Goal: Find specific page/section: Find specific page/section

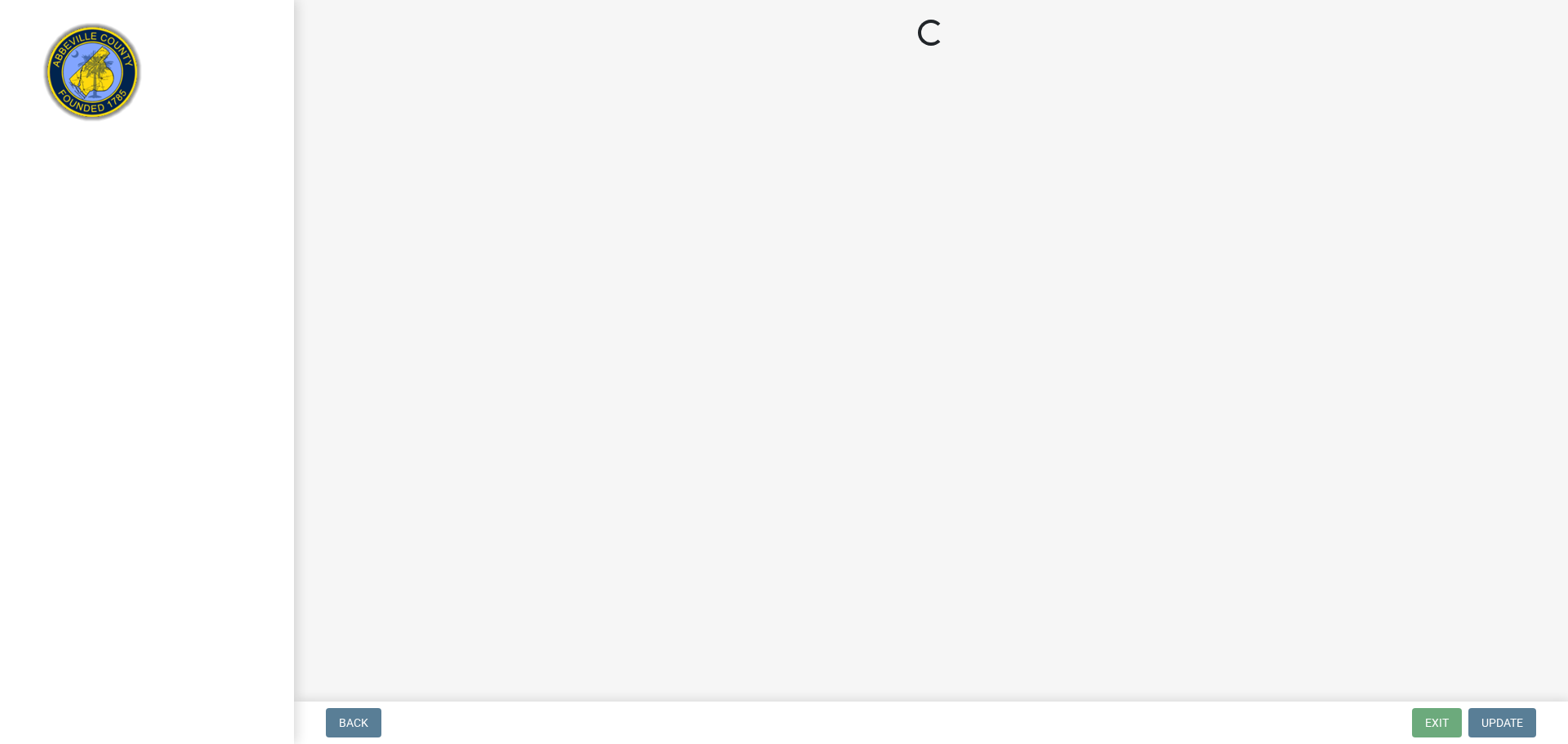
select select "3: 3"
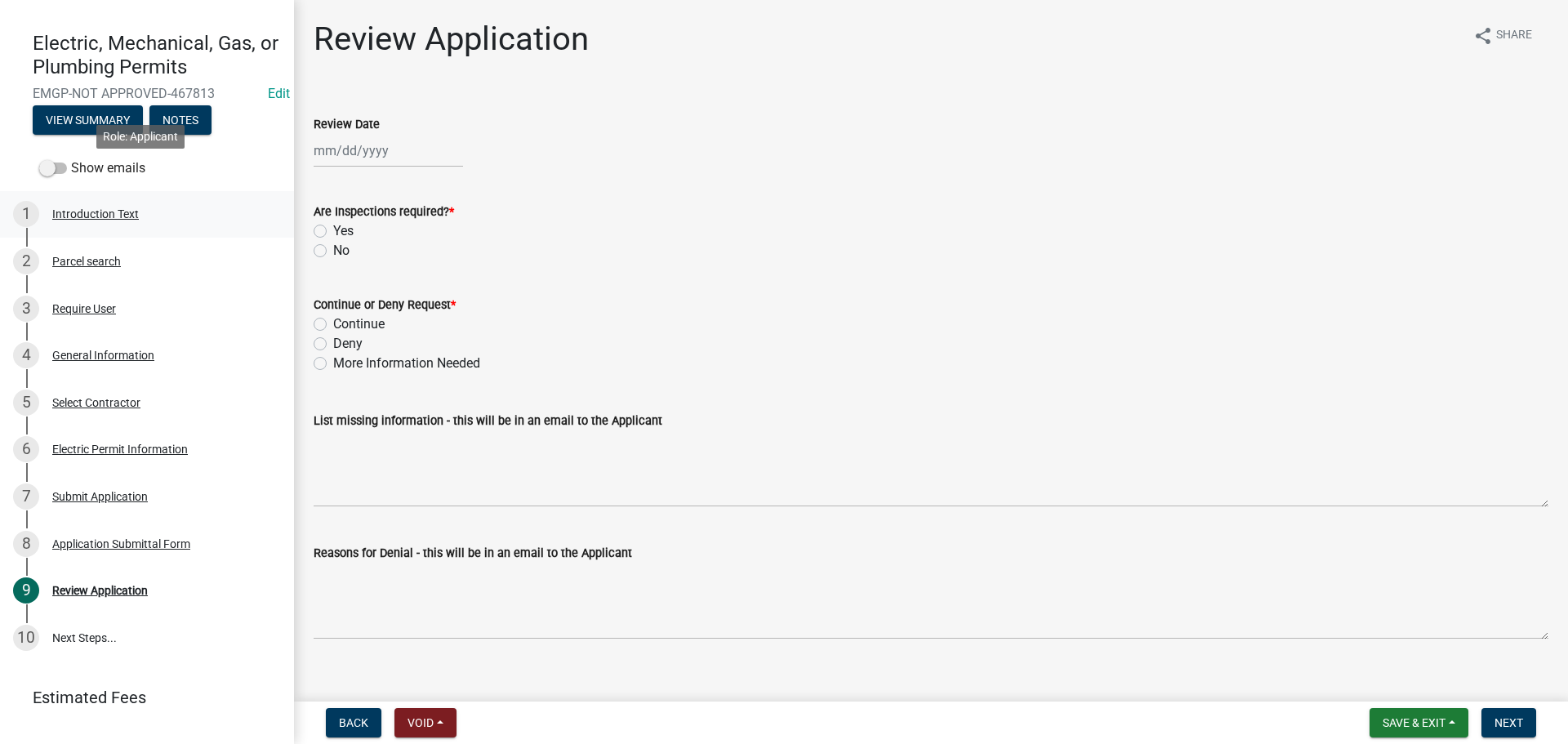
scroll to position [155, 0]
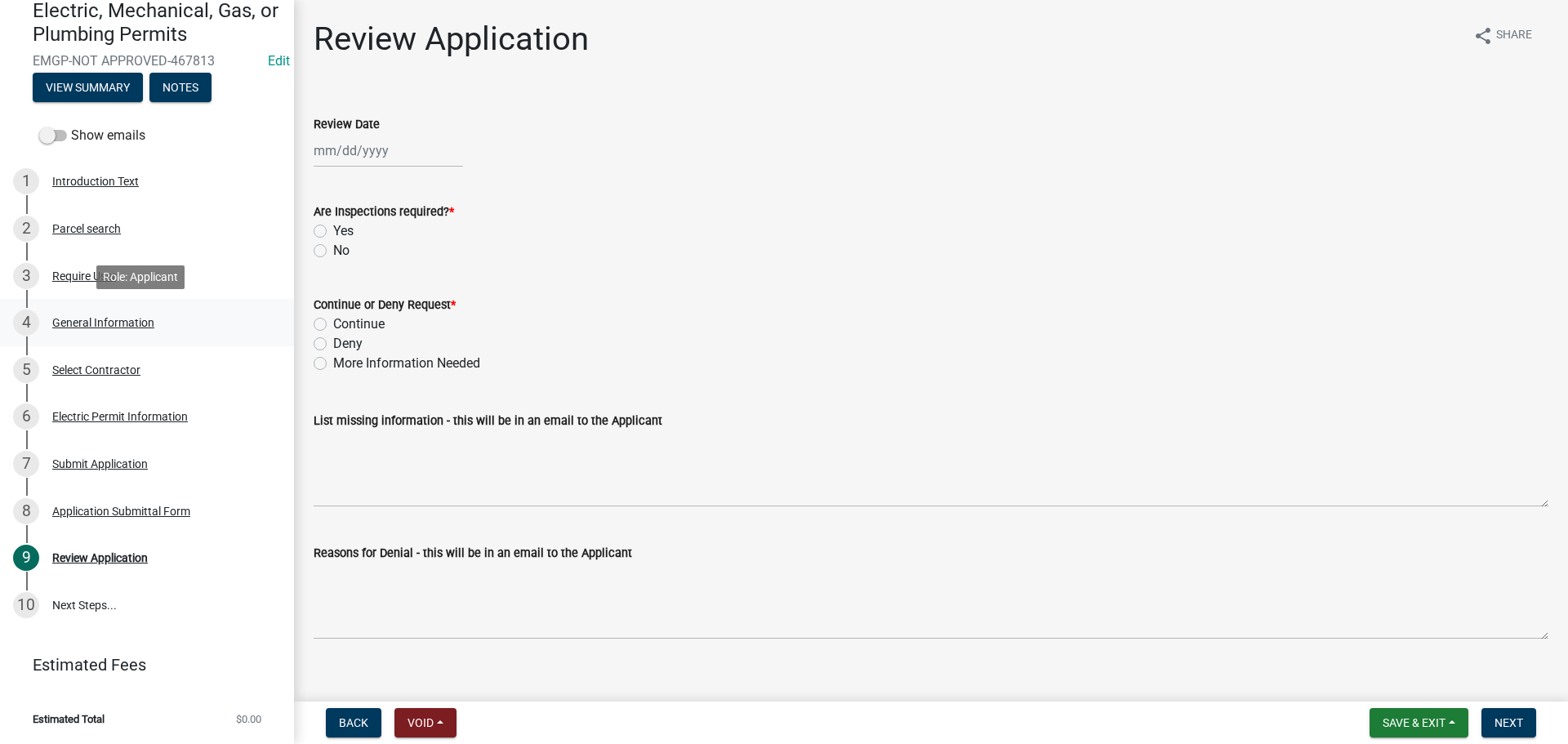
click at [82, 321] on div "General Information" at bounding box center [103, 323] width 102 height 12
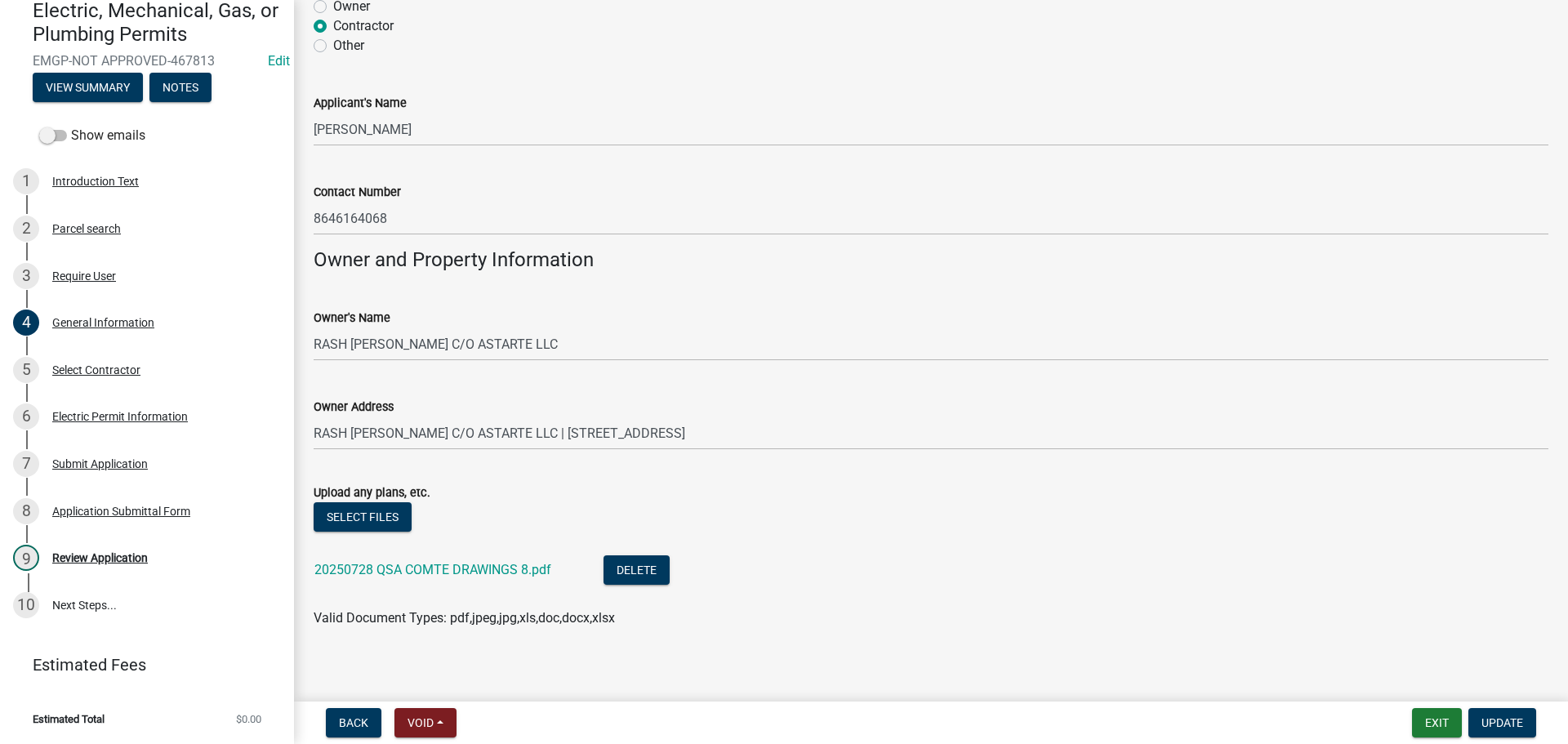
scroll to position [1074, 0]
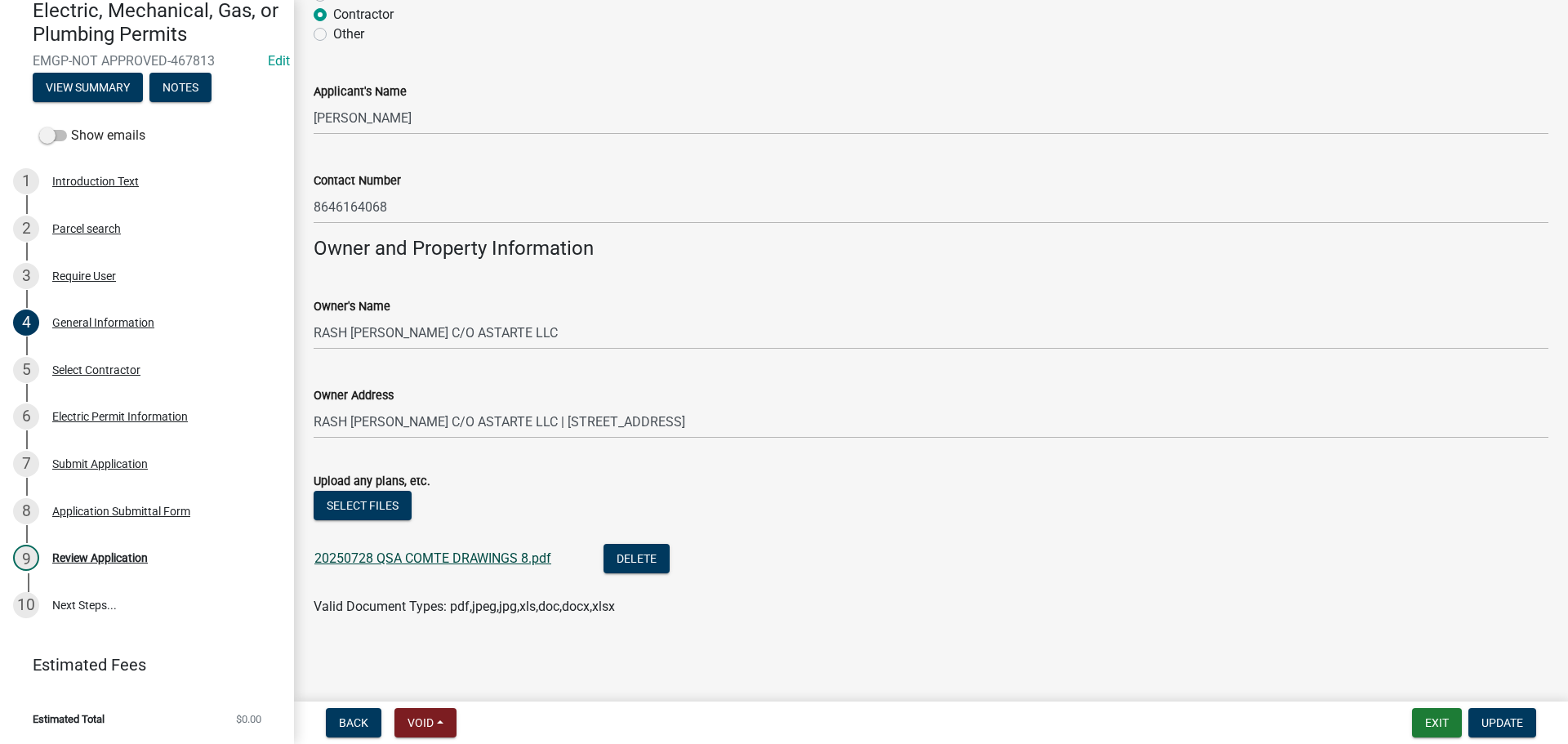
click at [475, 560] on link "20250728 QSA COMTE DRAWINGS 8.pdf" at bounding box center [433, 558] width 237 height 16
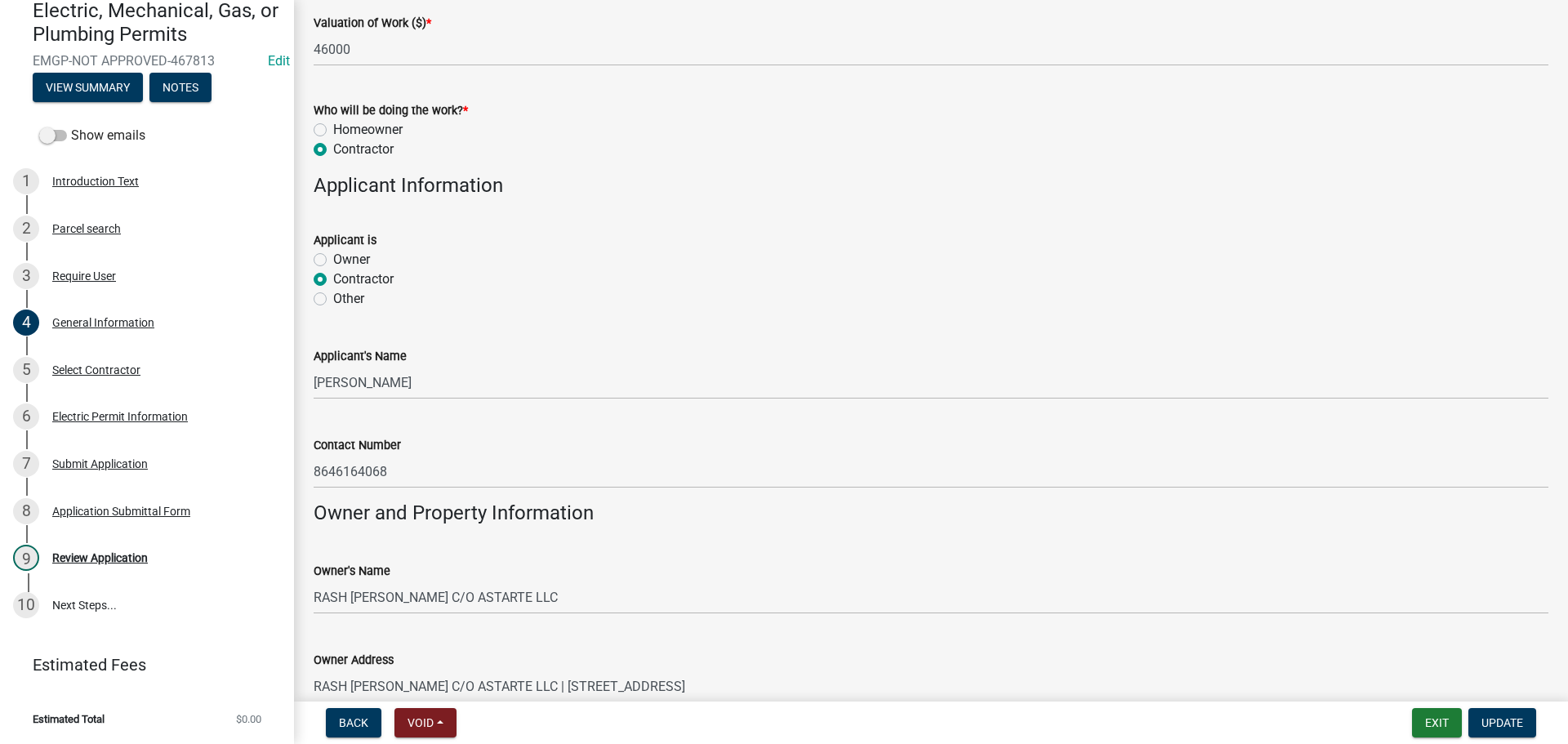
scroll to position [829, 0]
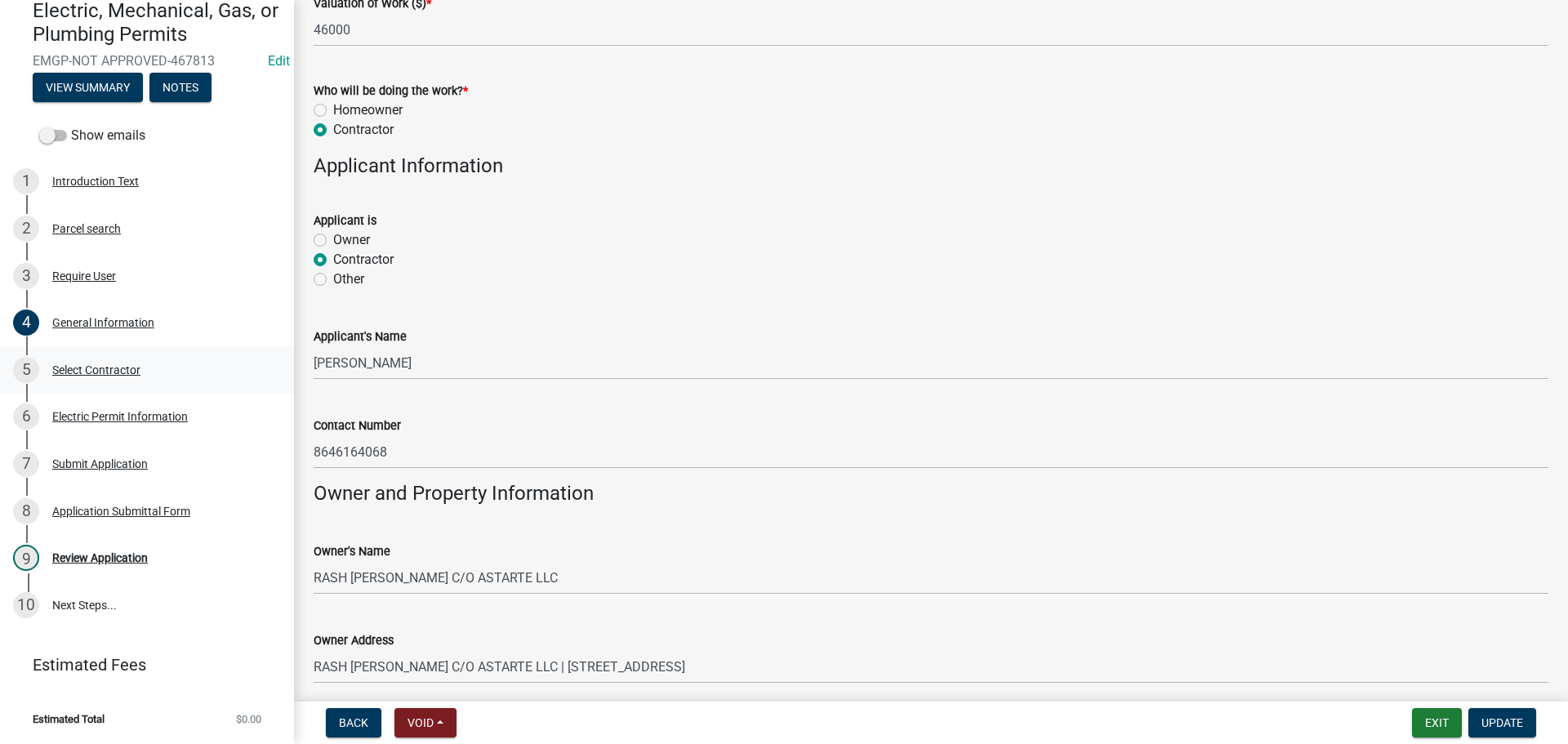
click at [122, 369] on div "Select Contractor" at bounding box center [96, 370] width 88 height 12
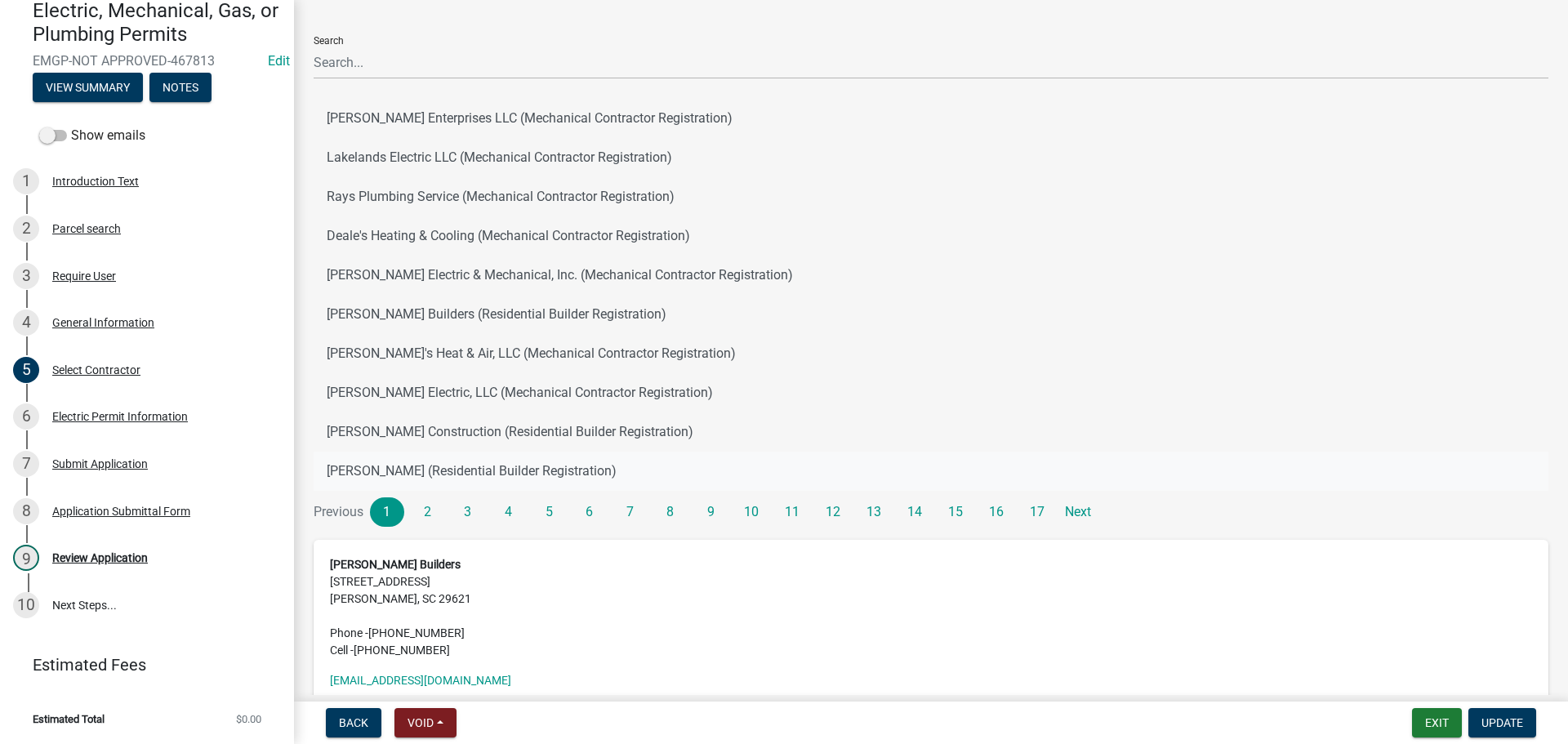
scroll to position [0, 0]
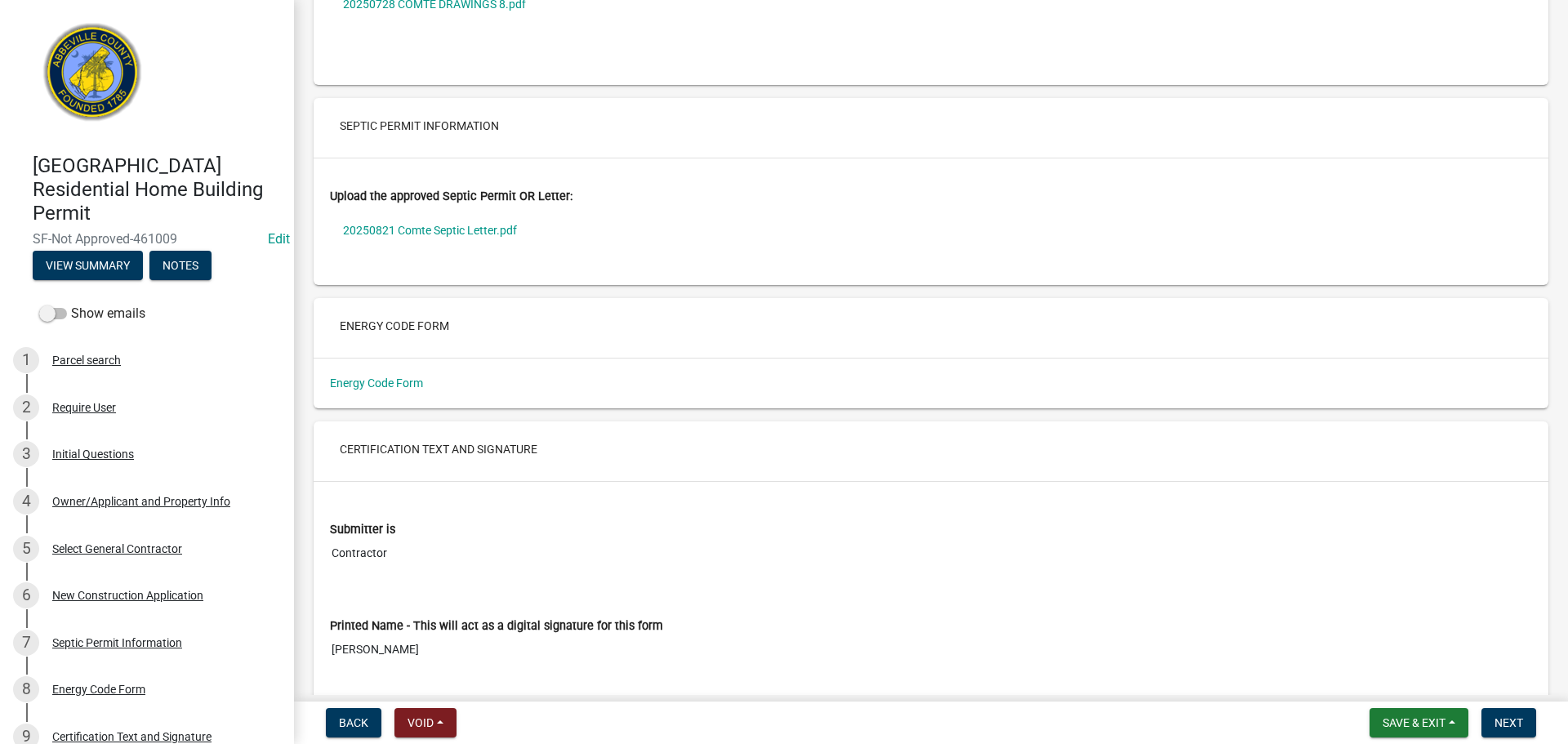
scroll to position [5344, 0]
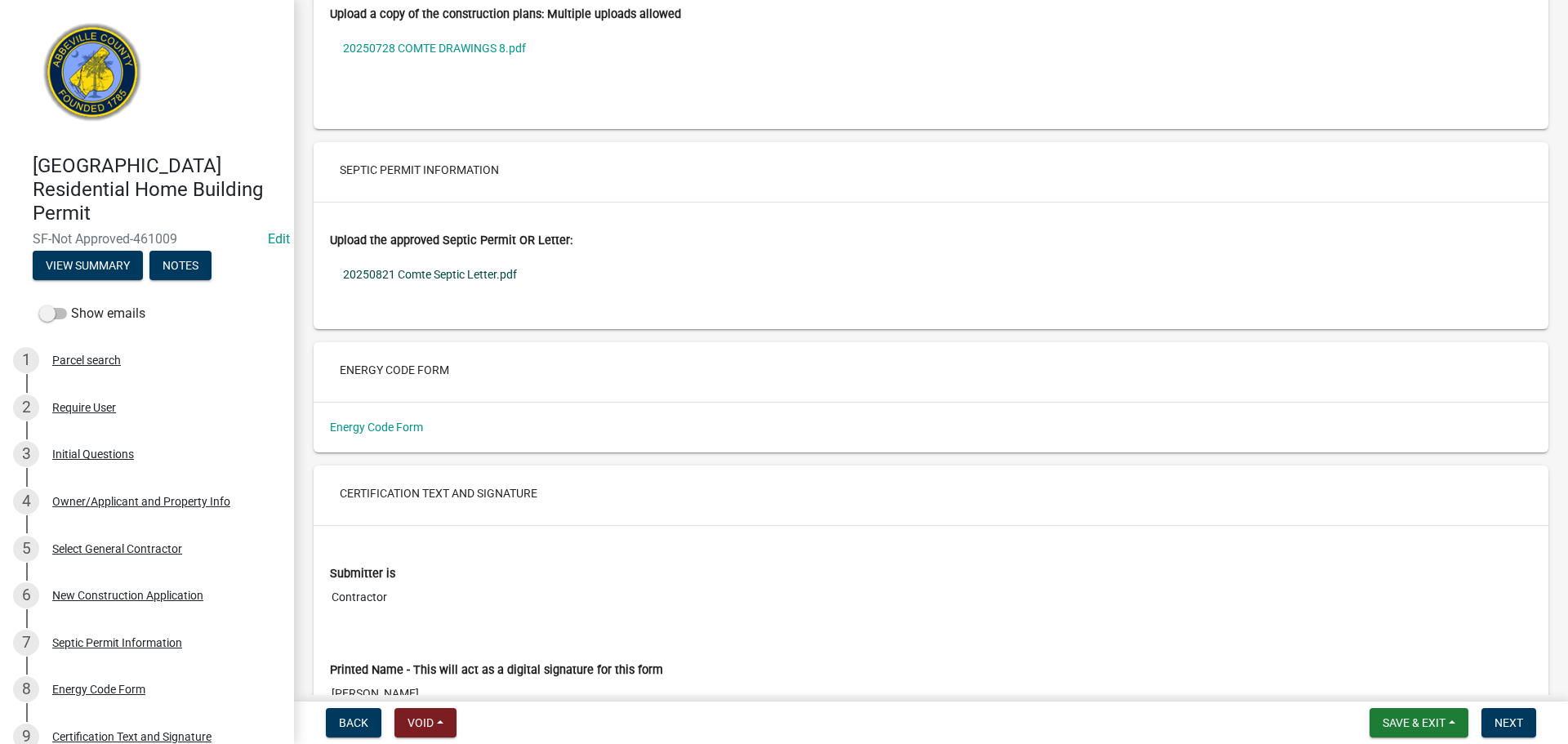
click at [432, 263] on link "20250821 Comte Septic Letter.pdf" at bounding box center [931, 274] width 1202 height 38
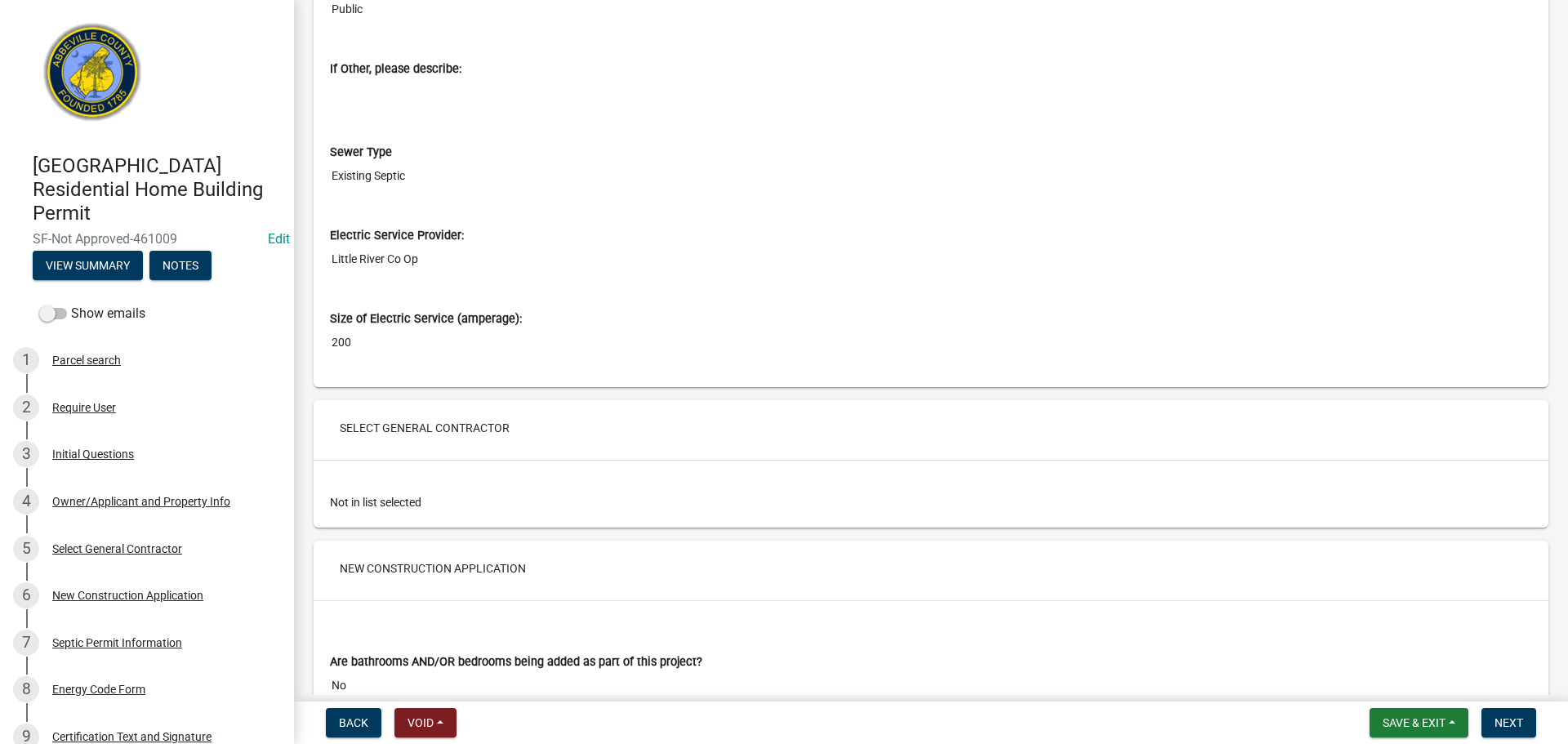
scroll to position [2320, 0]
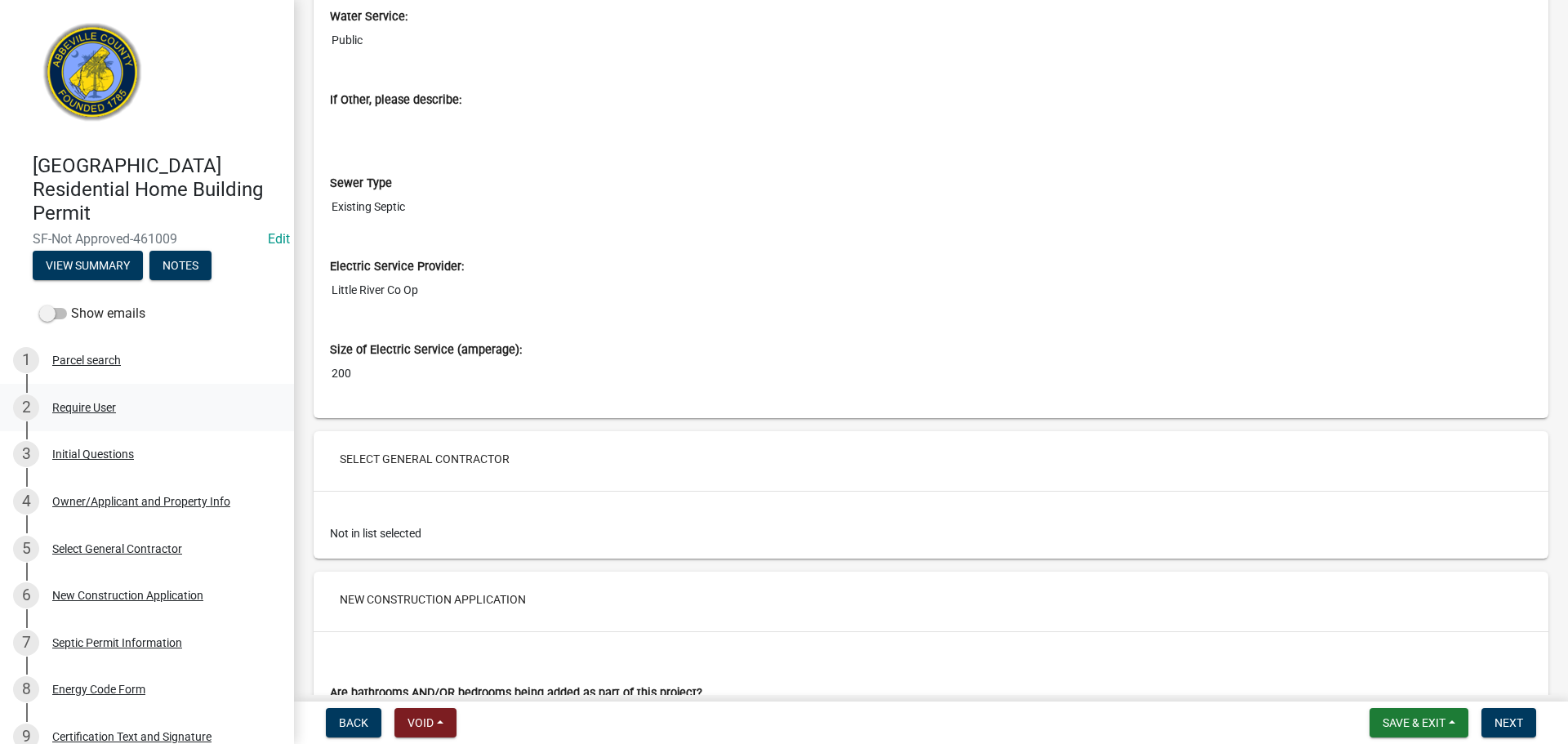
click at [86, 402] on div "Require User" at bounding box center [83, 408] width 63 height 12
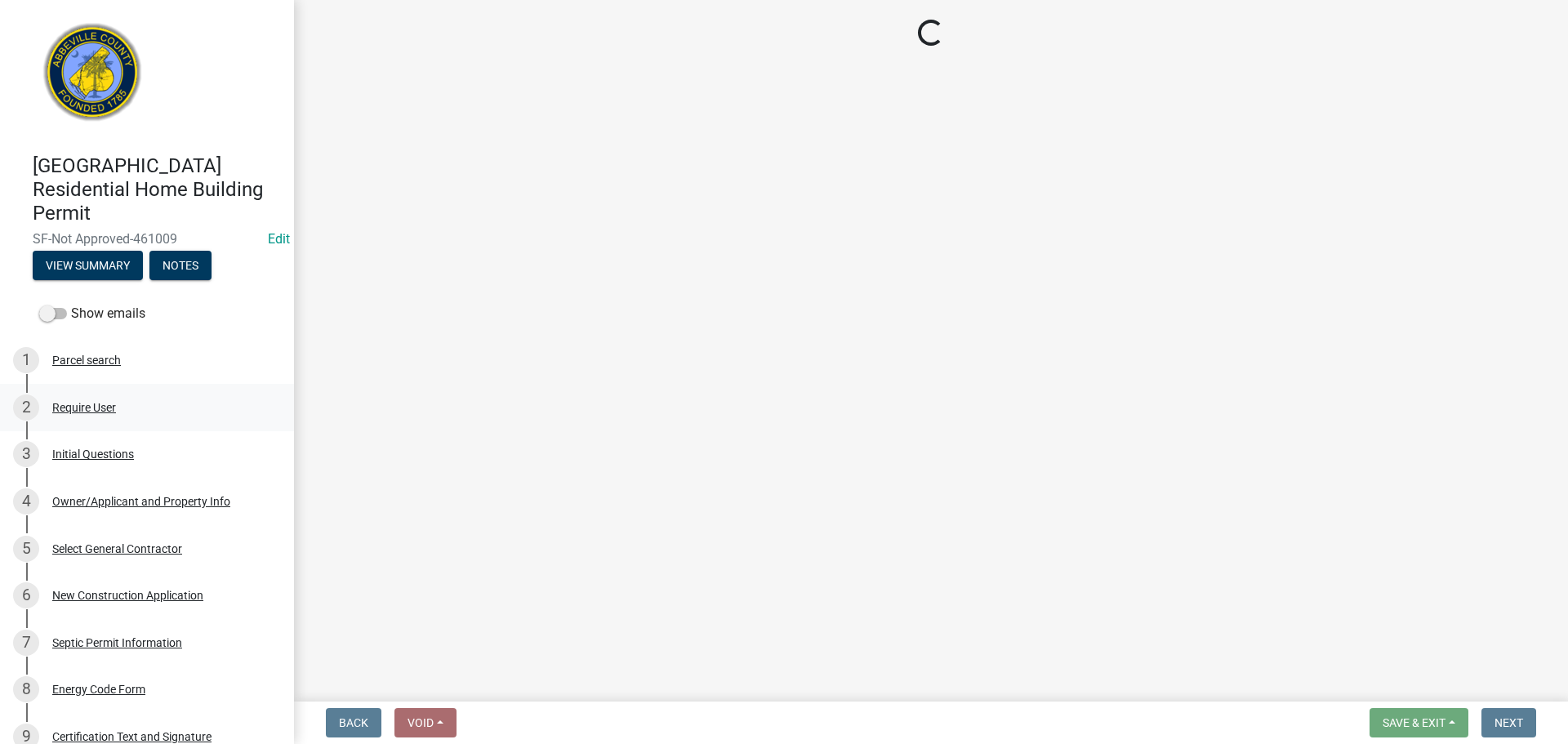
scroll to position [0, 0]
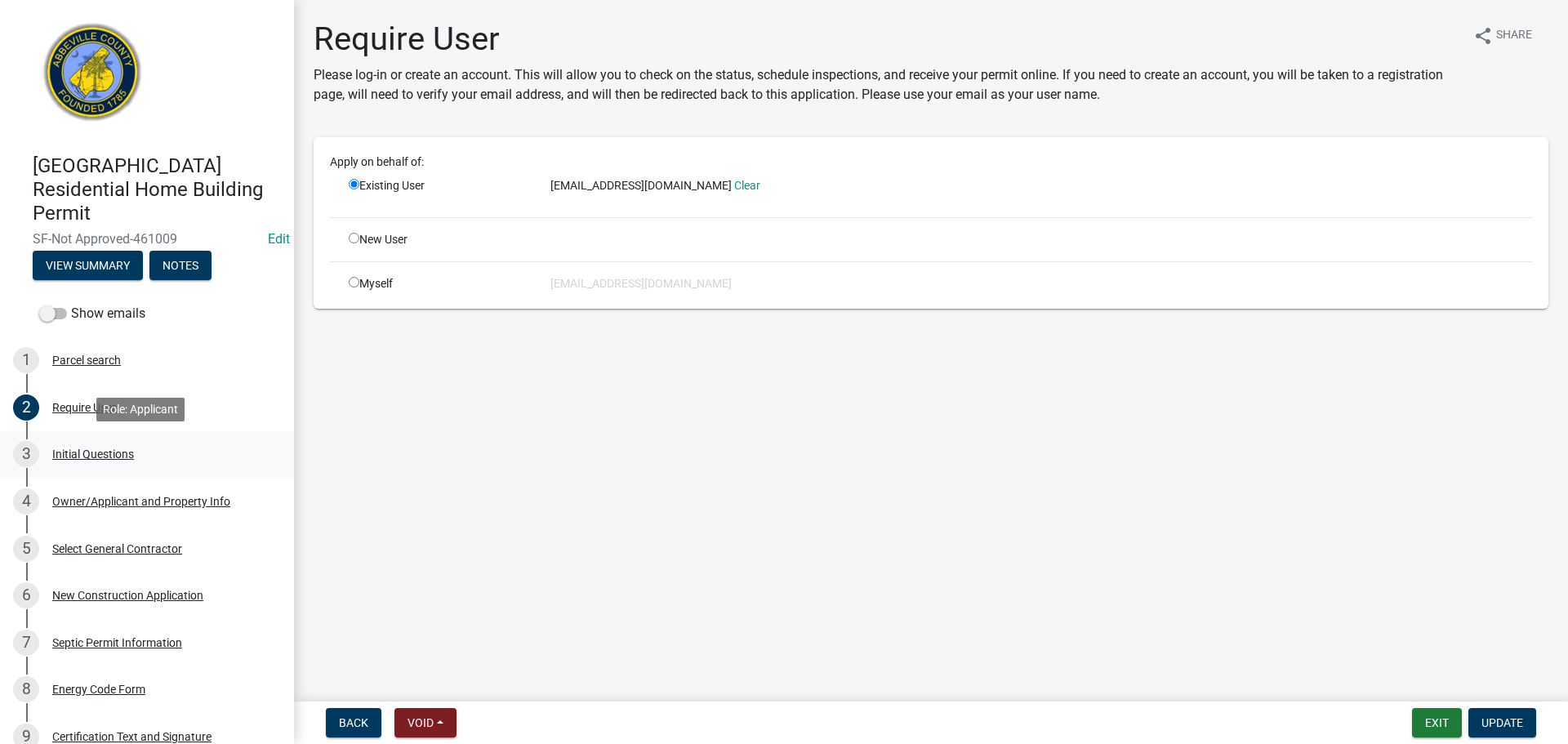
click at [97, 444] on div "3 Initial Questions" at bounding box center [140, 455] width 254 height 26
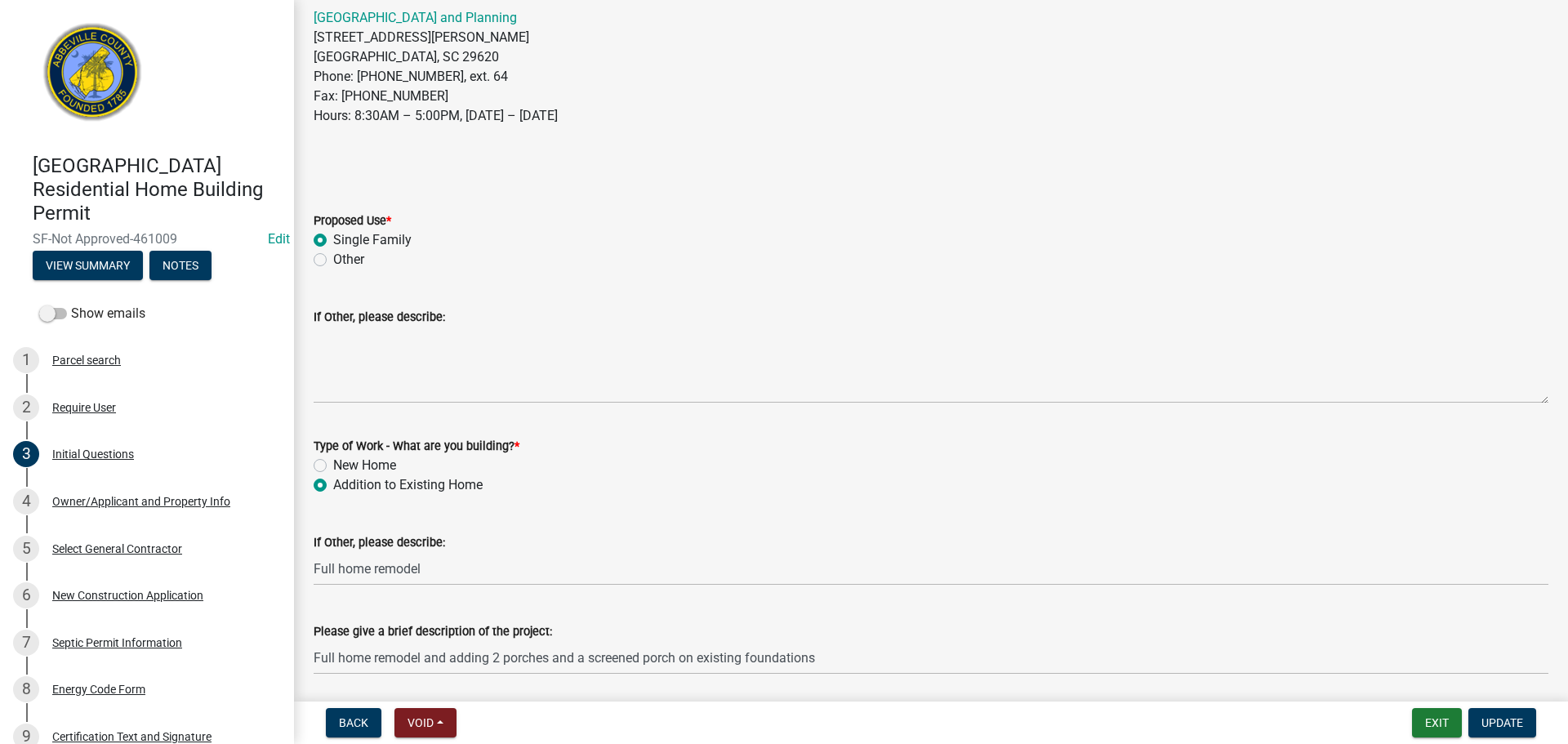
scroll to position [348, 0]
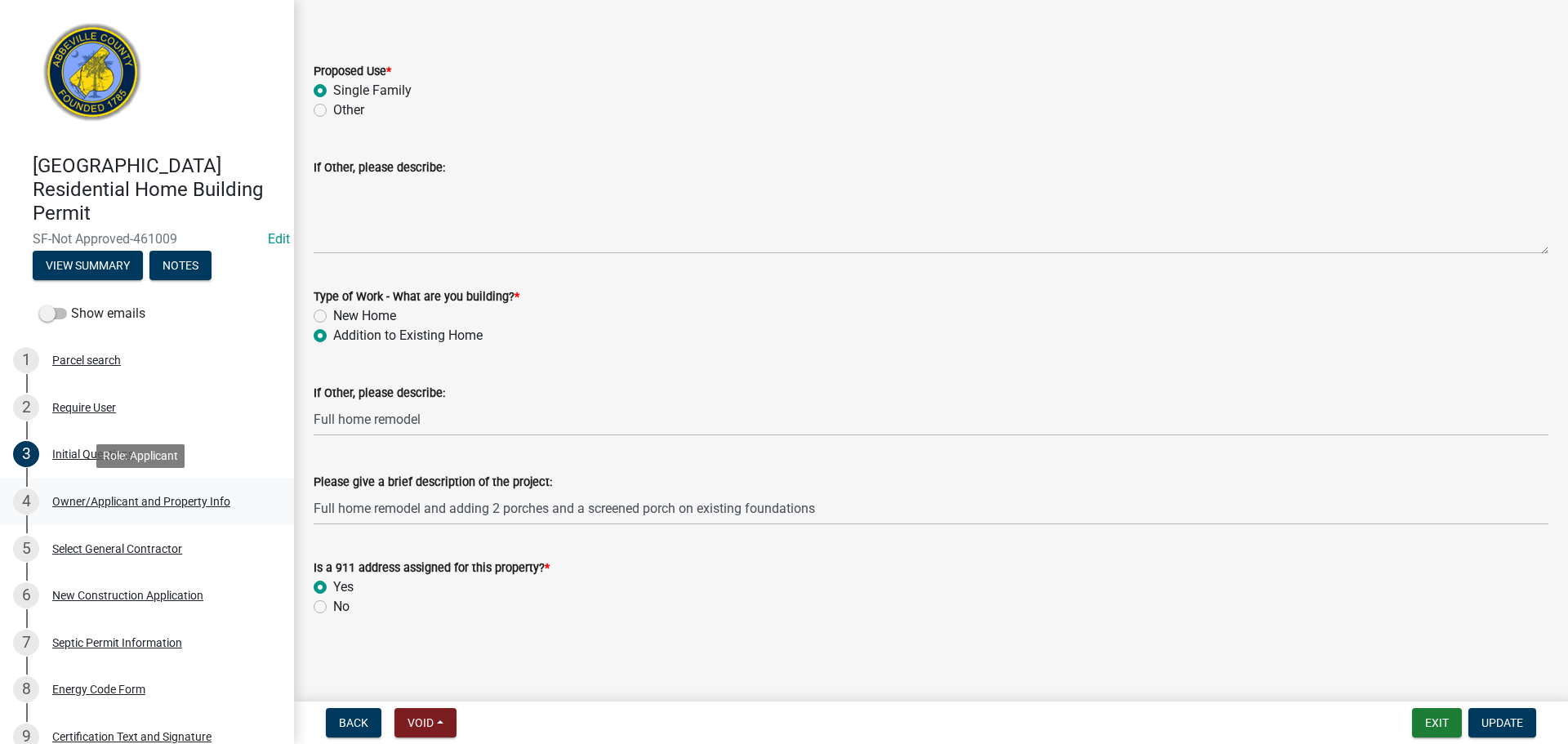
click at [172, 503] on div "Owner/Applicant and Property Info" at bounding box center [141, 502] width 178 height 12
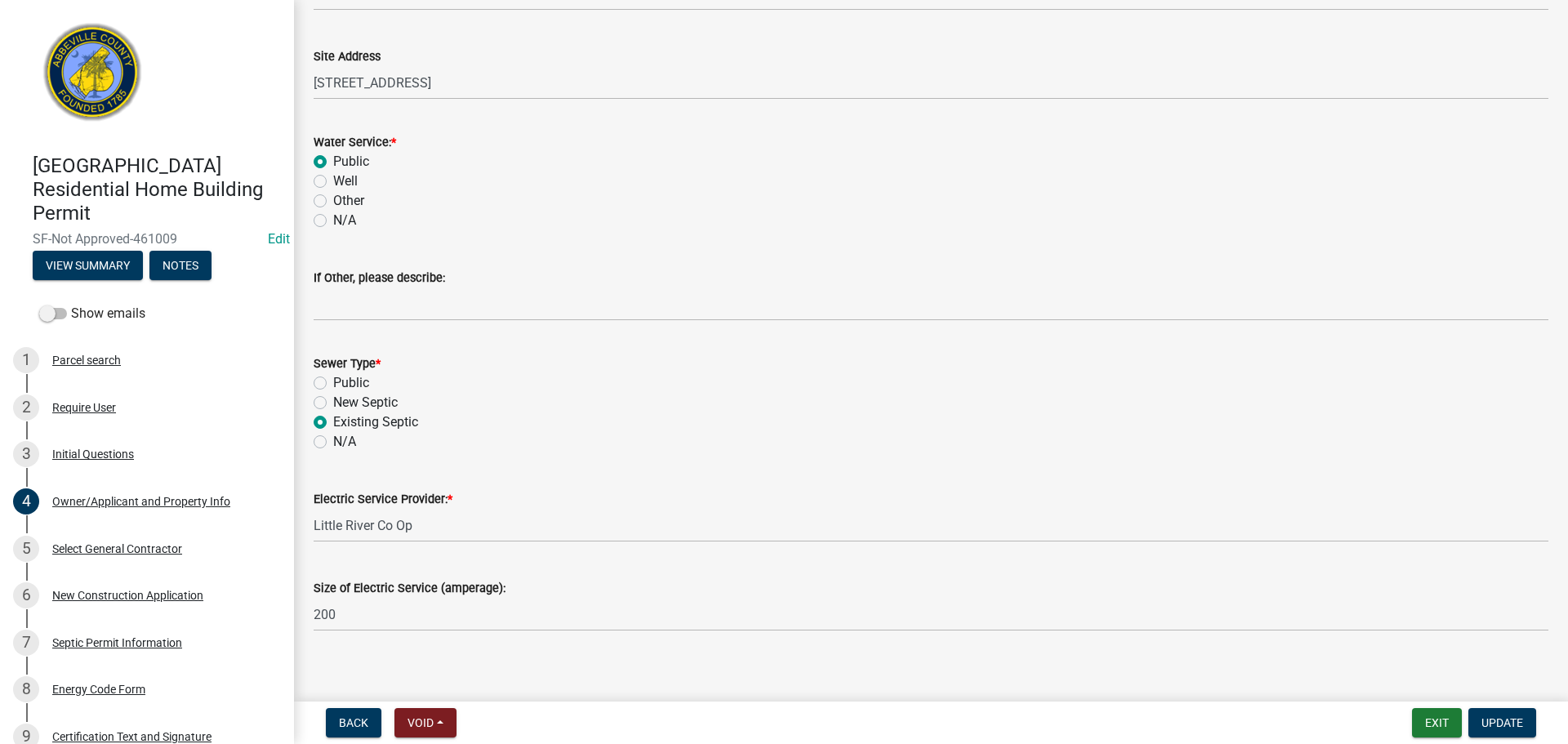
scroll to position [938, 0]
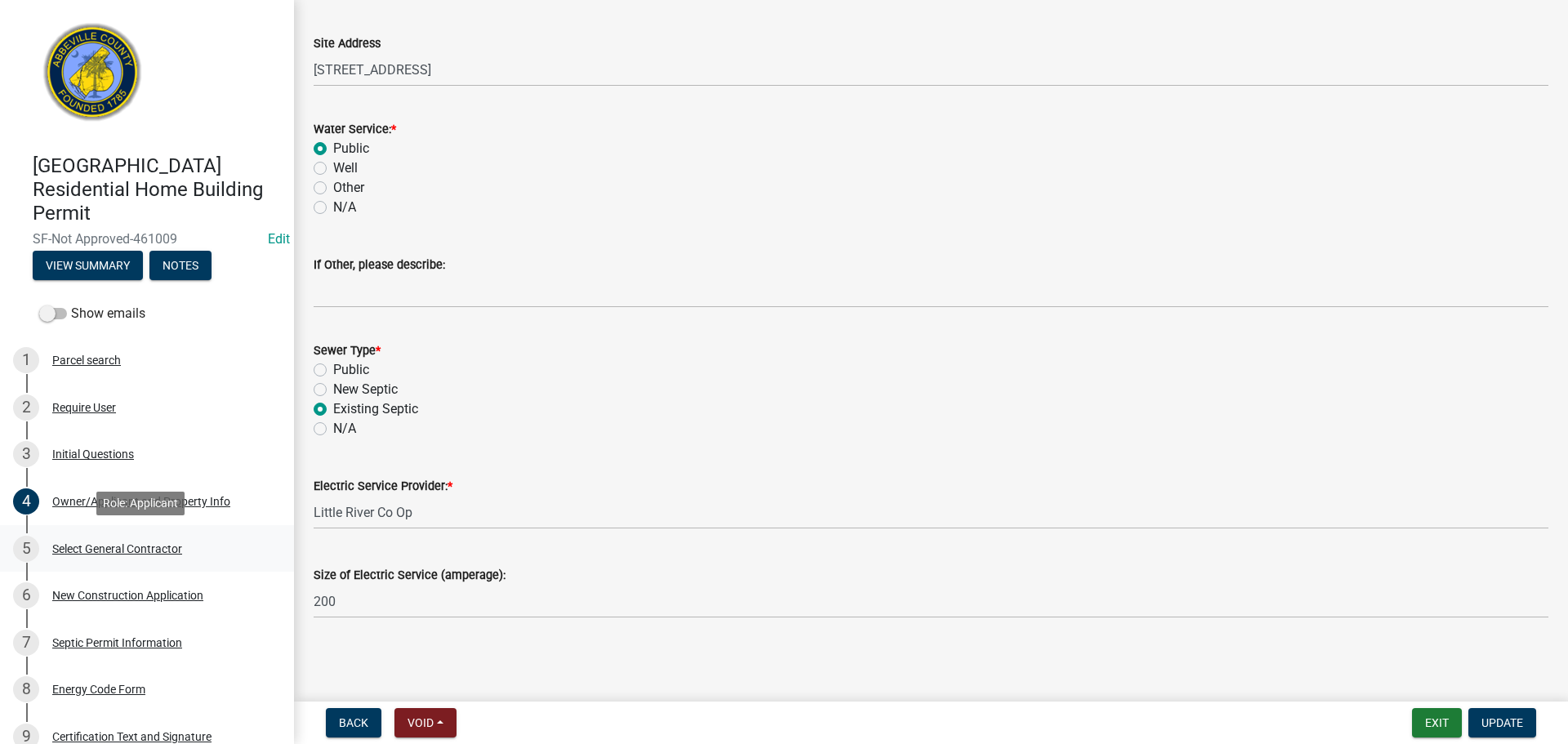
click at [155, 540] on div "5 Select General Contractor" at bounding box center [140, 550] width 254 height 26
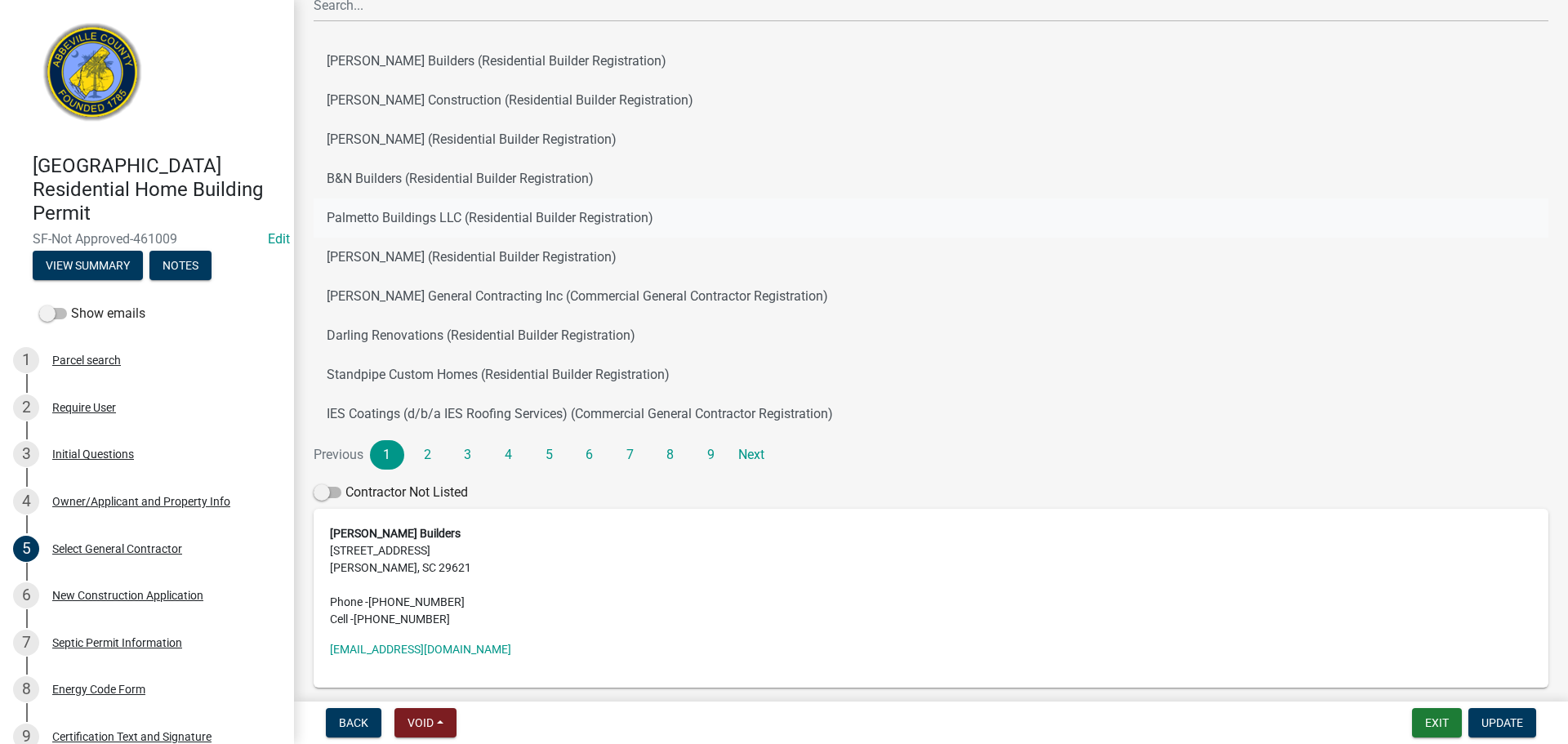
scroll to position [163, 0]
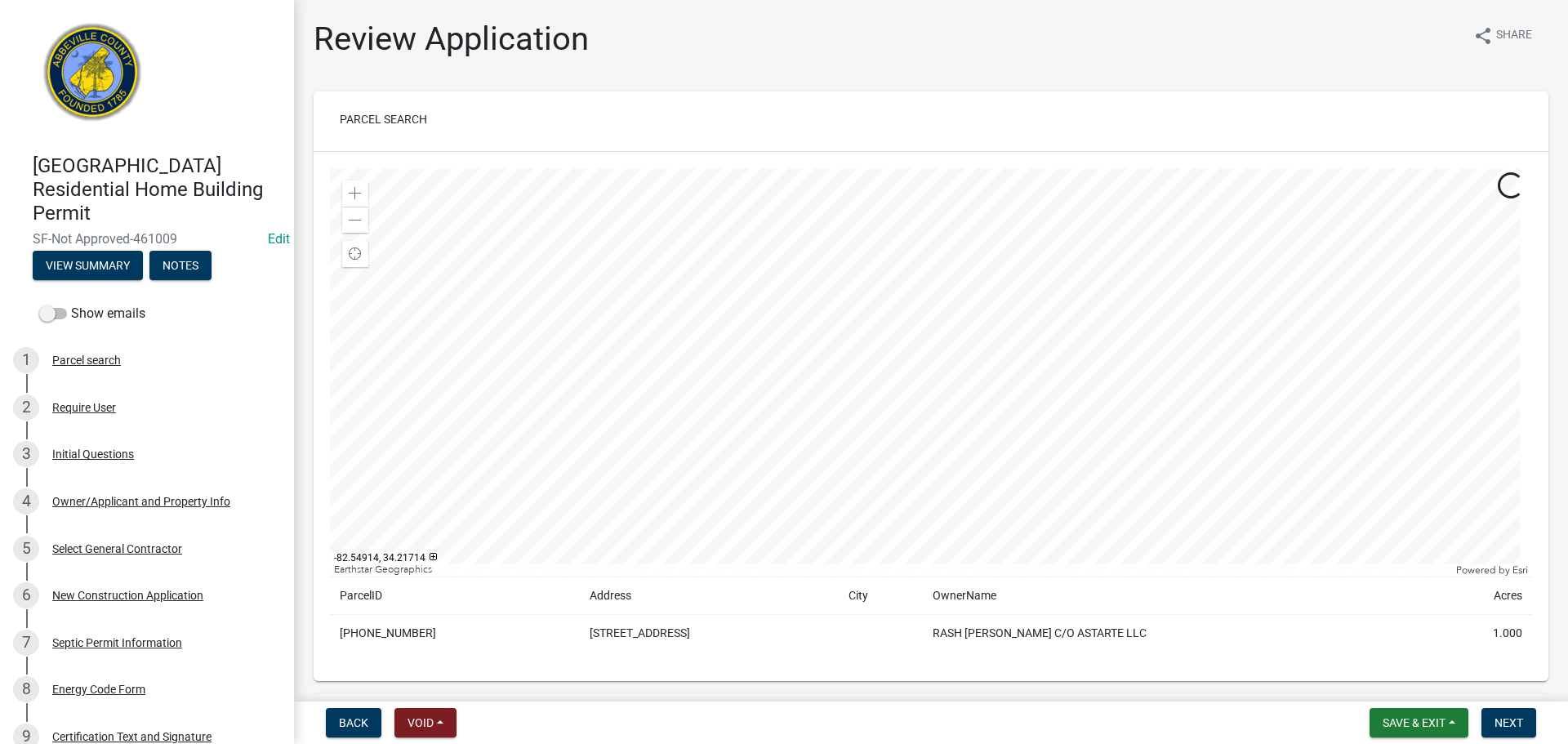
scroll to position [327, 0]
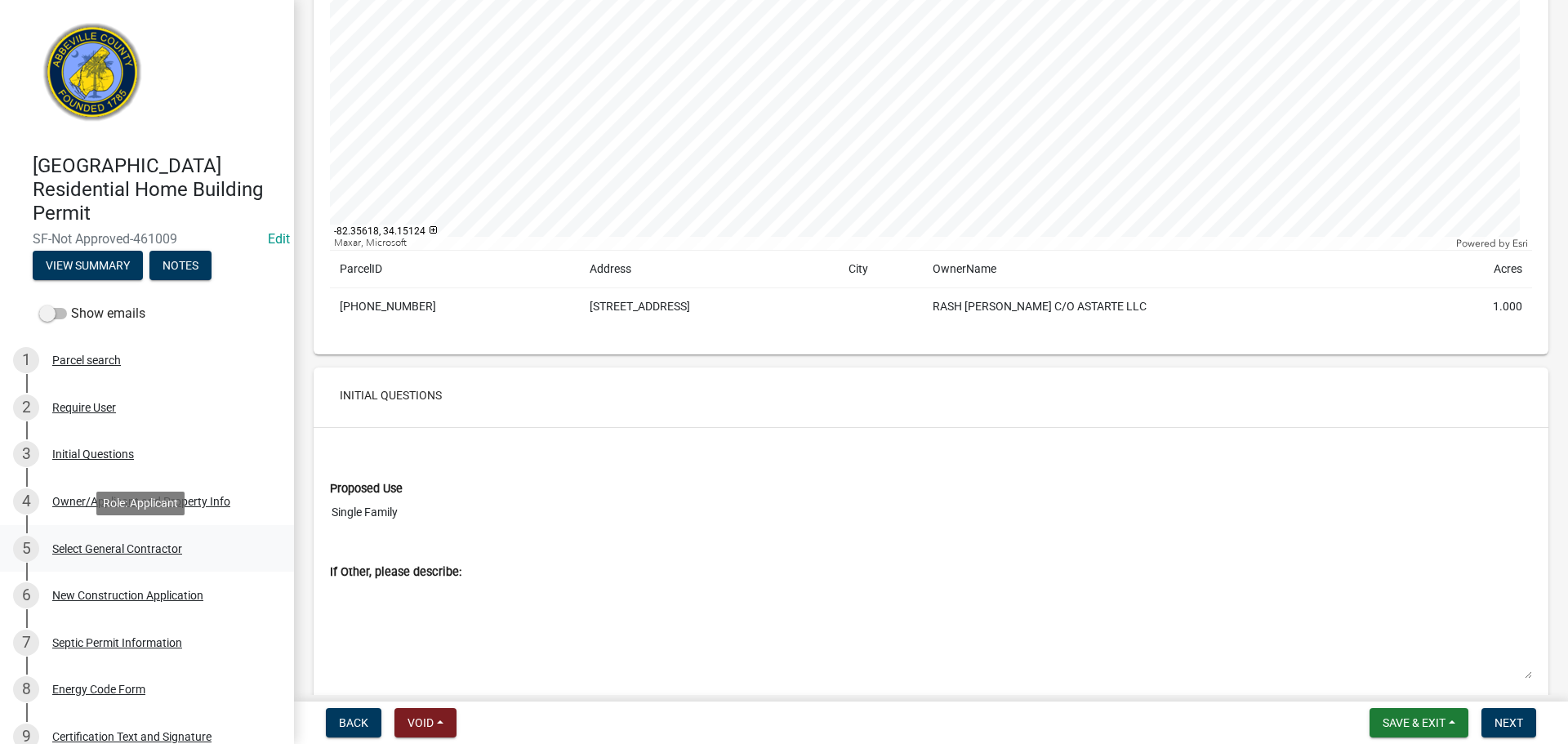
click at [152, 543] on div "Select General Contractor" at bounding box center [117, 549] width 130 height 12
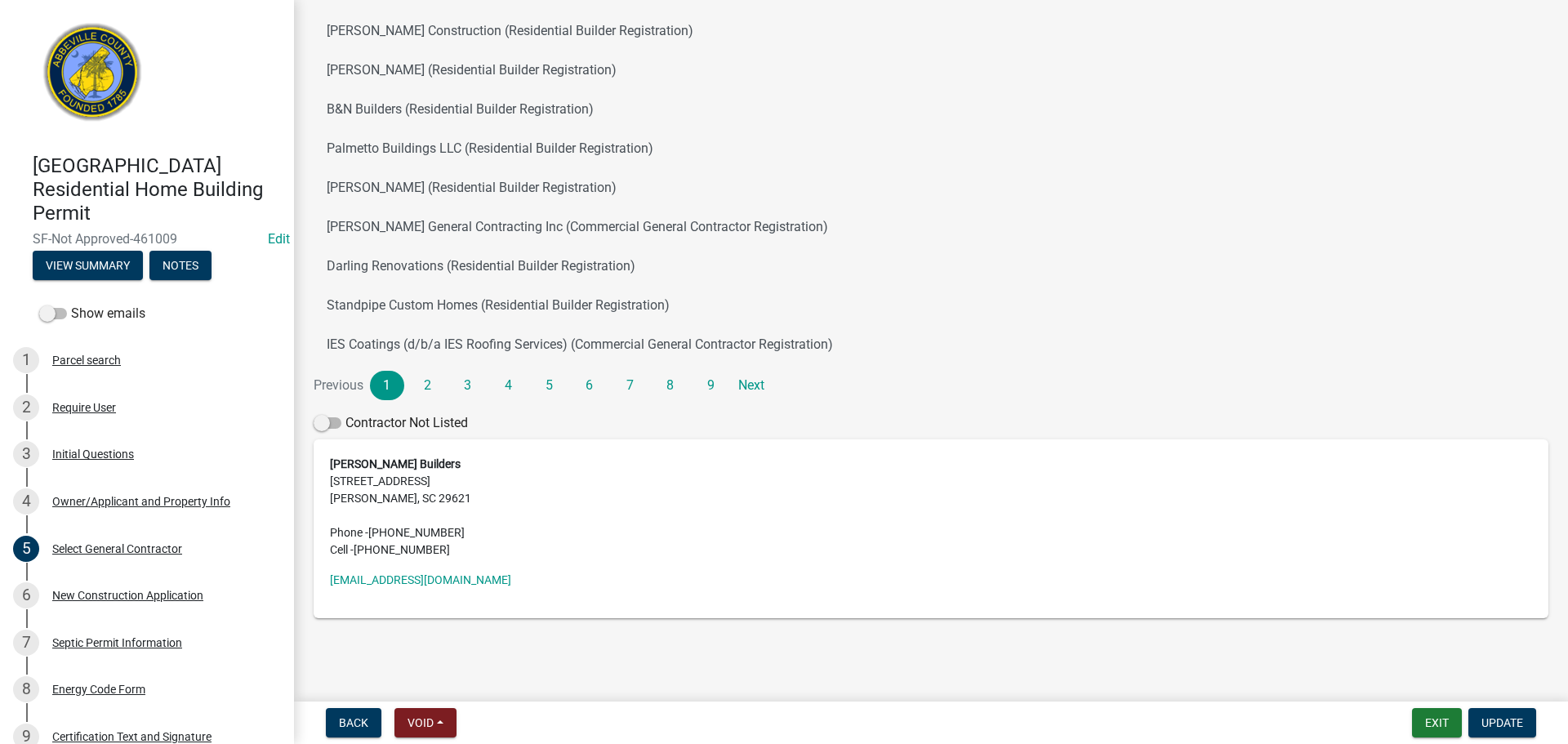
scroll to position [137, 0]
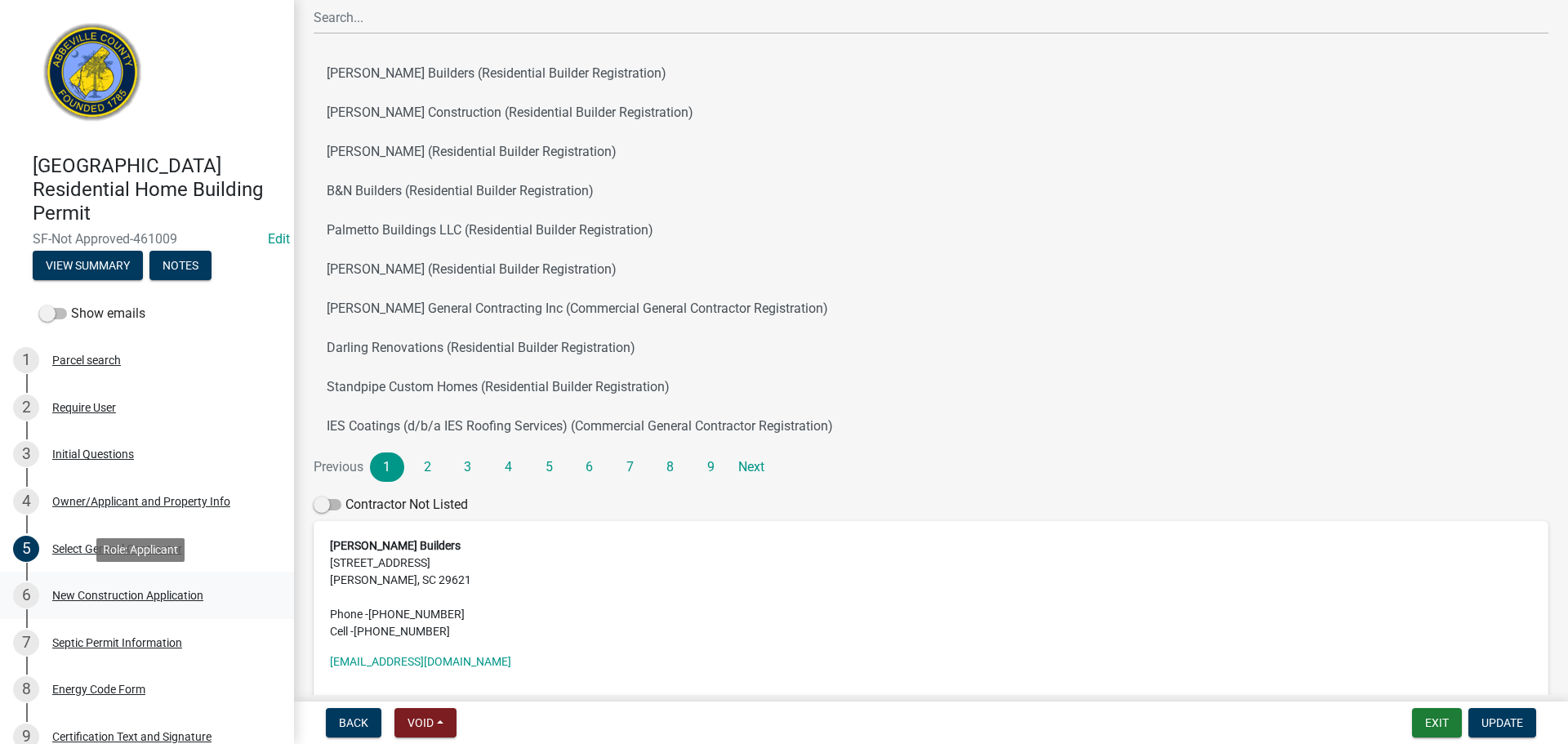
click at [133, 590] on div "New Construction Application" at bounding box center [127, 596] width 151 height 12
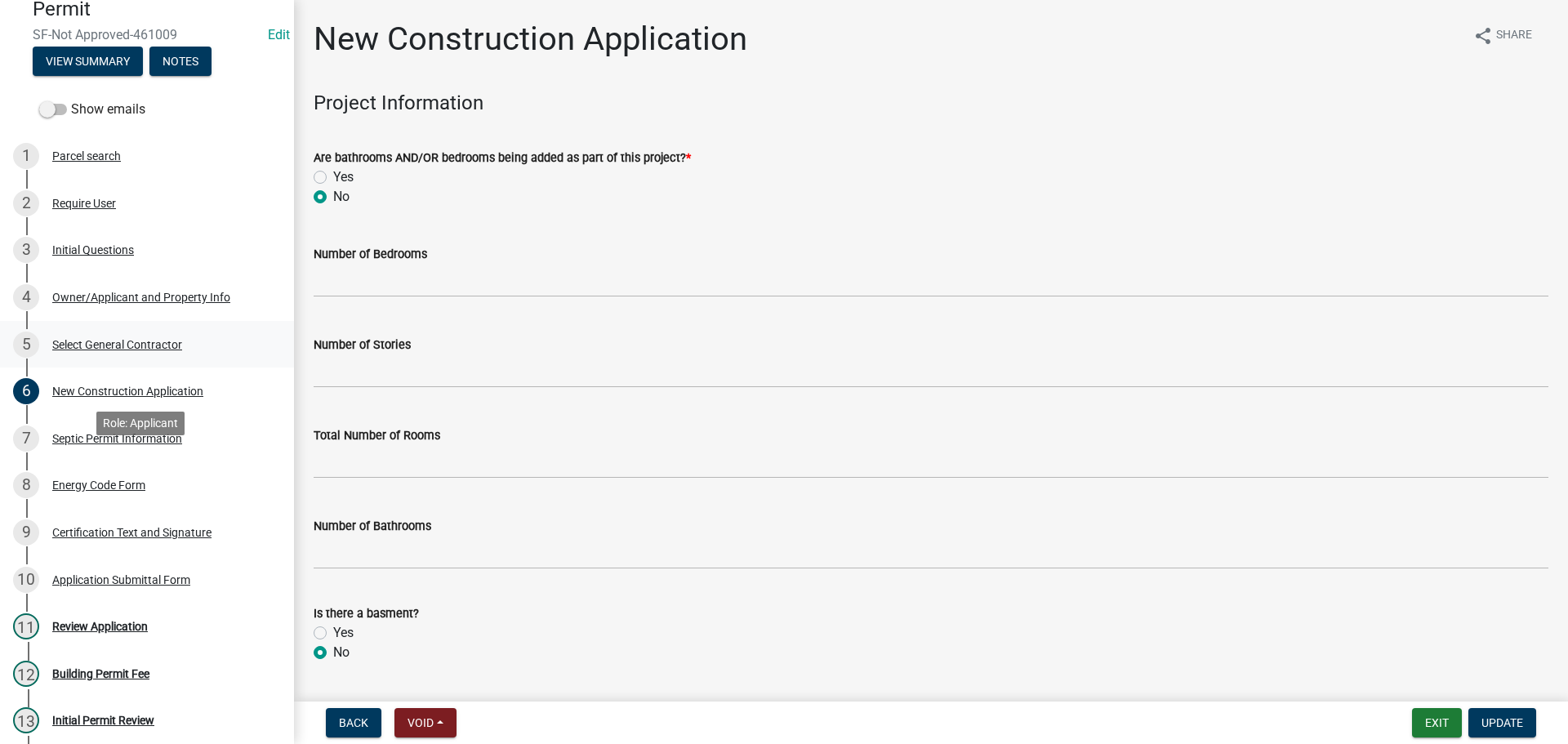
scroll to position [246, 0]
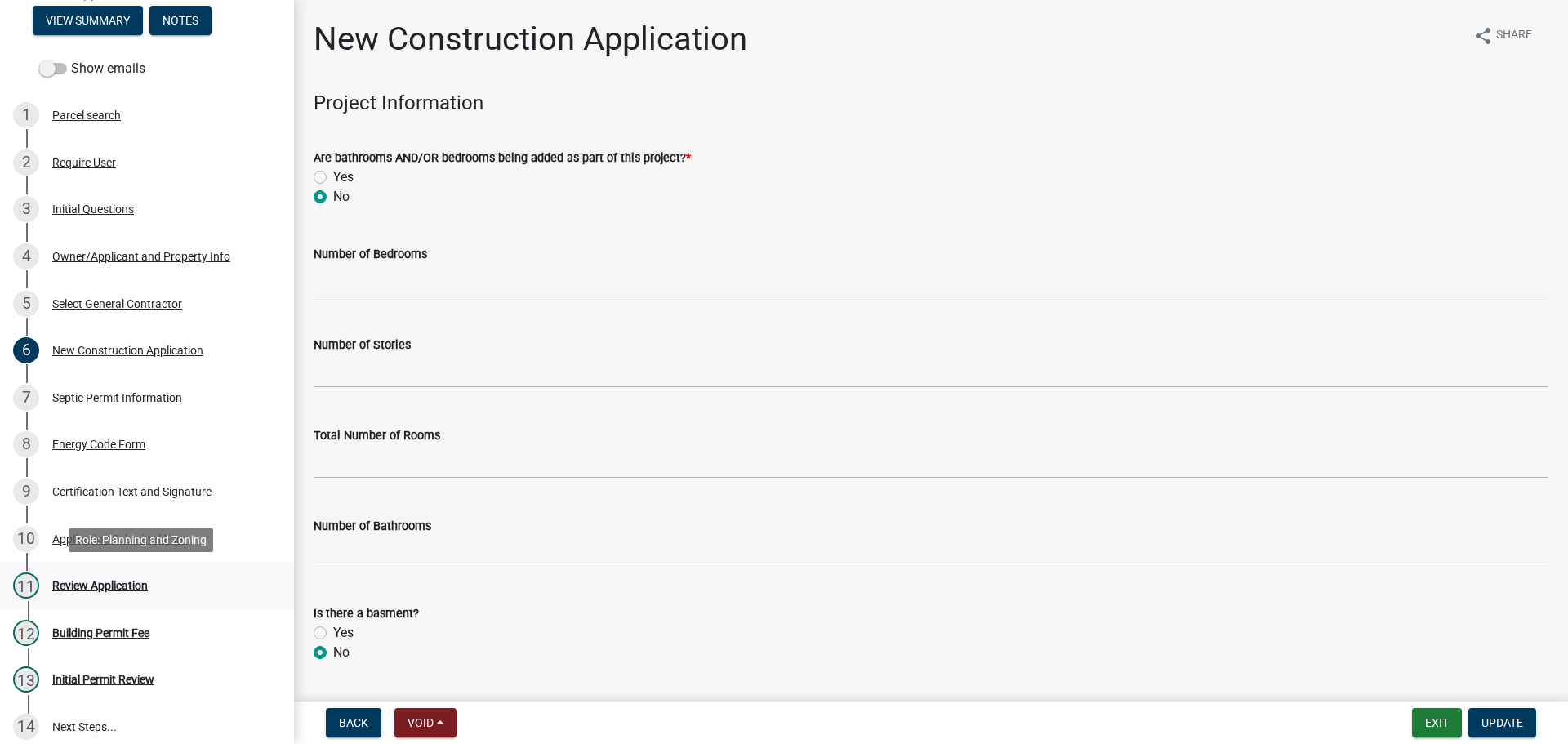
click at [119, 578] on div "11 Review Application" at bounding box center [140, 586] width 254 height 26
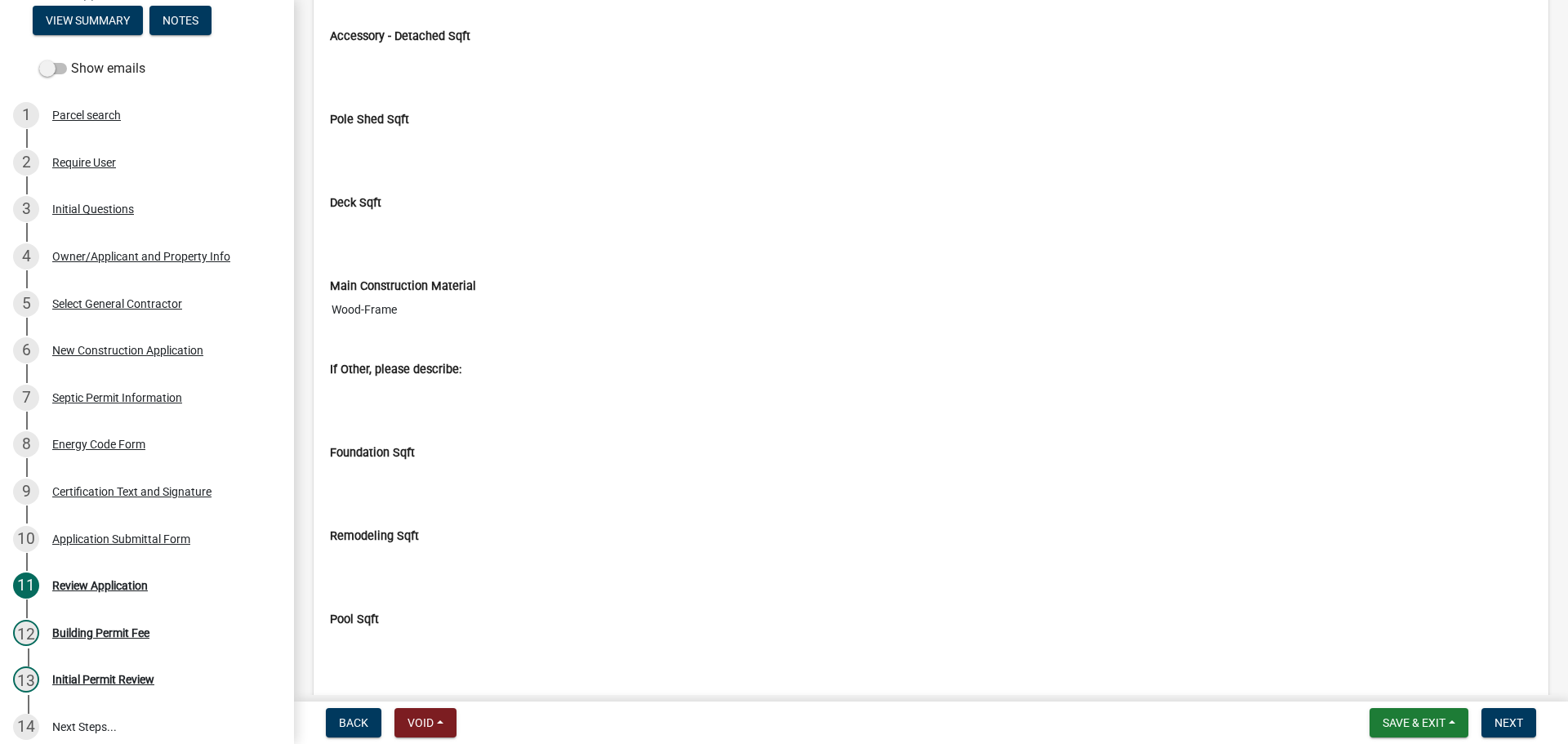
scroll to position [4576, 0]
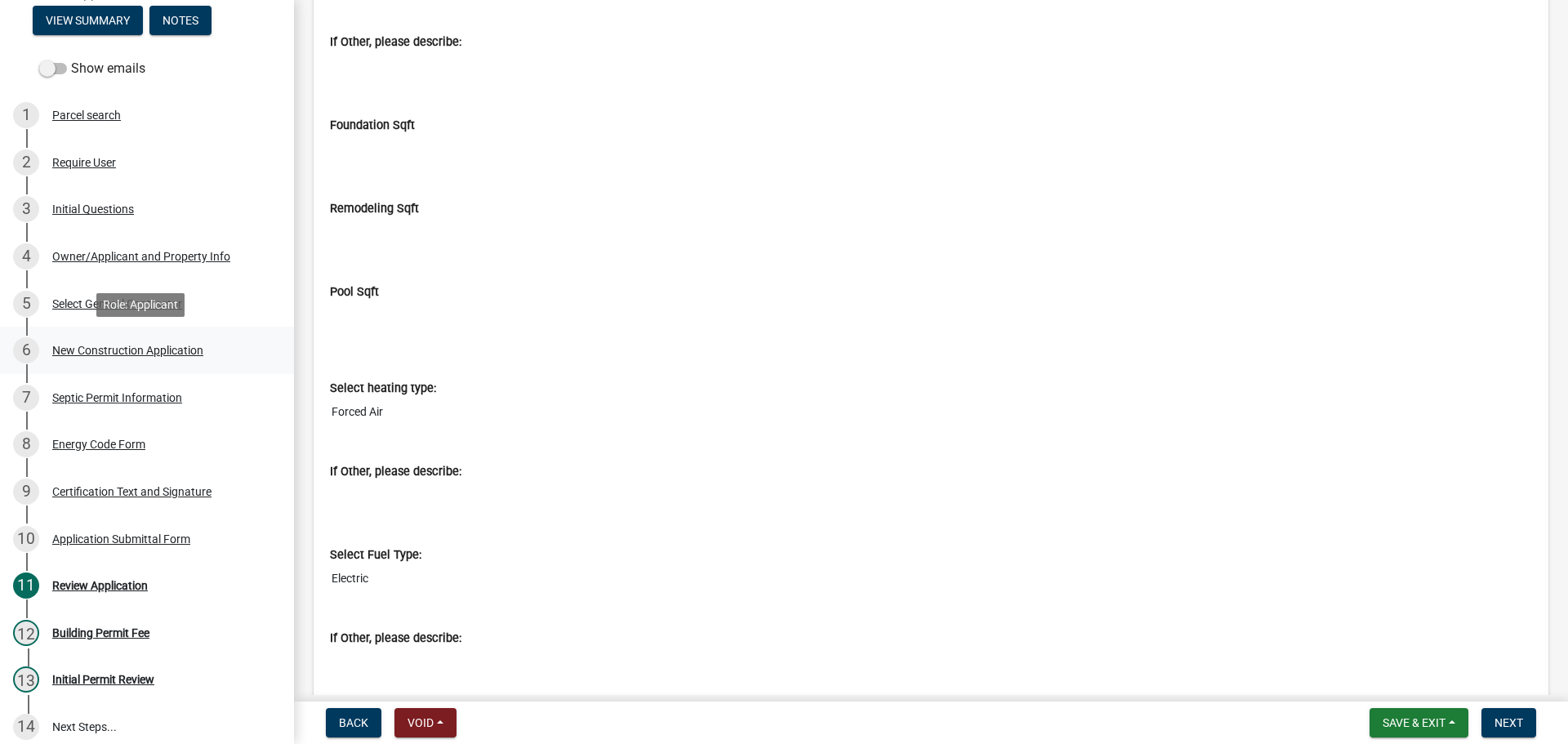
click at [152, 353] on div "New Construction Application" at bounding box center [127, 351] width 151 height 12
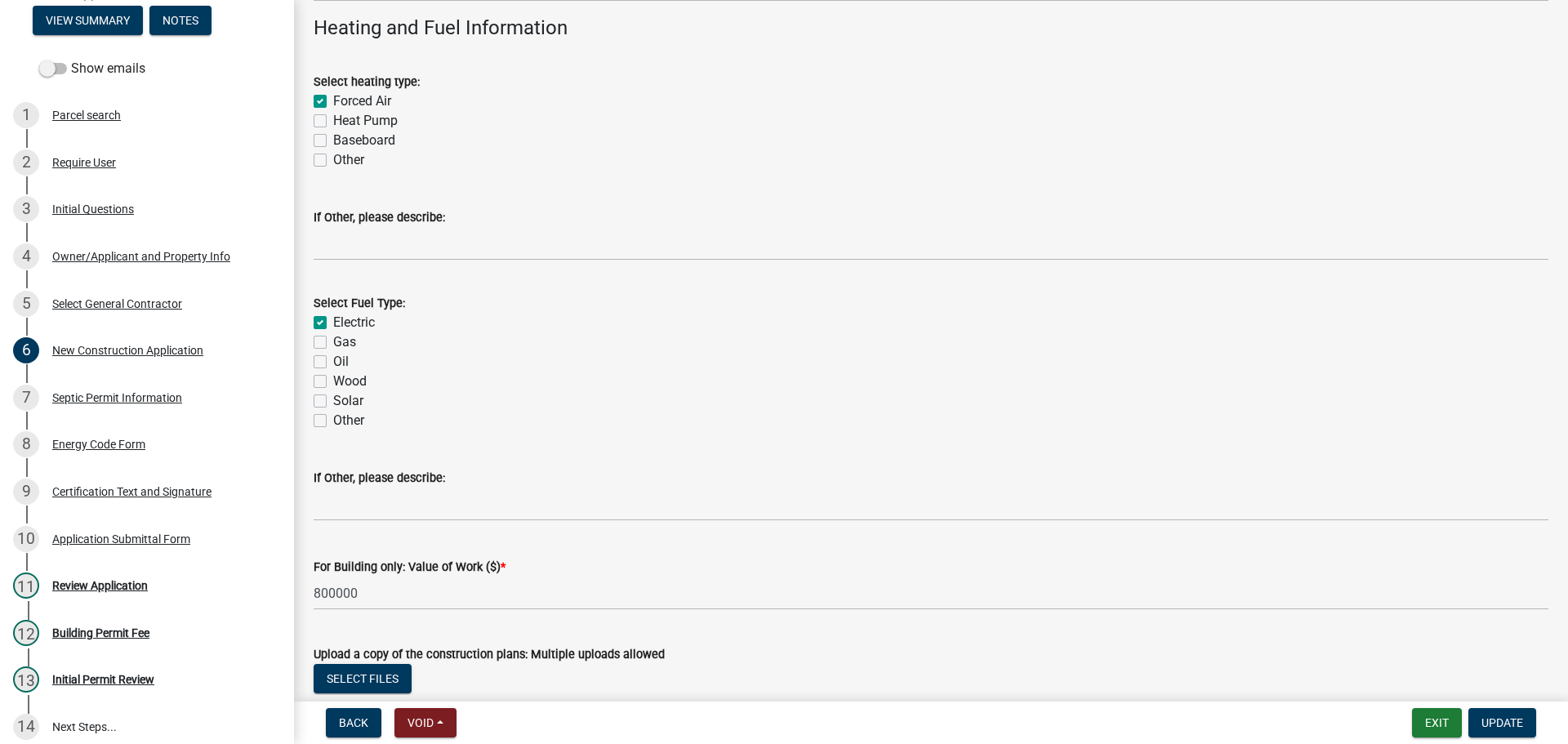
scroll to position [2697, 0]
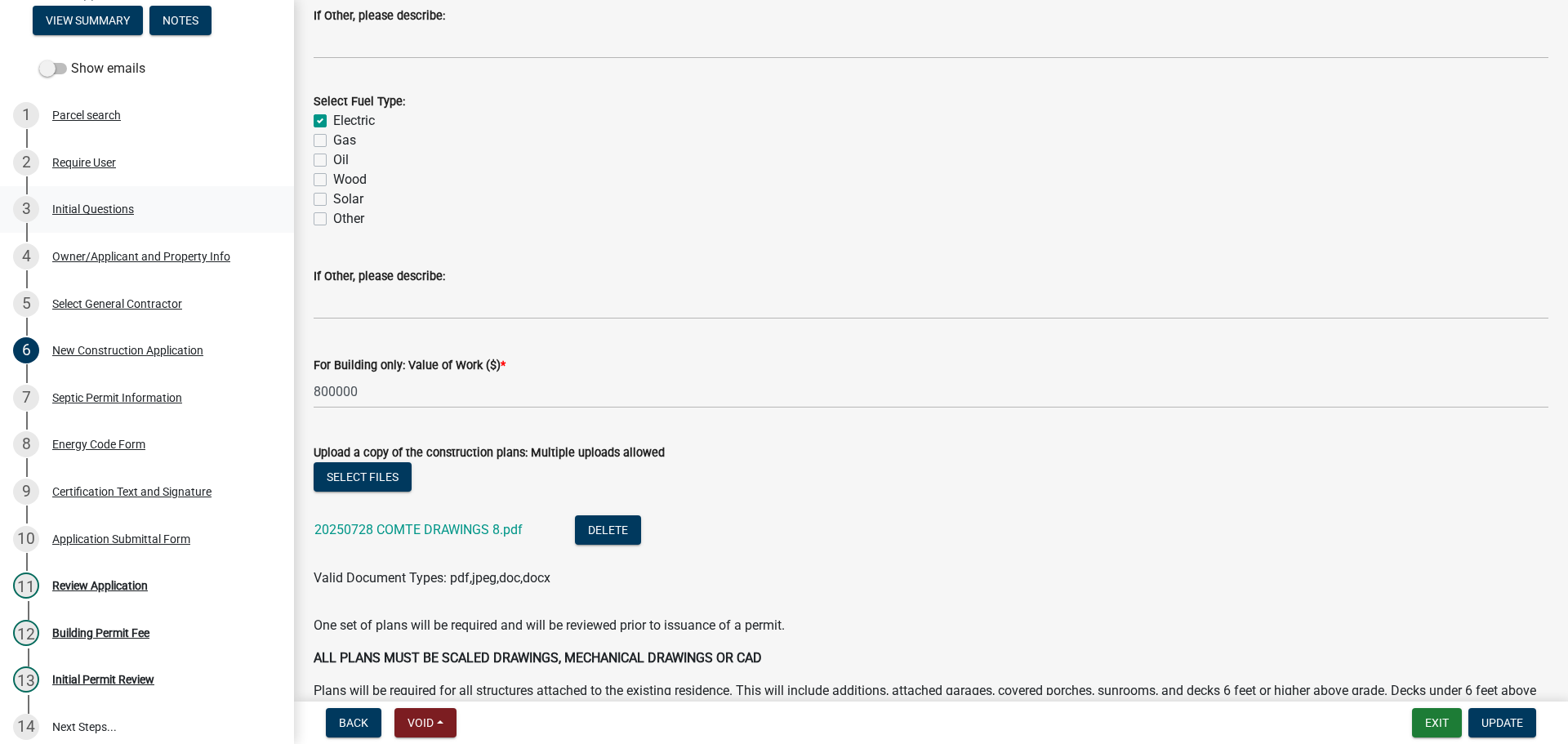
click at [100, 209] on div "Initial Questions" at bounding box center [92, 209] width 82 height 12
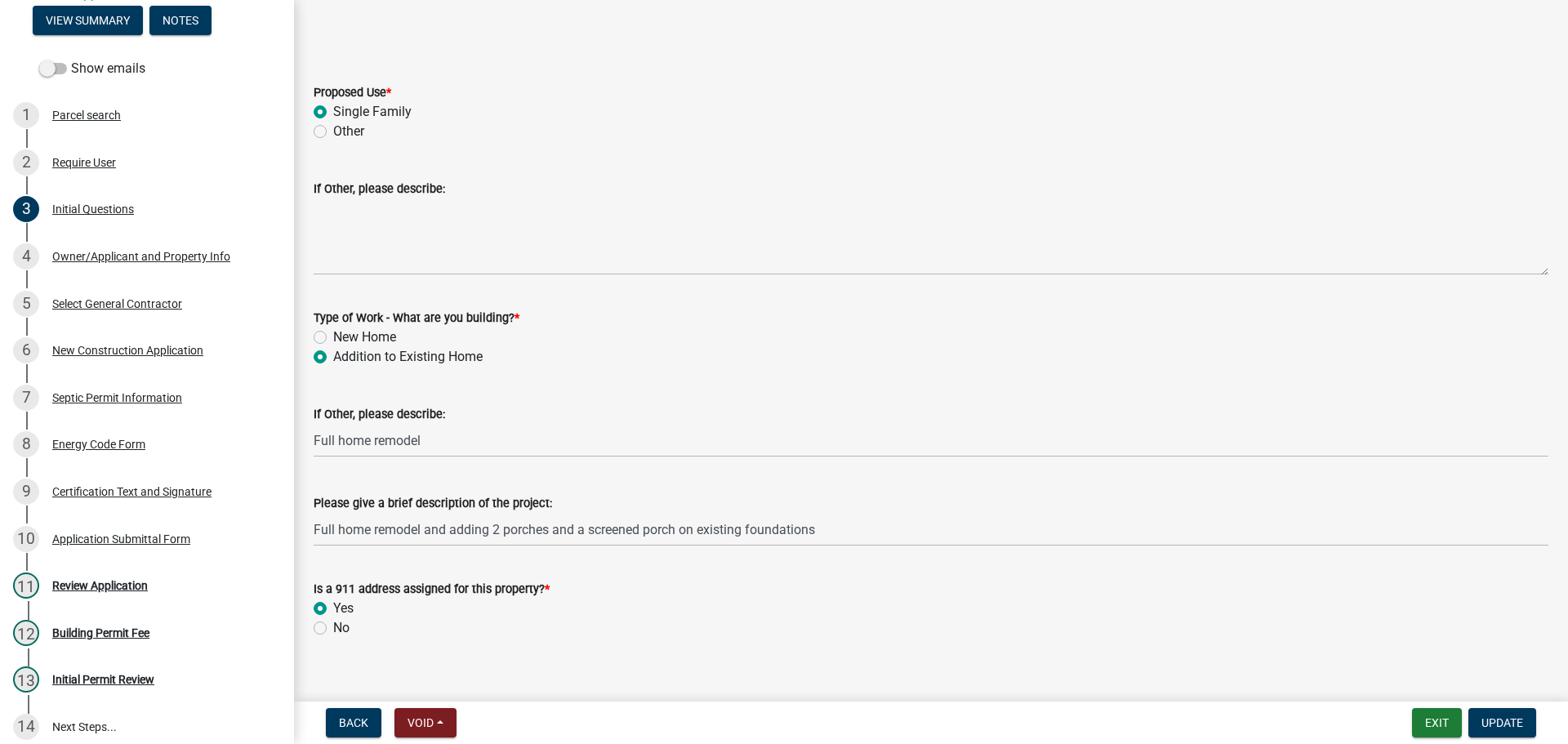
scroll to position [348, 0]
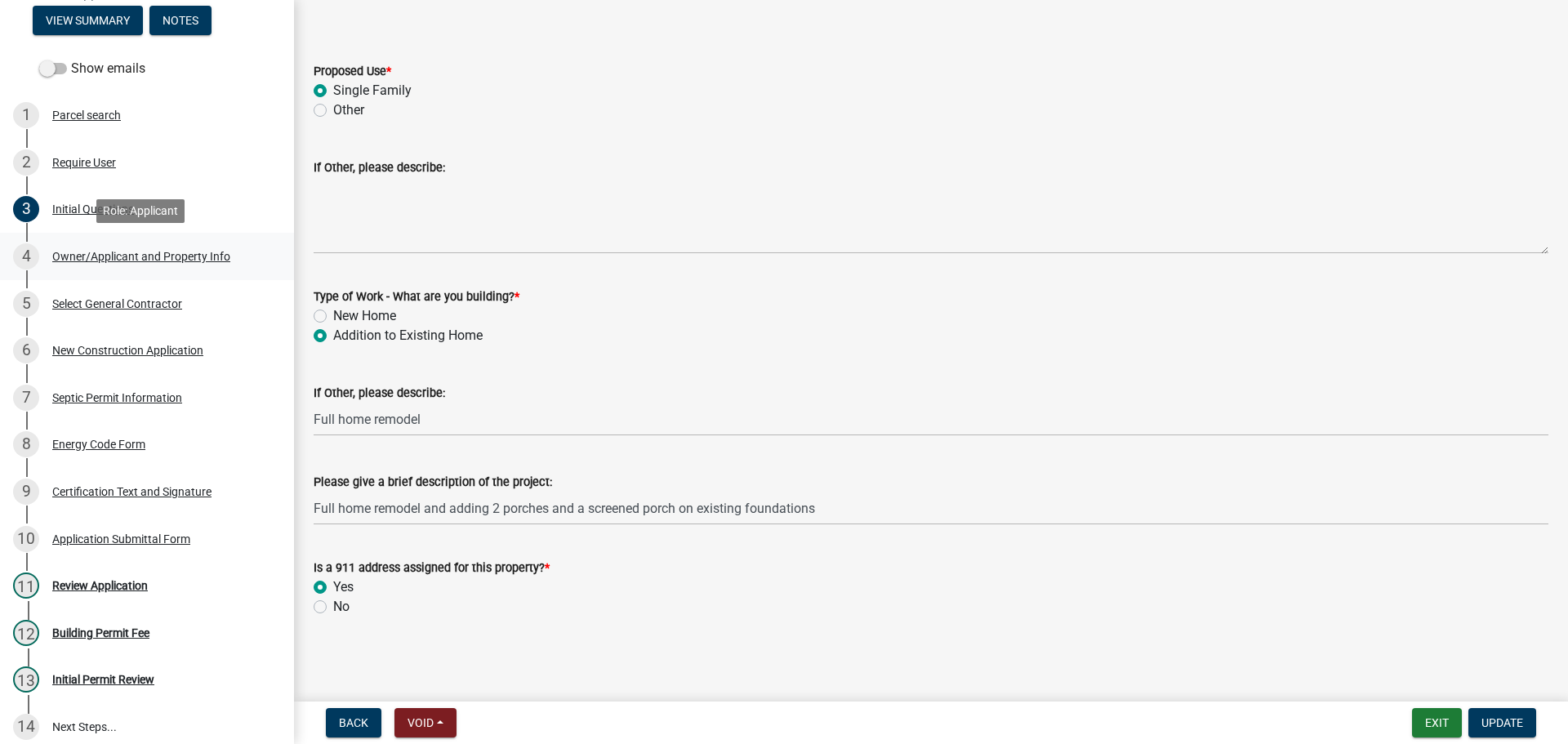
click at [142, 260] on div "Owner/Applicant and Property Info" at bounding box center [141, 256] width 178 height 12
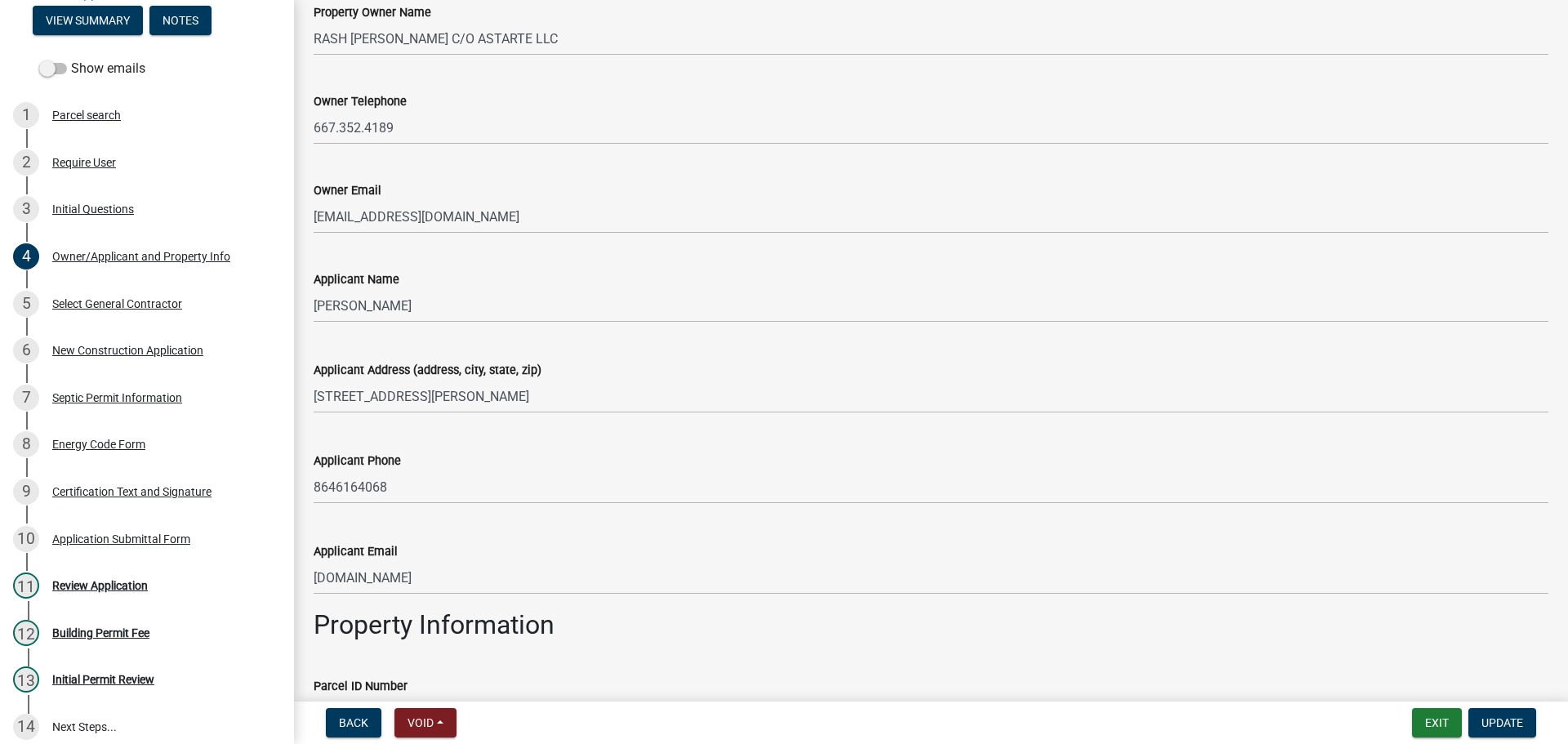
scroll to position [246, 0]
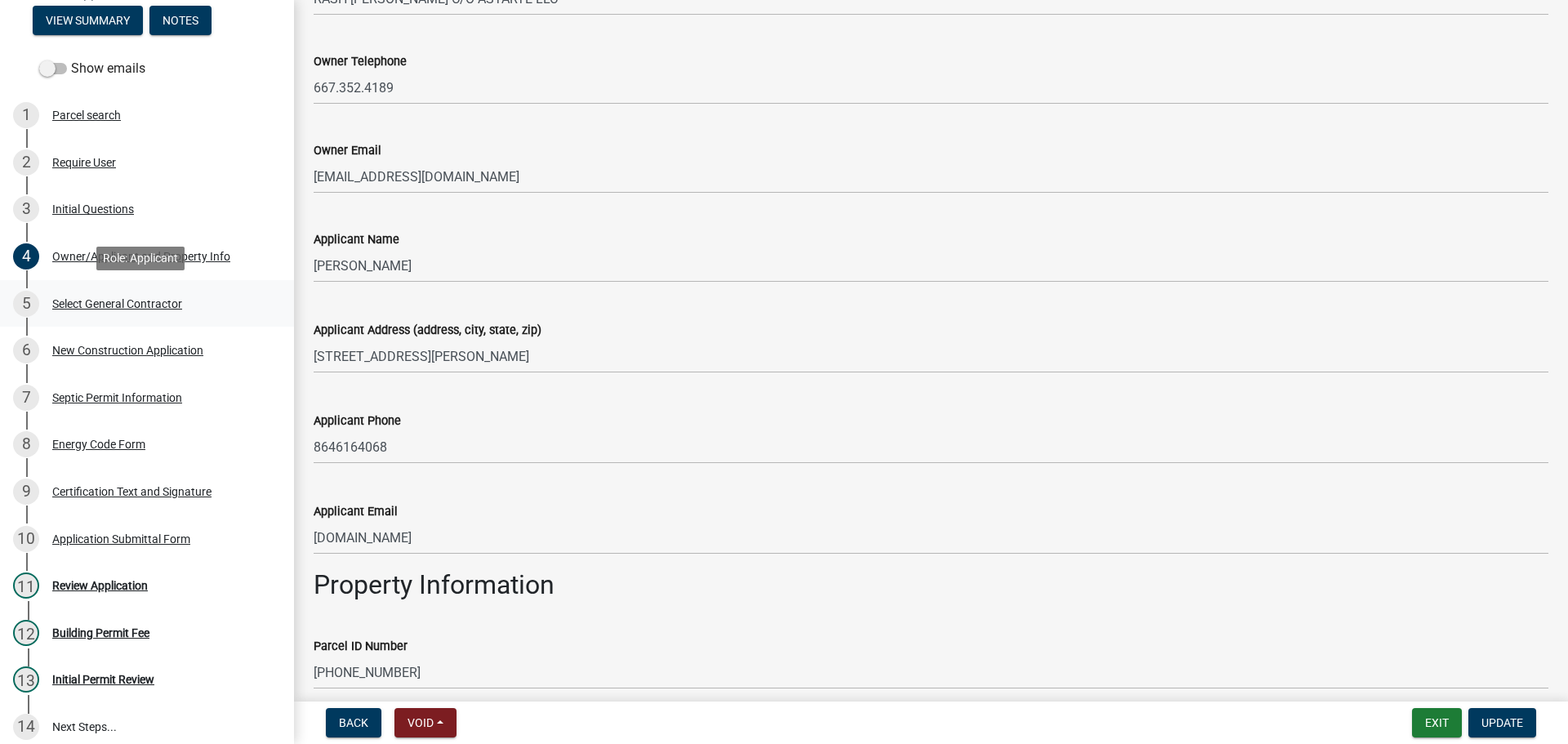
click at [138, 307] on div "Select General Contractor" at bounding box center [117, 304] width 130 height 12
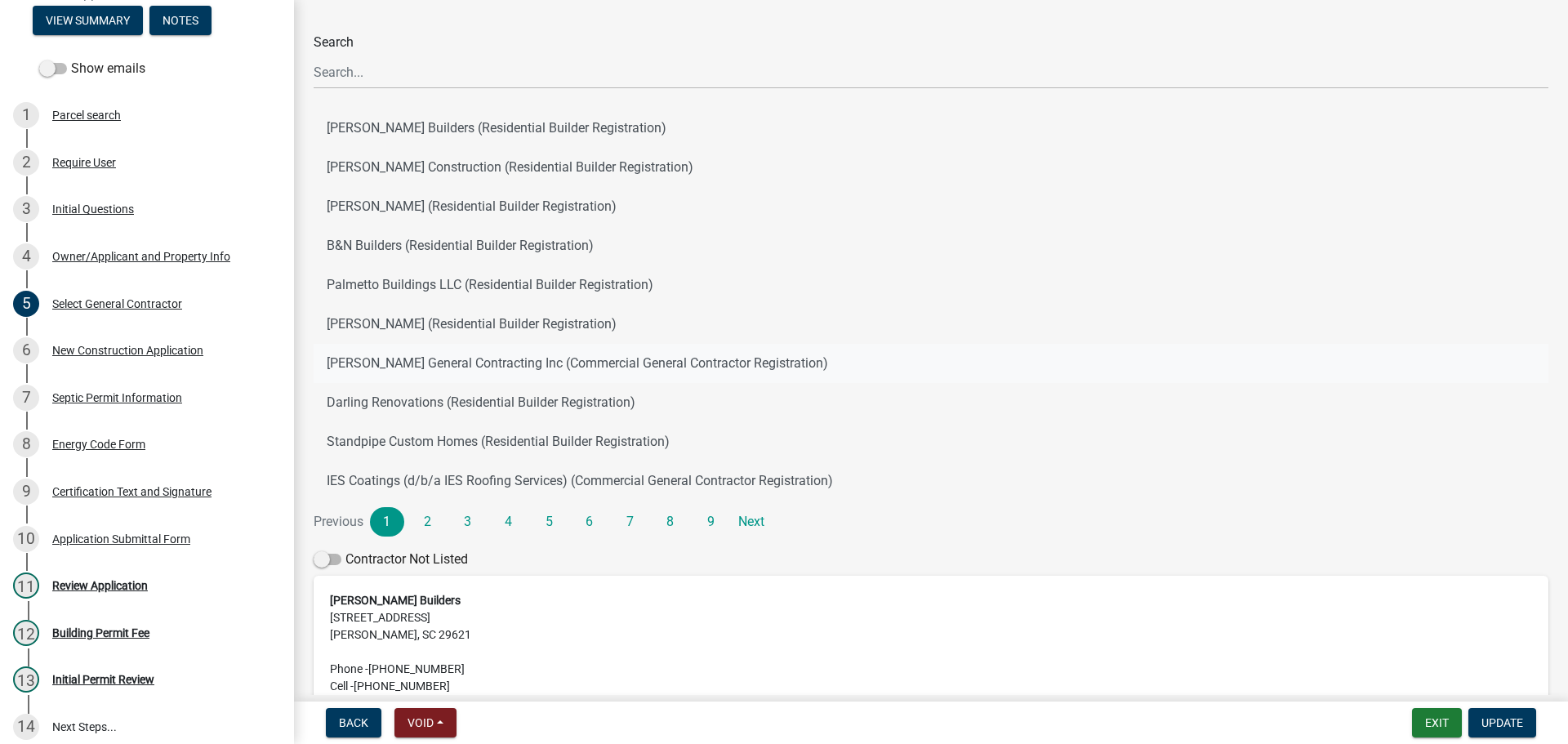
scroll to position [218, 0]
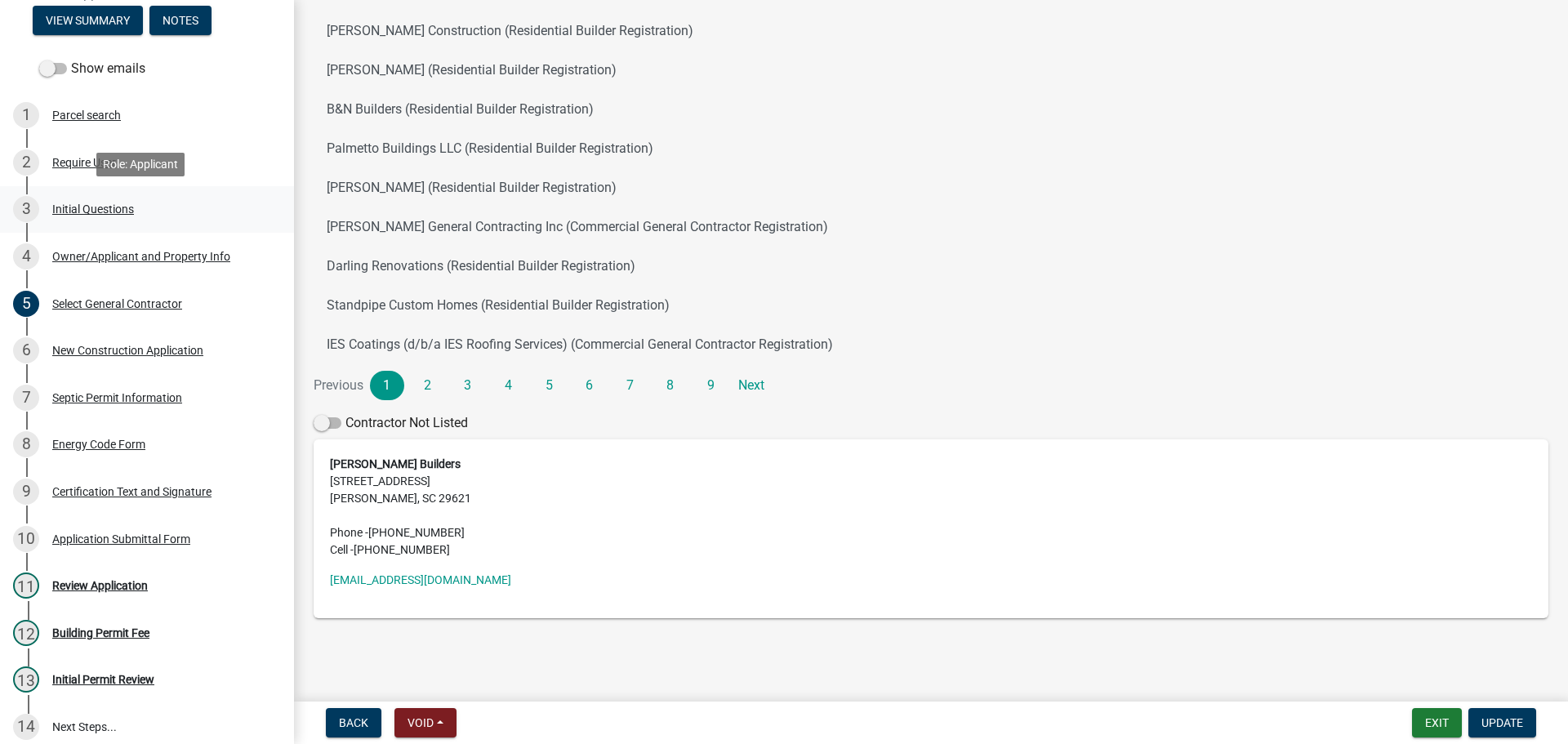
click at [104, 204] on div "Initial Questions" at bounding box center [92, 209] width 82 height 12
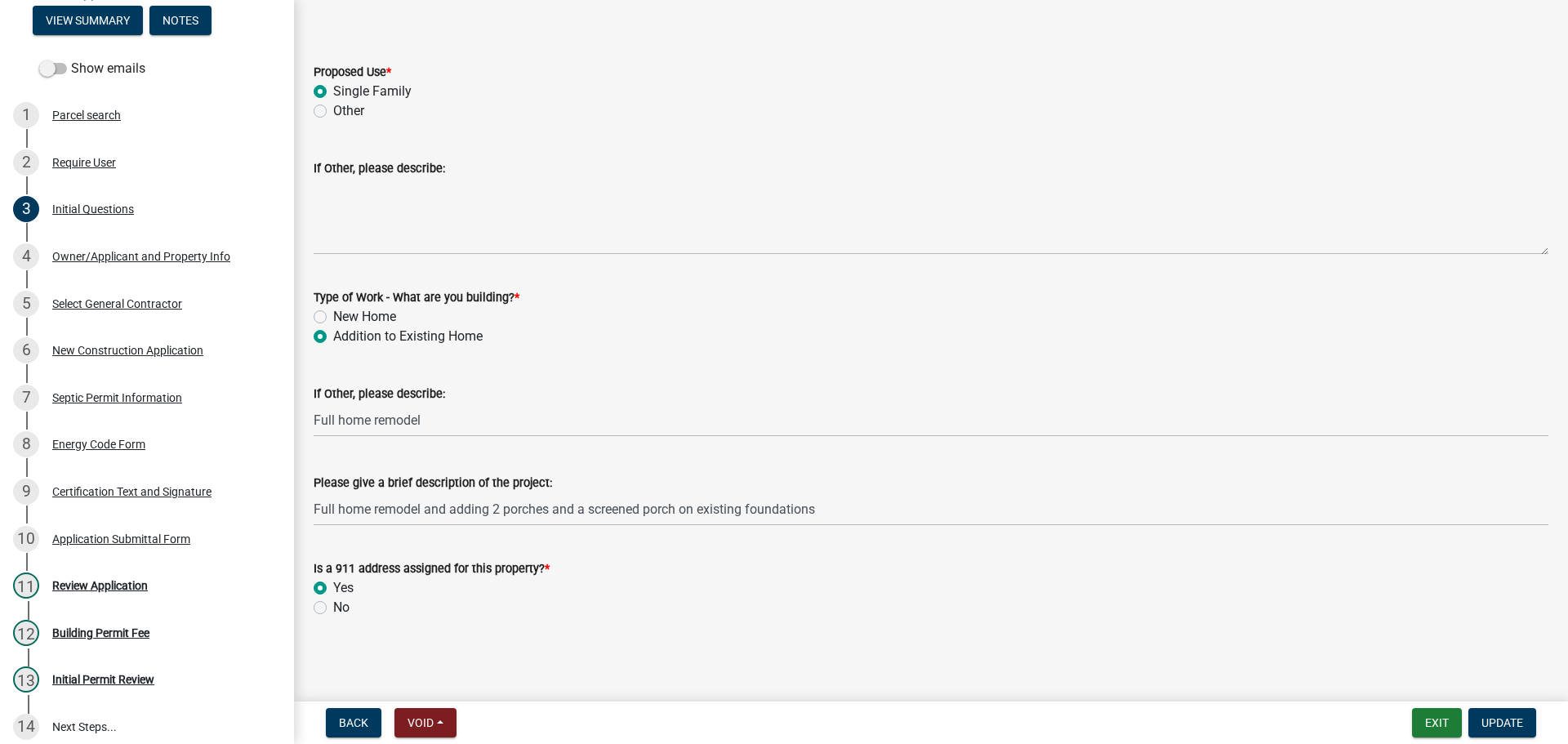
scroll to position [348, 0]
click at [191, 308] on div "5 Select General Contractor" at bounding box center [140, 304] width 254 height 26
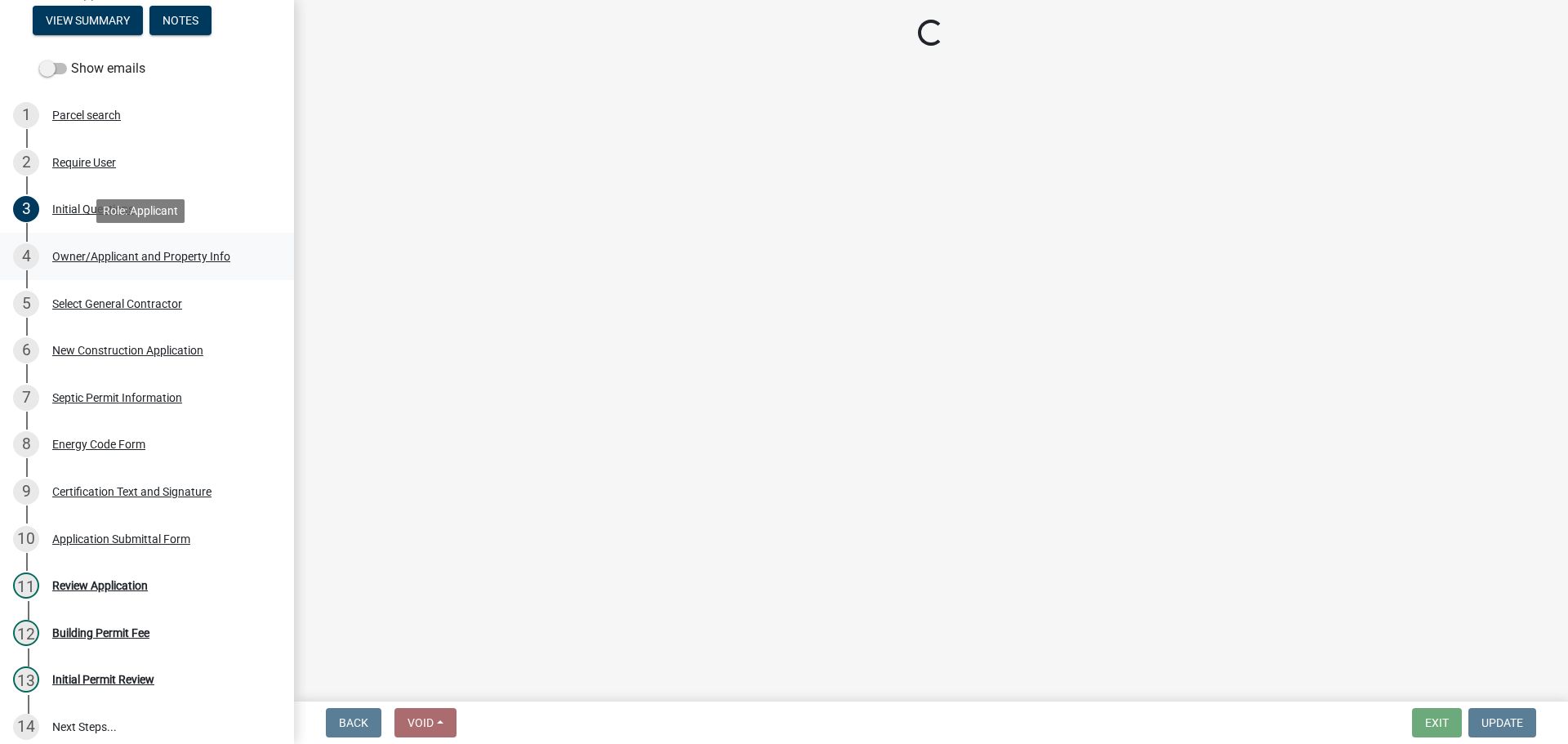
click at [203, 255] on div "Owner/Applicant and Property Info" at bounding box center [141, 256] width 178 height 12
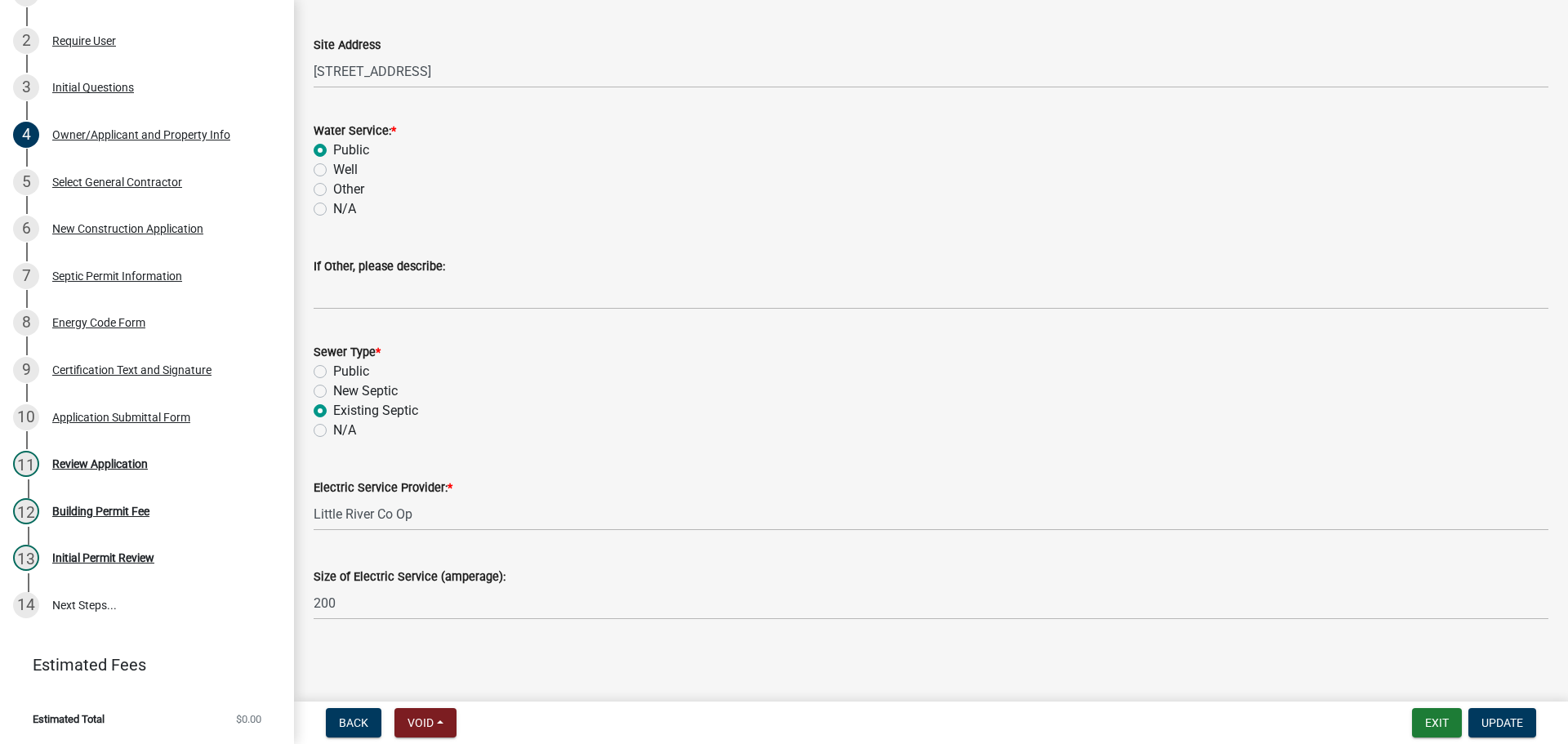
scroll to position [938, 0]
click at [139, 460] on div "Review Application" at bounding box center [100, 464] width 96 height 12
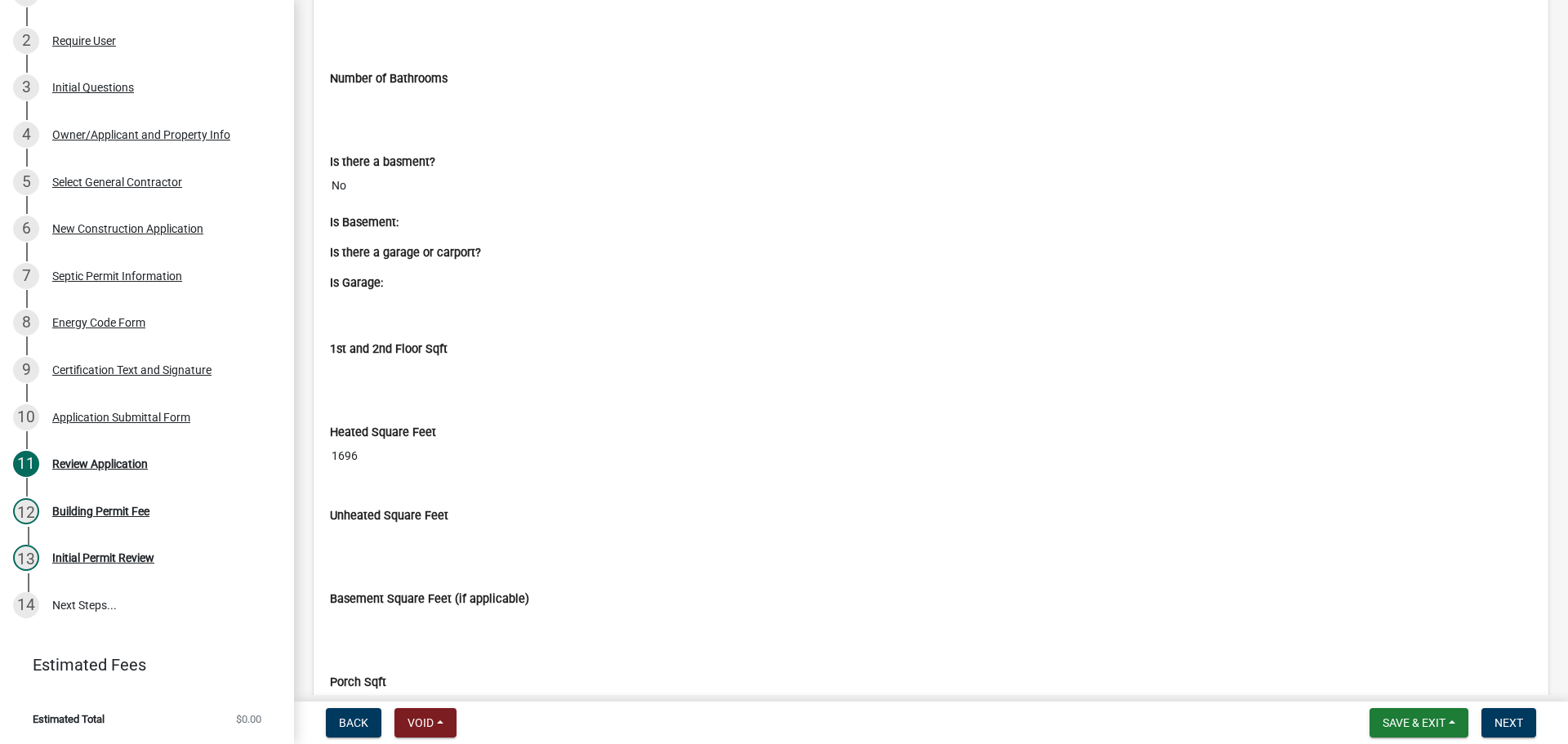
scroll to position [3596, 0]
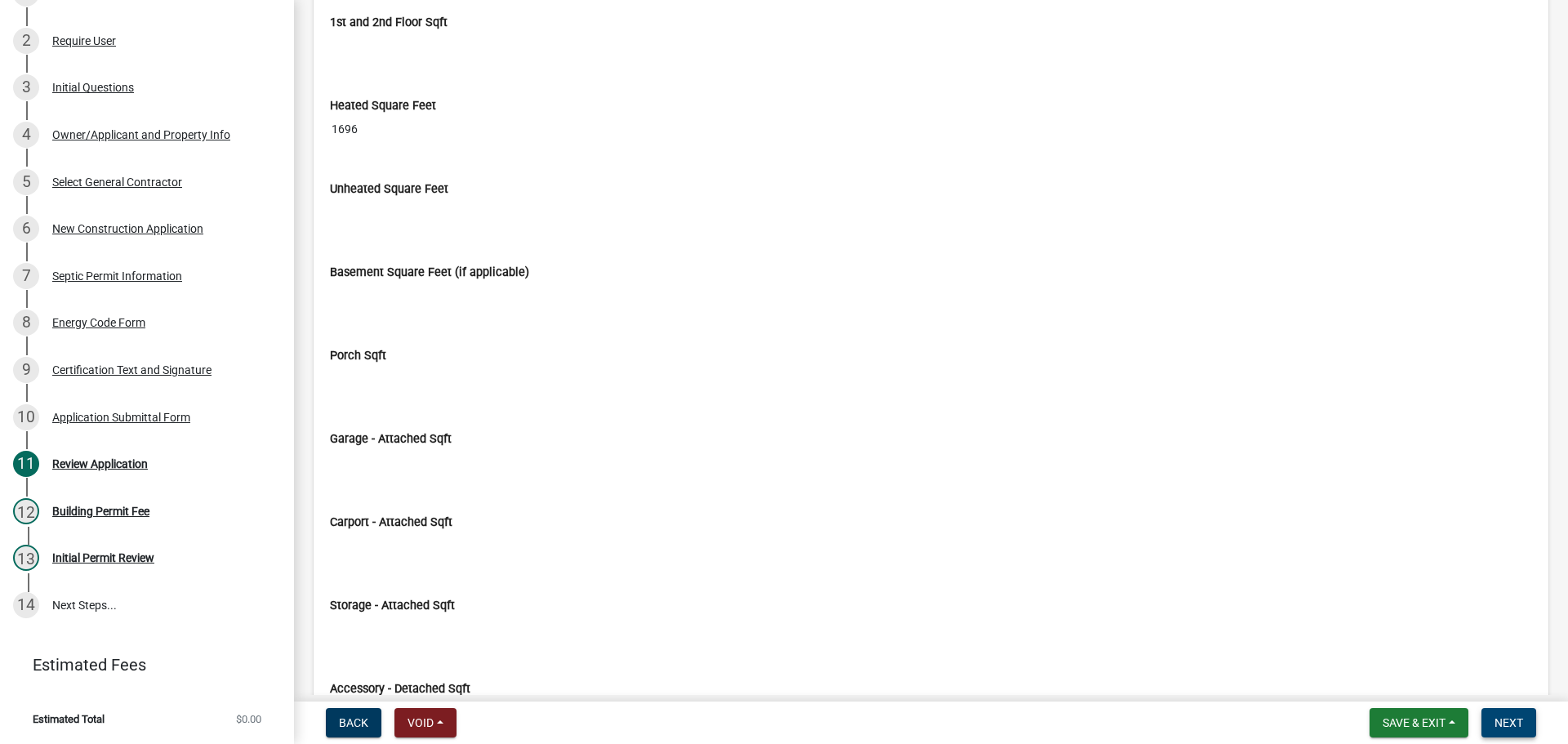
click at [1517, 730] on span "Next" at bounding box center [1509, 723] width 29 height 13
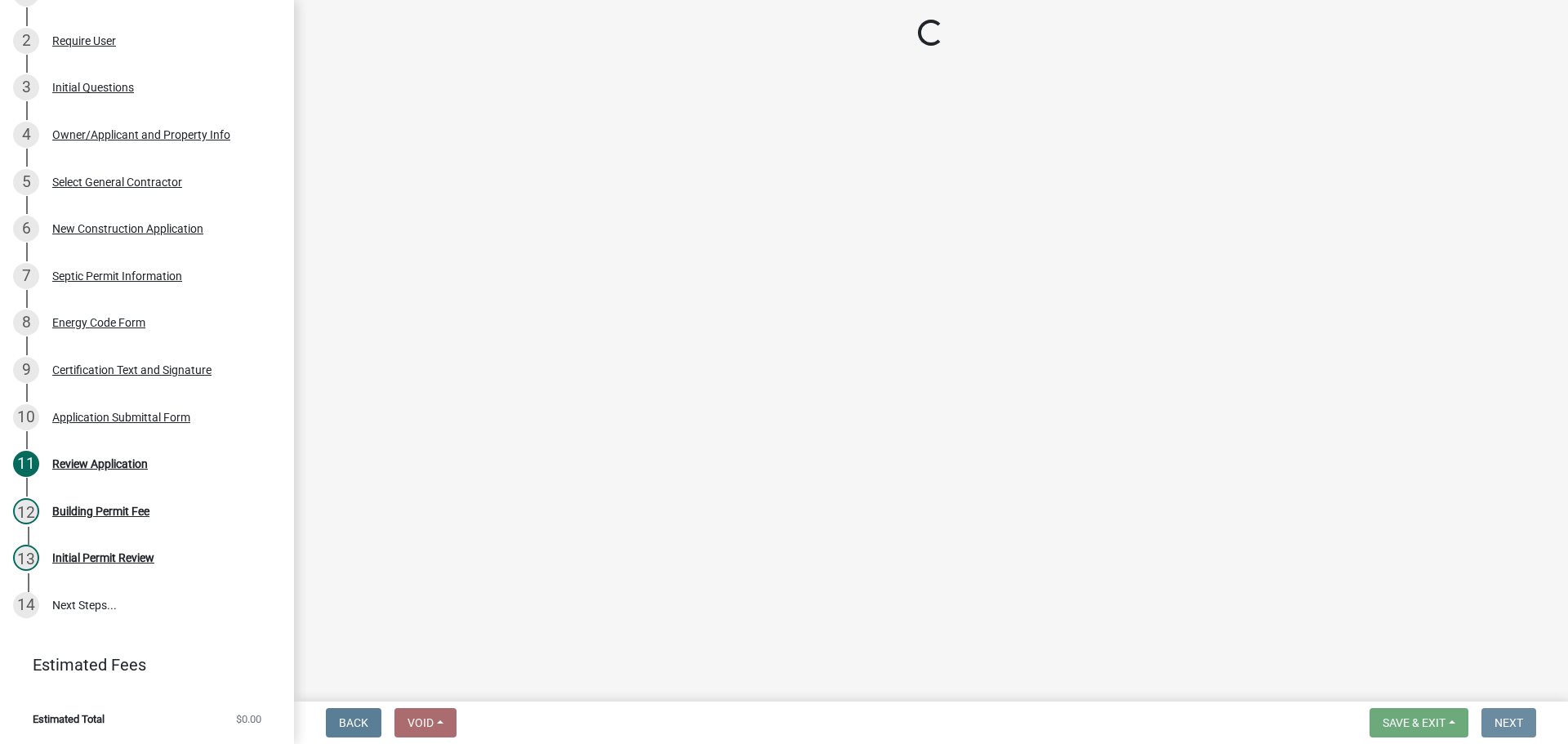
scroll to position [0, 0]
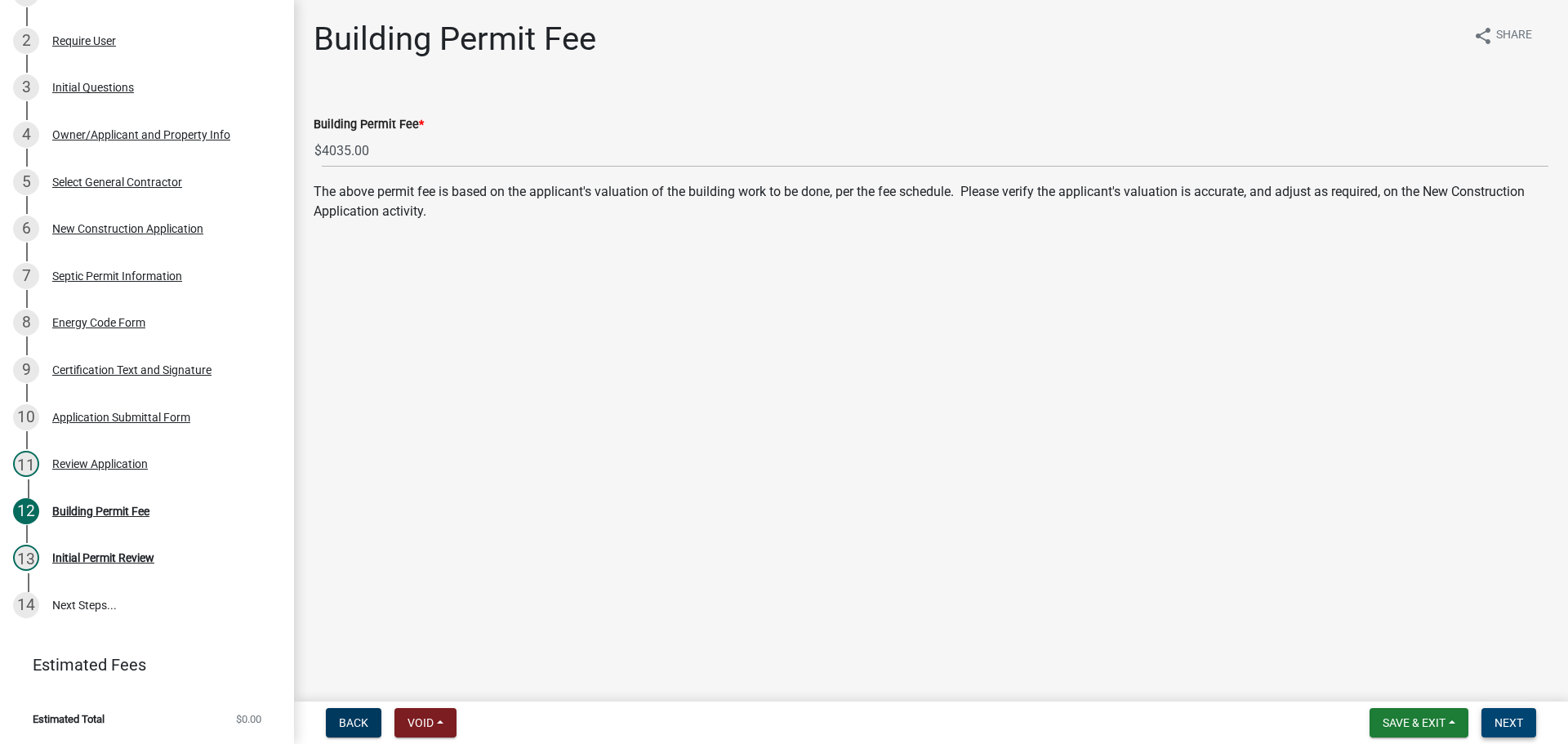
click at [1508, 717] on span "Next" at bounding box center [1509, 723] width 29 height 13
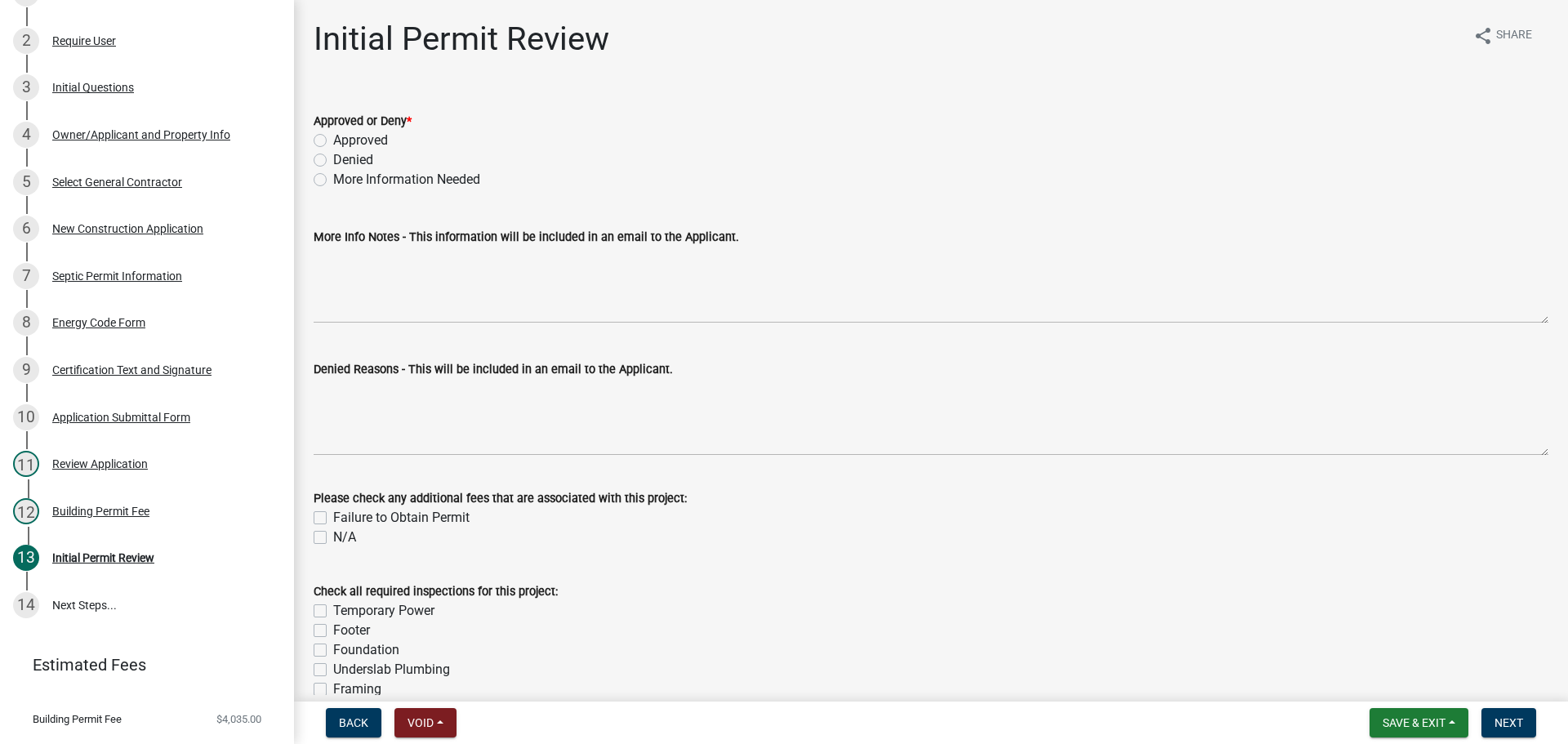
click at [334, 138] on label "Approved" at bounding box center [361, 141] width 54 height 20
click at [334, 138] on input "Approved" at bounding box center [338, 136] width 11 height 11
radio input "true"
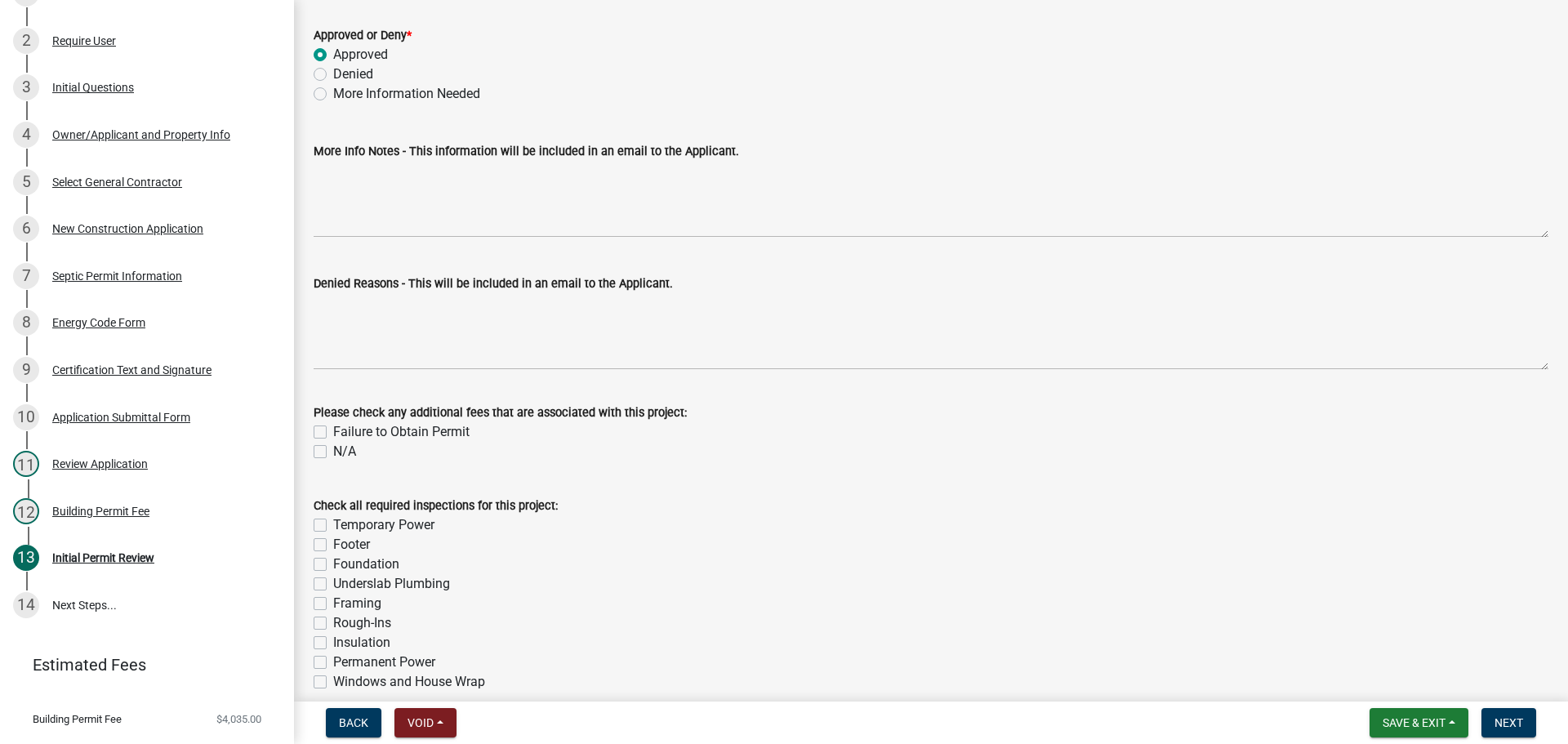
scroll to position [84, 0]
click at [1515, 714] on button "Next" at bounding box center [1509, 723] width 54 height 30
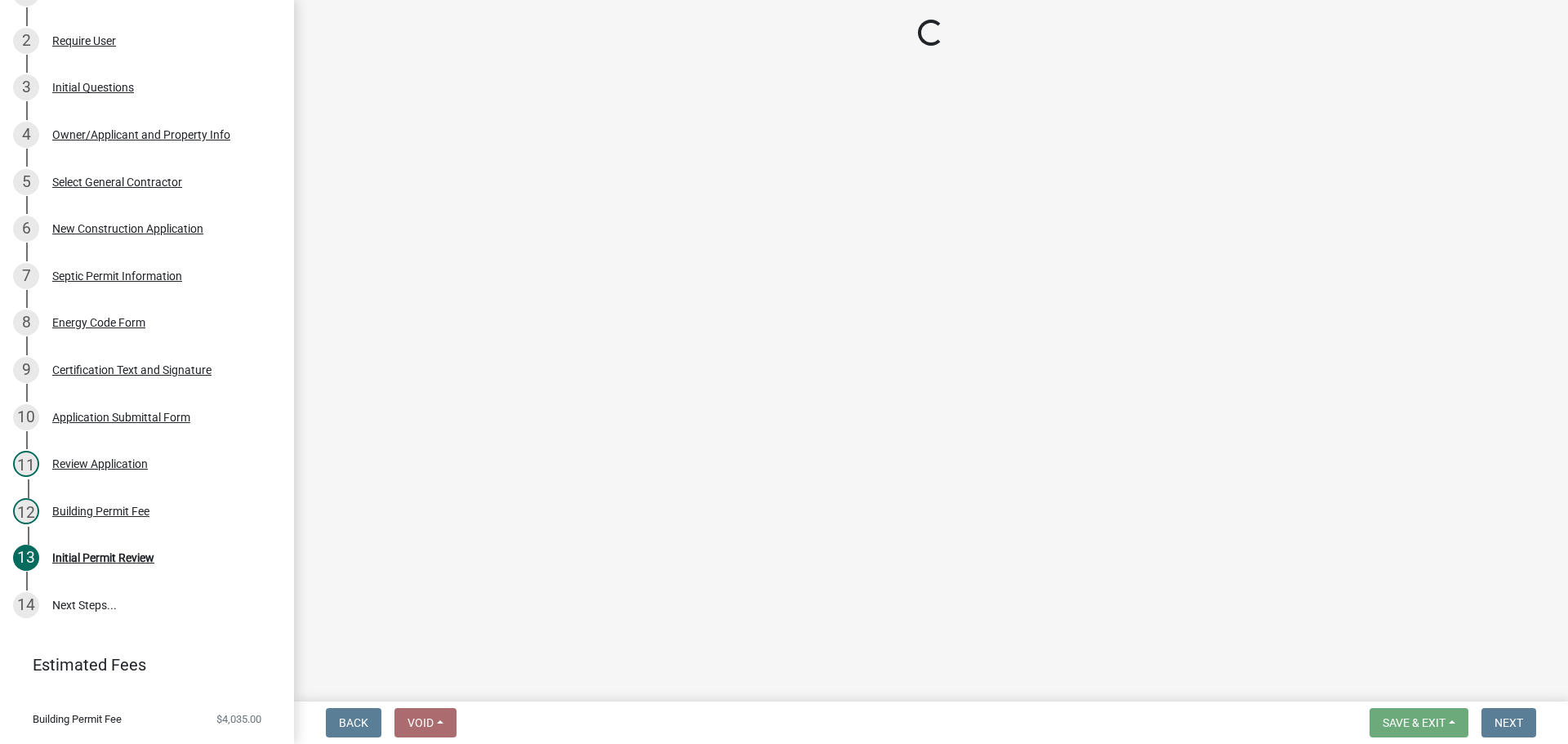
scroll to position [508, 0]
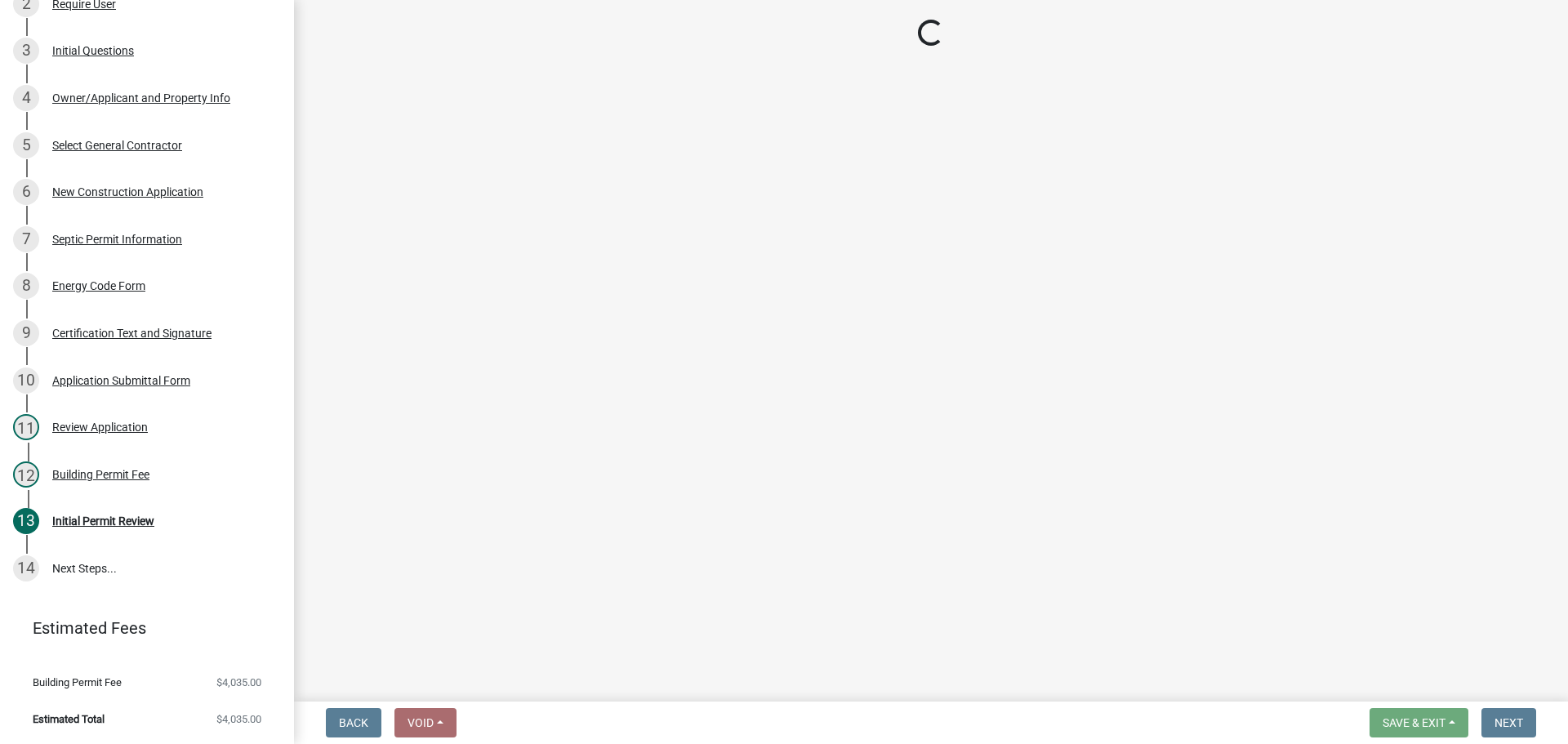
select select "3: 3"
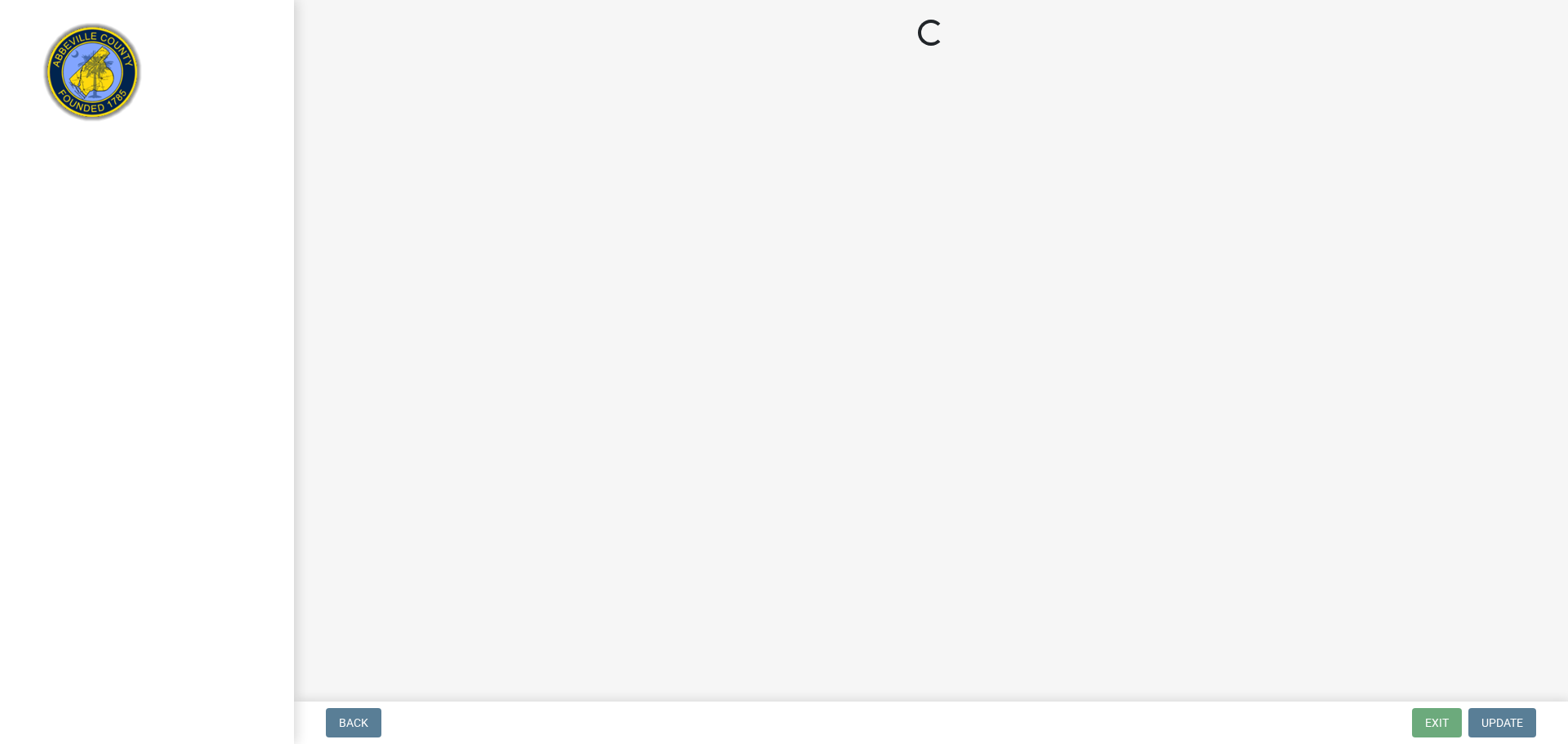
select select "3: 3"
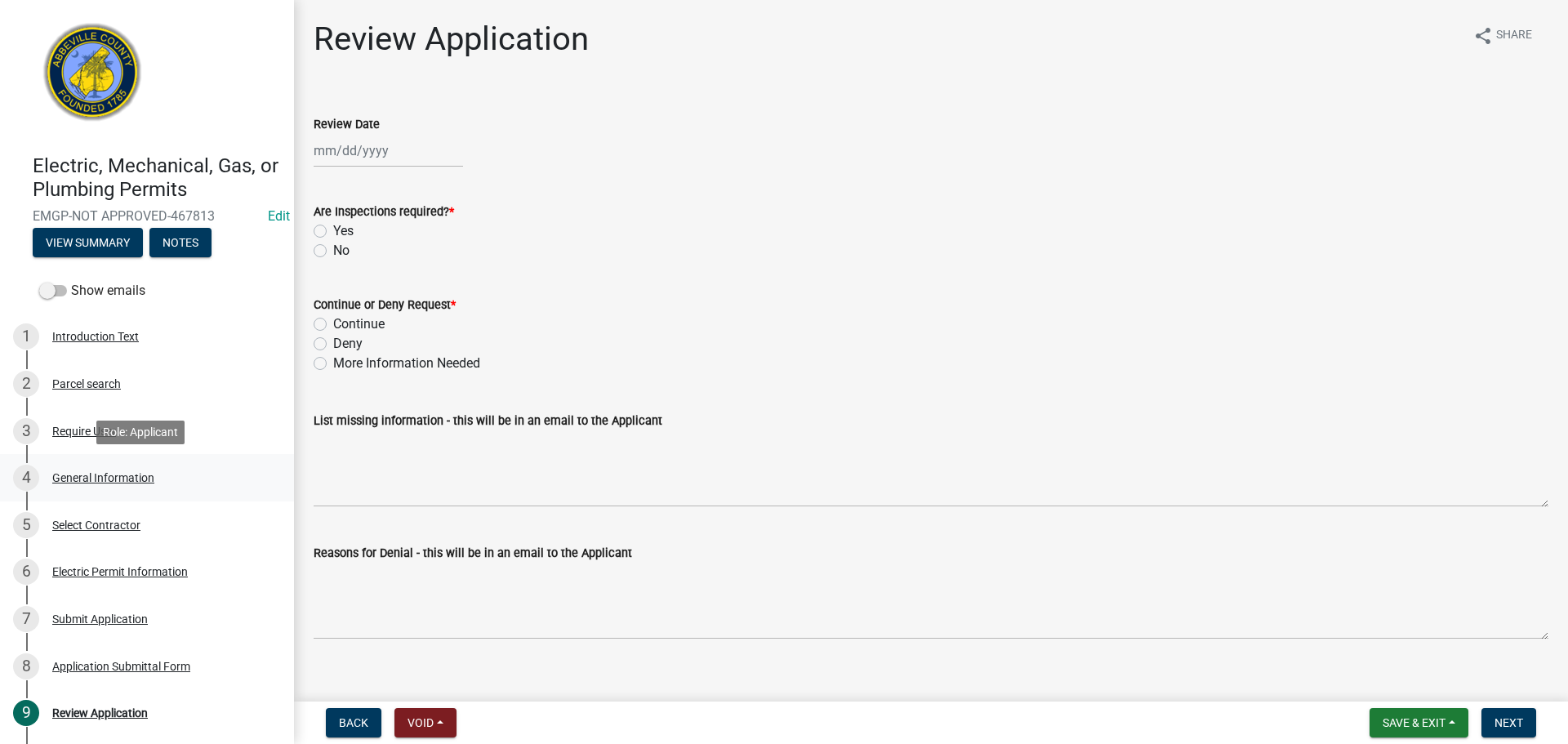
click at [96, 475] on div "General Information" at bounding box center [103, 478] width 102 height 12
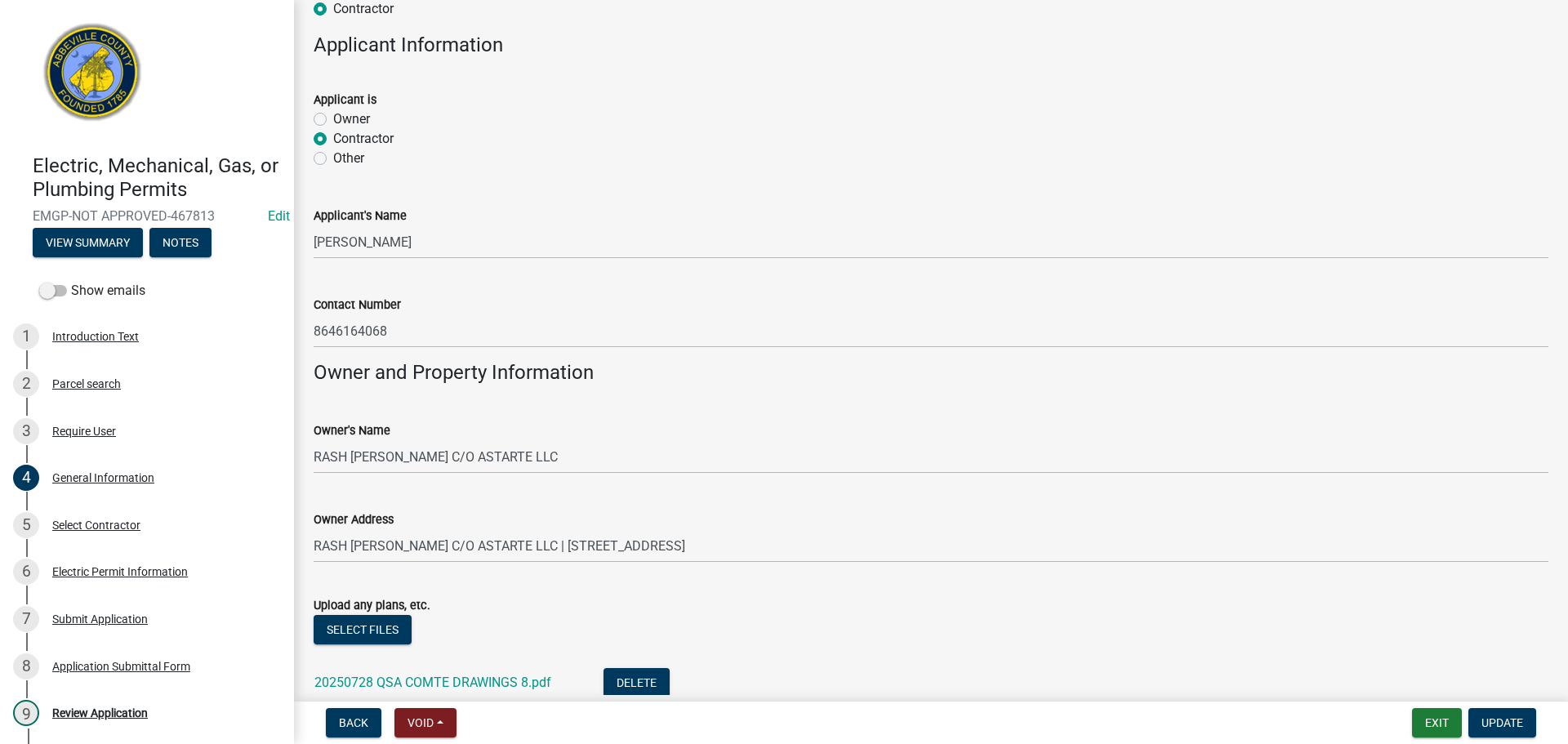
scroll to position [980, 0]
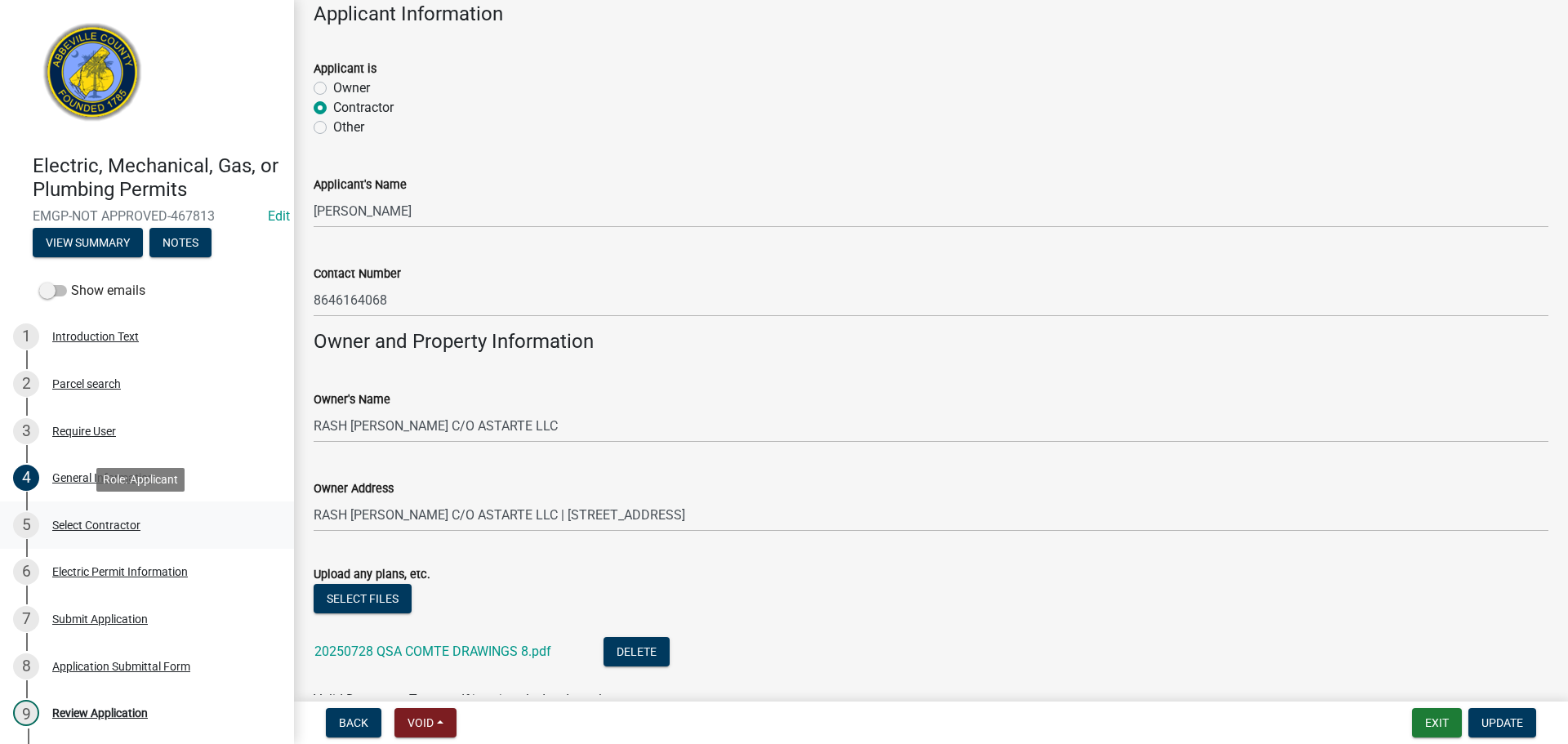
click at [110, 529] on div "Select Contractor" at bounding box center [96, 526] width 88 height 12
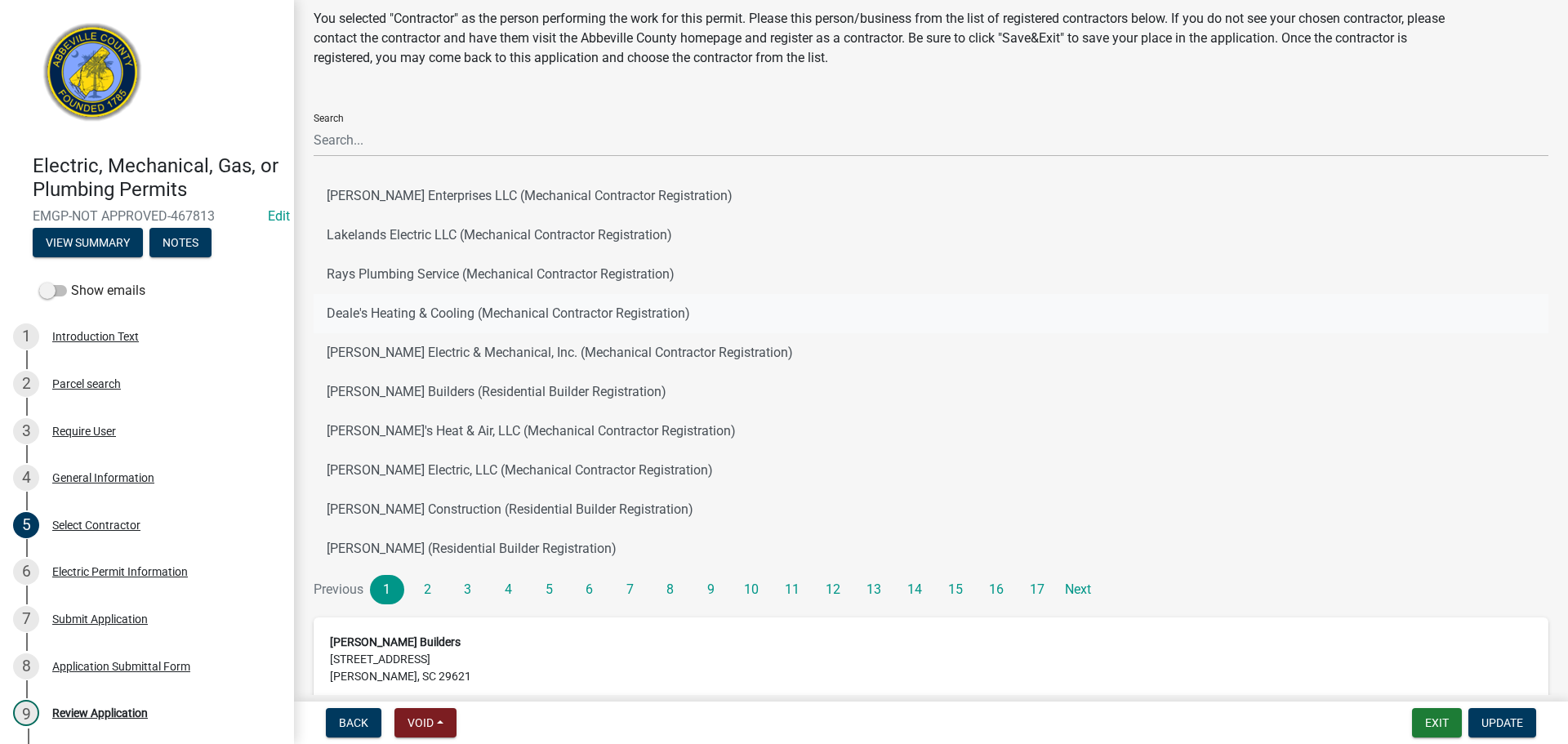
scroll to position [235, 0]
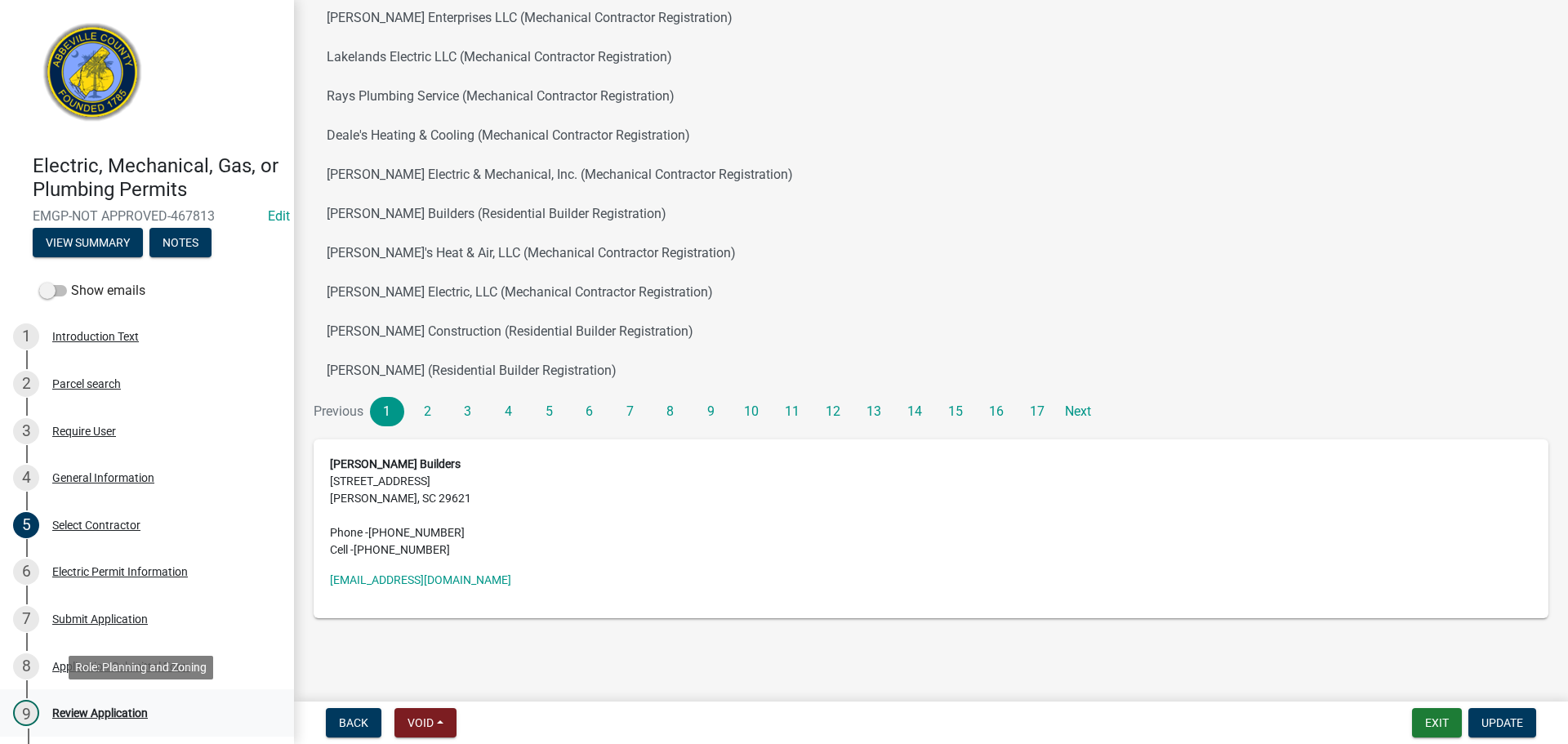
click at [125, 716] on div "9 Review Application" at bounding box center [140, 714] width 254 height 26
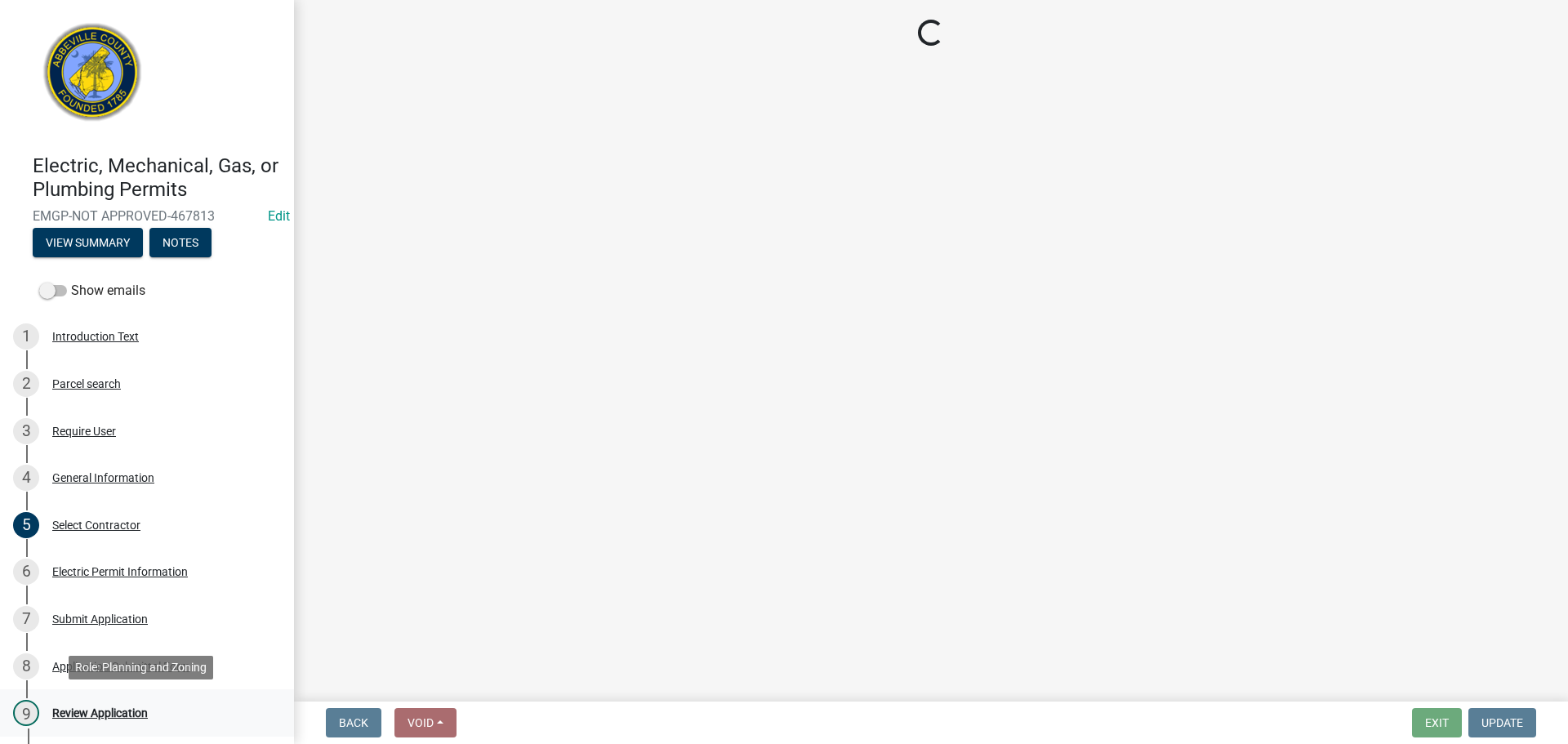
scroll to position [0, 0]
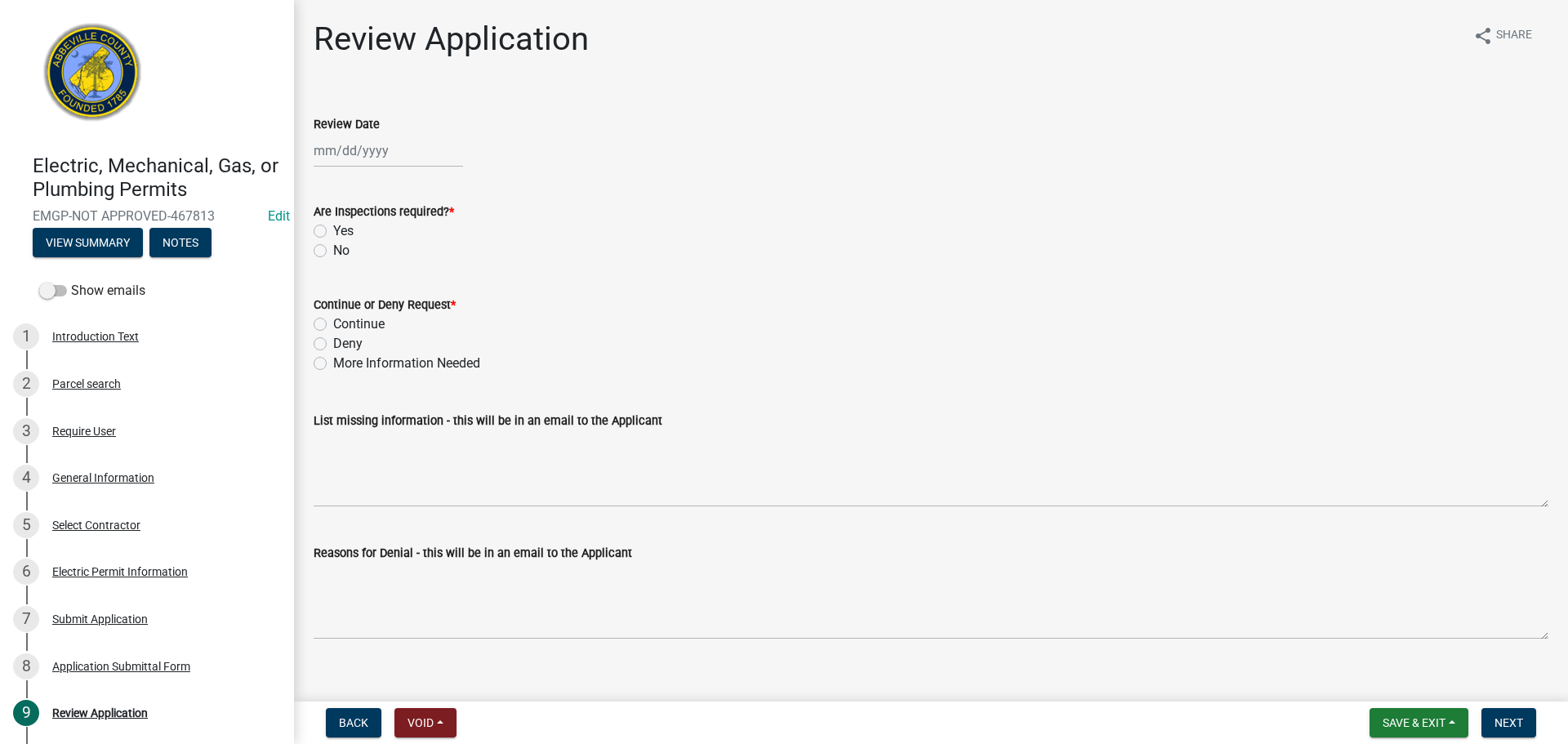
click at [353, 147] on div at bounding box center [388, 151] width 149 height 34
select select "8"
select select "2025"
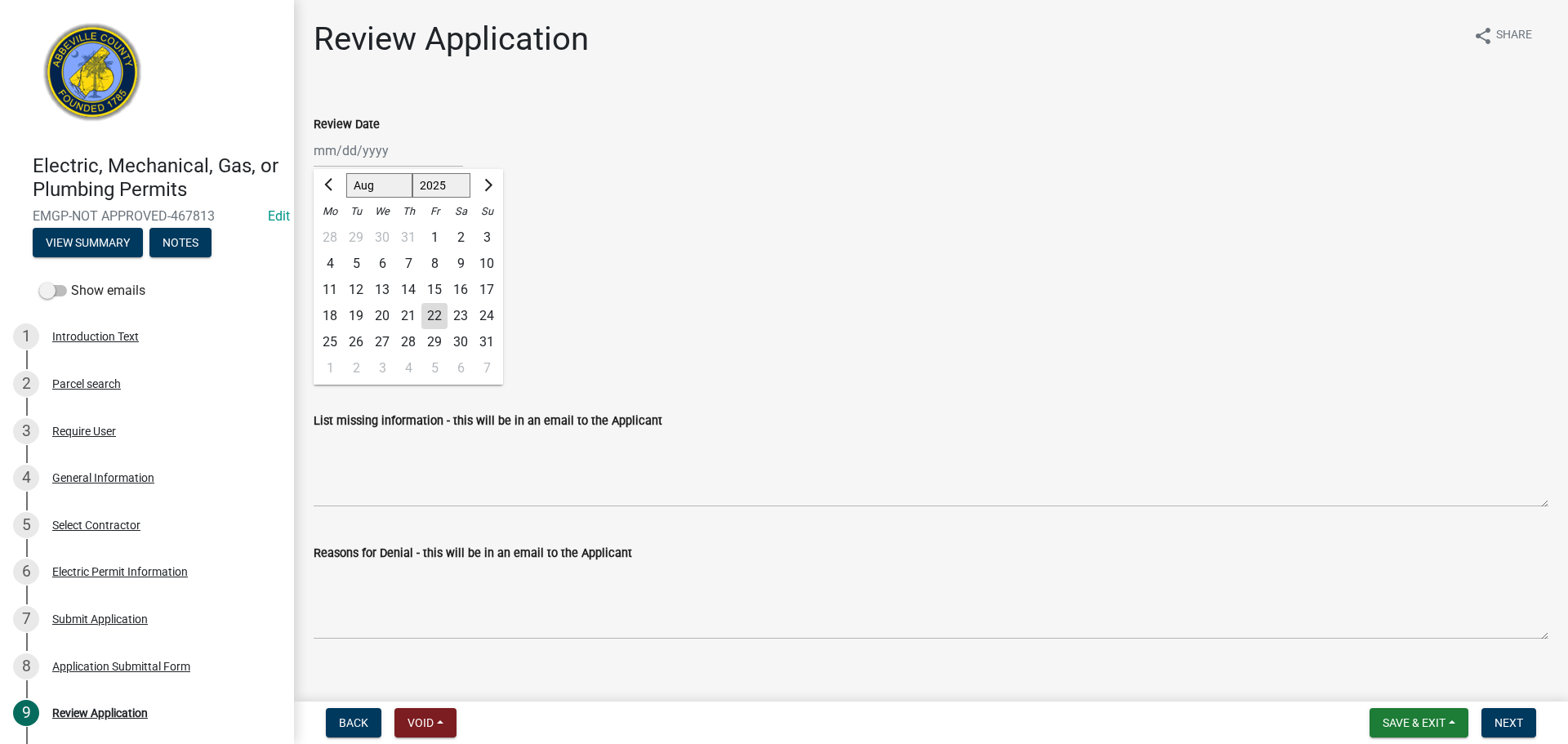
click at [427, 309] on div "22" at bounding box center [435, 316] width 26 height 26
type input "[DATE]"
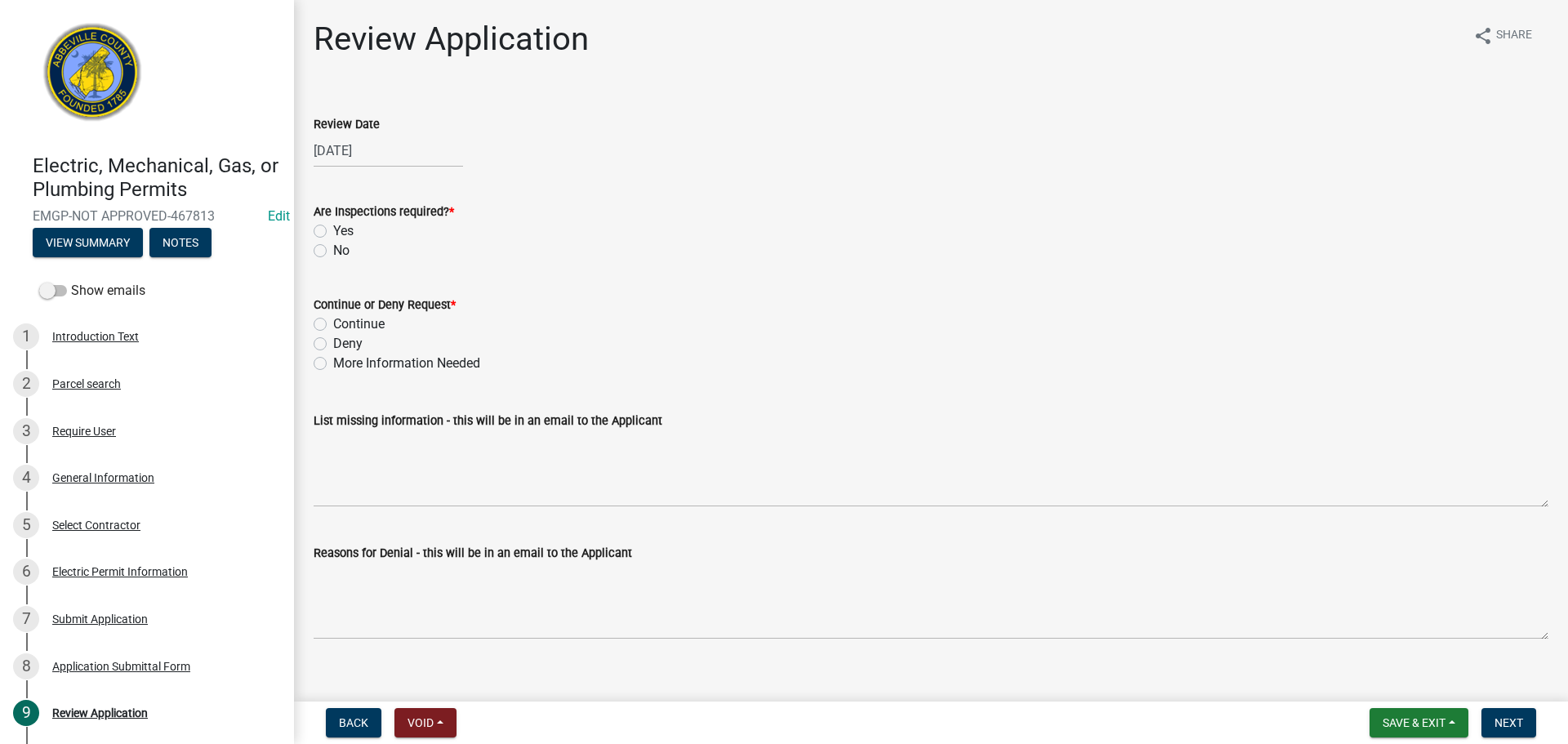
click at [334, 230] on label "Yes" at bounding box center [343, 232] width 21 height 20
click at [334, 230] on input "Yes" at bounding box center [338, 227] width 11 height 11
radio input "true"
click at [334, 329] on label "Continue" at bounding box center [359, 325] width 51 height 20
click at [334, 325] on input "Continue" at bounding box center [338, 320] width 11 height 11
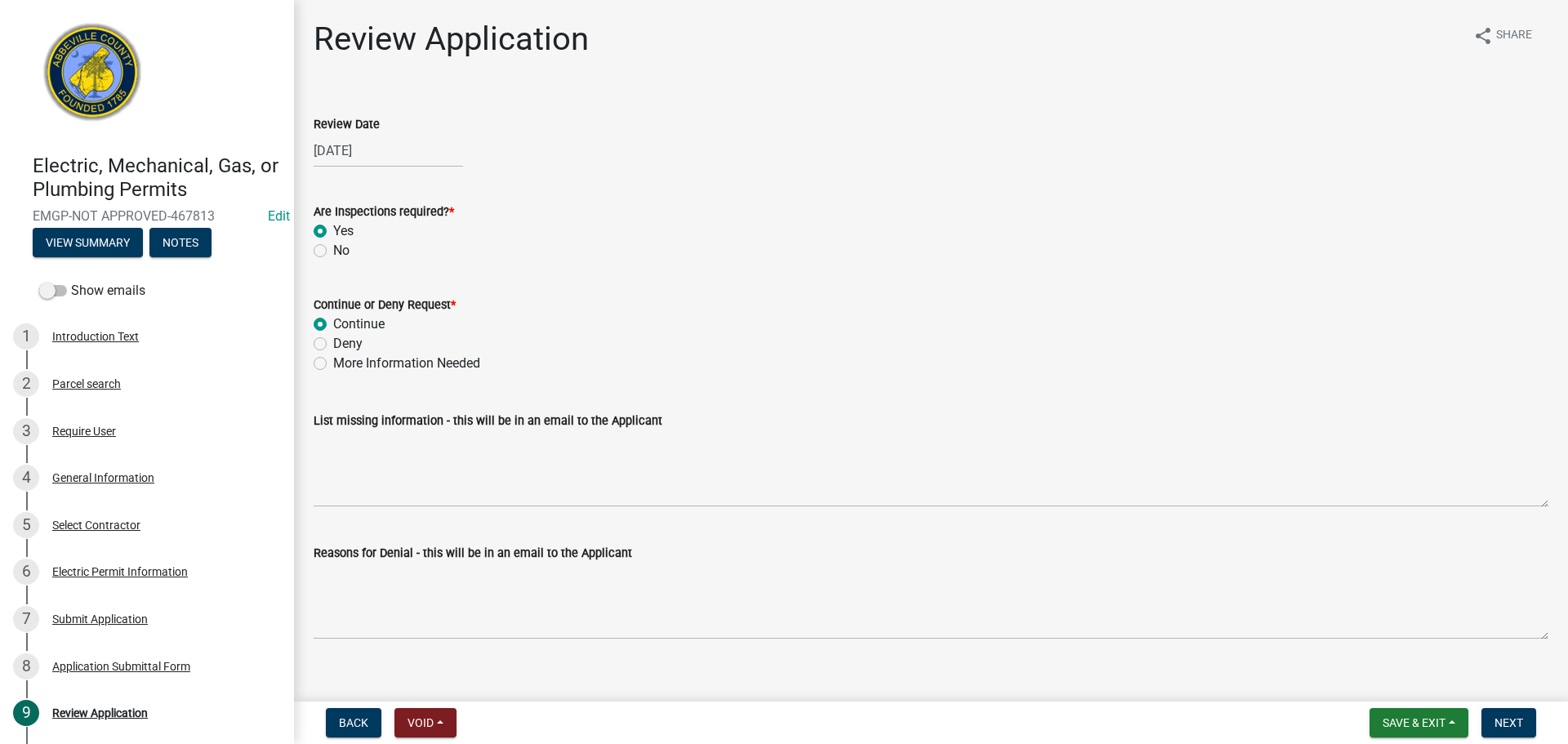
radio input "true"
click at [1492, 724] on button "Next" at bounding box center [1509, 723] width 54 height 30
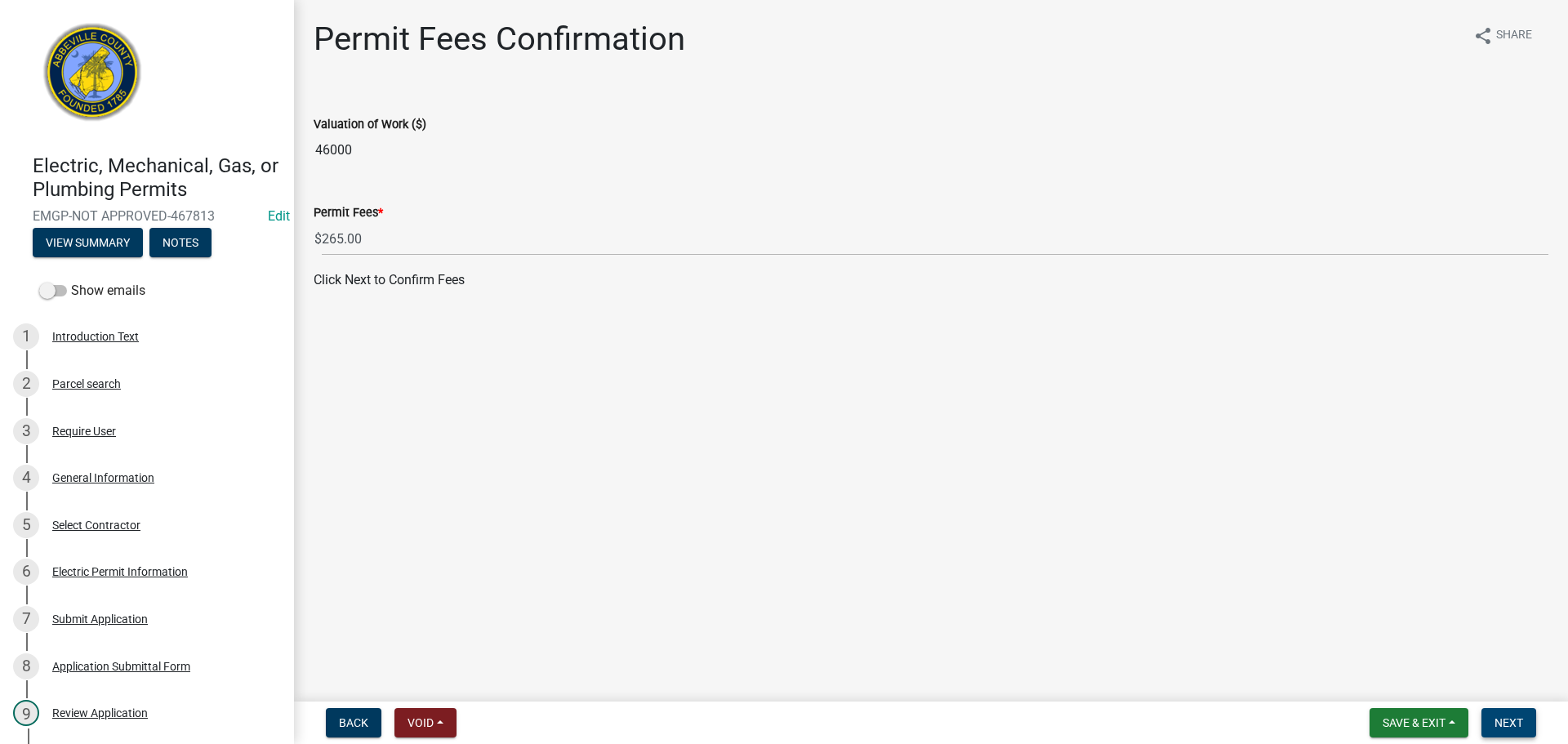
click at [1523, 714] on button "Next" at bounding box center [1509, 723] width 54 height 30
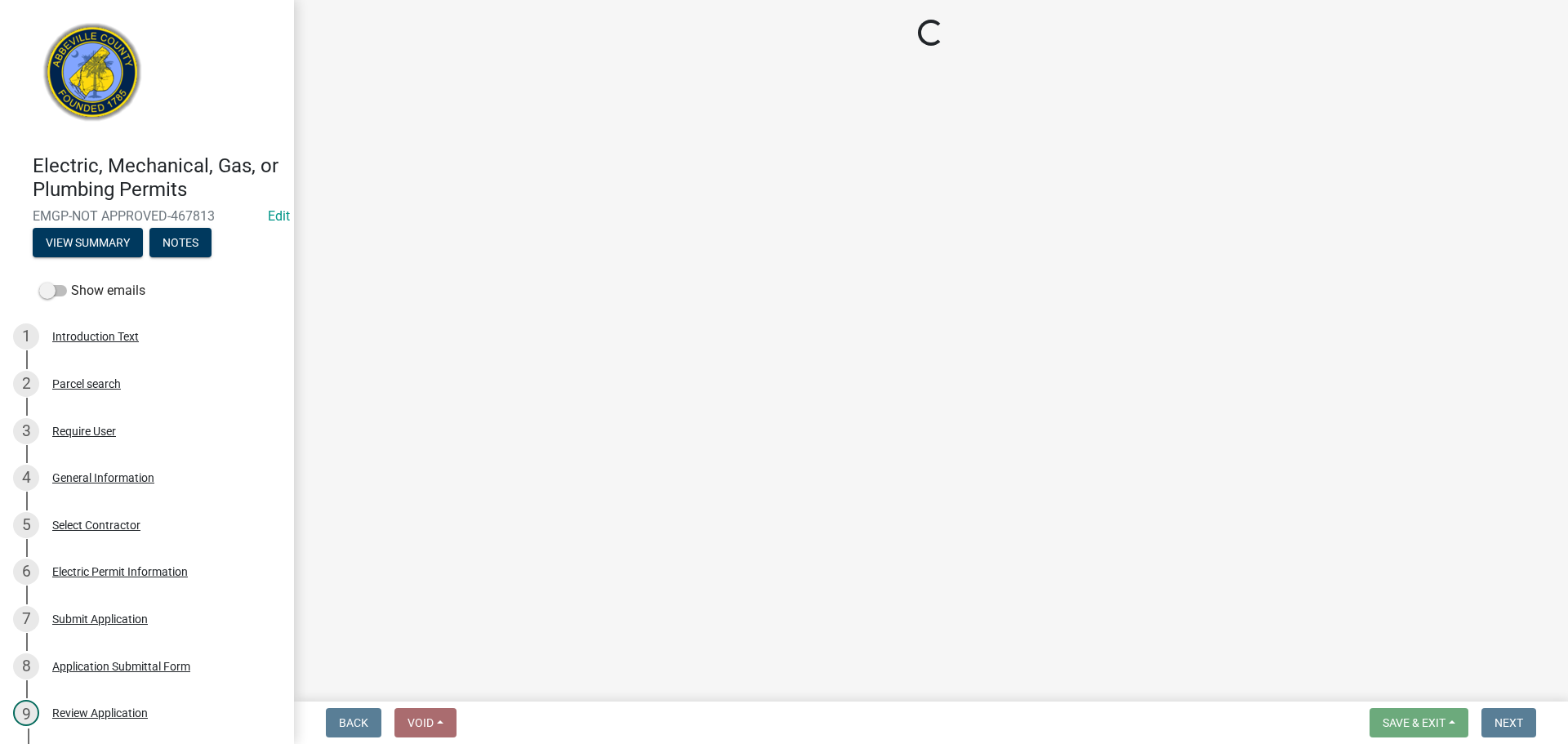
select select "3: 3"
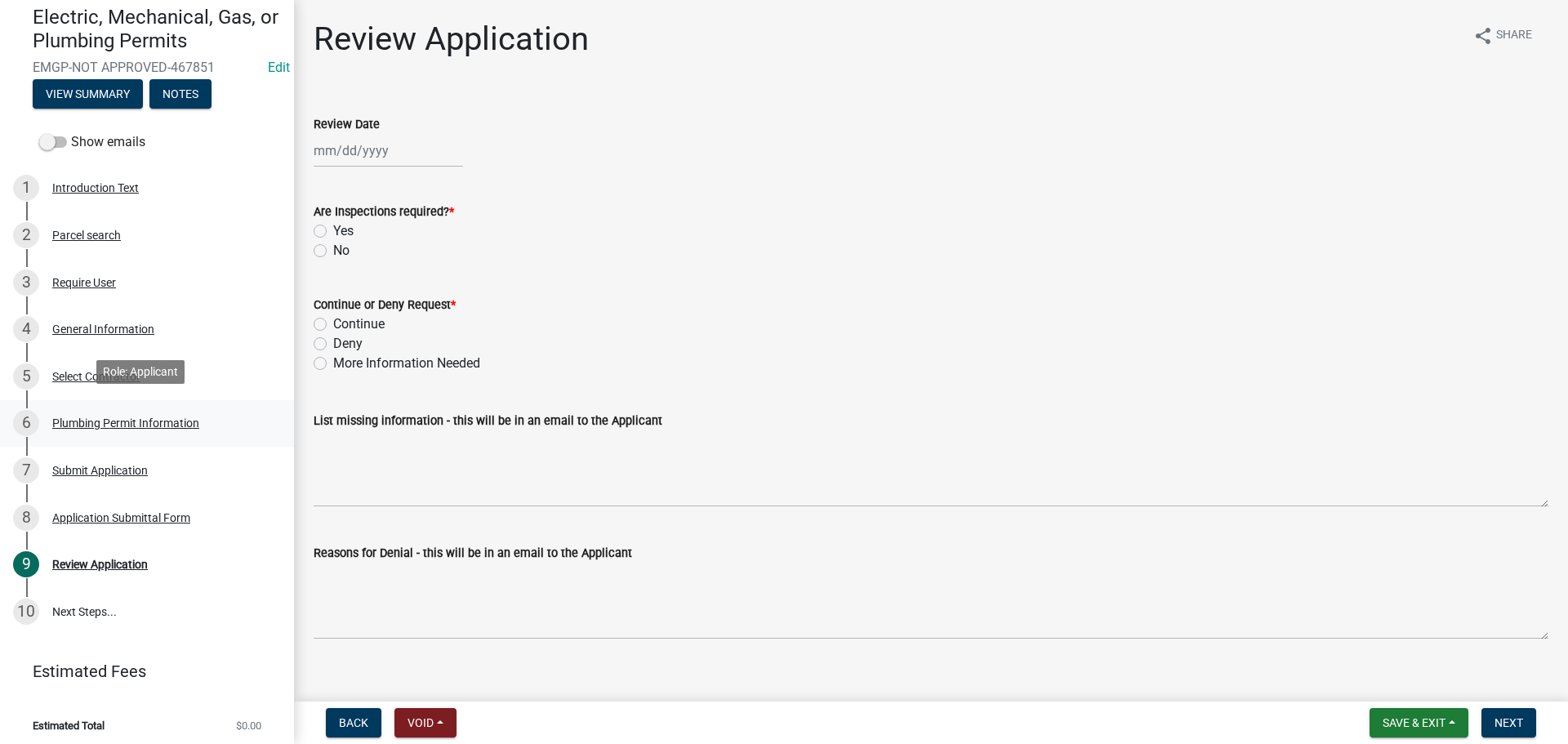
scroll to position [155, 0]
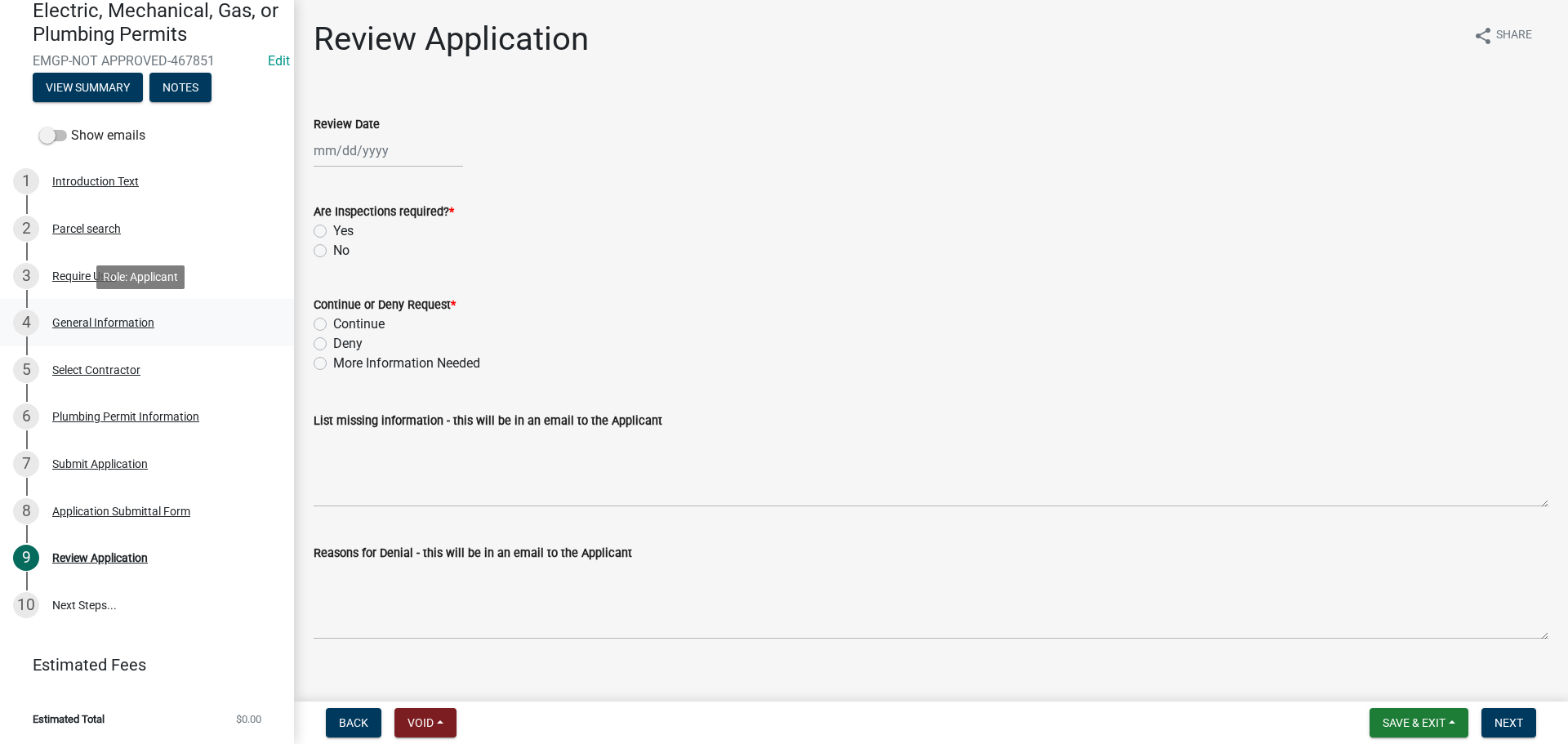
click at [91, 321] on div "General Information" at bounding box center [103, 323] width 102 height 12
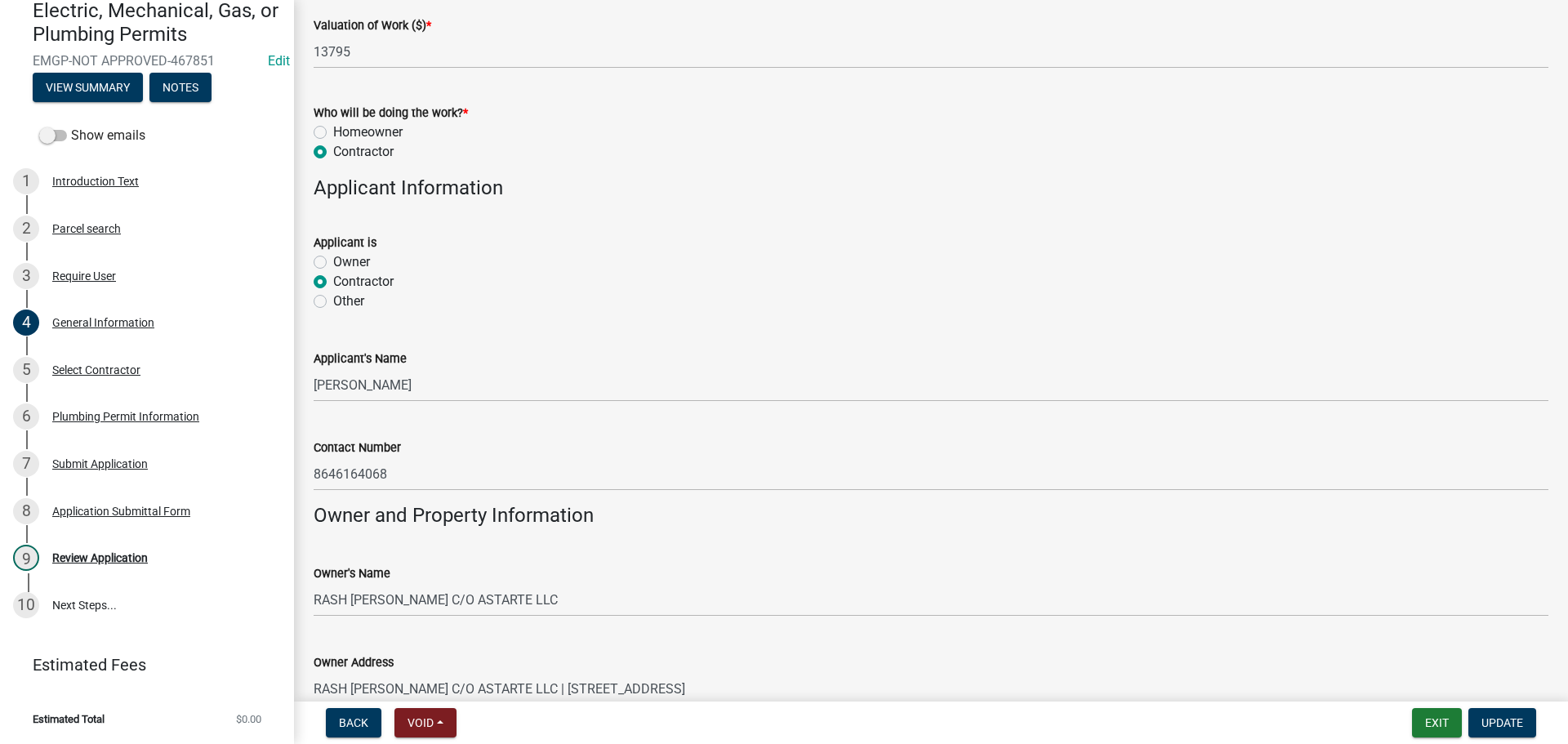
scroll to position [829, 0]
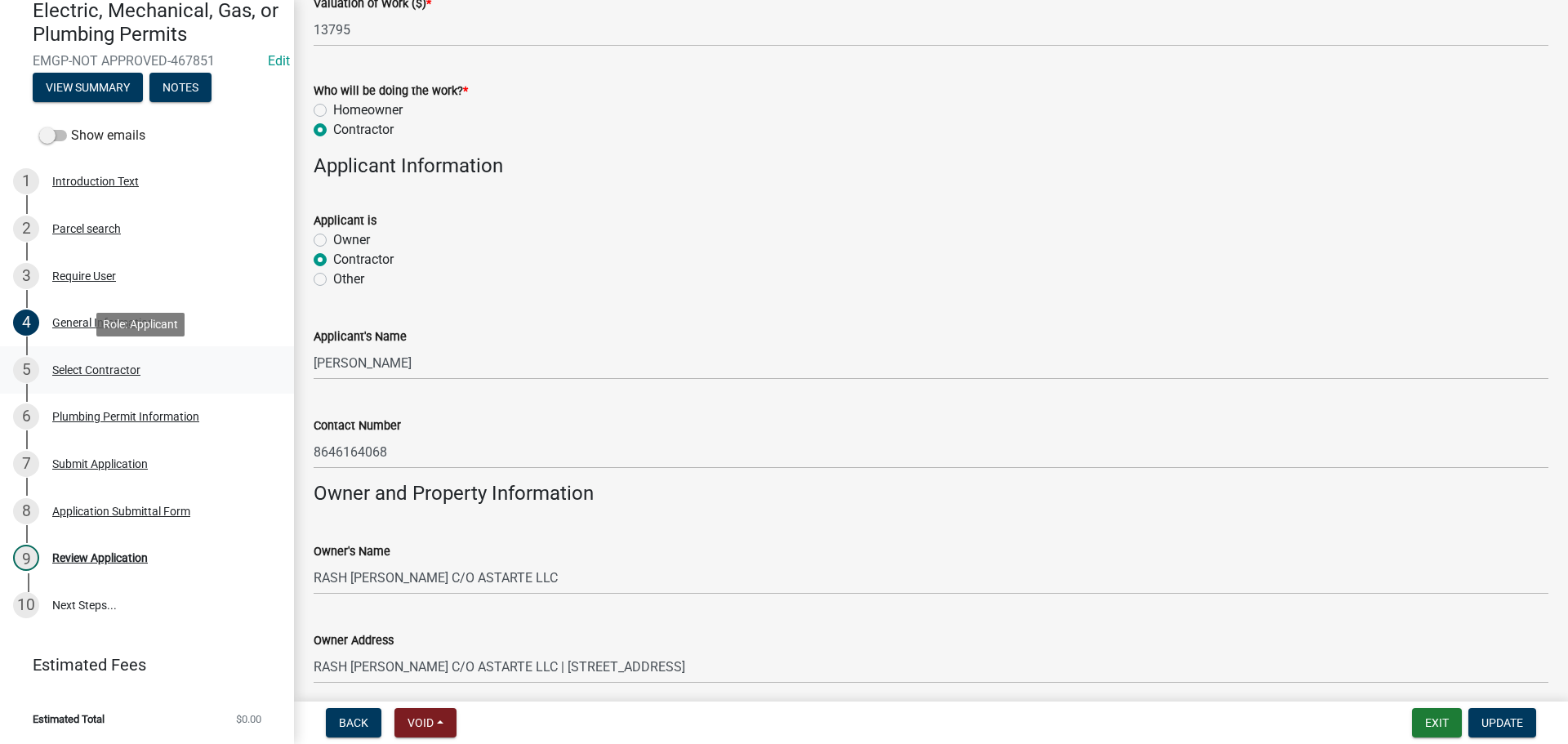
click at [117, 372] on div "Select Contractor" at bounding box center [96, 370] width 88 height 12
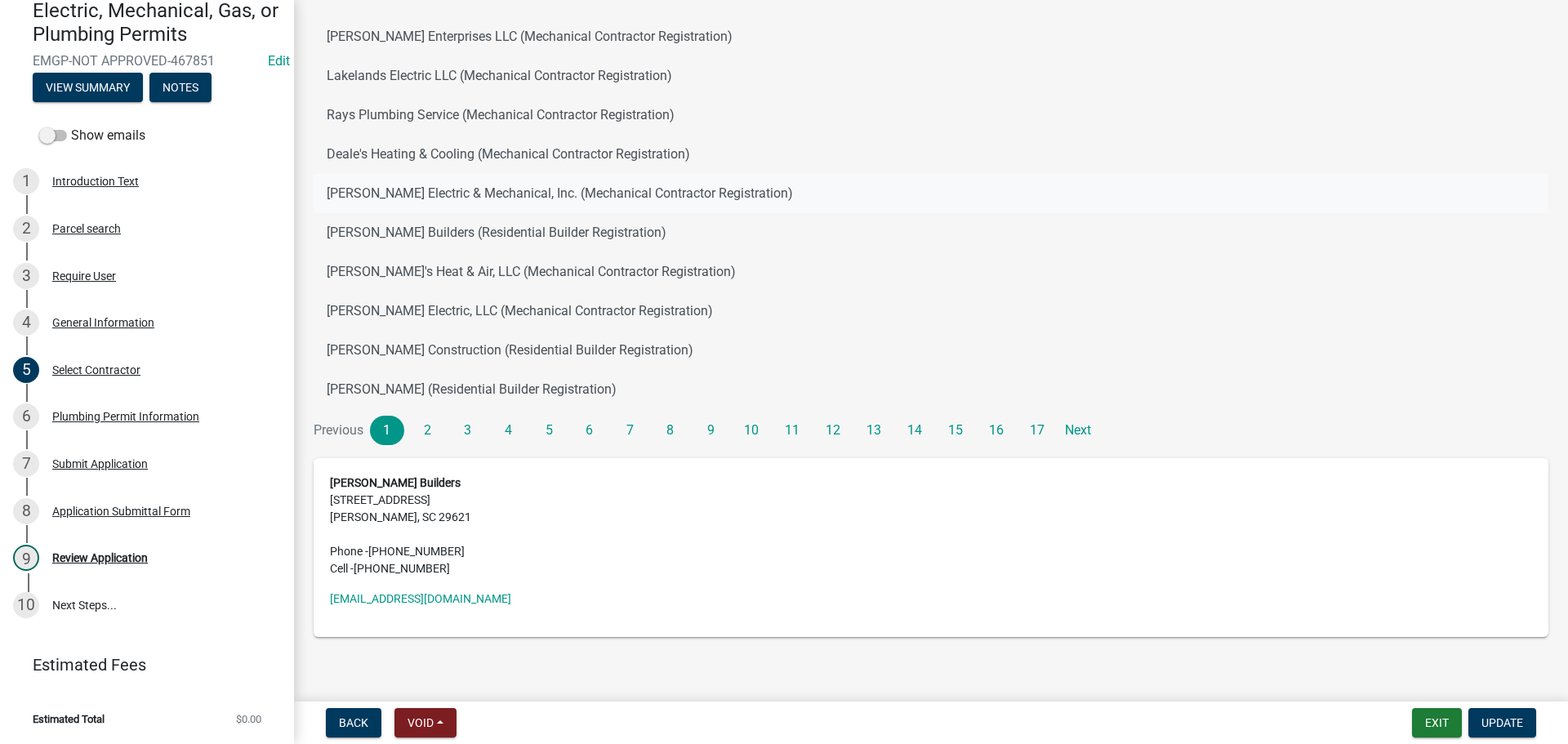
scroll to position [235, 0]
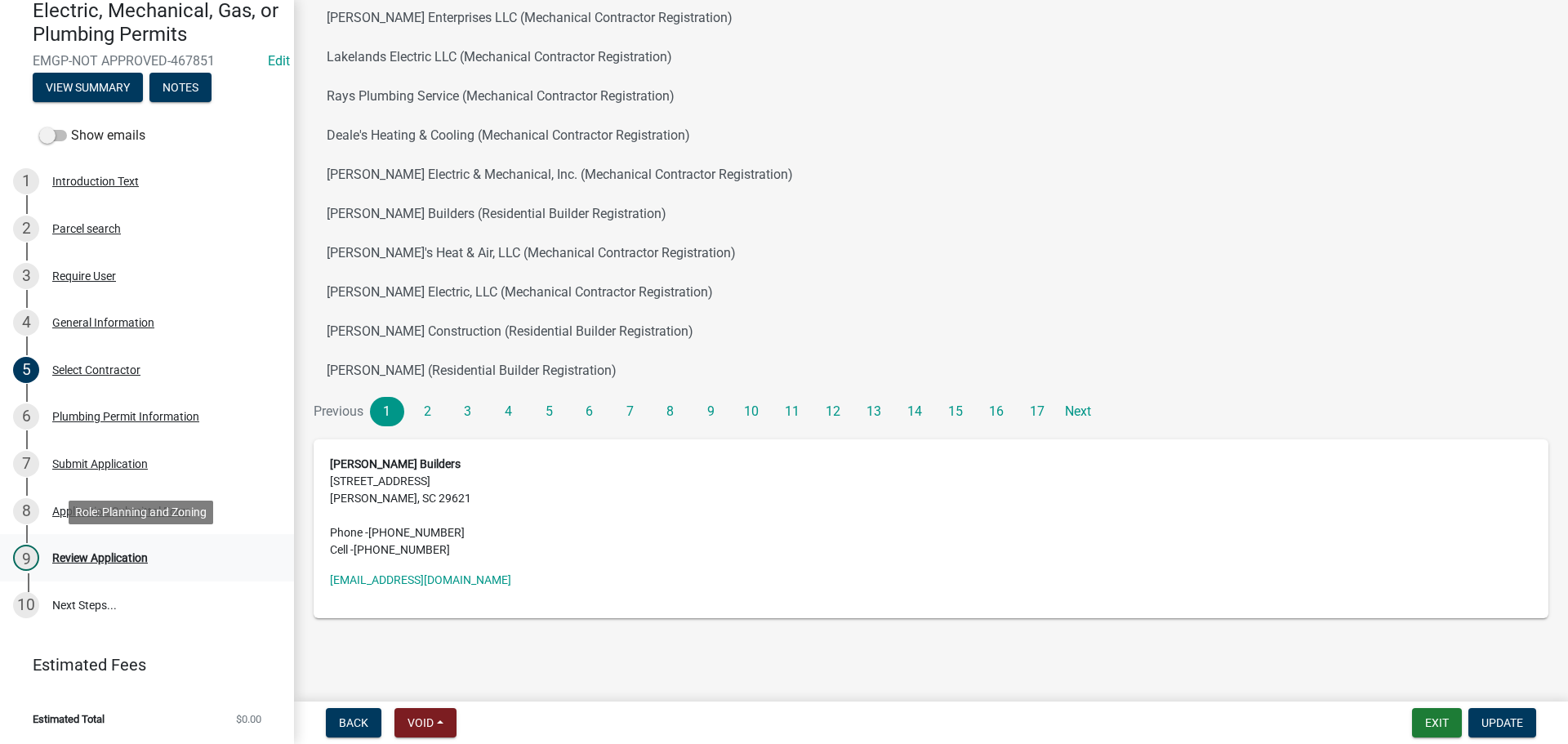
click at [78, 556] on div "Review Application" at bounding box center [100, 558] width 96 height 12
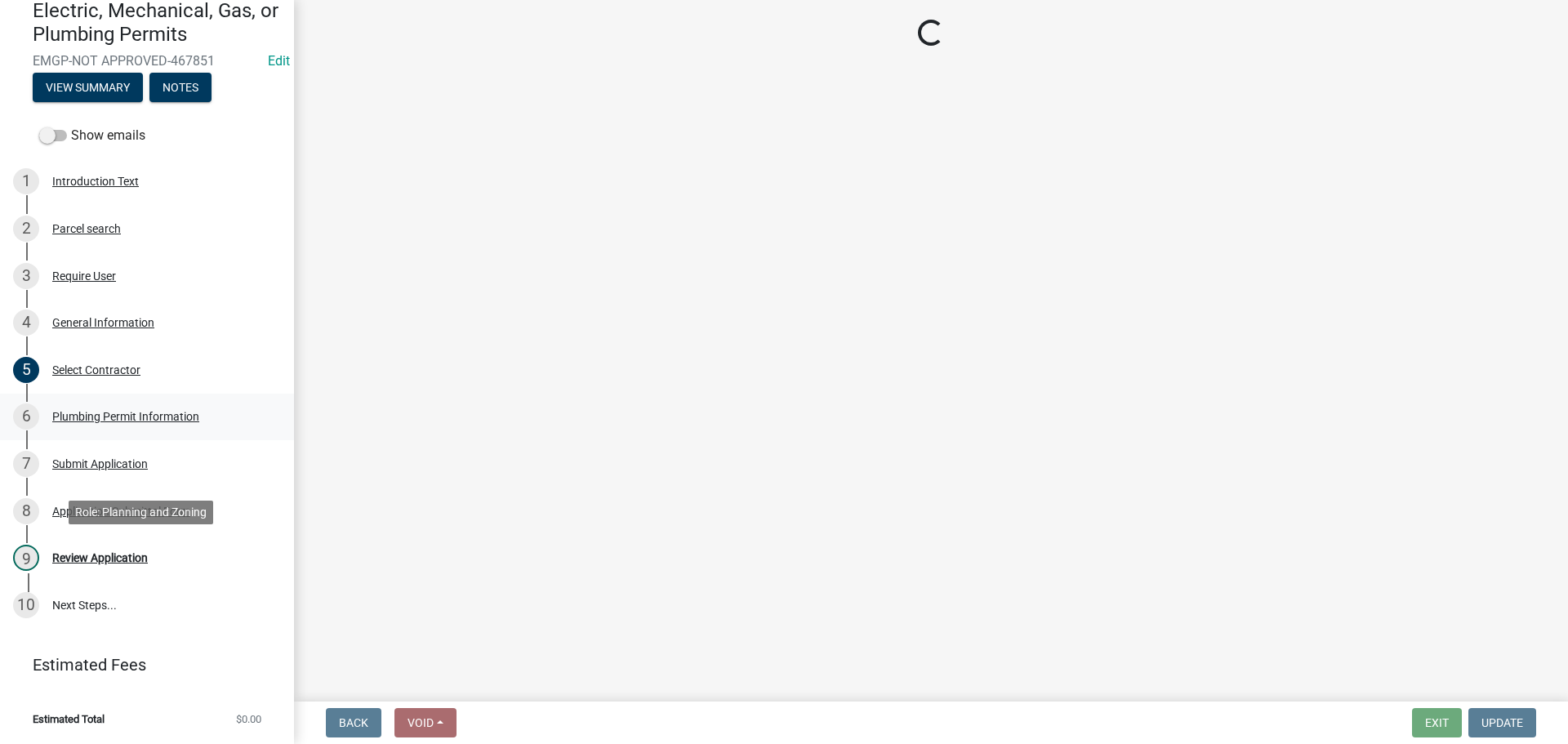
scroll to position [0, 0]
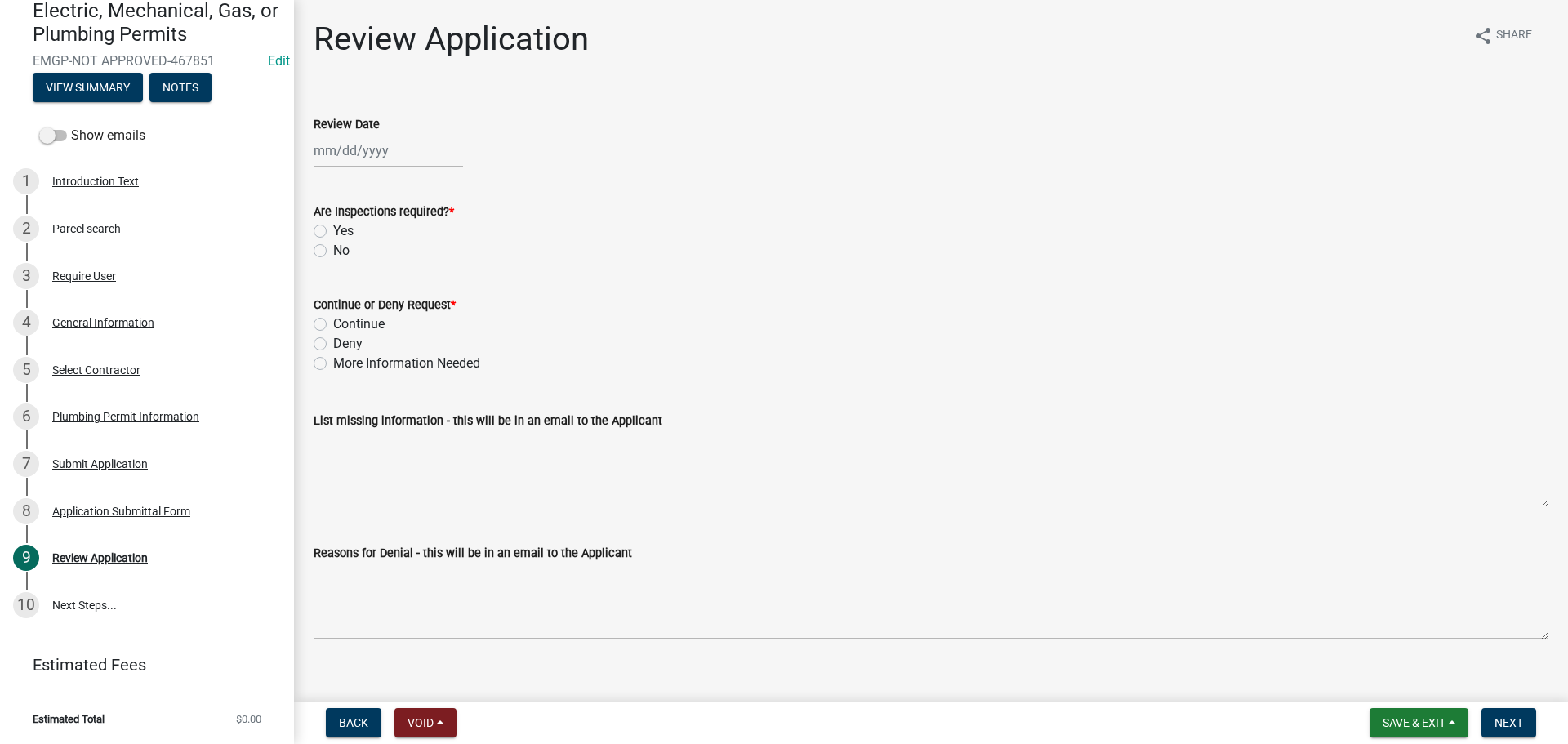
click at [367, 144] on div at bounding box center [388, 151] width 149 height 34
select select "8"
select select "2025"
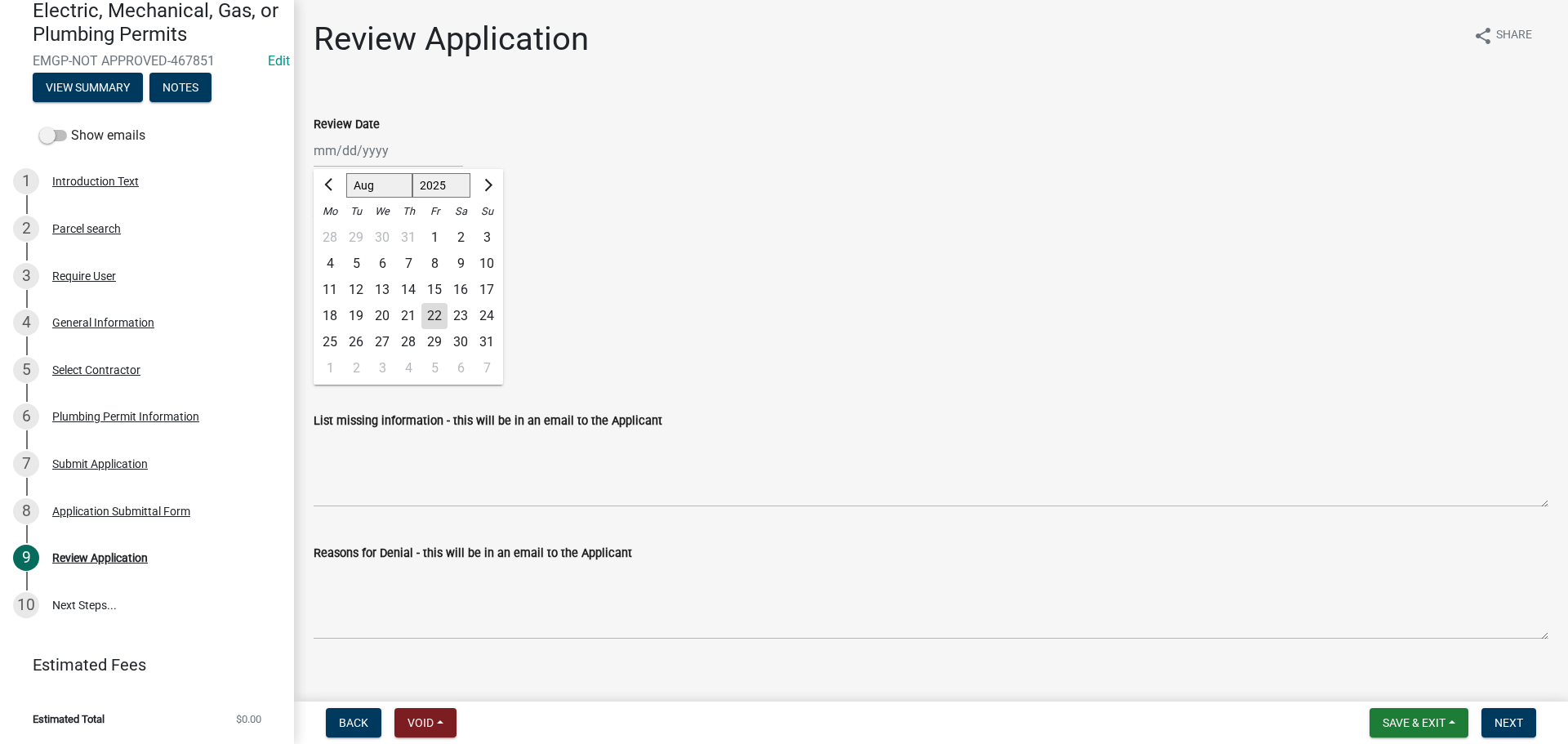
click at [436, 314] on div "22" at bounding box center [435, 316] width 26 height 26
type input "[DATE]"
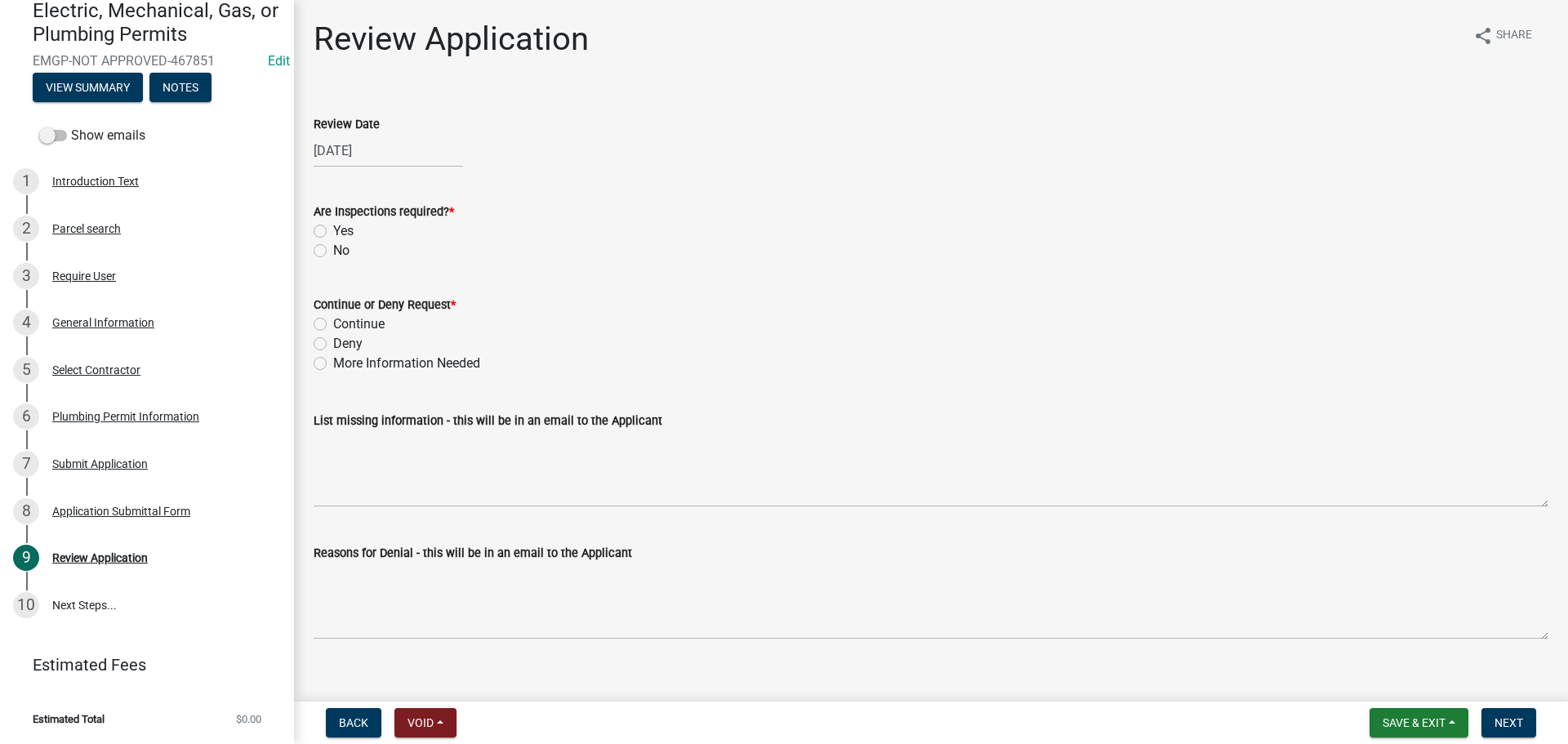
click at [334, 227] on label "Yes" at bounding box center [343, 232] width 21 height 20
click at [334, 227] on input "Yes" at bounding box center [338, 227] width 11 height 11
radio input "true"
click at [334, 327] on label "Continue" at bounding box center [359, 325] width 51 height 20
click at [334, 325] on input "Continue" at bounding box center [338, 320] width 11 height 11
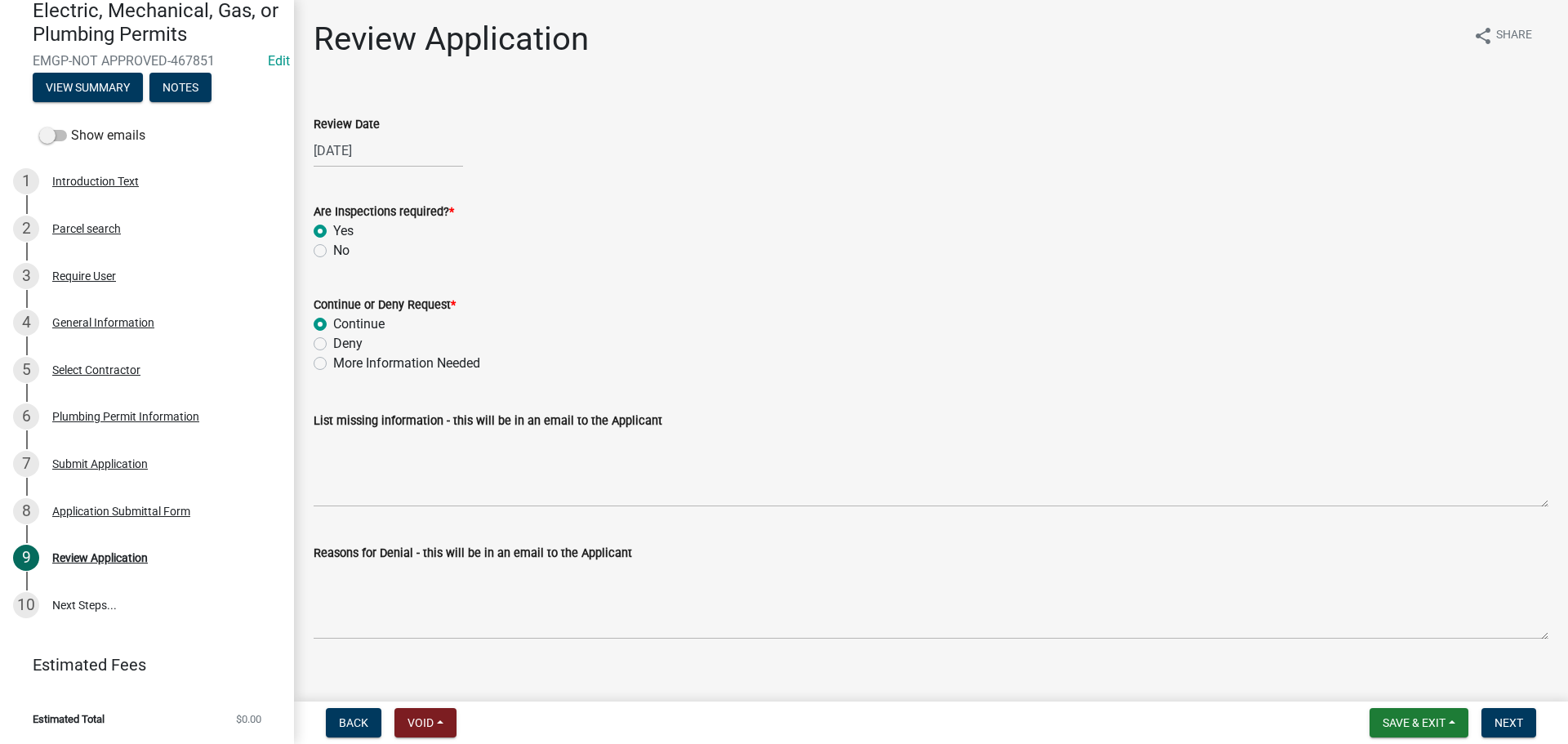
radio input "true"
click at [1505, 725] on span "Next" at bounding box center [1509, 723] width 29 height 13
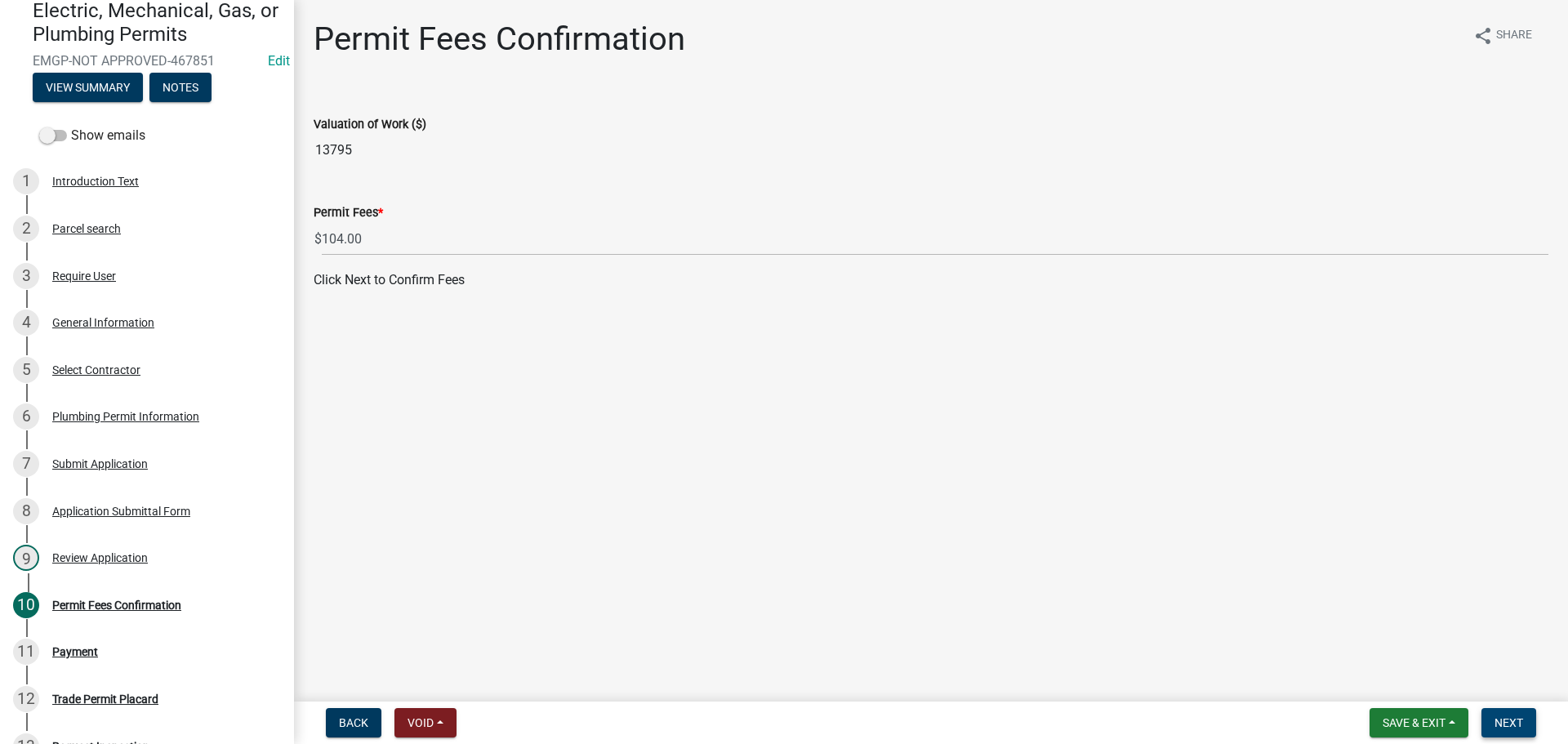
click at [1506, 718] on span "Next" at bounding box center [1509, 723] width 29 height 13
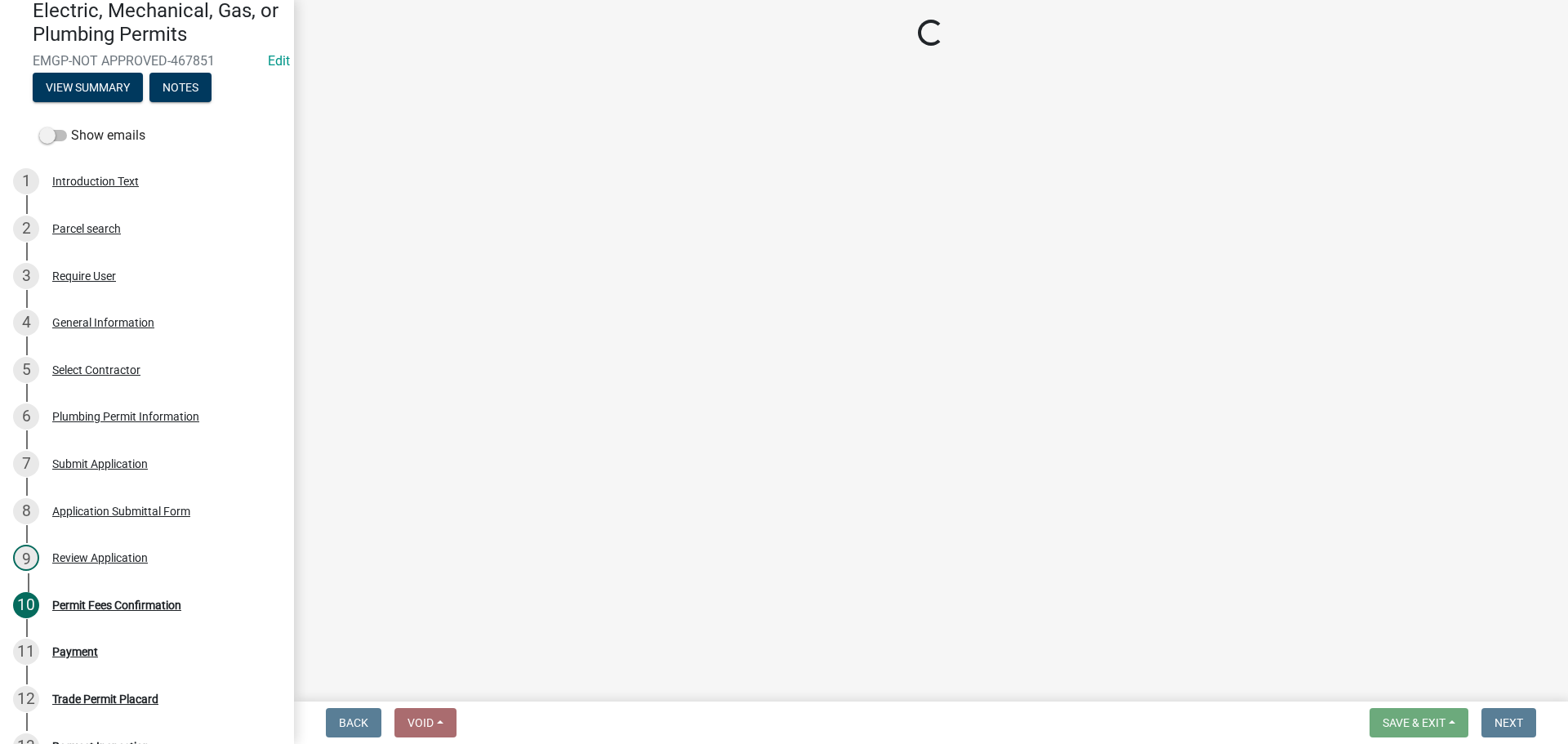
select select "3: 3"
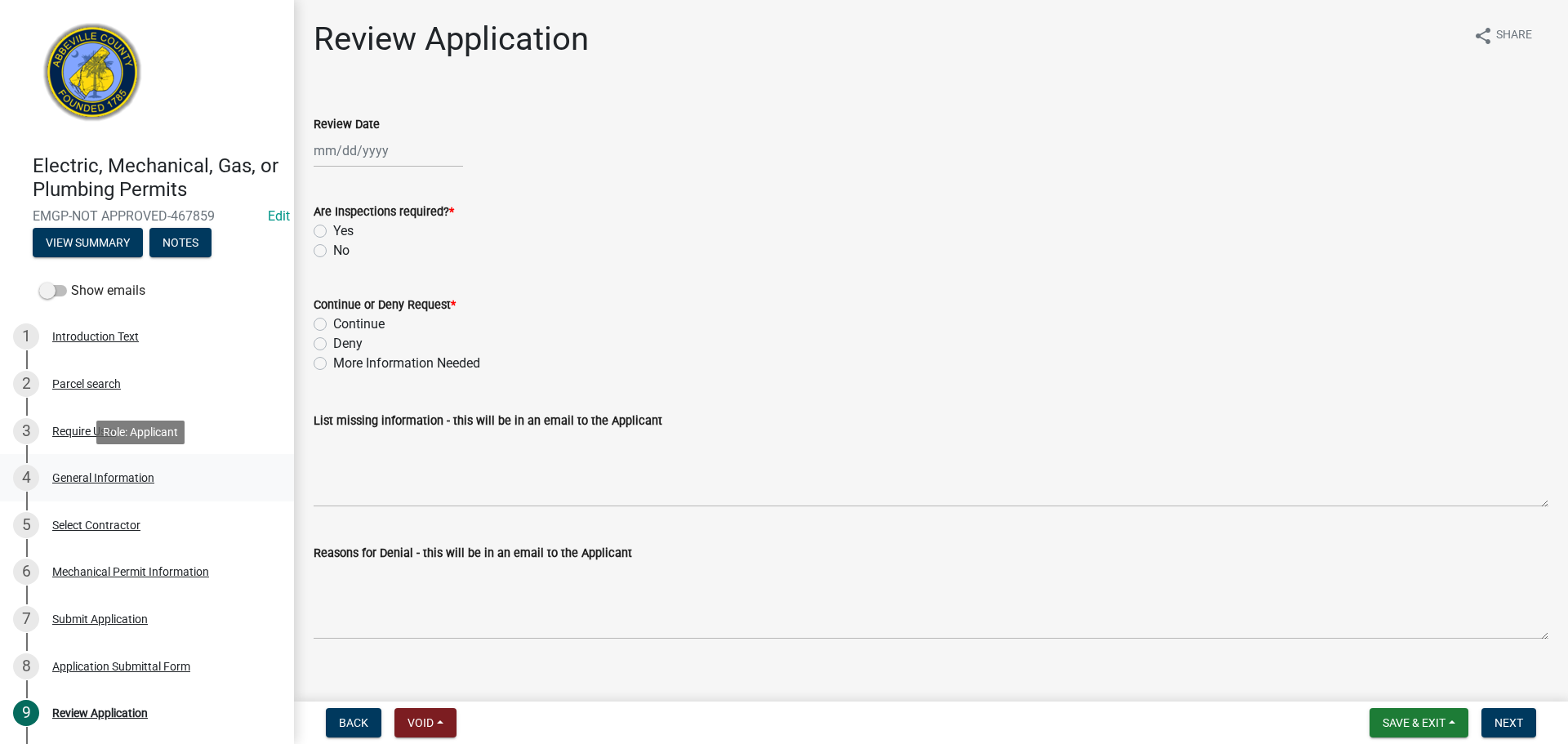
click at [119, 474] on div "General Information" at bounding box center [103, 478] width 102 height 12
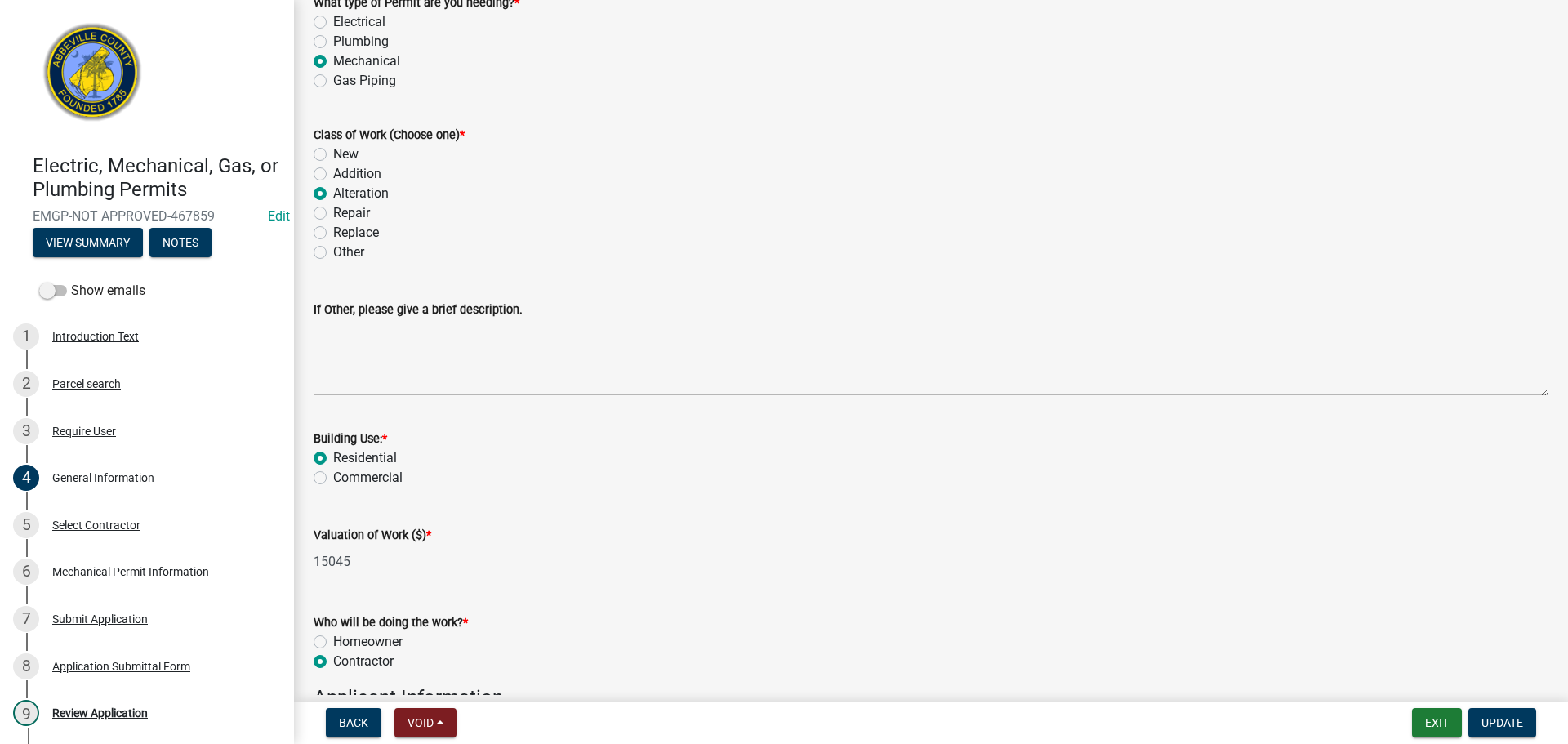
scroll to position [490, 0]
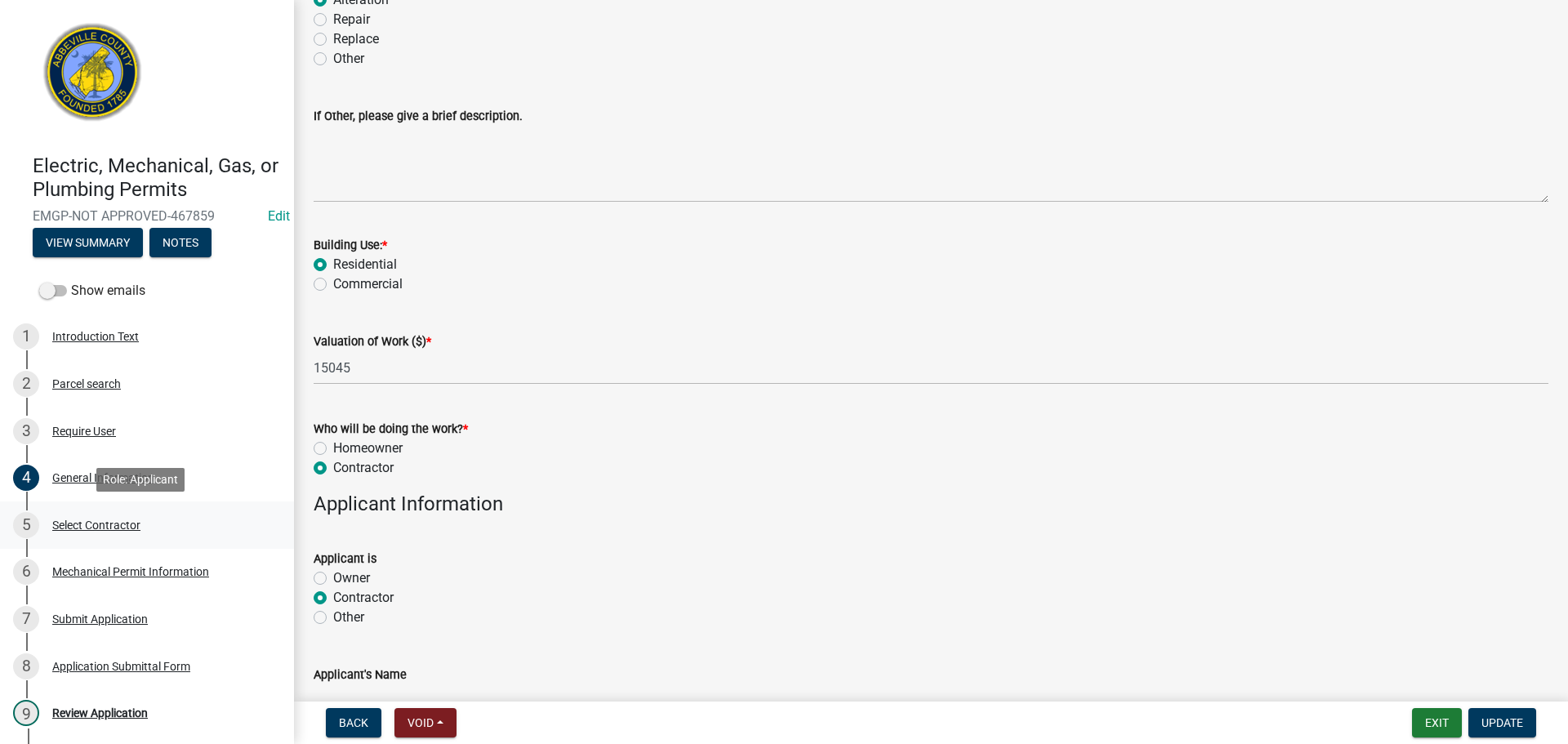
click at [86, 522] on div "Select Contractor" at bounding box center [96, 526] width 88 height 12
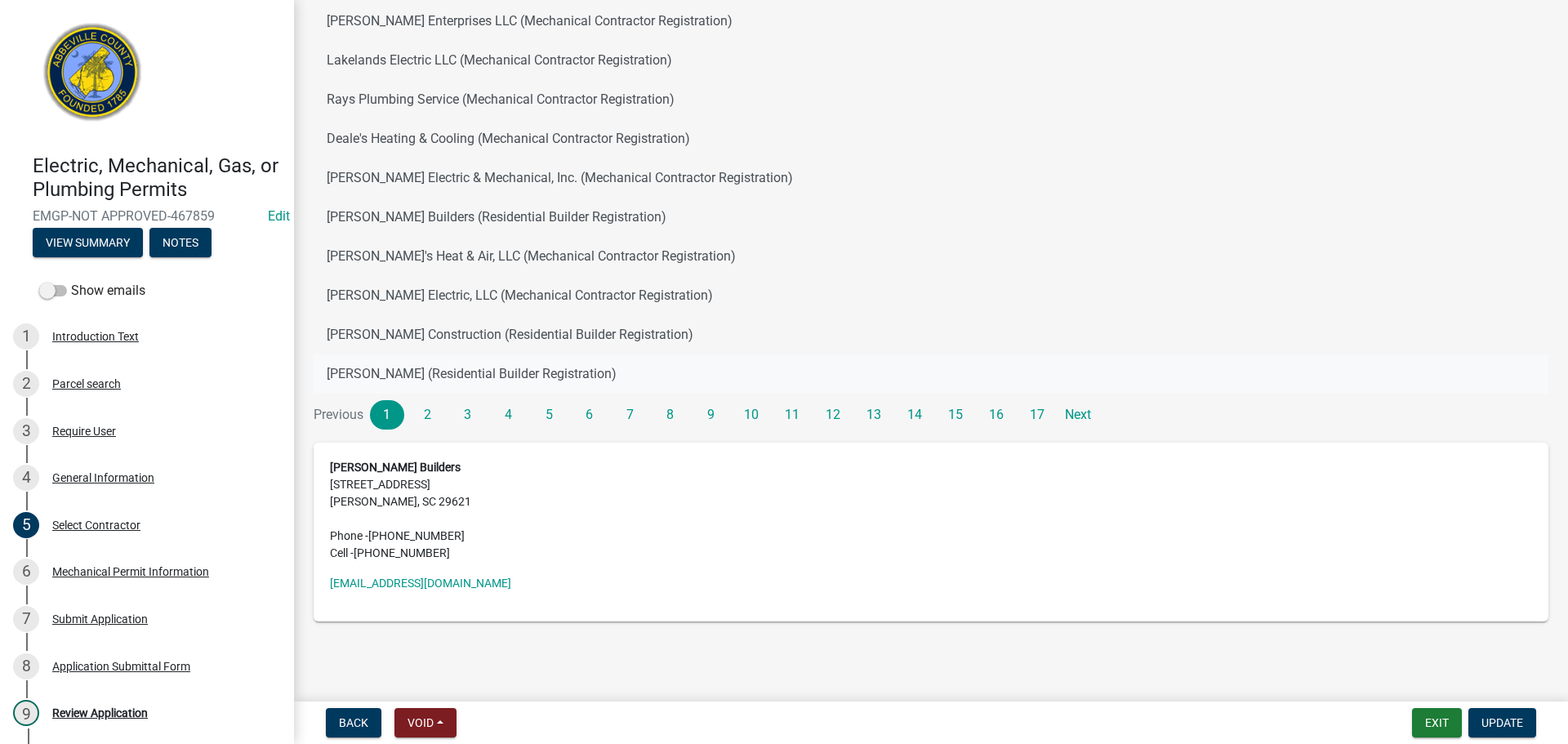
scroll to position [235, 0]
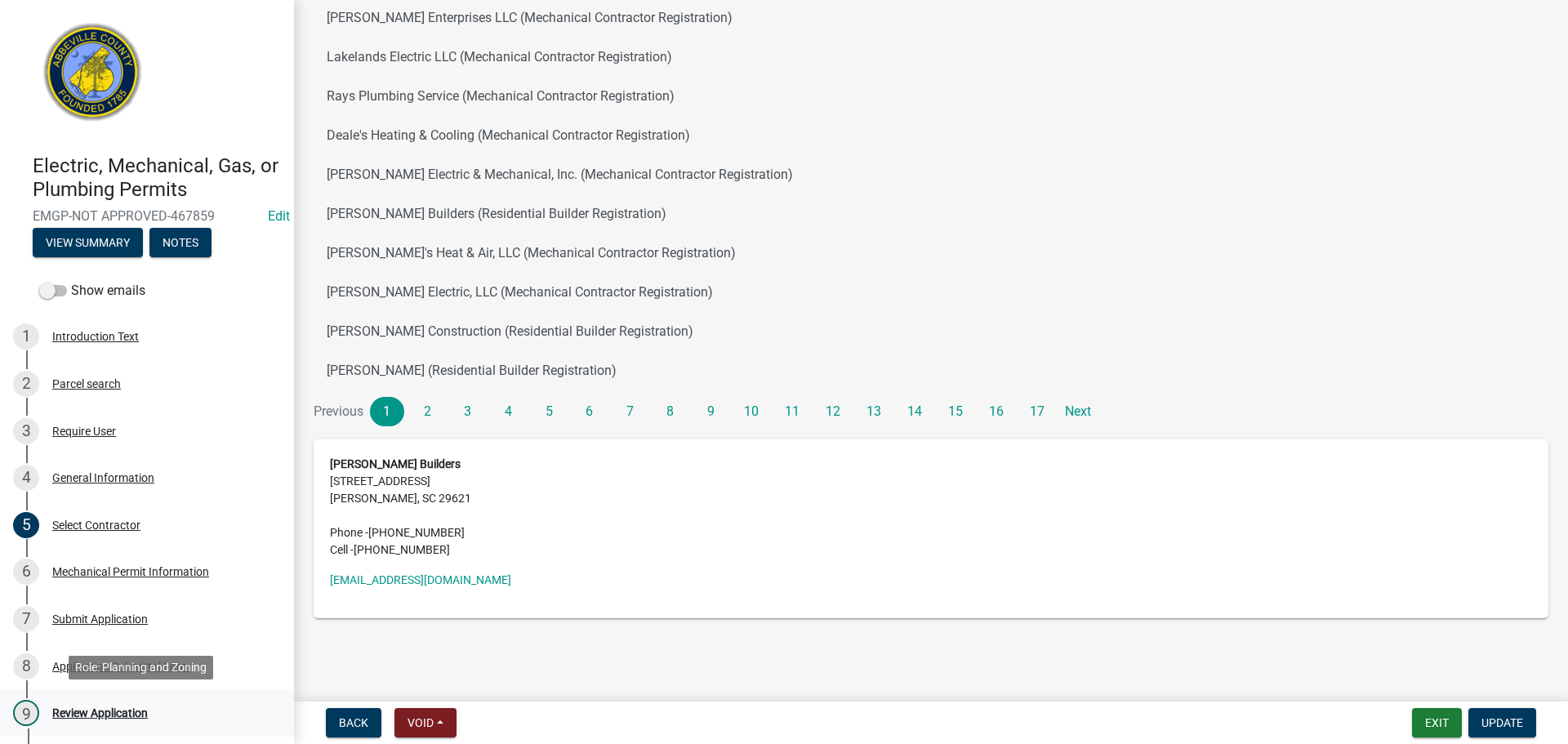
click at [124, 708] on div "Review Application" at bounding box center [100, 714] width 96 height 12
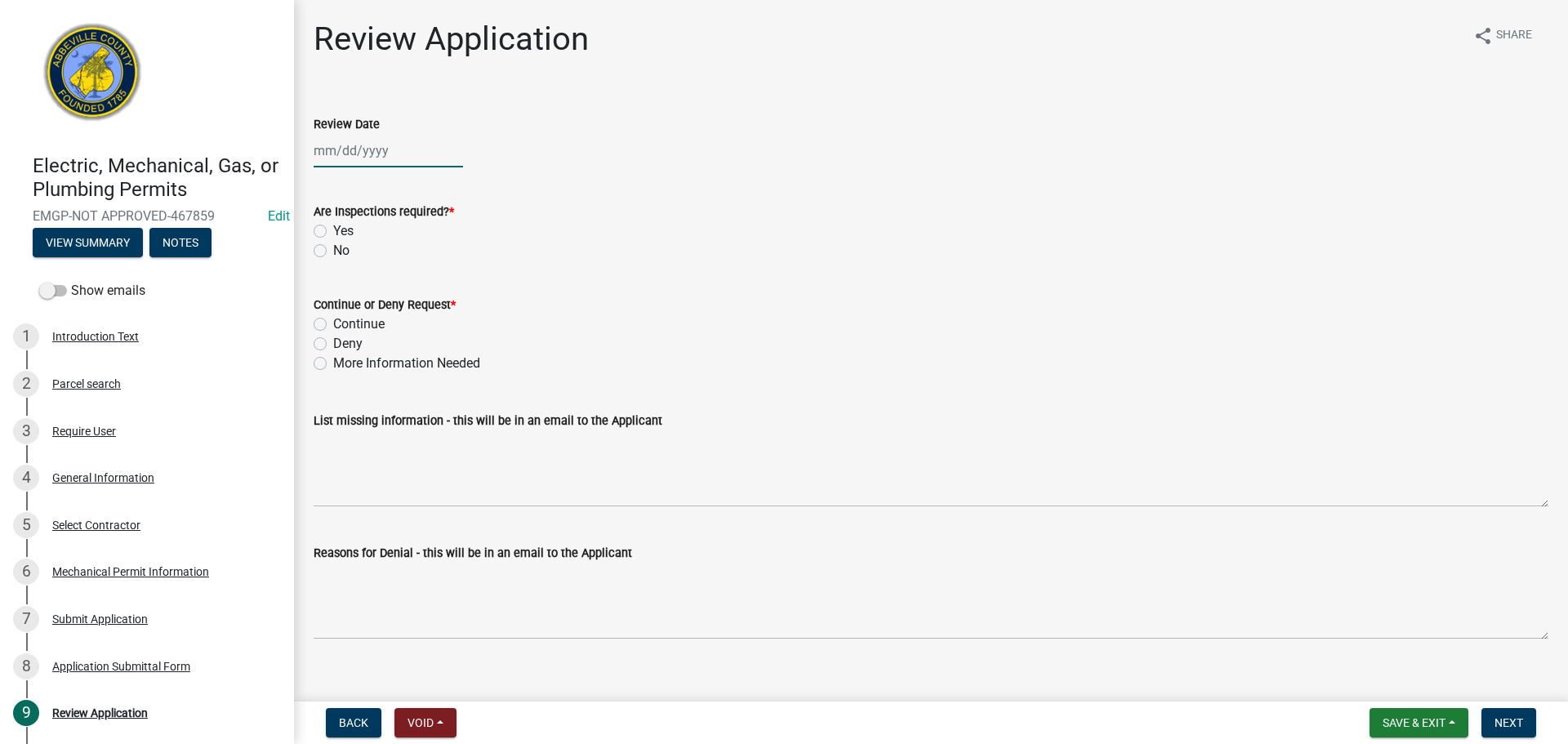
select select "8"
select select "2025"
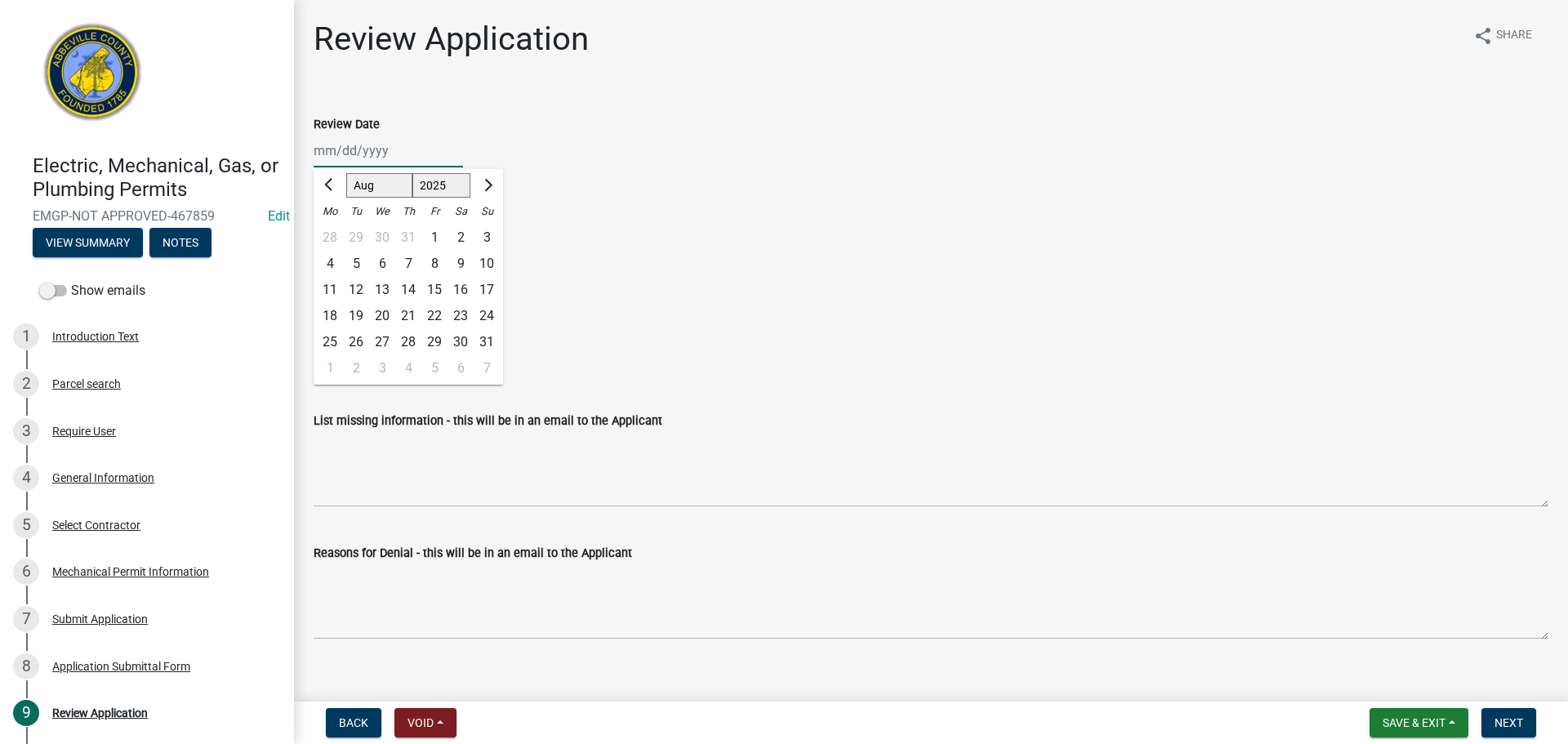
click at [381, 138] on div "Jan Feb Mar Apr May Jun Jul Aug Sep Oct Nov Dec 1525 1526 1527 1528 1529 1530 1…" at bounding box center [388, 151] width 149 height 34
click at [426, 315] on div "22" at bounding box center [435, 316] width 26 height 26
type input "[DATE]"
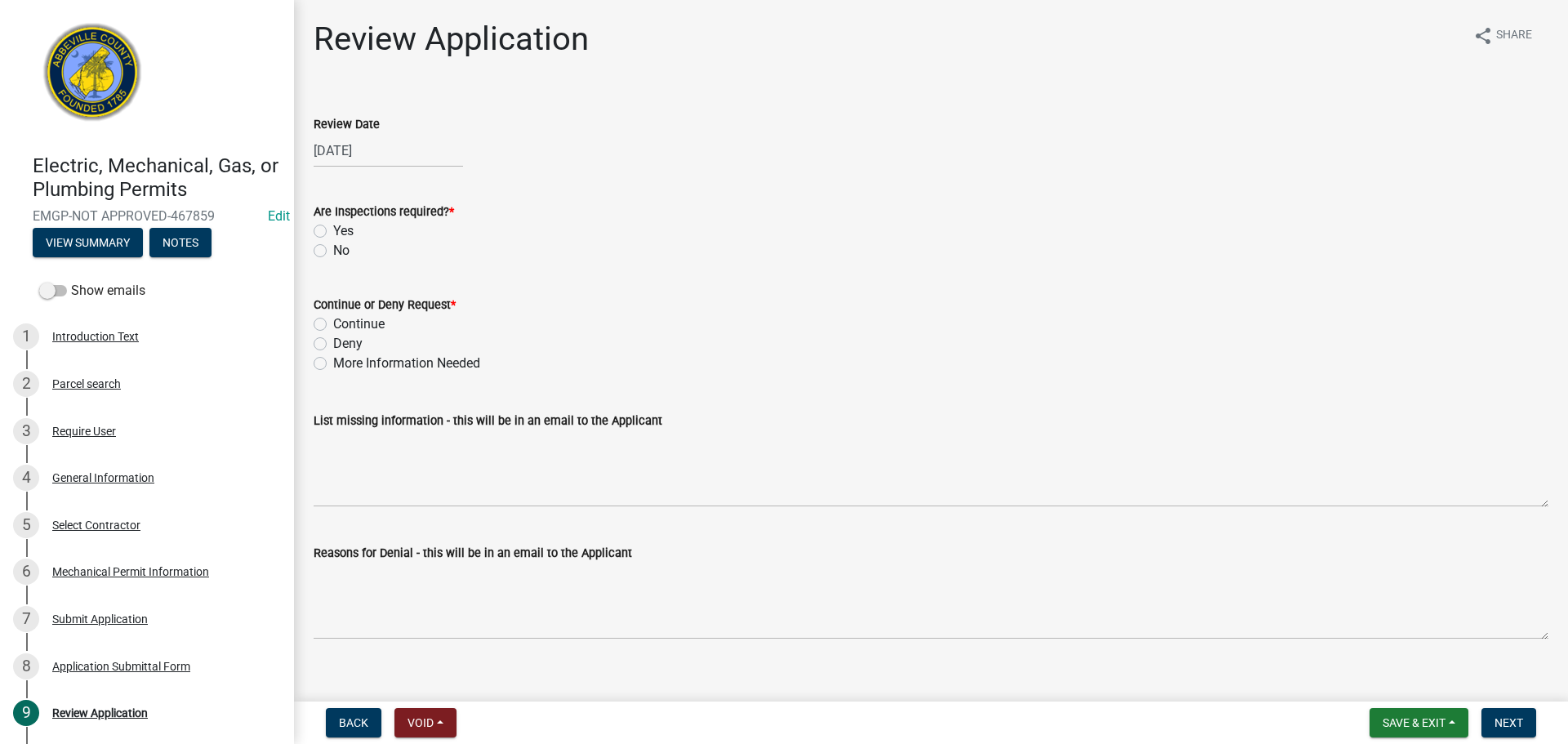
click at [334, 232] on label "Yes" at bounding box center [343, 232] width 21 height 20
click at [334, 232] on input "Yes" at bounding box center [338, 227] width 11 height 11
radio input "true"
click at [334, 329] on label "Continue" at bounding box center [359, 325] width 51 height 20
click at [334, 325] on input "Continue" at bounding box center [338, 320] width 11 height 11
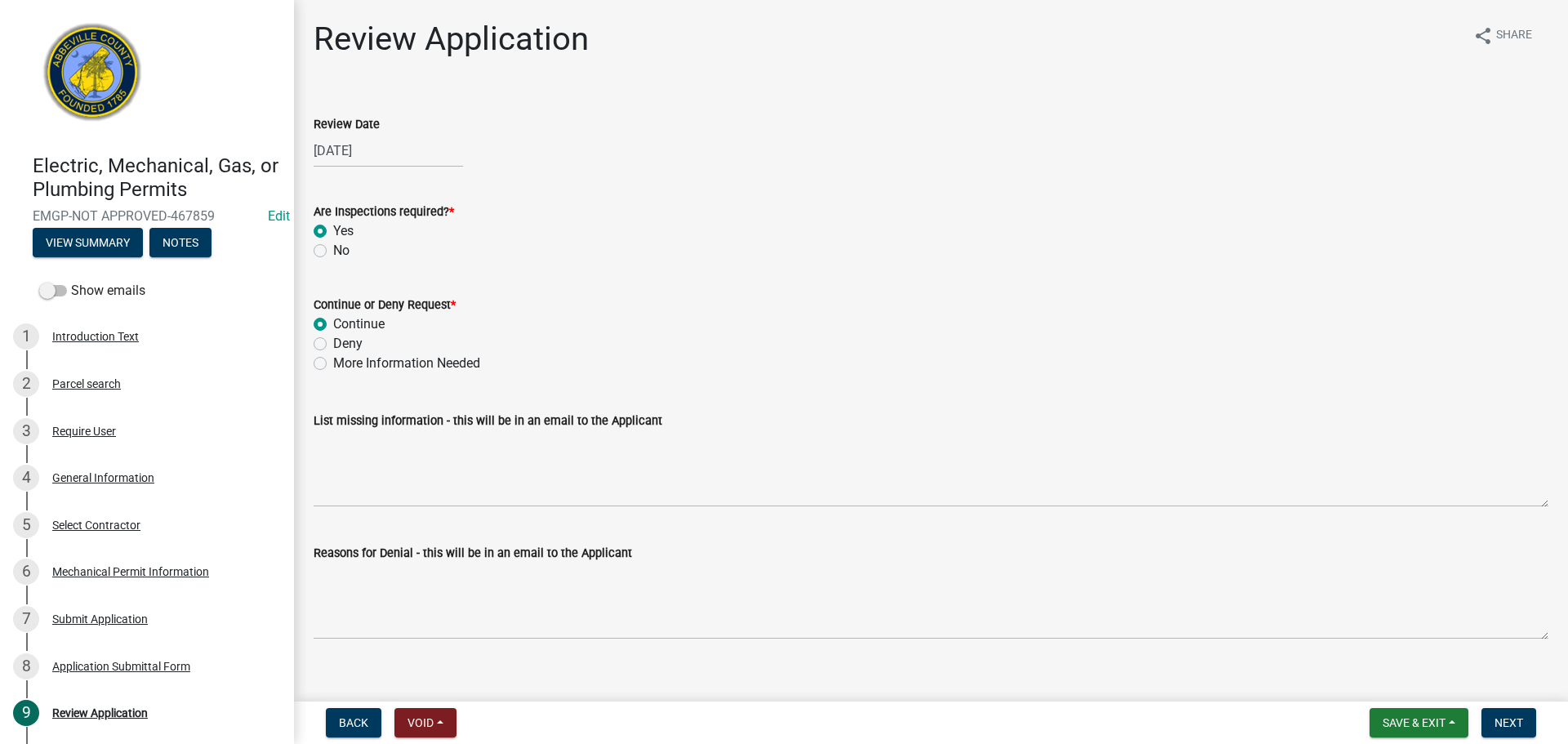
radio input "true"
click at [1518, 714] on button "Next" at bounding box center [1509, 723] width 54 height 30
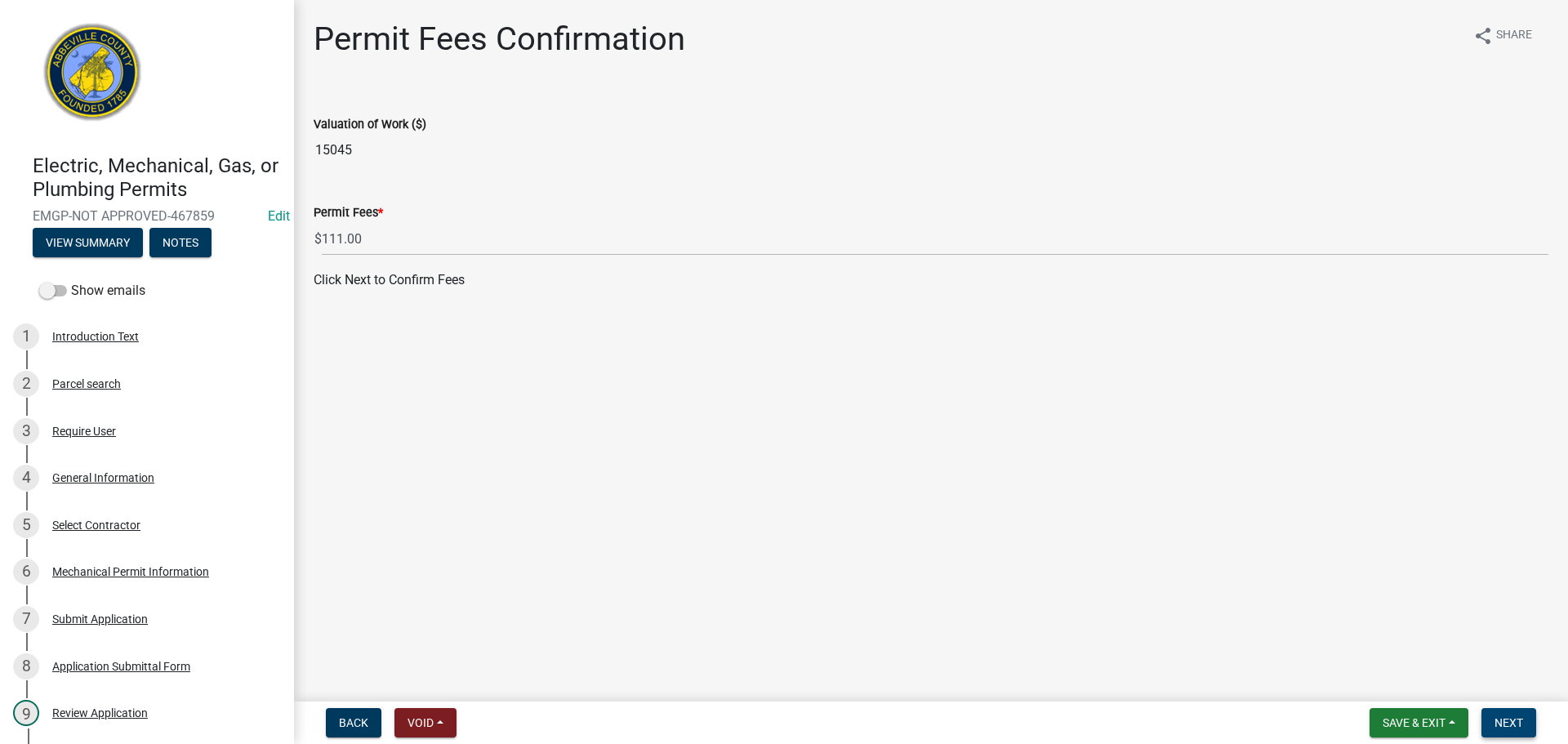
click at [1524, 723] on button "Next" at bounding box center [1509, 723] width 54 height 30
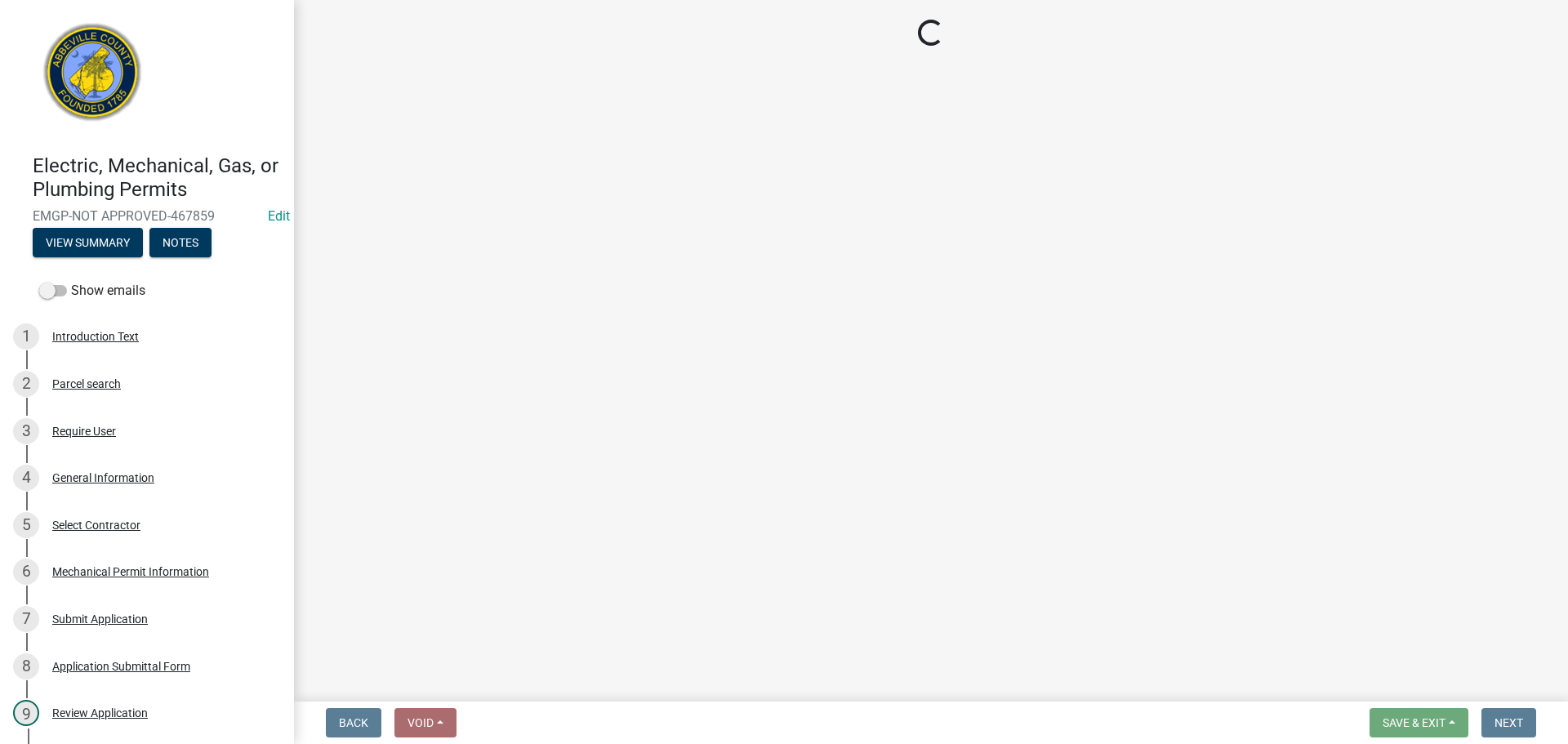
select select "3: 3"
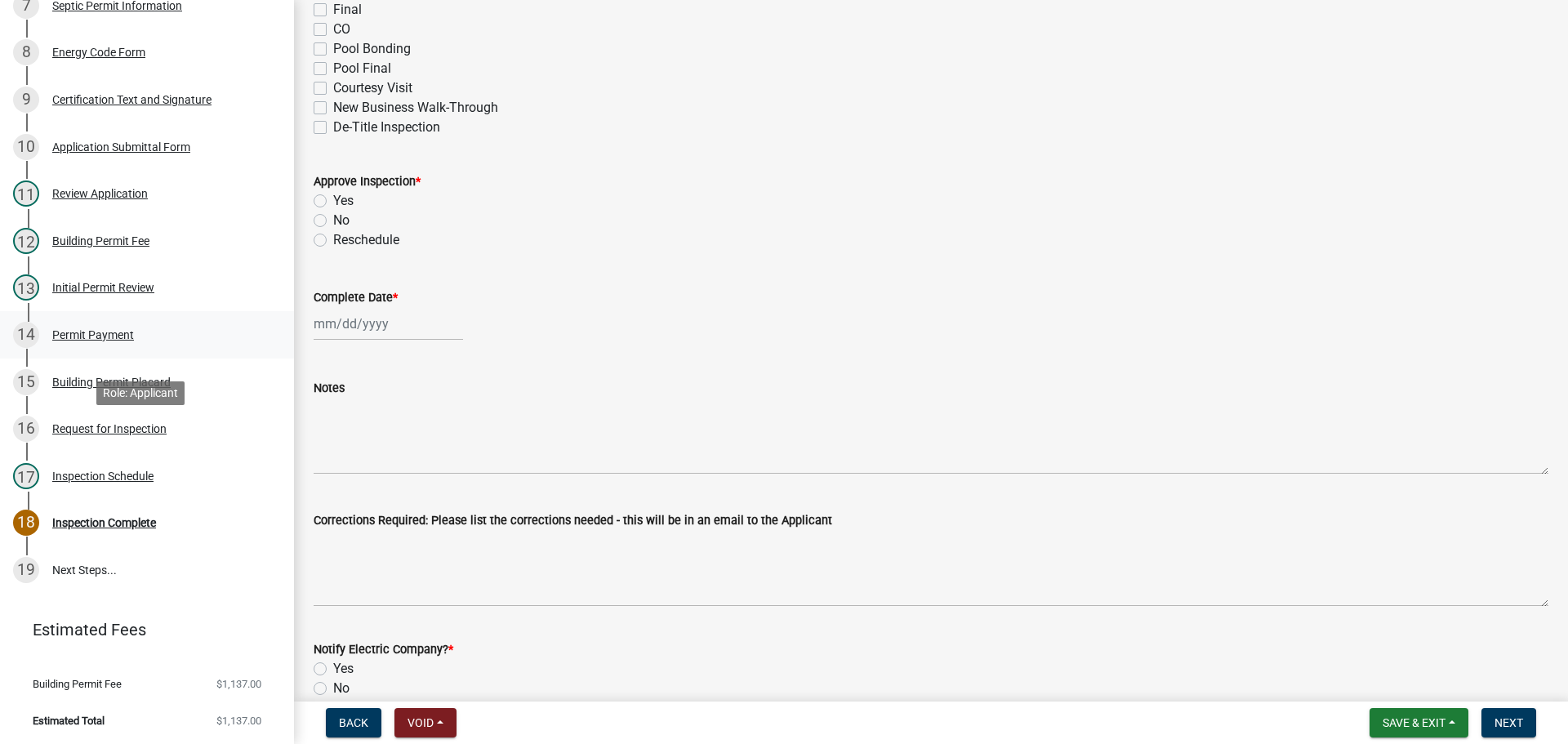
scroll to position [639, 0]
click at [116, 473] on div "Inspection Schedule" at bounding box center [102, 475] width 101 height 12
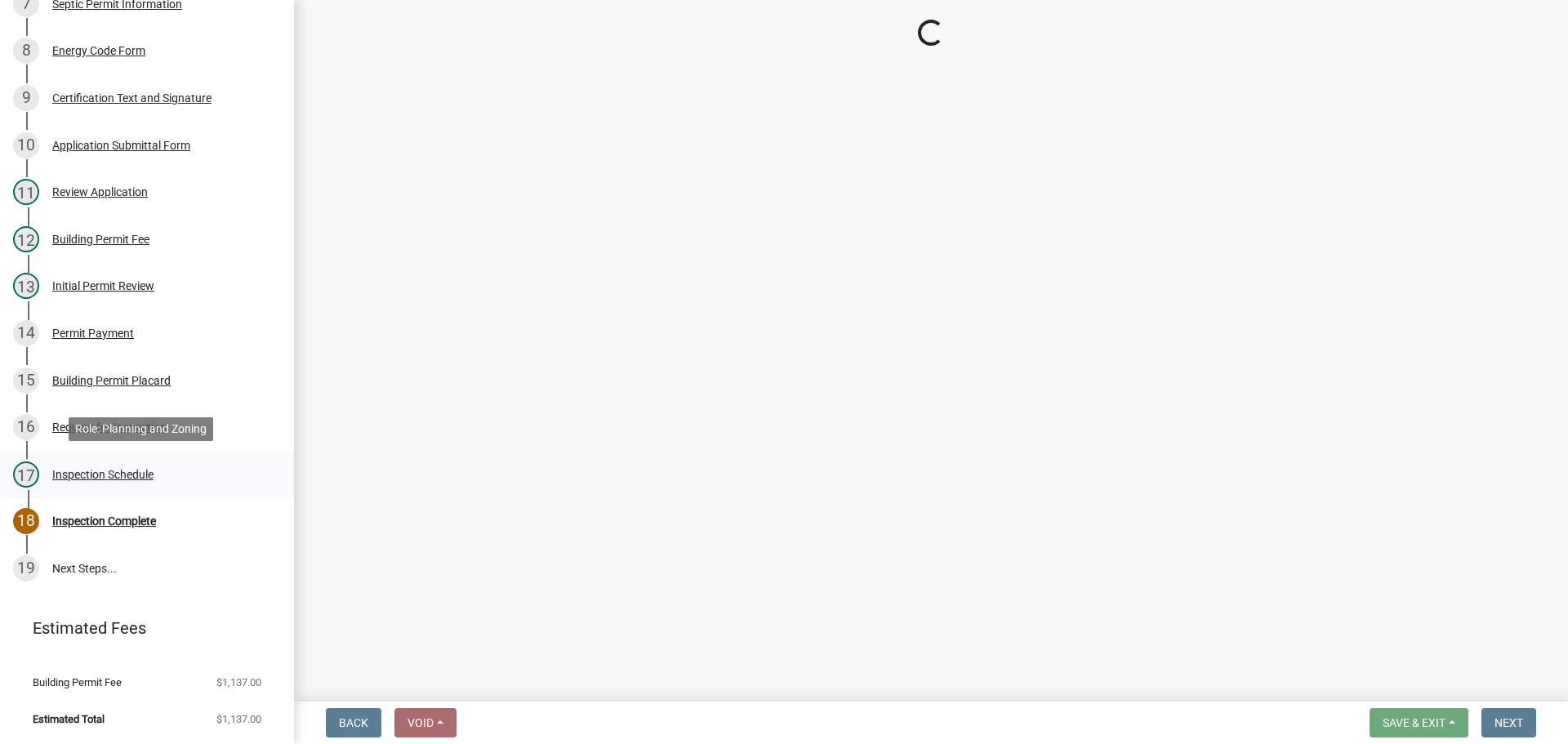
scroll to position [0, 0]
select select "56be3ac8-4e2d-49a7-9260-658958e29c03"
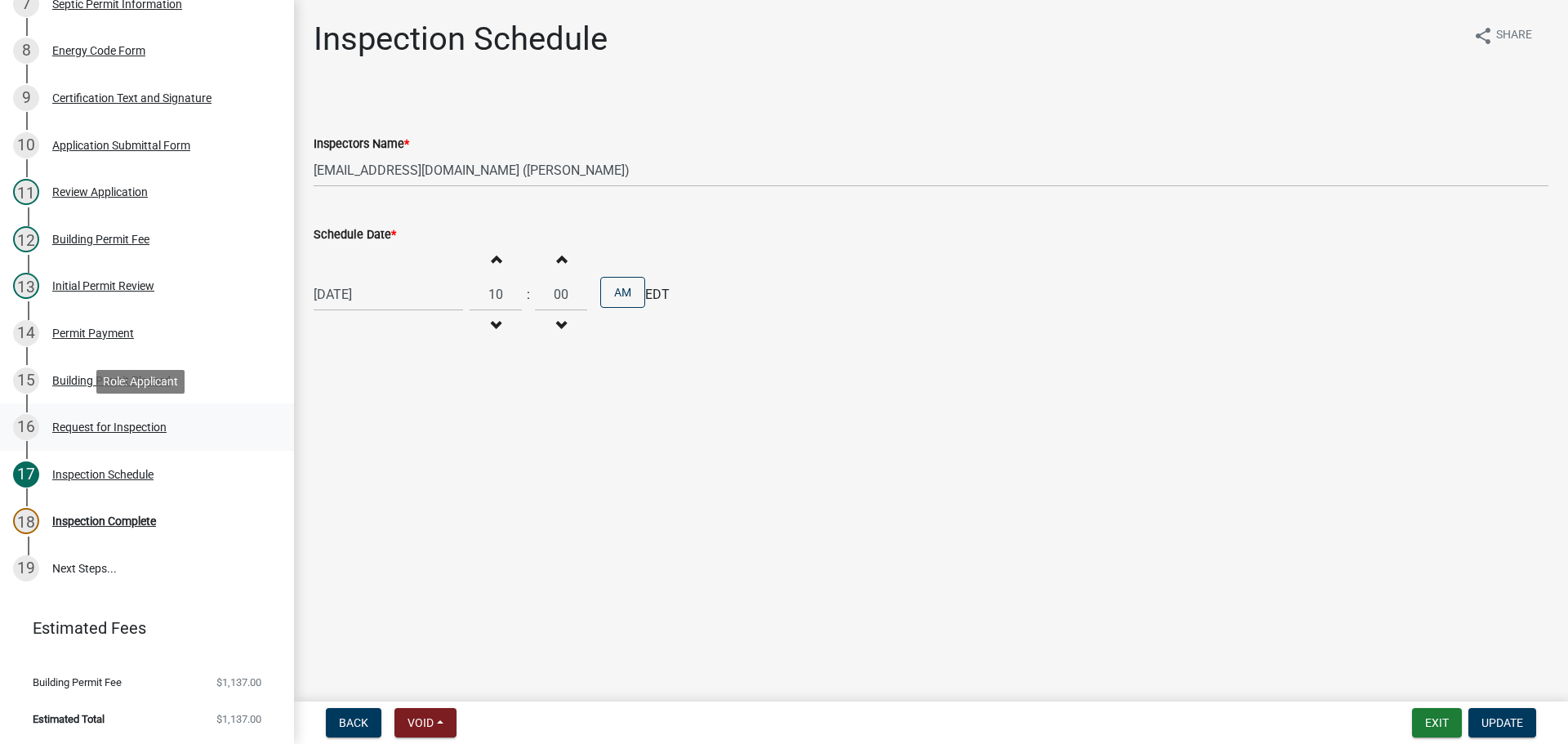
click at [95, 427] on div "Request for Inspection" at bounding box center [109, 428] width 114 height 12
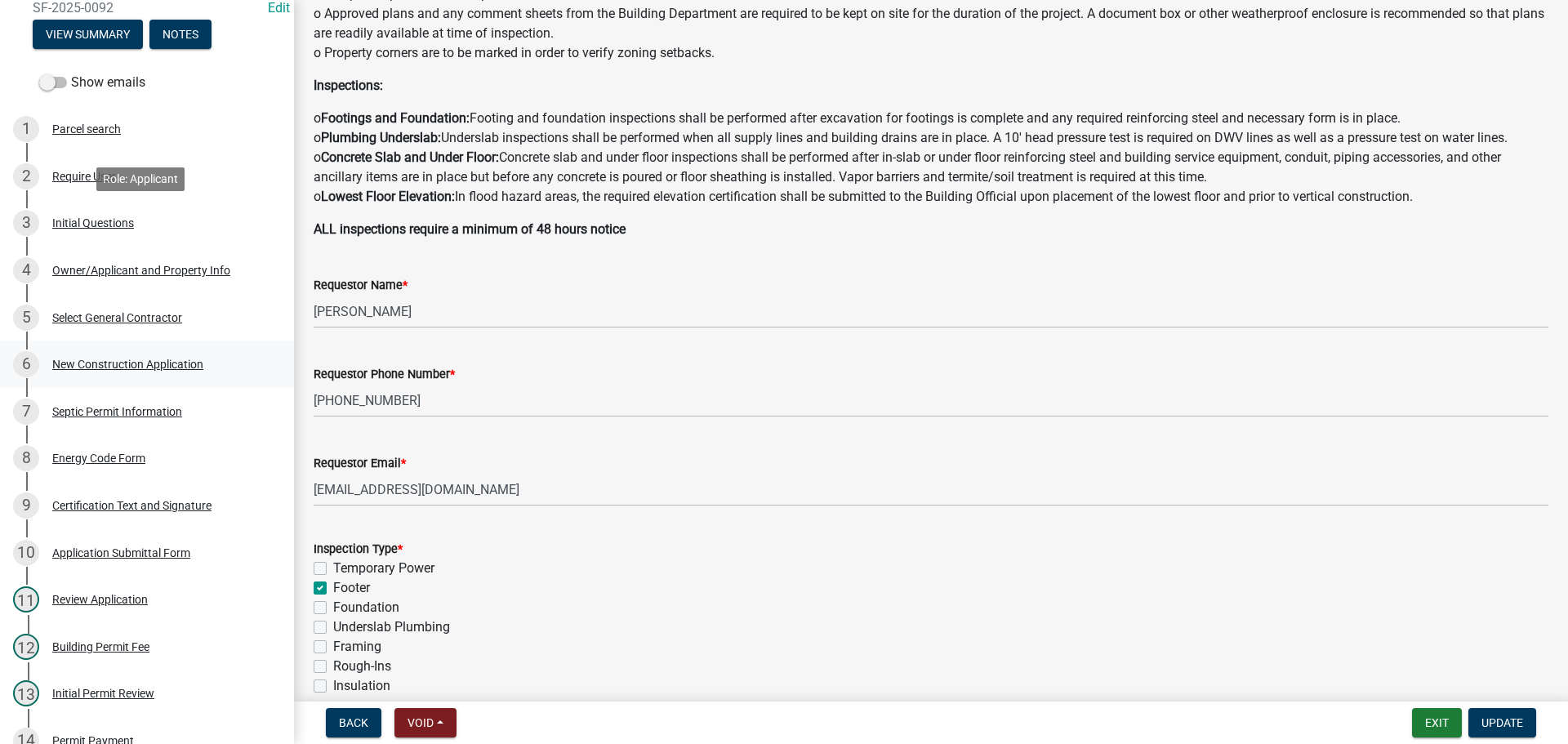
scroll to position [231, 0]
click at [100, 129] on div "Parcel search" at bounding box center [86, 130] width 68 height 12
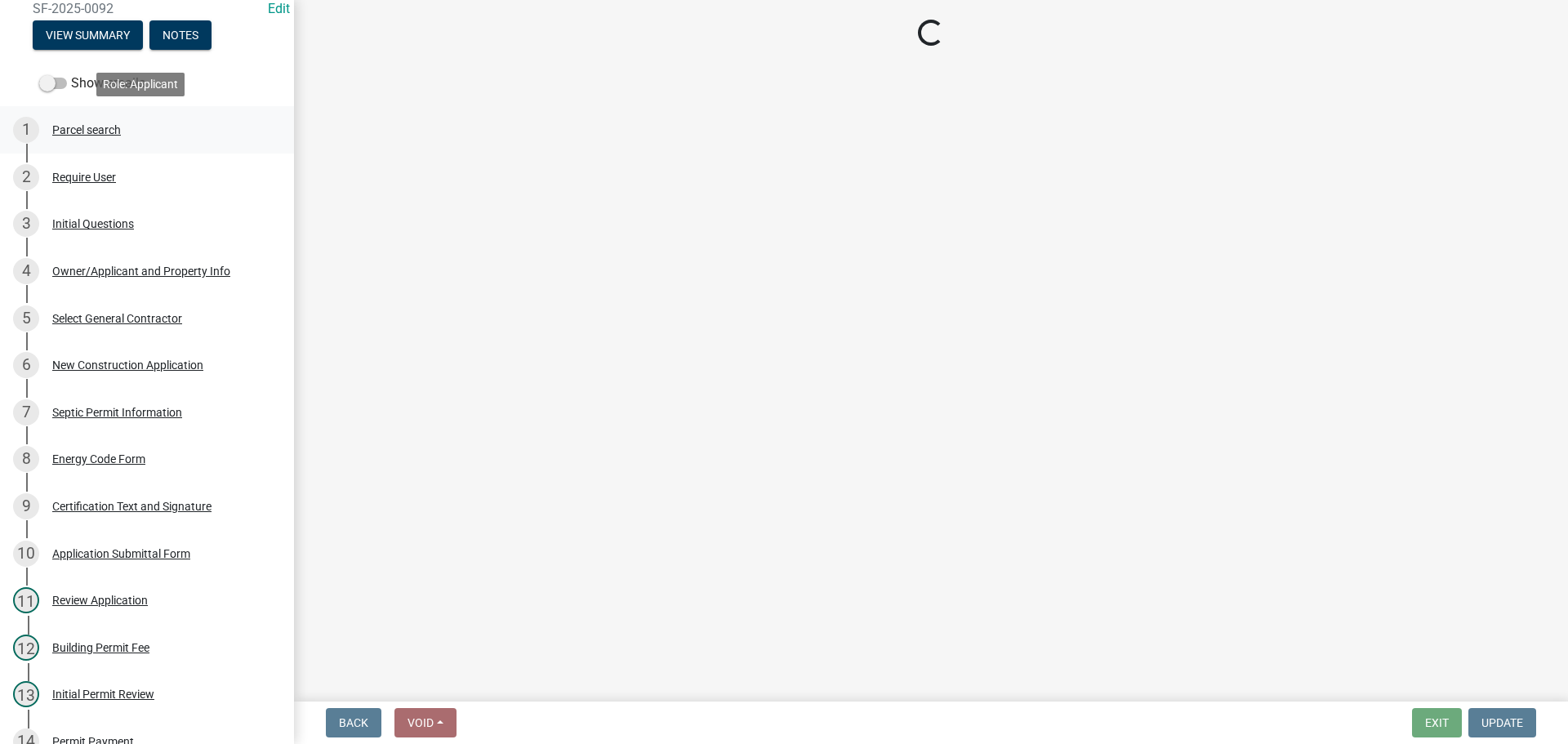
scroll to position [0, 0]
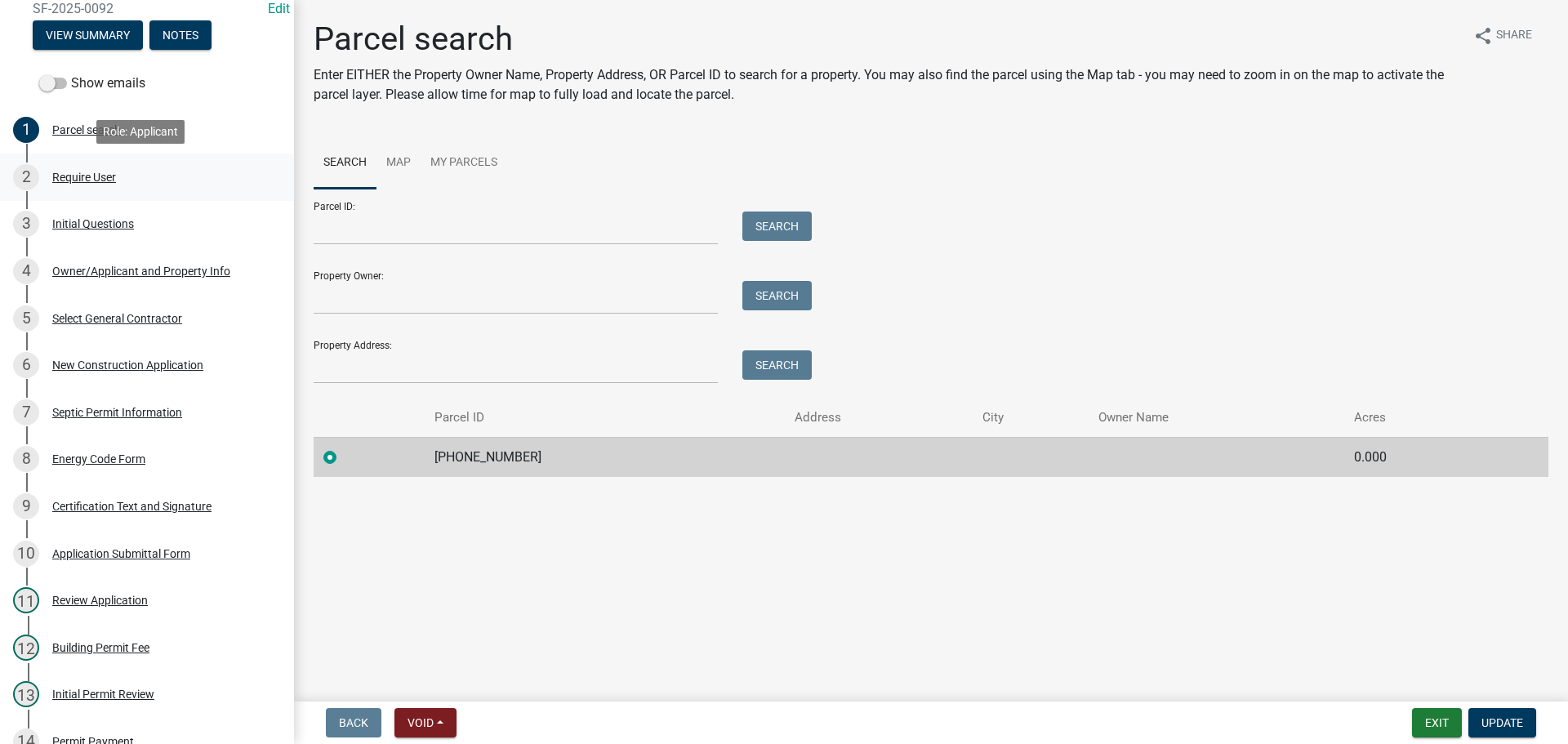
click at [95, 173] on div "Require User" at bounding box center [83, 177] width 63 height 12
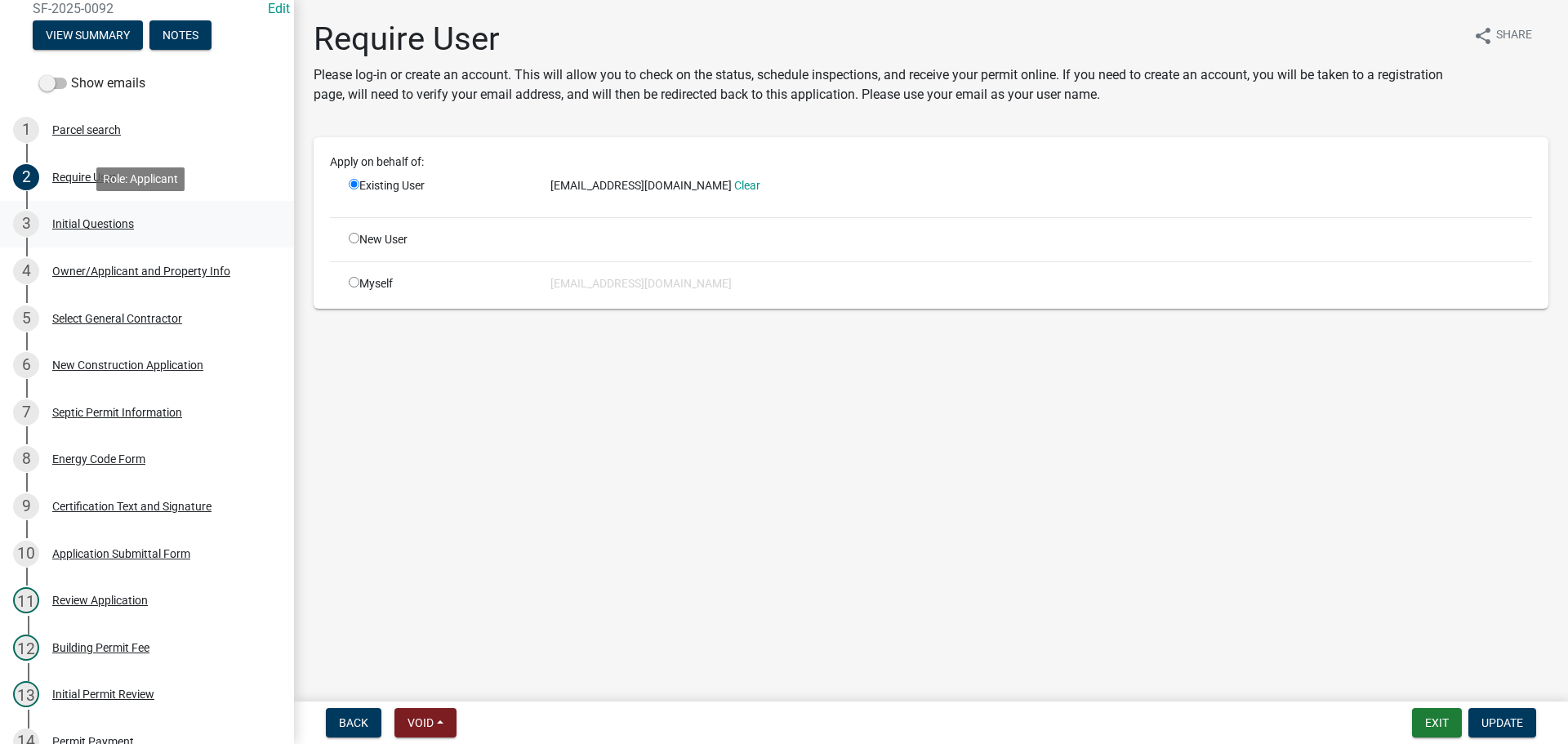
click at [109, 218] on div "Initial Questions" at bounding box center [92, 224] width 82 height 12
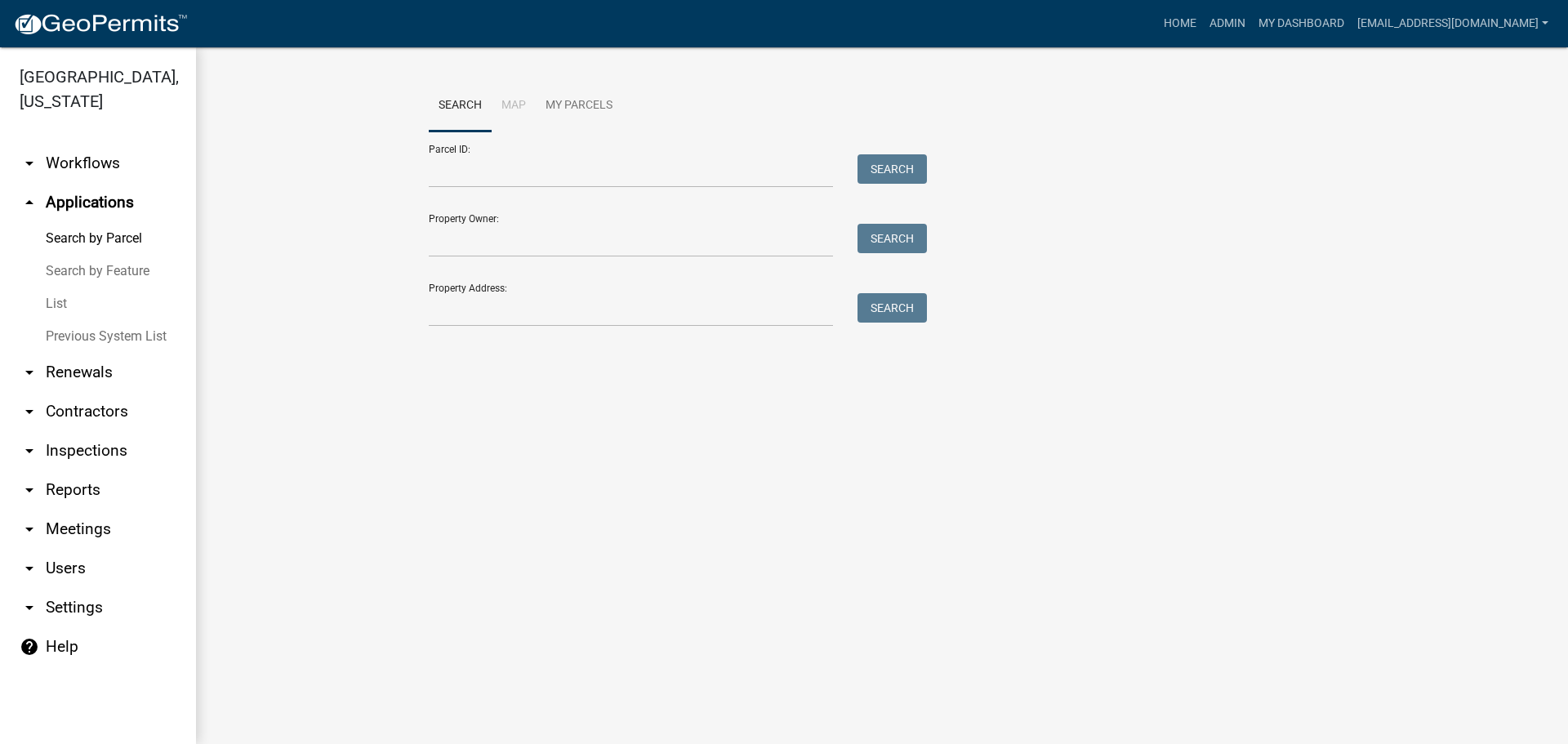
click at [91, 407] on link "arrow_drop_down Contractors" at bounding box center [98, 412] width 196 height 40
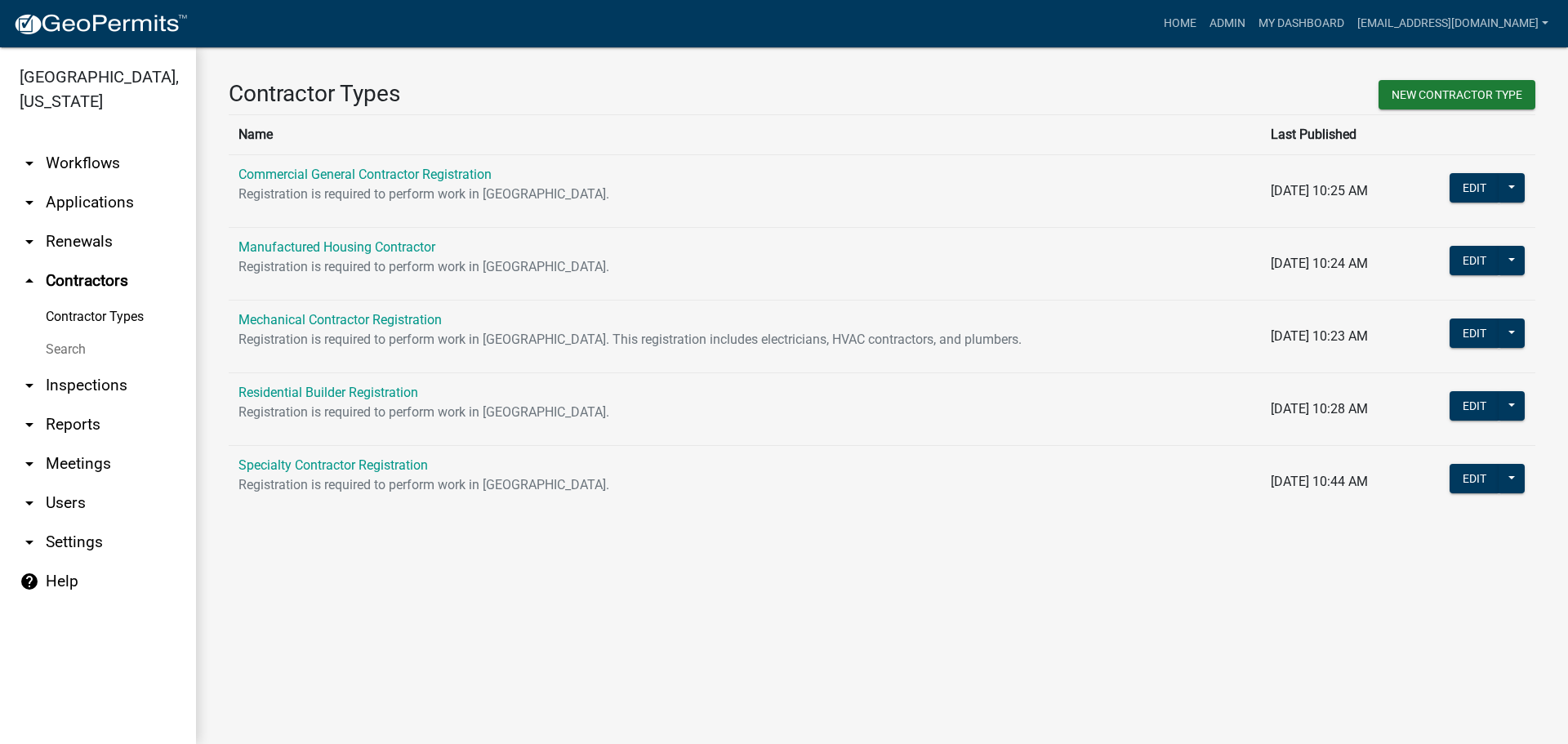
click at [50, 341] on link "Search" at bounding box center [98, 350] width 196 height 33
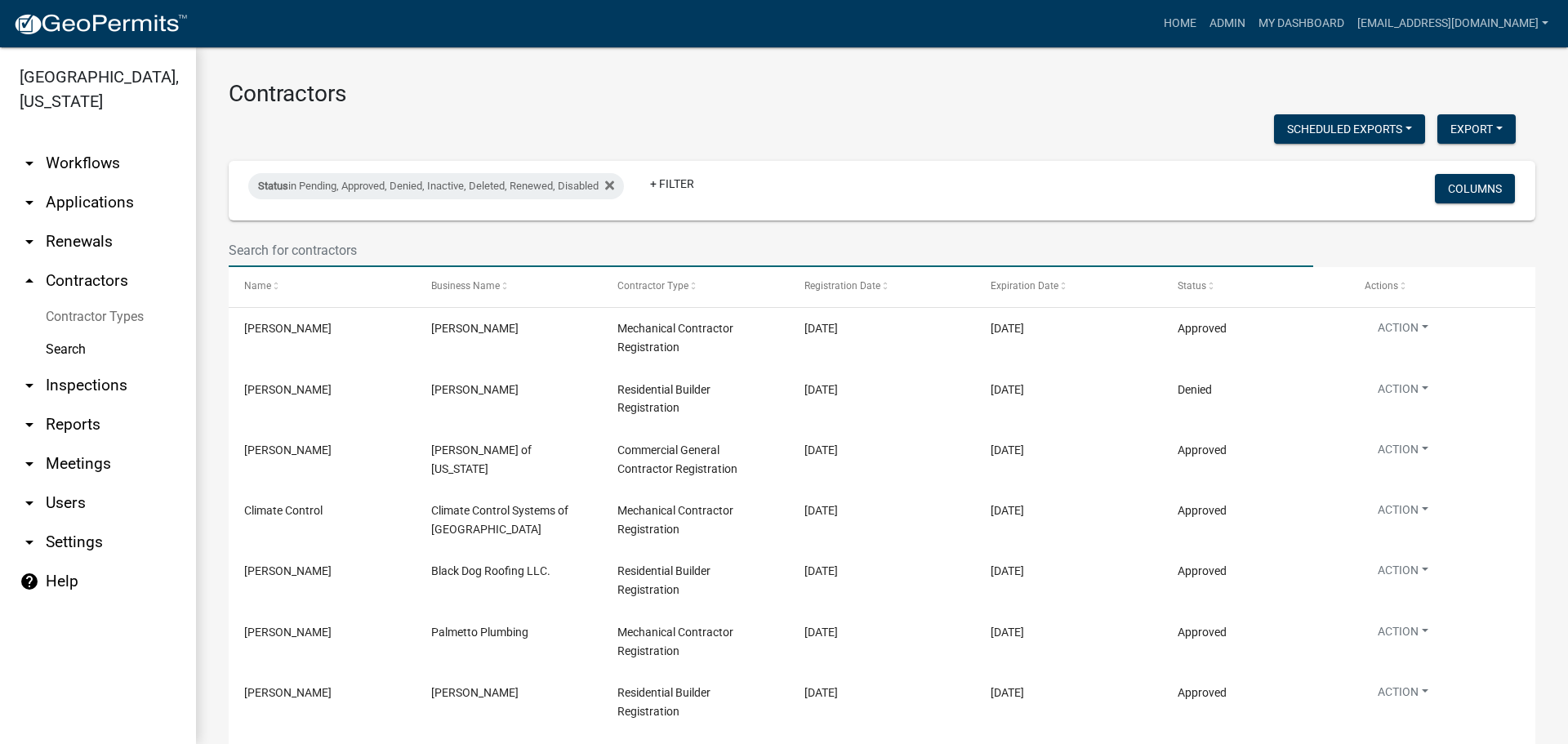
click at [330, 250] on input "text" at bounding box center [771, 250] width 1085 height 34
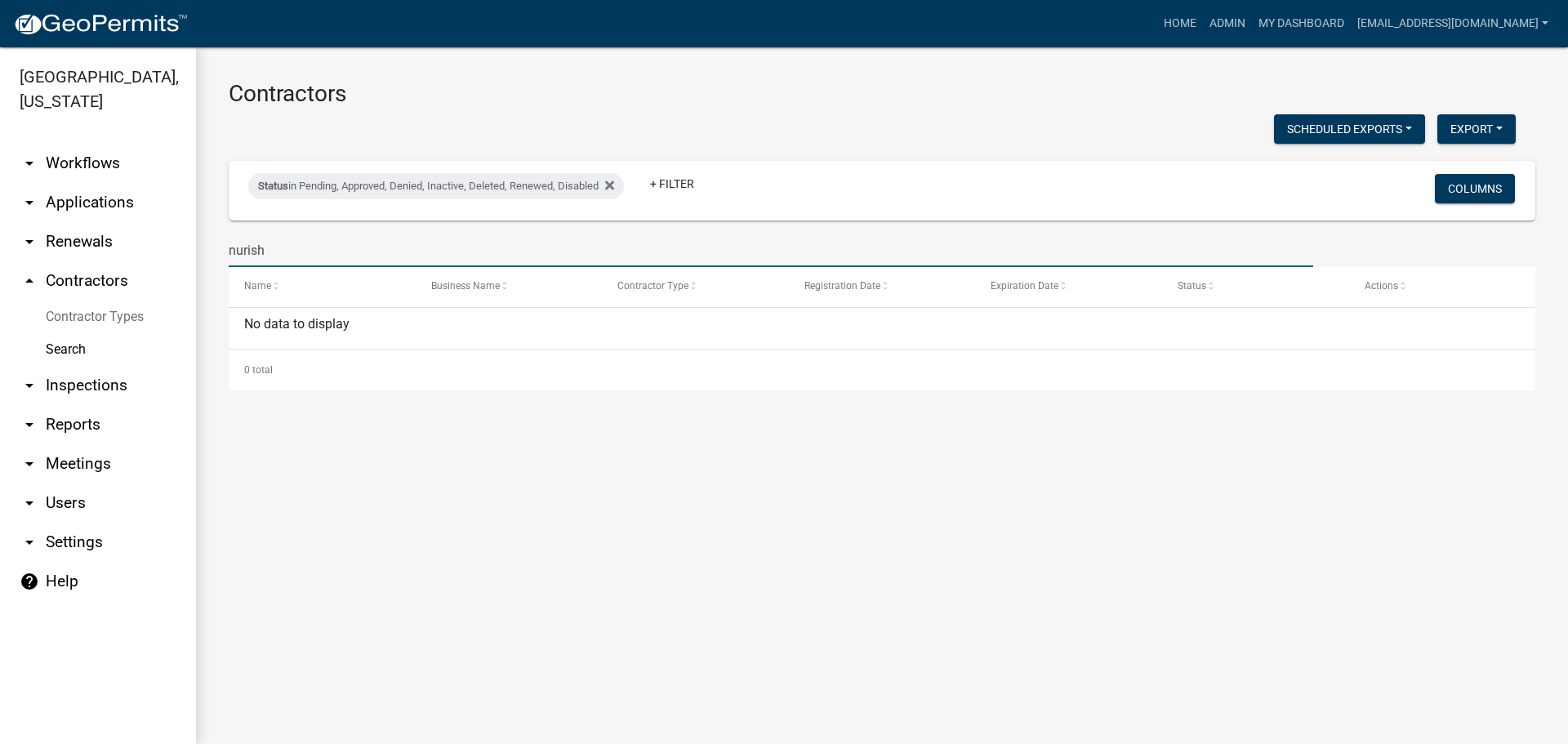
drag, startPoint x: 229, startPoint y: 249, endPoint x: 268, endPoint y: 250, distance: 39.0
click at [268, 250] on input "nurish" at bounding box center [771, 250] width 1085 height 34
click at [244, 248] on input "nourish" at bounding box center [771, 250] width 1085 height 34
click at [245, 249] on input "nourish" at bounding box center [771, 250] width 1085 height 34
type input "nourish"
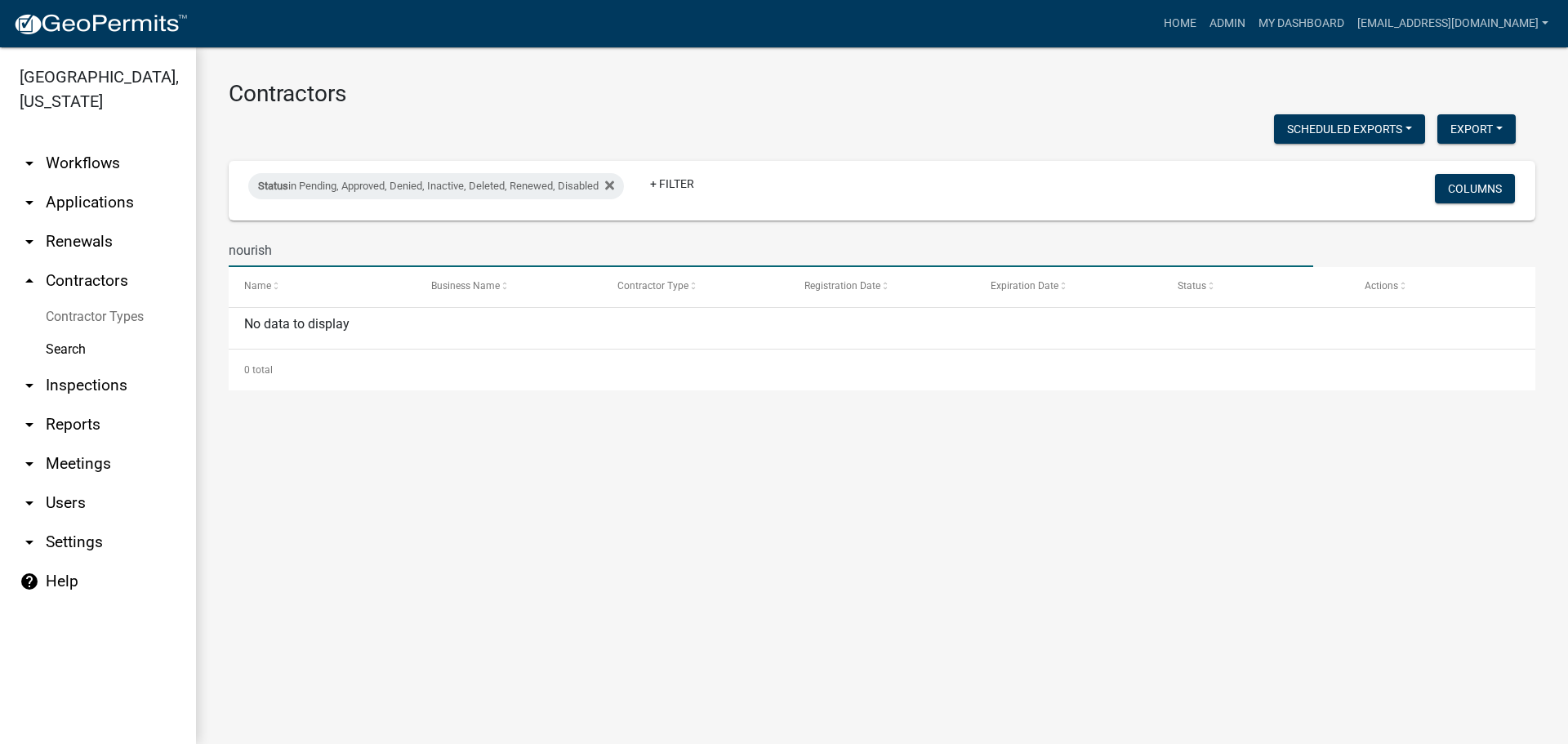
click at [91, 199] on link "arrow_drop_down Applications" at bounding box center [98, 203] width 196 height 40
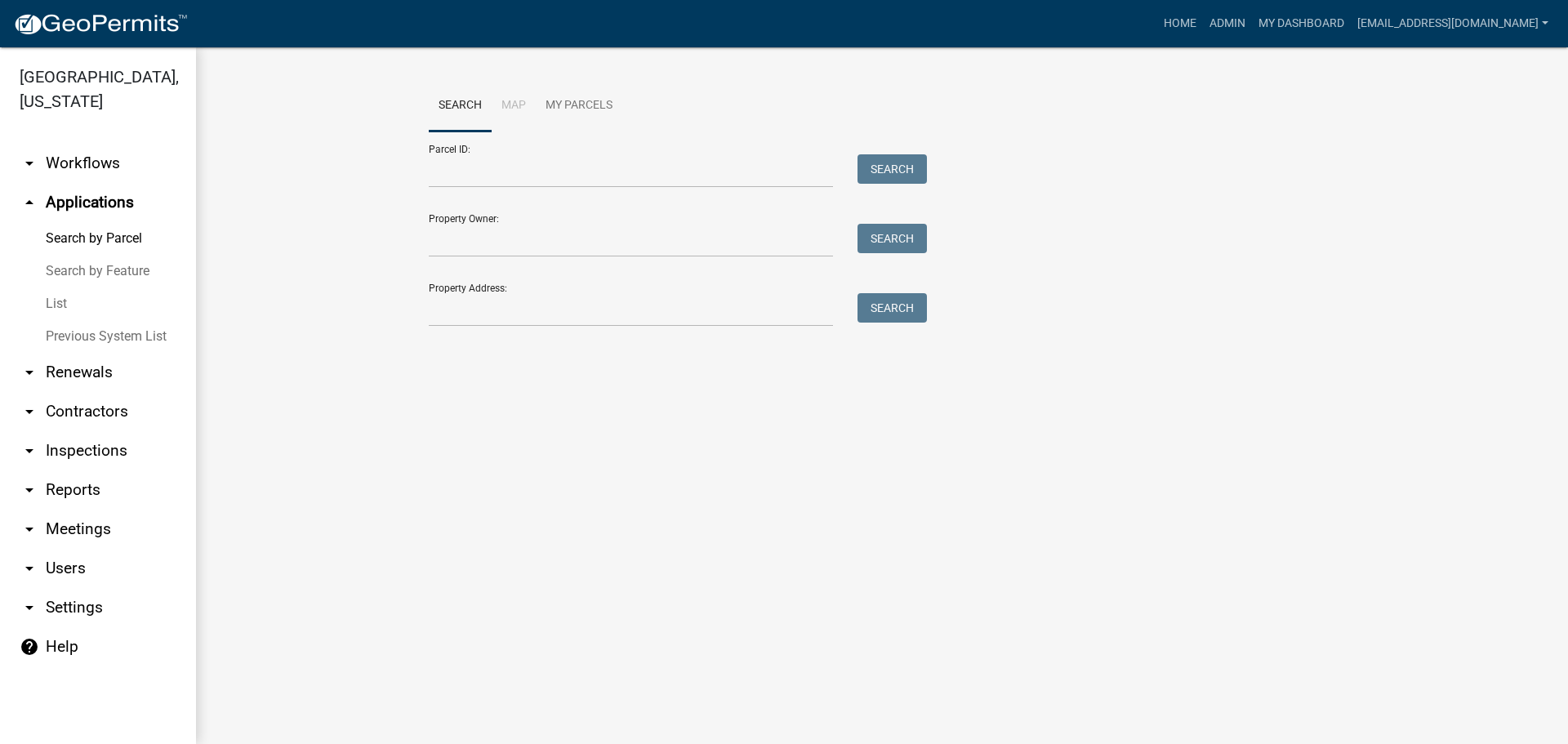
click at [62, 305] on link "List" at bounding box center [98, 304] width 196 height 33
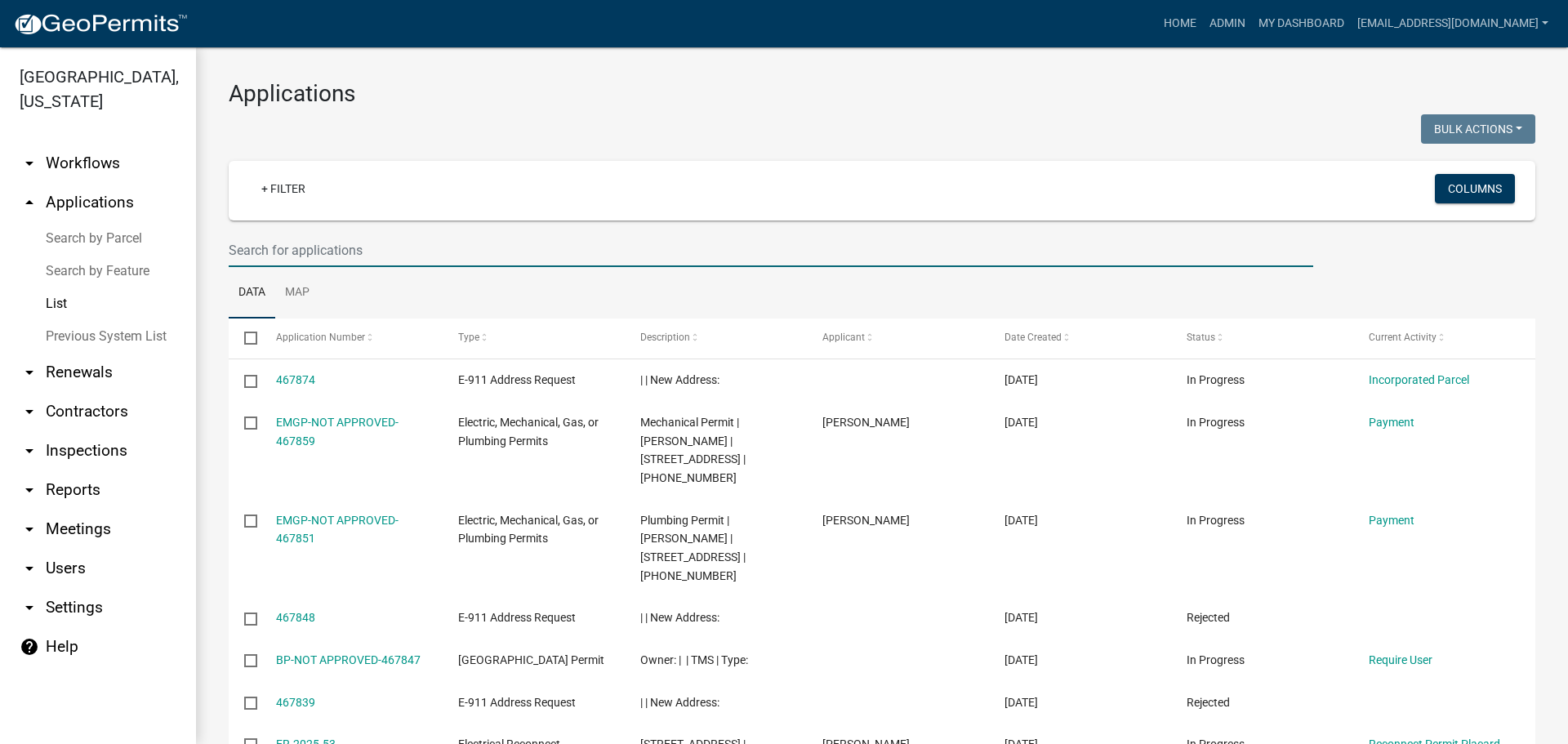
click at [368, 252] on input "text" at bounding box center [771, 250] width 1085 height 34
paste input "nourish"
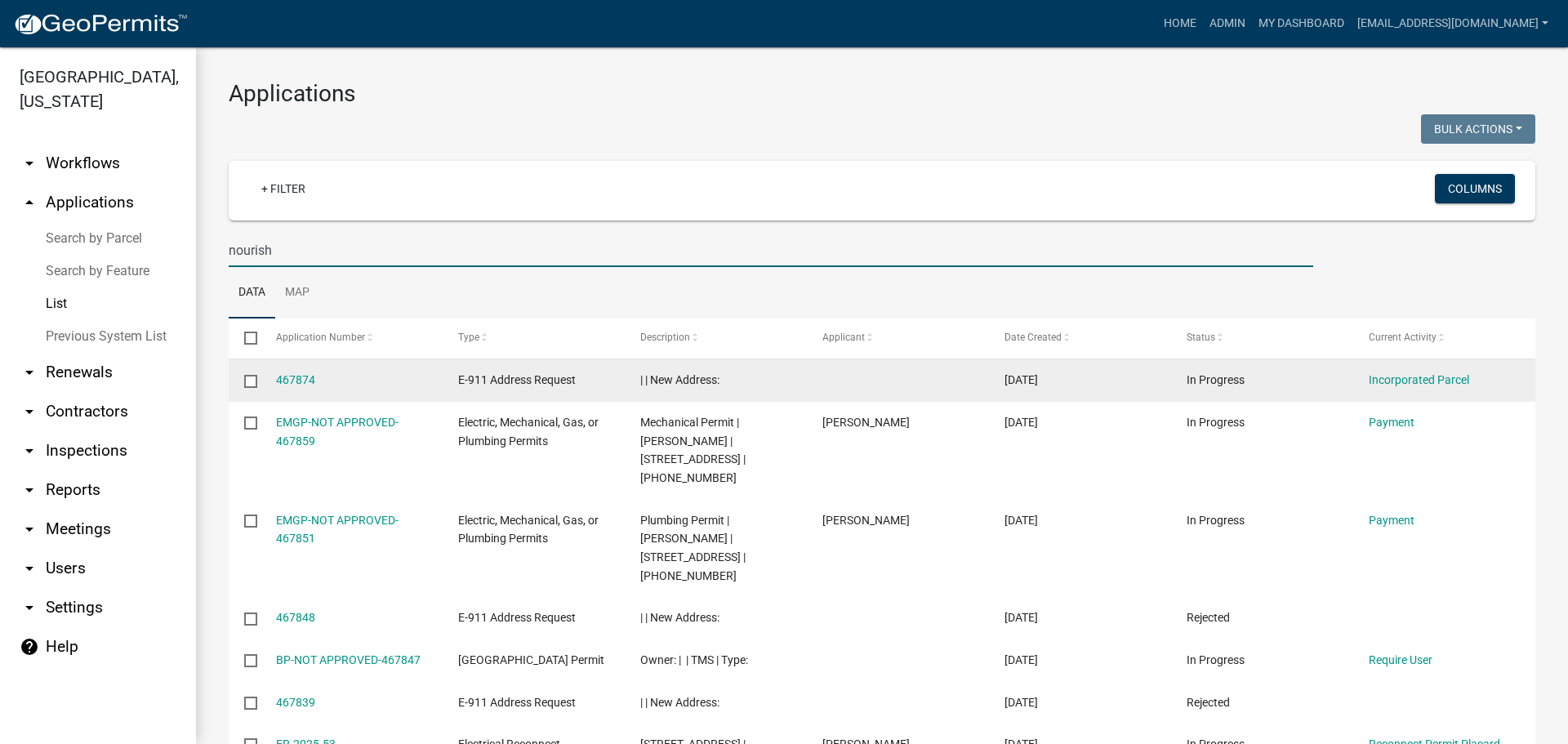
type input "nourish"
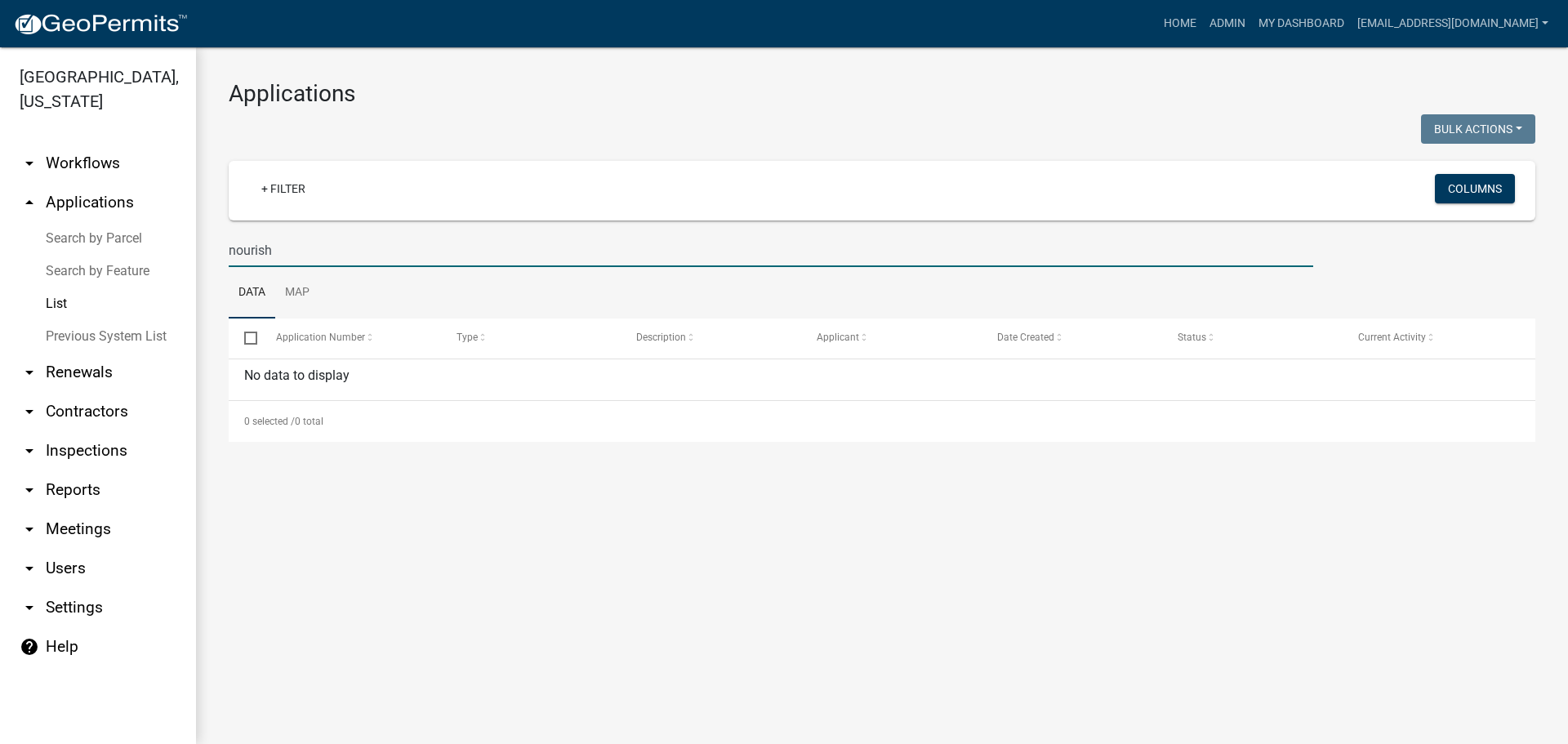
click at [56, 295] on link "List" at bounding box center [98, 304] width 196 height 33
click at [78, 411] on link "arrow_drop_down Contractors" at bounding box center [98, 412] width 196 height 40
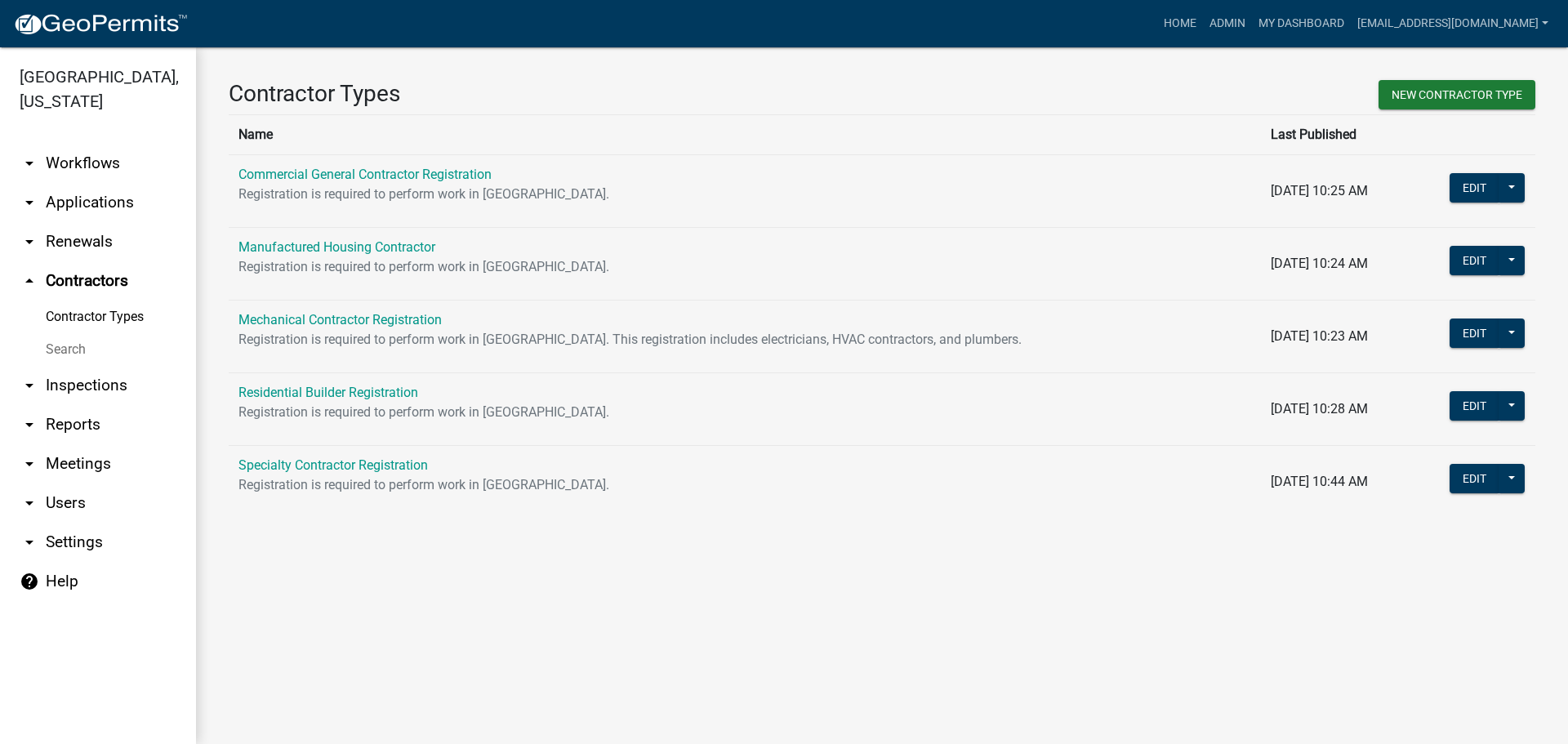
click at [75, 347] on link "Search" at bounding box center [98, 350] width 196 height 33
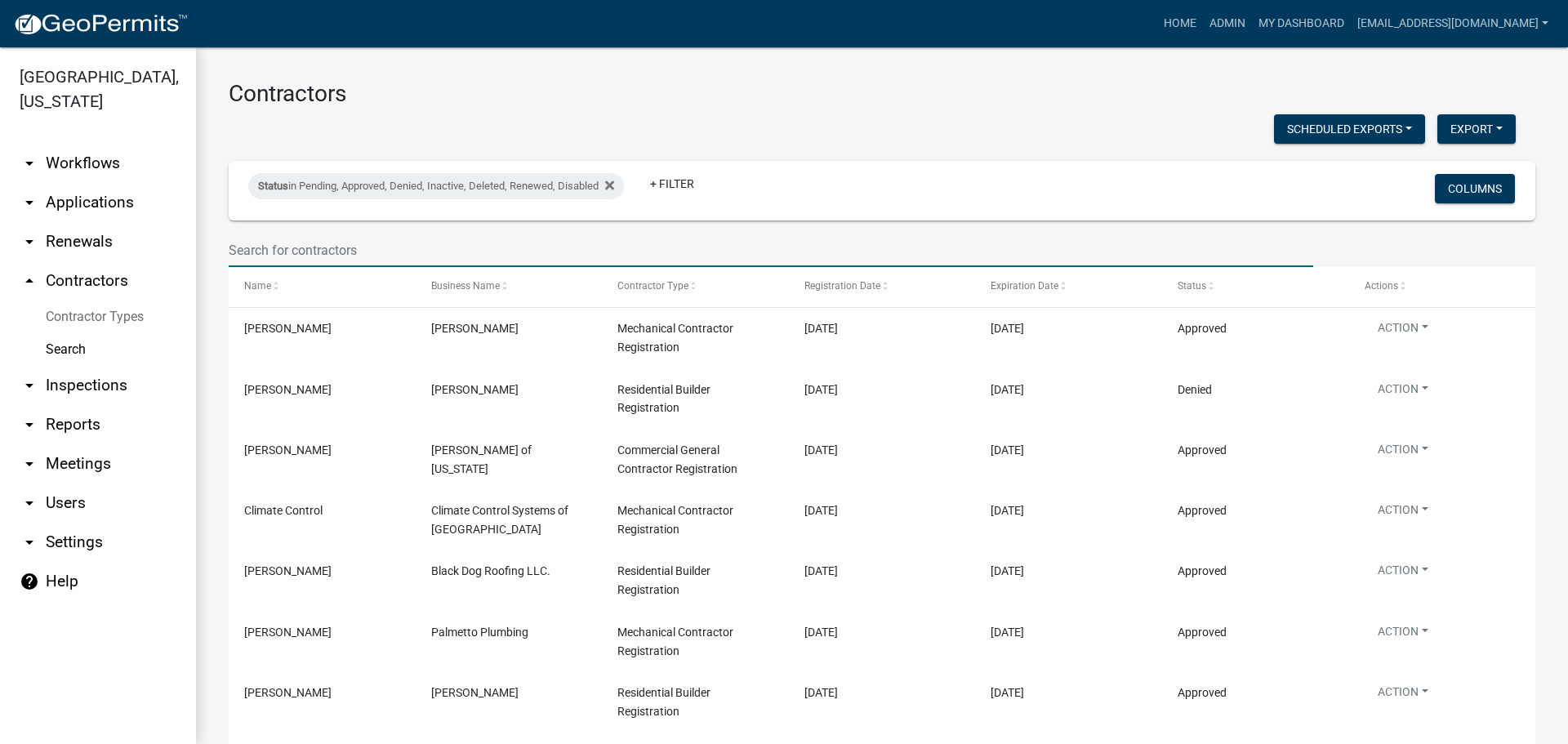
click at [300, 246] on input "text" at bounding box center [771, 250] width 1085 height 34
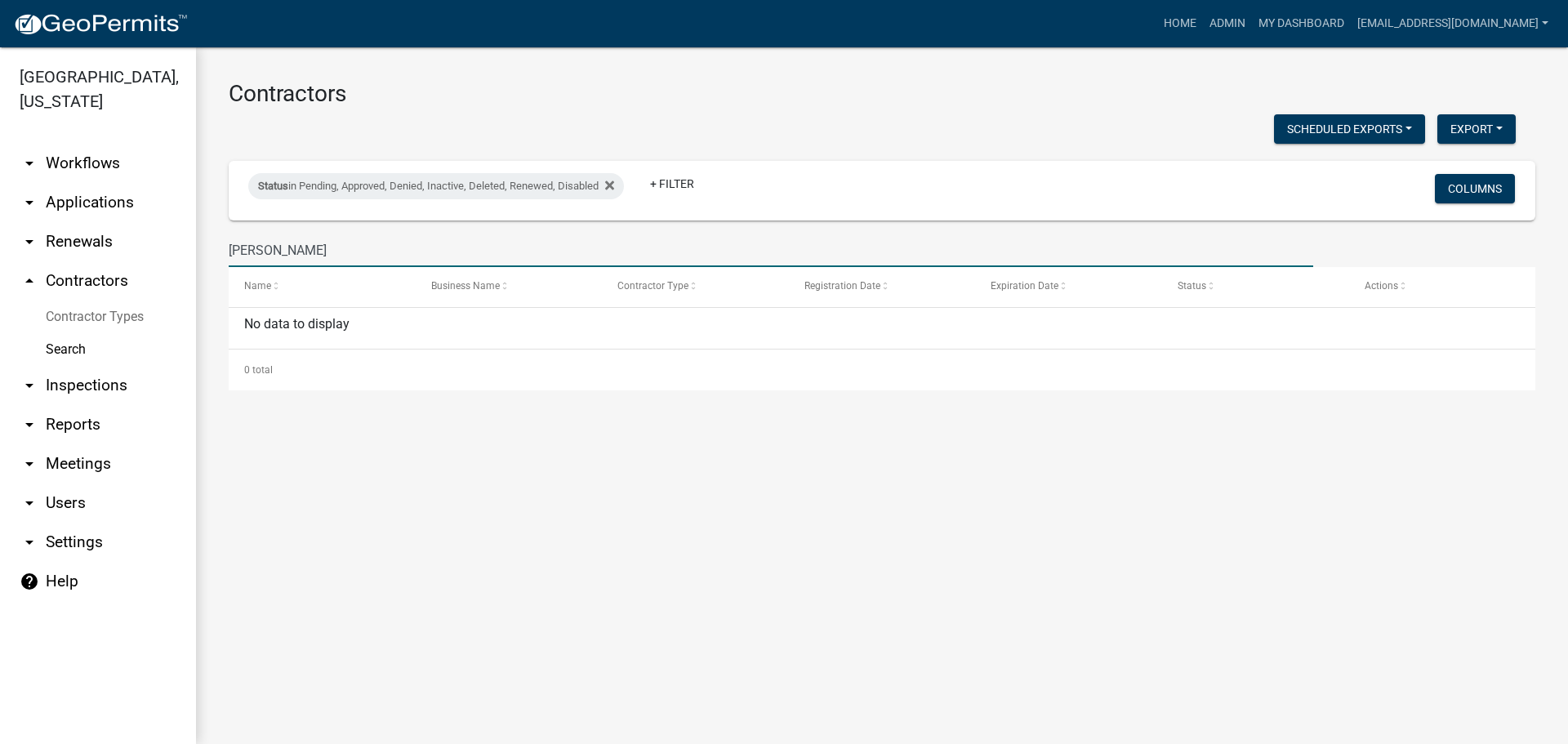
drag, startPoint x: 303, startPoint y: 246, endPoint x: 219, endPoint y: 246, distance: 84.0
click at [219, 246] on div "[PERSON_NAME]" at bounding box center [771, 250] width 1109 height 34
click at [69, 340] on link "Search" at bounding box center [98, 350] width 196 height 33
click at [314, 248] on input "burish" at bounding box center [771, 250] width 1085 height 34
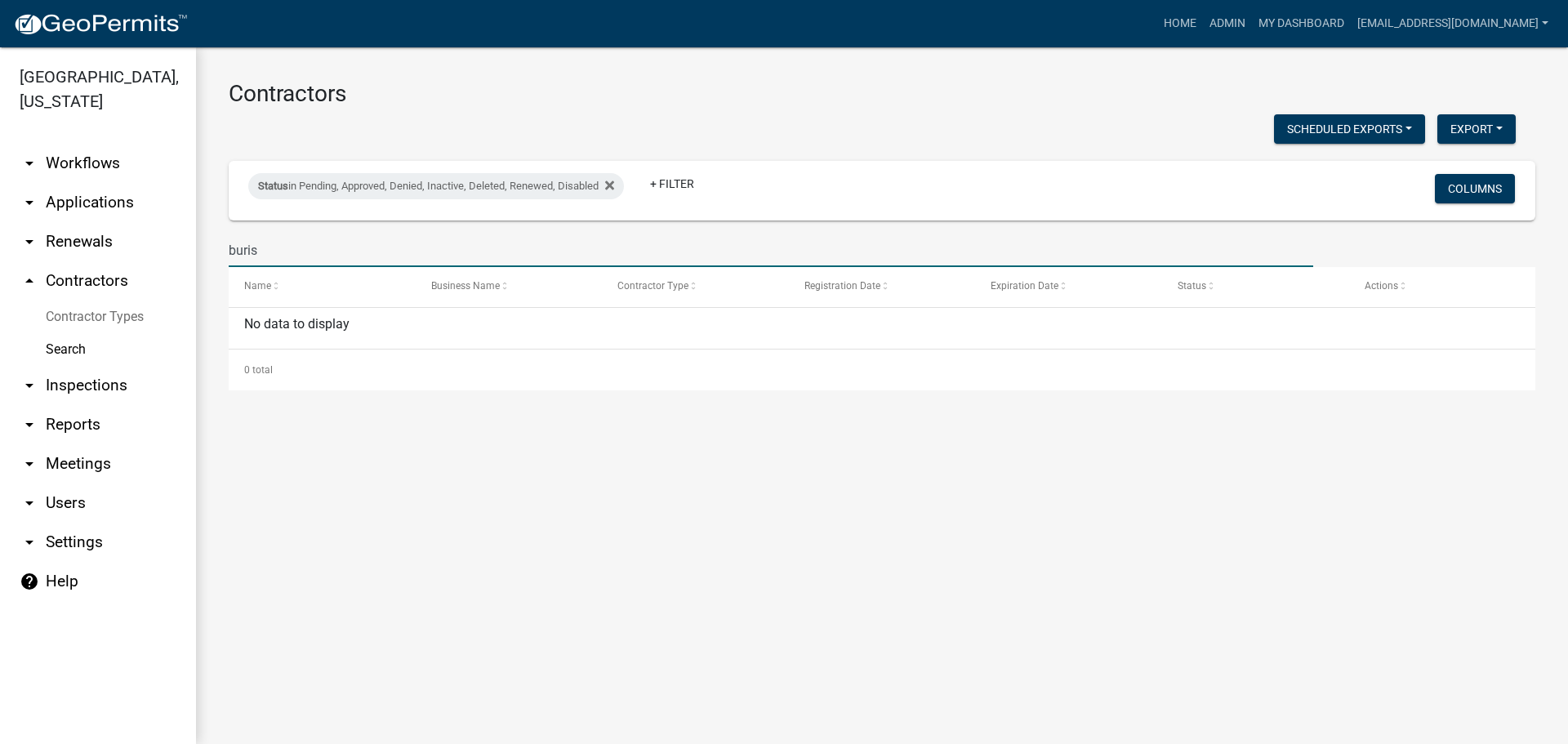
type input "burish"
click at [101, 198] on link "arrow_drop_down Applications" at bounding box center [98, 203] width 196 height 40
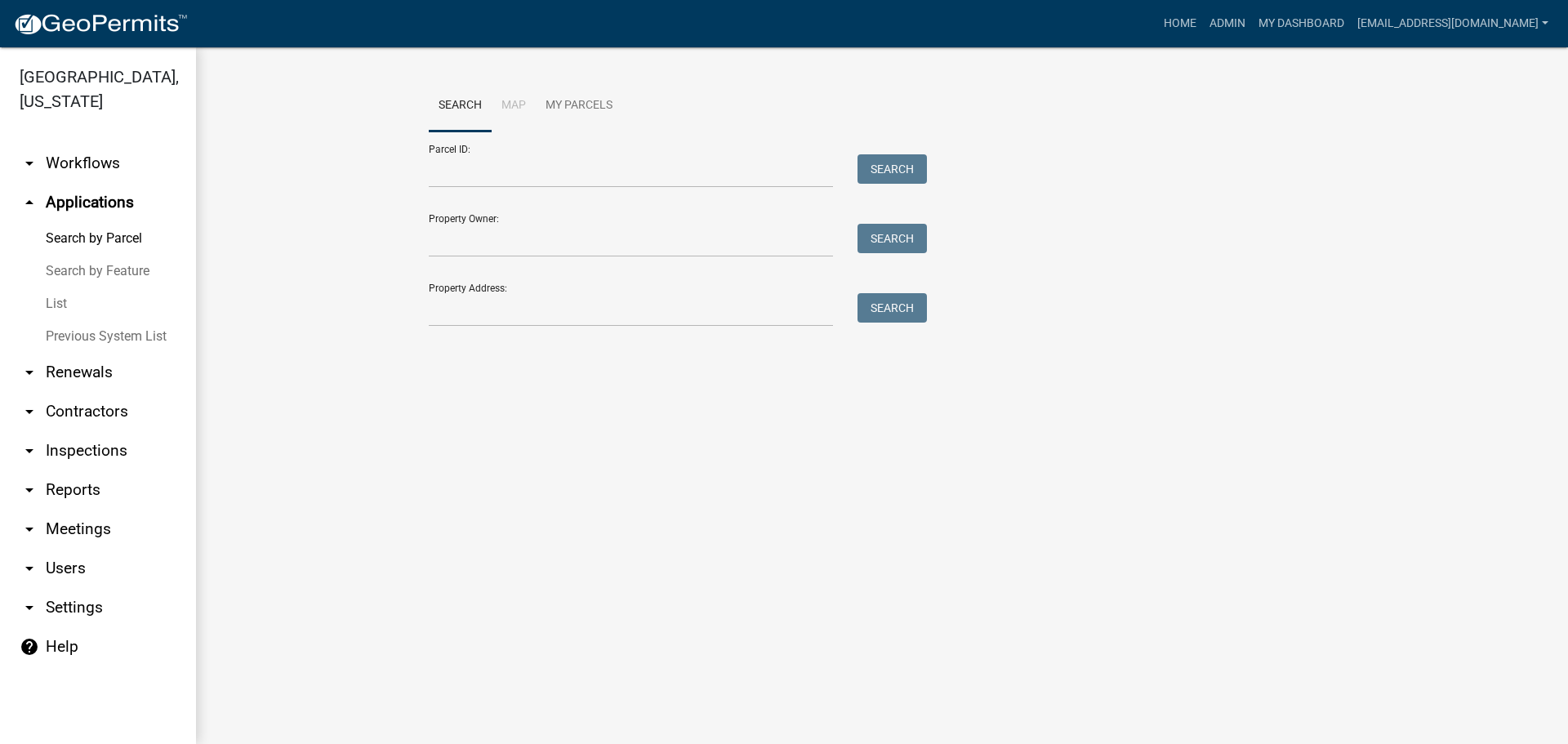
click at [116, 231] on link "Search by Parcel" at bounding box center [98, 239] width 196 height 33
click at [106, 267] on link "Search by Feature" at bounding box center [98, 271] width 196 height 33
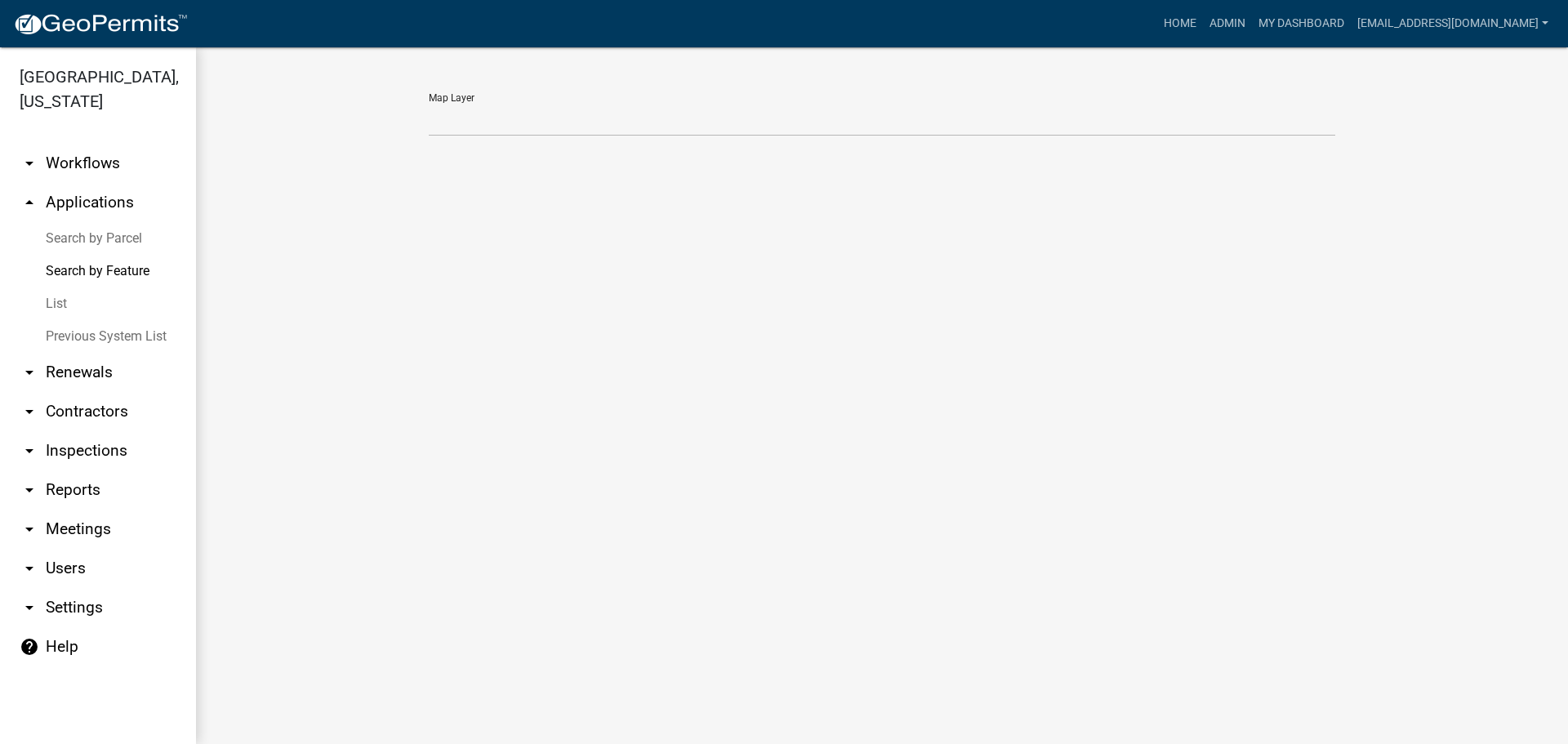
click at [54, 294] on link "List" at bounding box center [98, 304] width 196 height 33
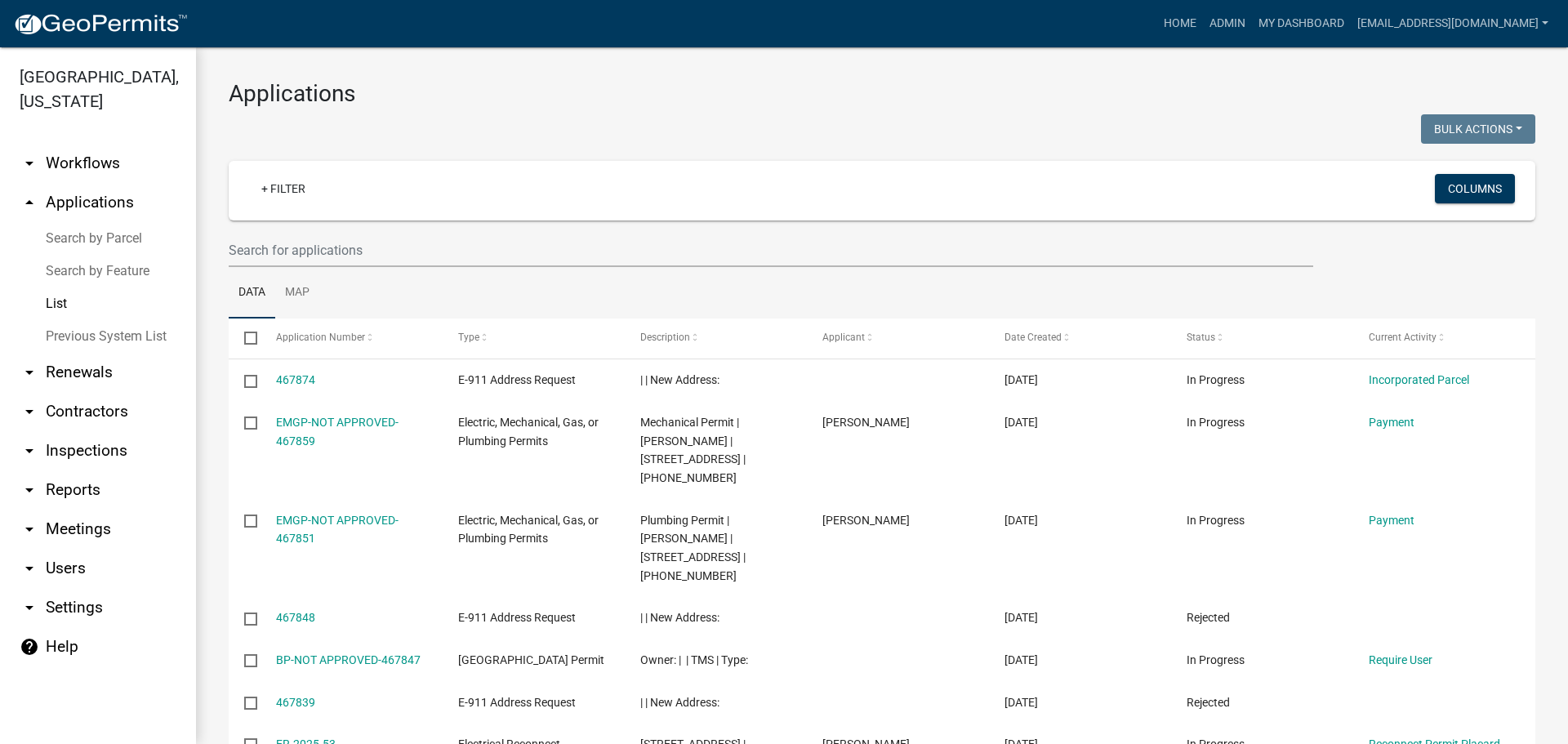
click at [54, 423] on link "arrow_drop_down Contractors" at bounding box center [98, 412] width 196 height 40
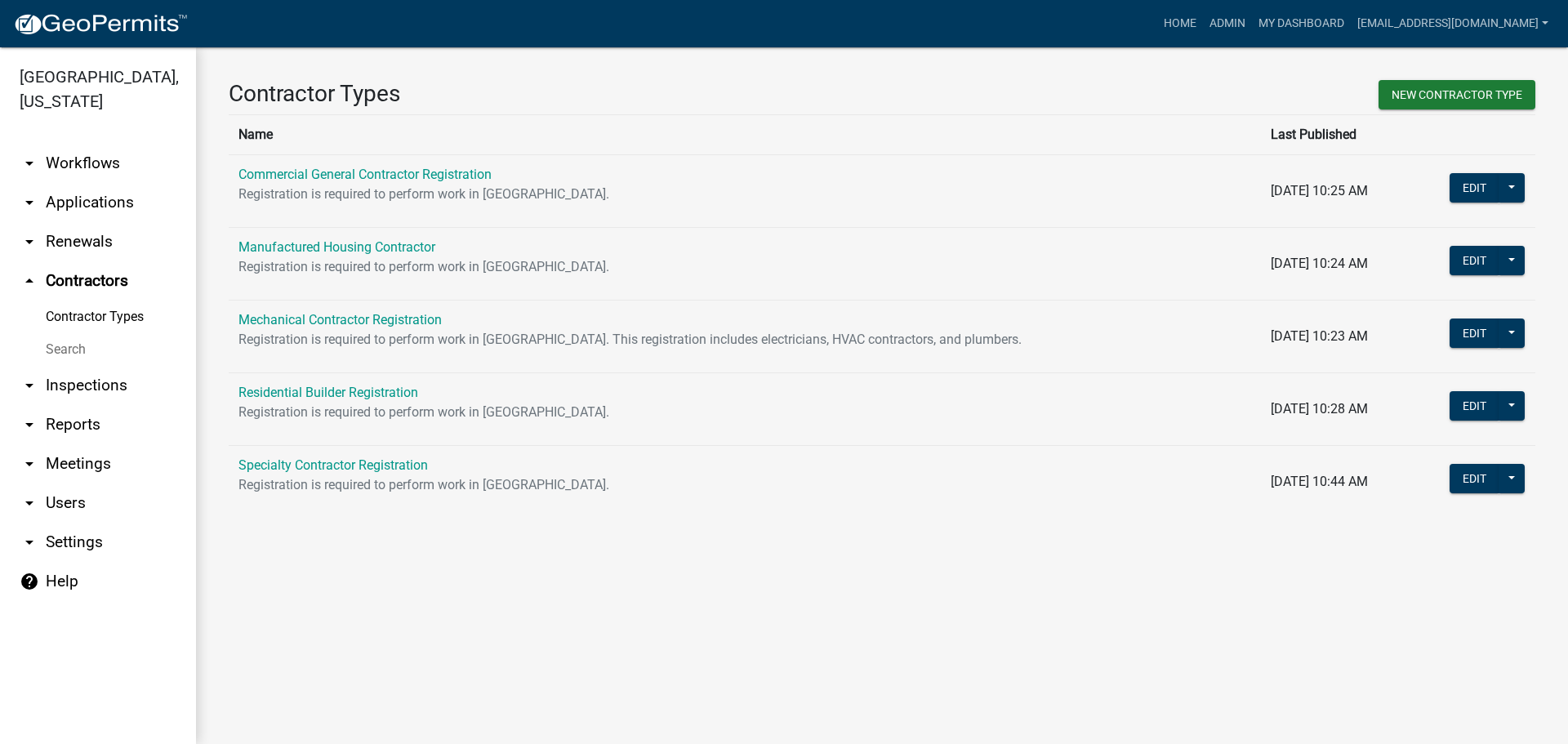
click at [54, 351] on link "Search" at bounding box center [98, 350] width 196 height 33
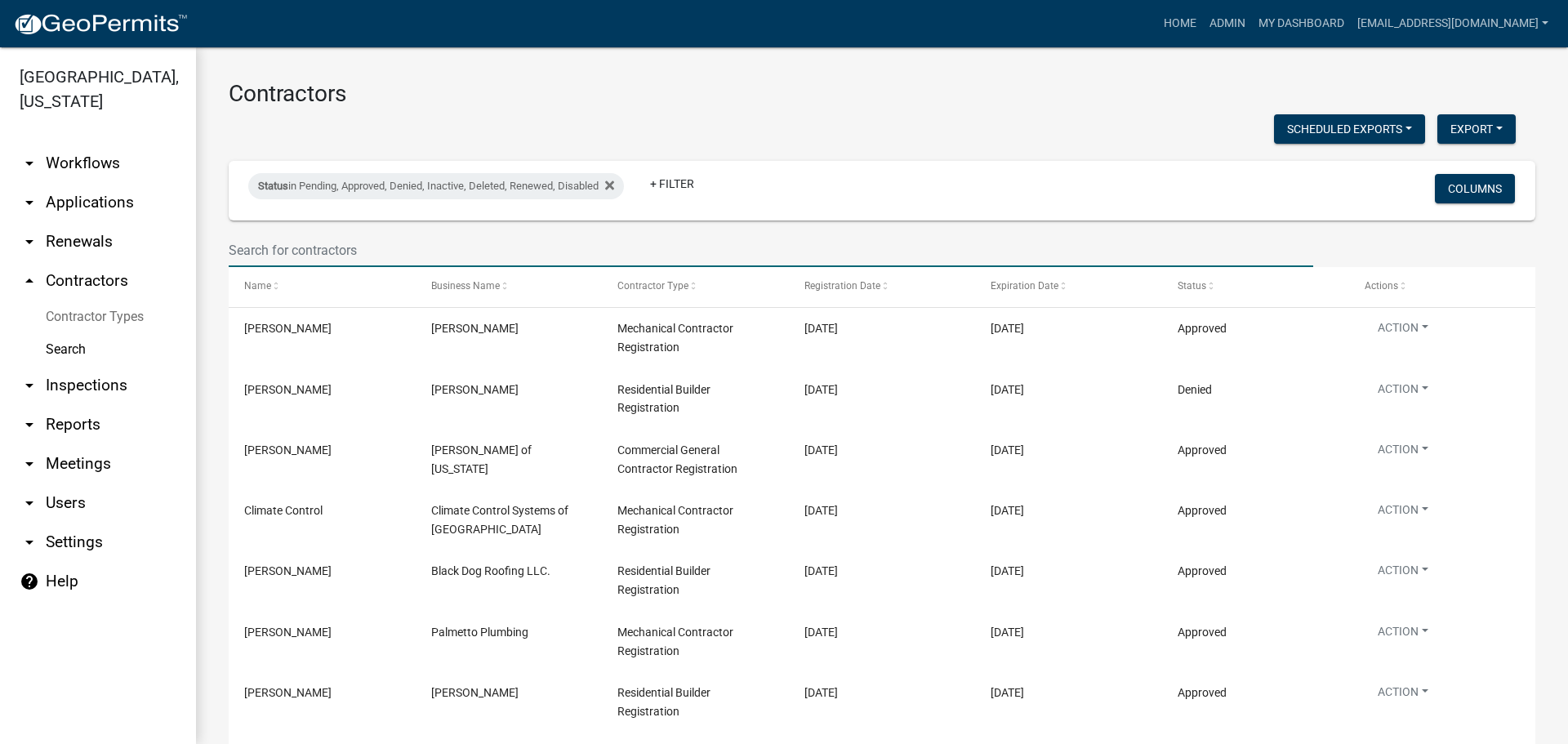
click at [310, 257] on input "text" at bounding box center [771, 250] width 1085 height 34
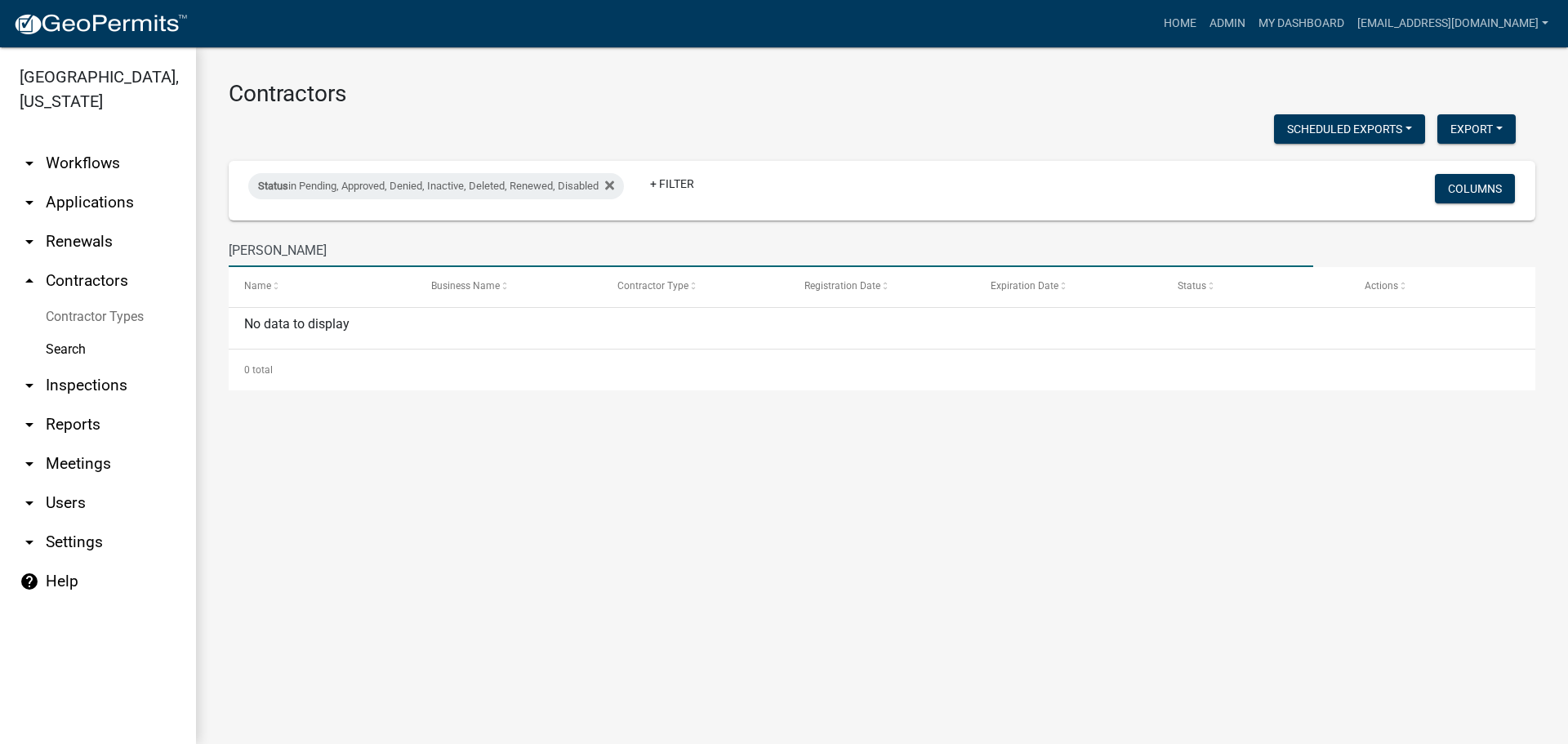
type input "burris"
click at [80, 283] on link "arrow_drop_up Contractors" at bounding box center [98, 281] width 196 height 40
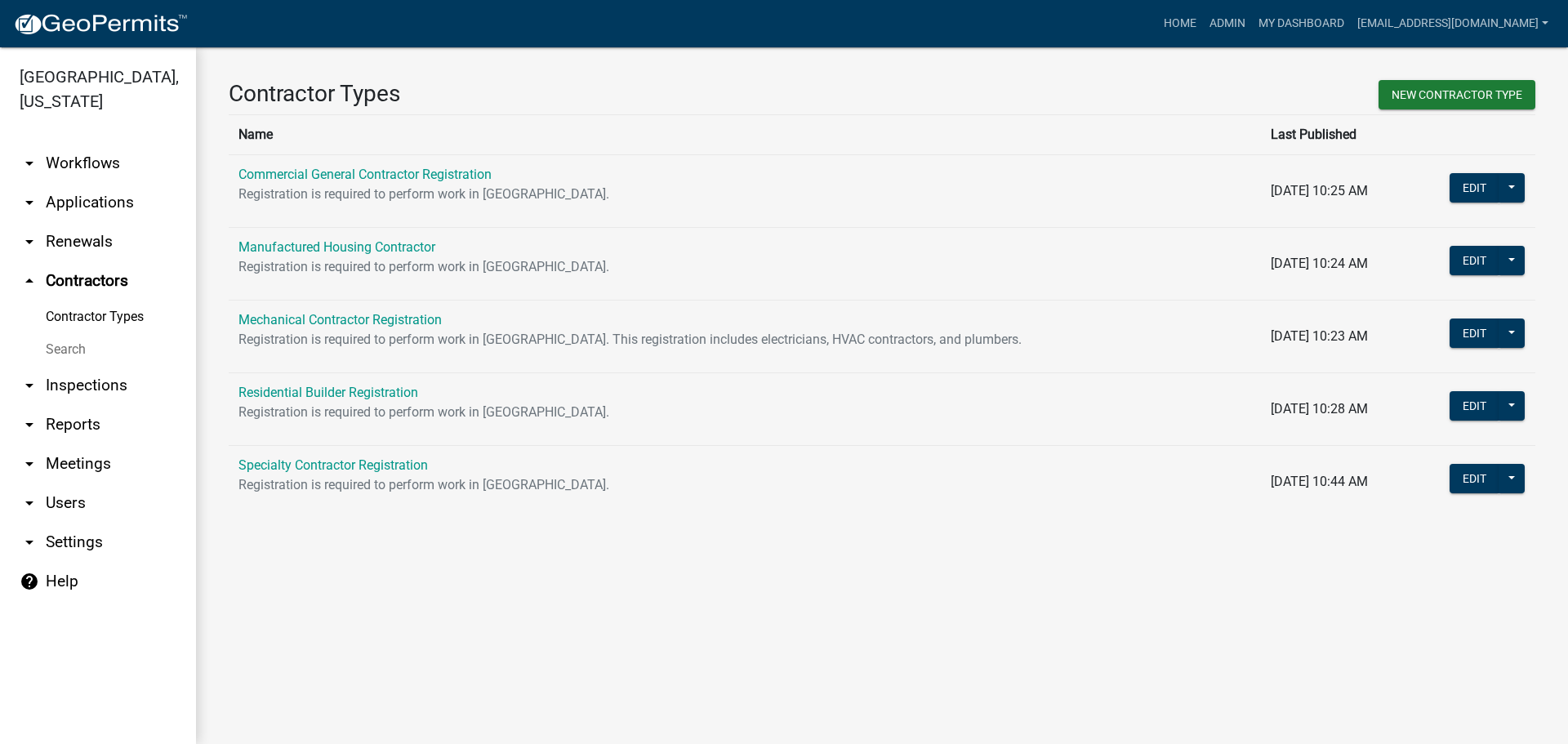
click at [61, 349] on link "Search" at bounding box center [98, 350] width 196 height 33
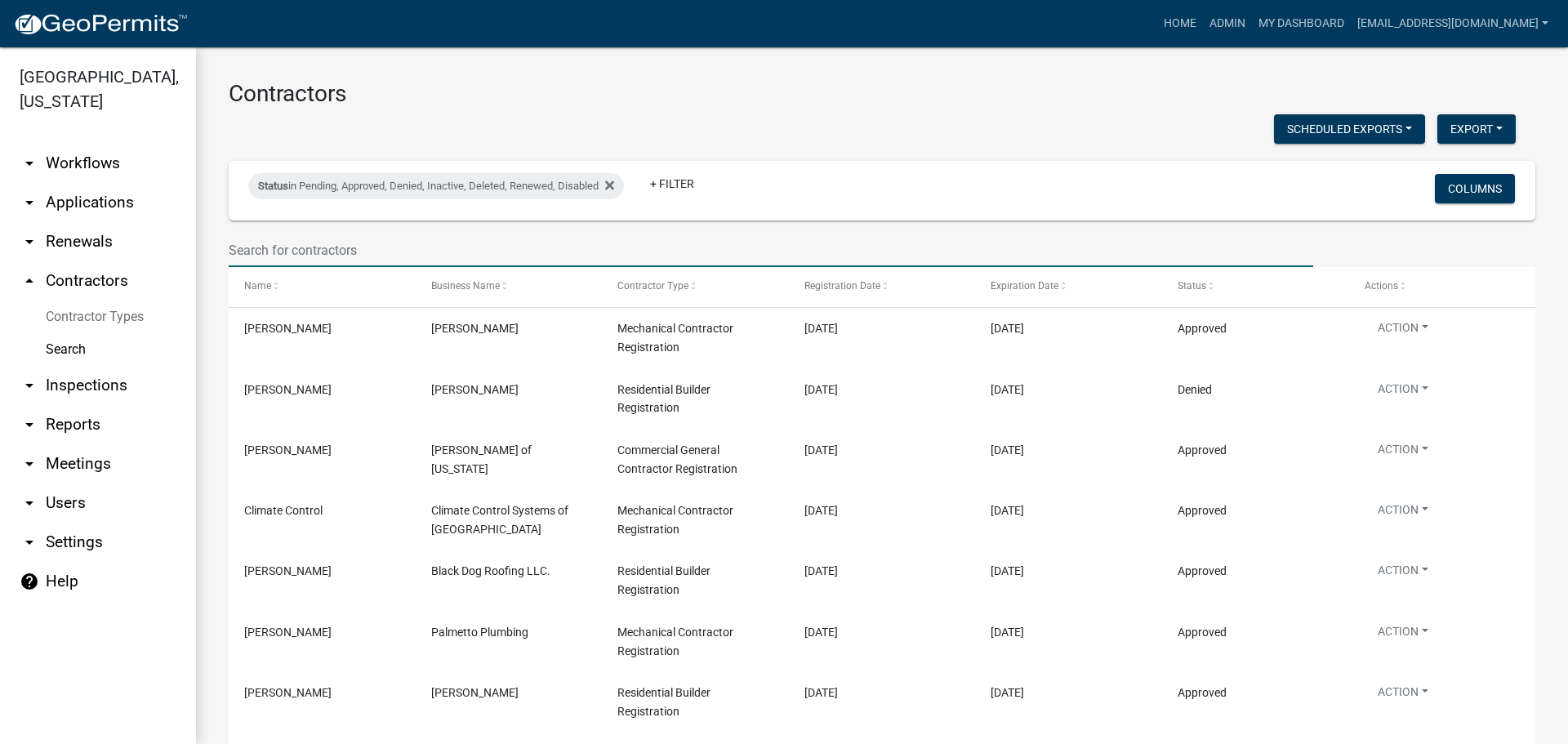
click at [304, 248] on input "text" at bounding box center [771, 250] width 1085 height 34
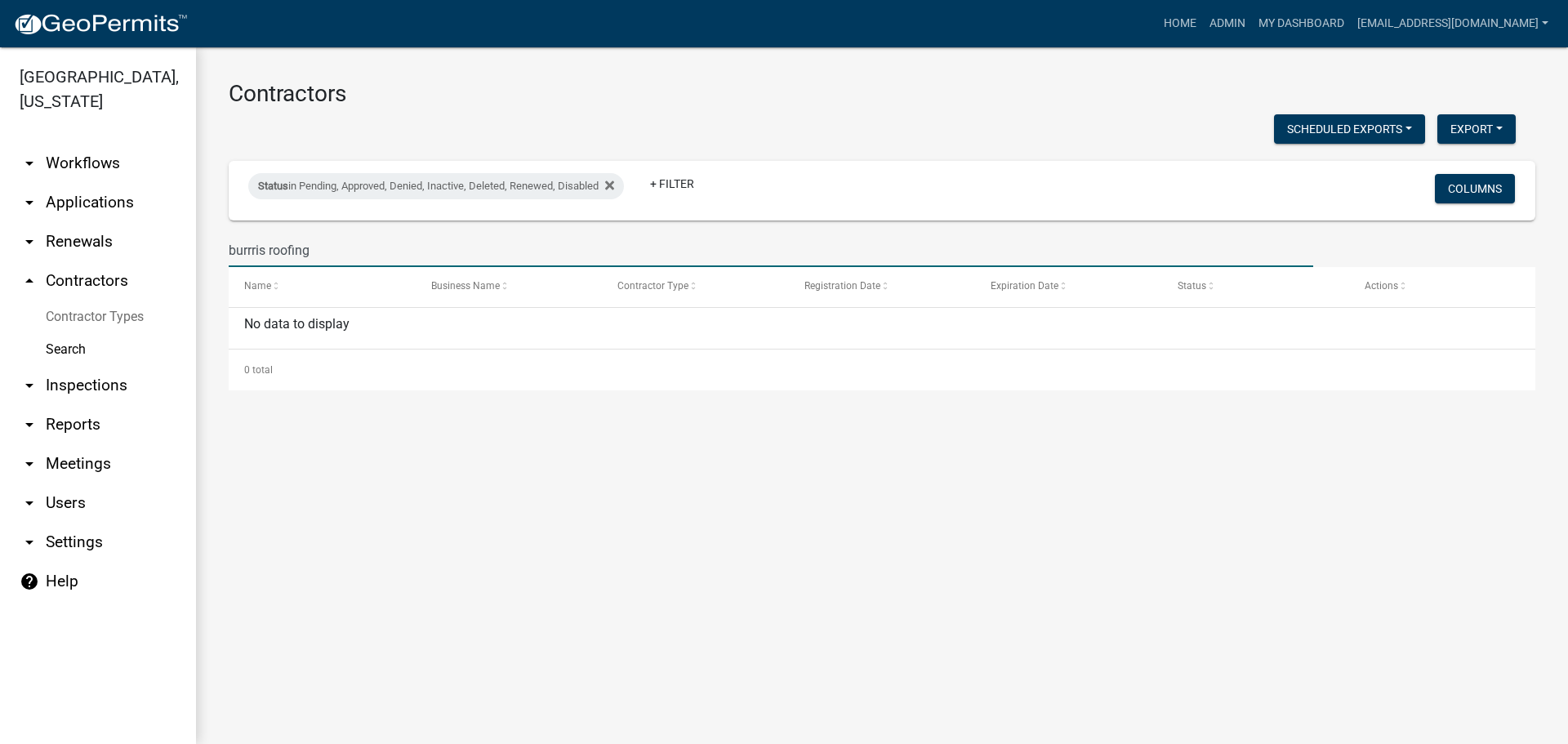
click at [252, 250] on input "burrris roofing" at bounding box center [771, 250] width 1085 height 34
type input "burris roofing"
click at [259, 247] on input "burris roofing" at bounding box center [771, 250] width 1085 height 34
drag, startPoint x: 324, startPoint y: 243, endPoint x: 230, endPoint y: 253, distance: 94.5
click at [230, 253] on input "burris roofing" at bounding box center [771, 250] width 1085 height 34
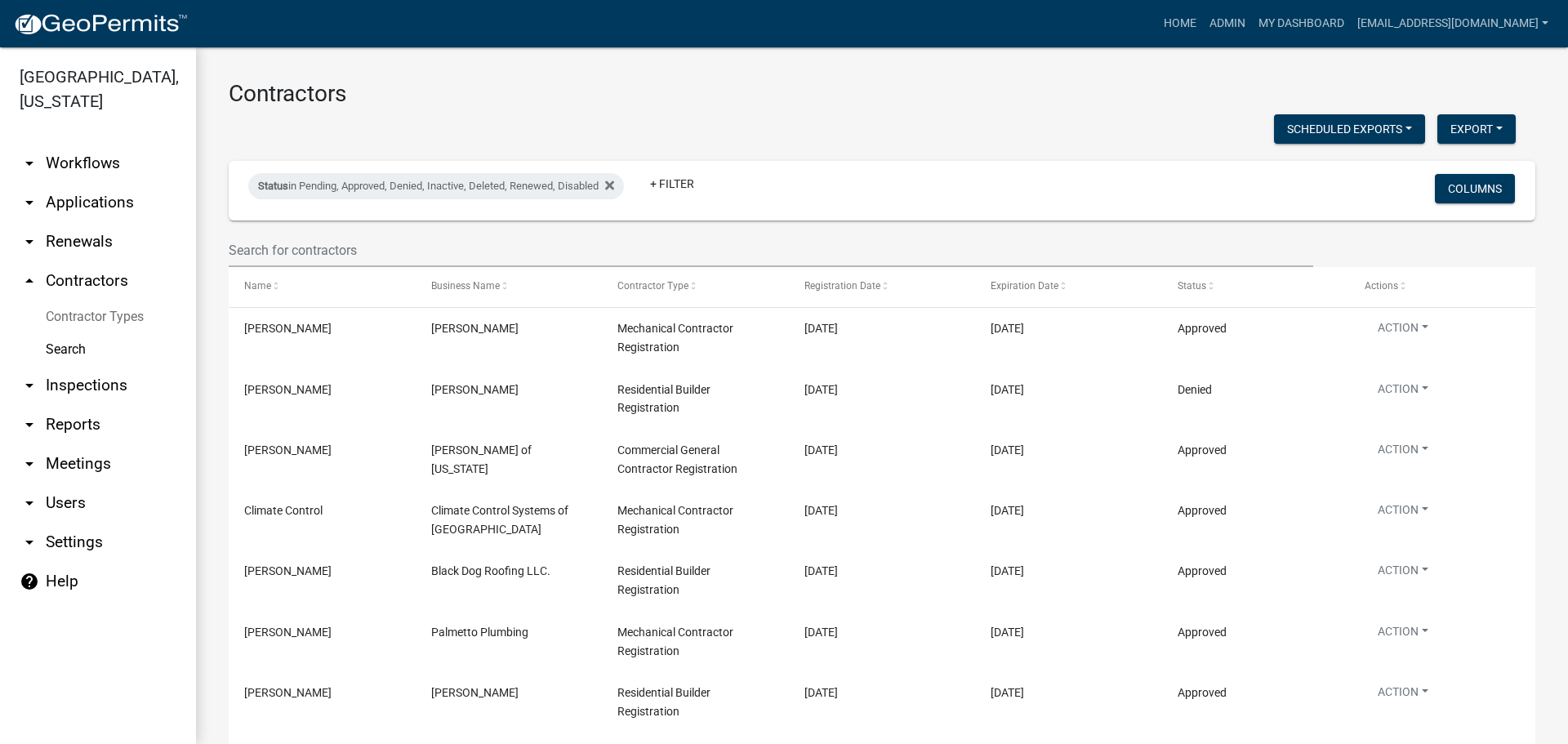
click at [68, 346] on link "Search" at bounding box center [98, 350] width 196 height 33
click at [68, 281] on link "arrow_drop_up Contractors" at bounding box center [98, 281] width 196 height 40
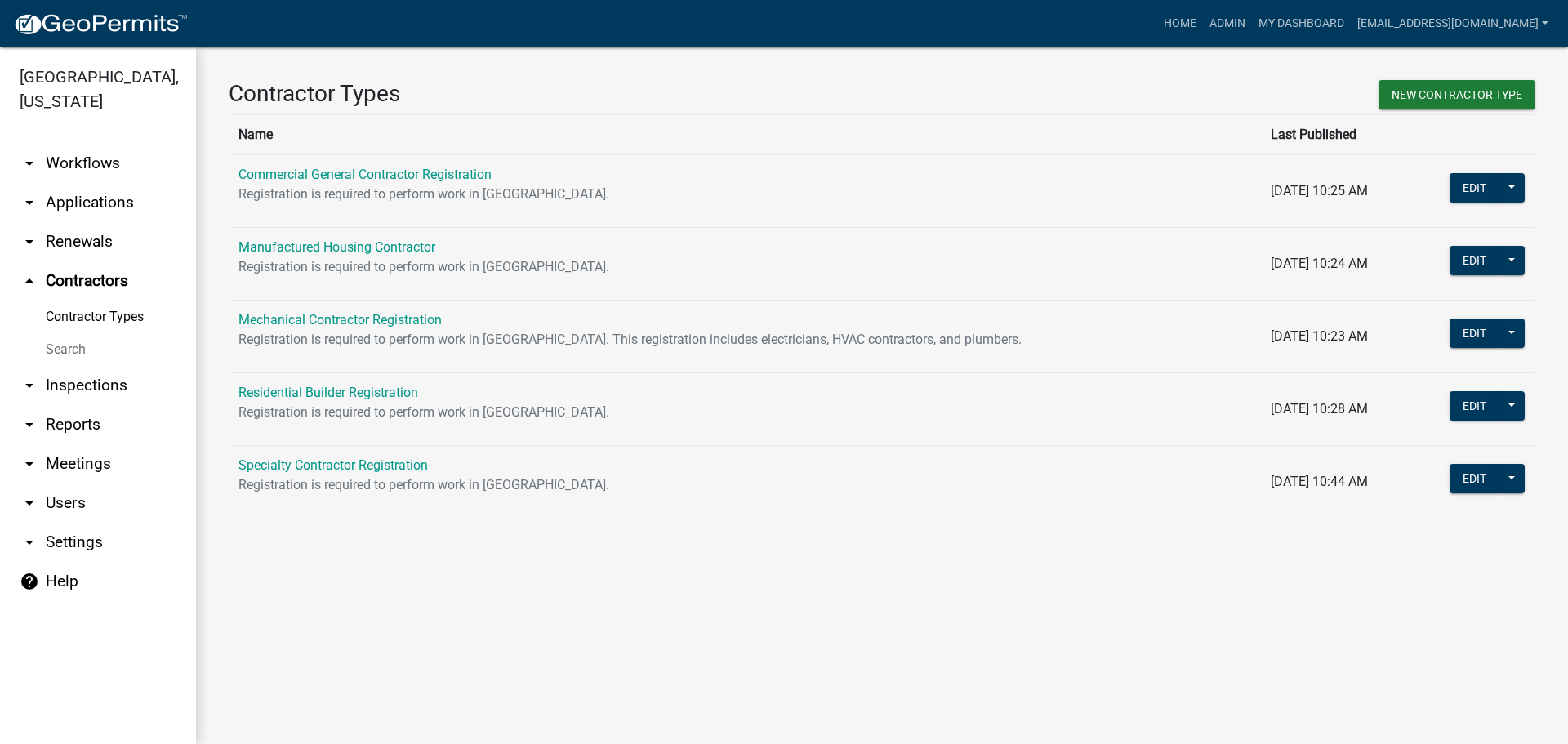
click at [80, 196] on link "arrow_drop_down Applications" at bounding box center [98, 203] width 196 height 40
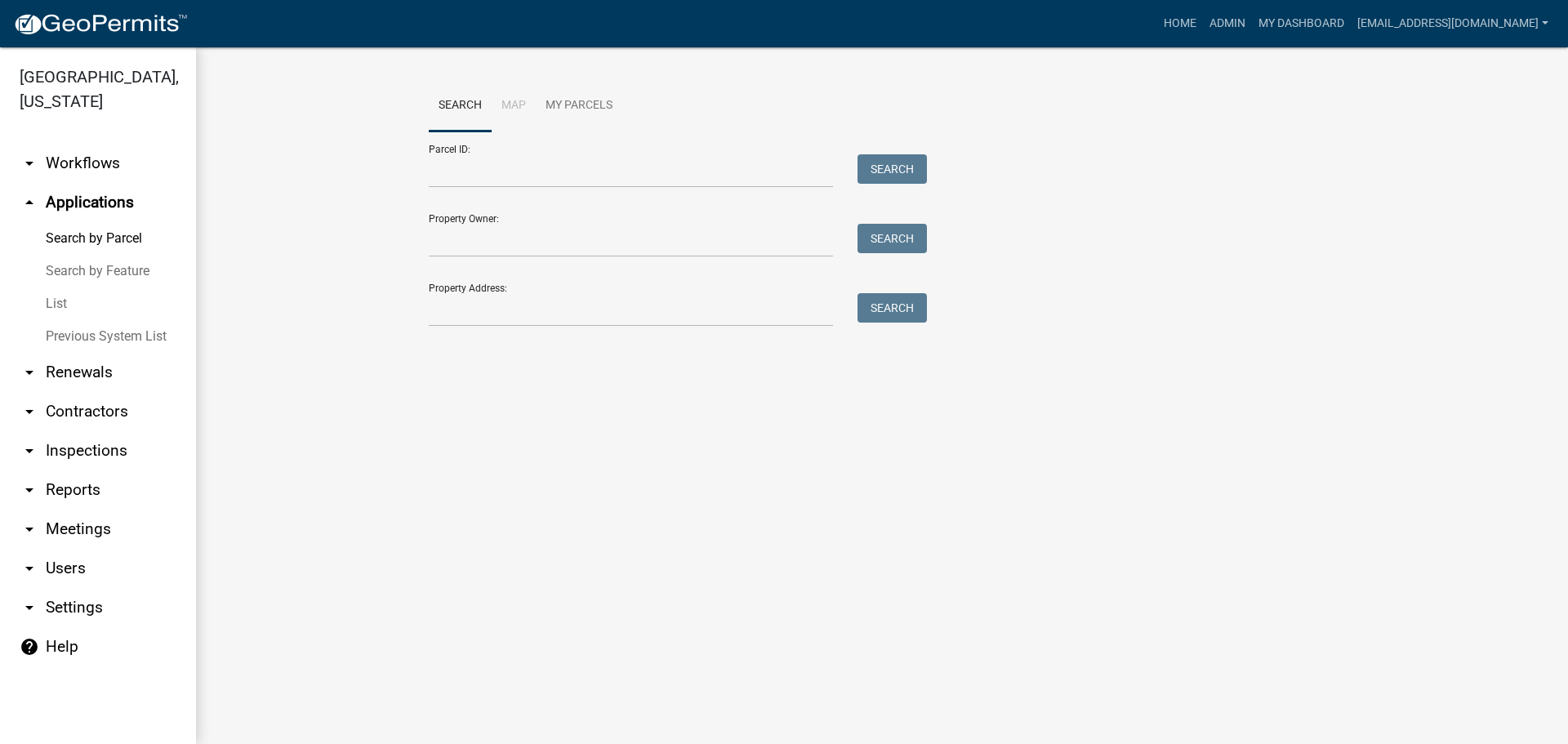
click at [53, 301] on link "List" at bounding box center [98, 304] width 196 height 33
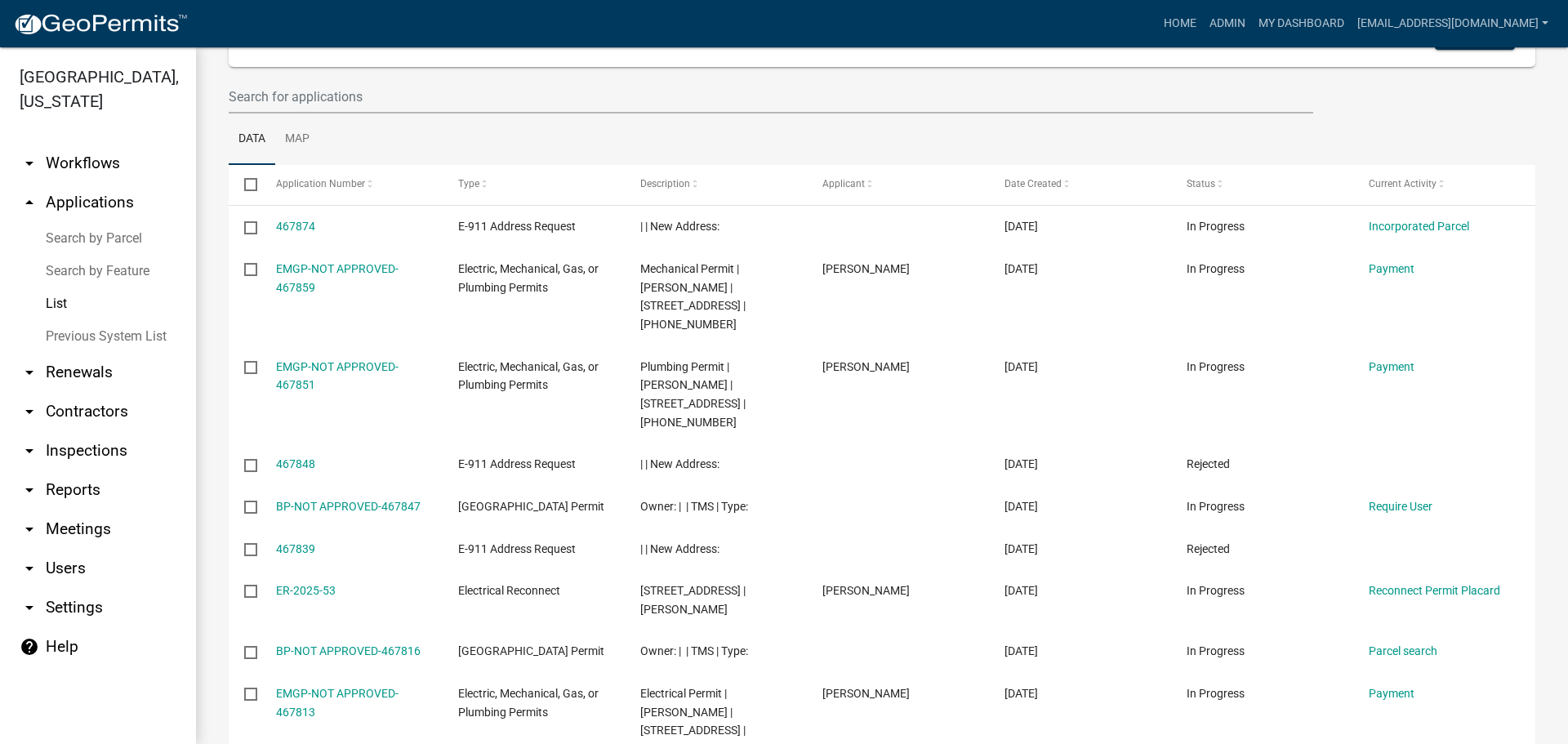
scroll to position [163, 0]
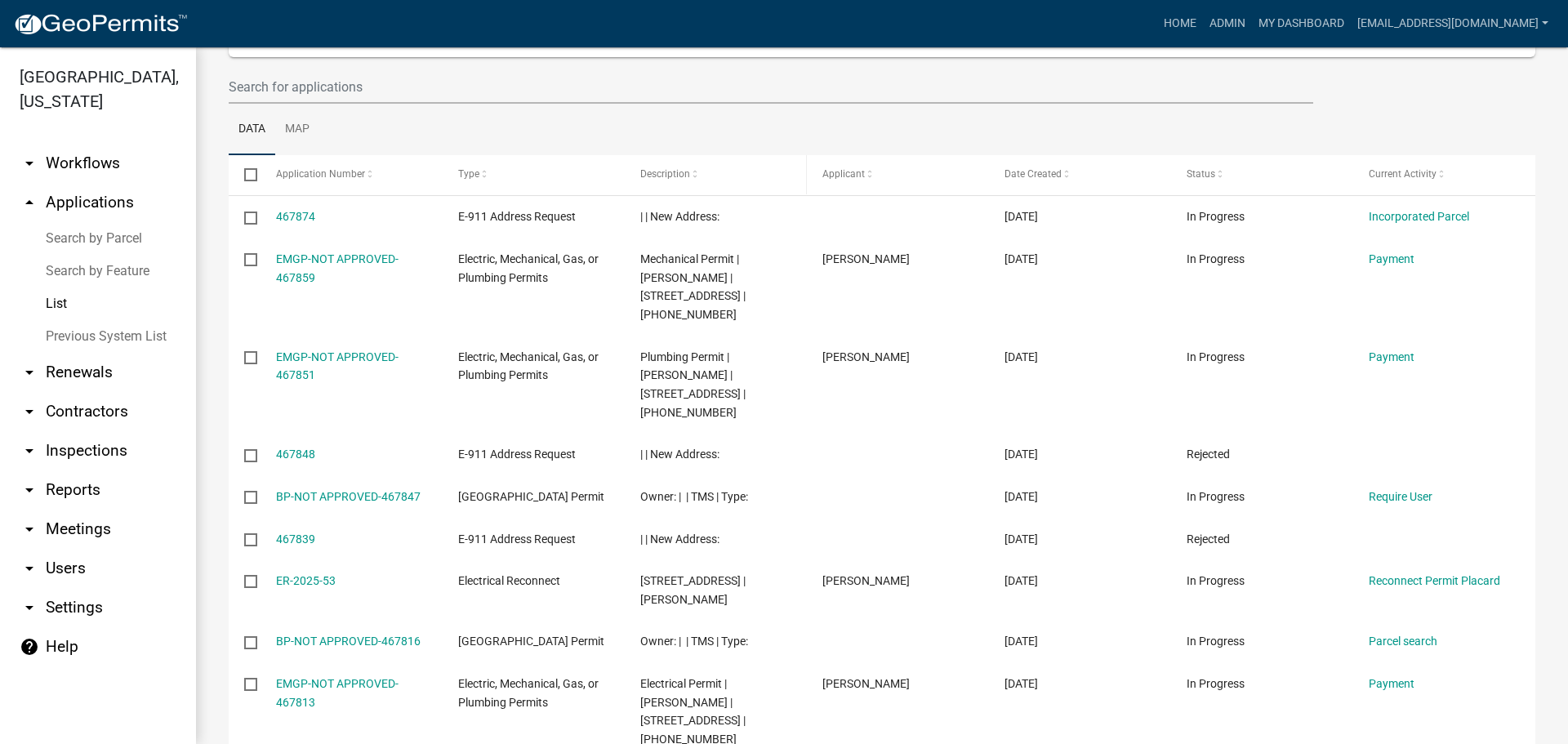
click at [693, 172] on span at bounding box center [695, 175] width 10 height 12
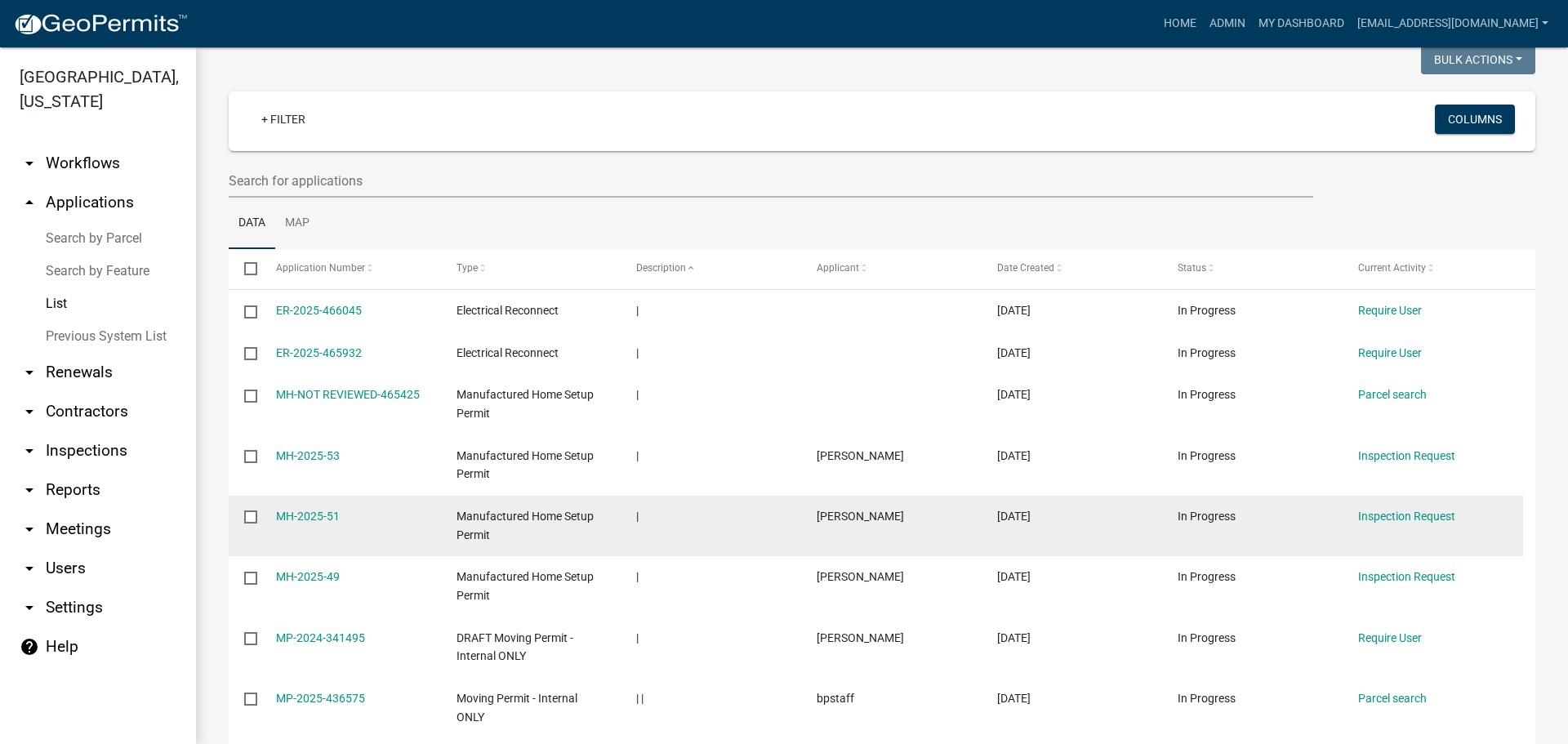
scroll to position [7, 0]
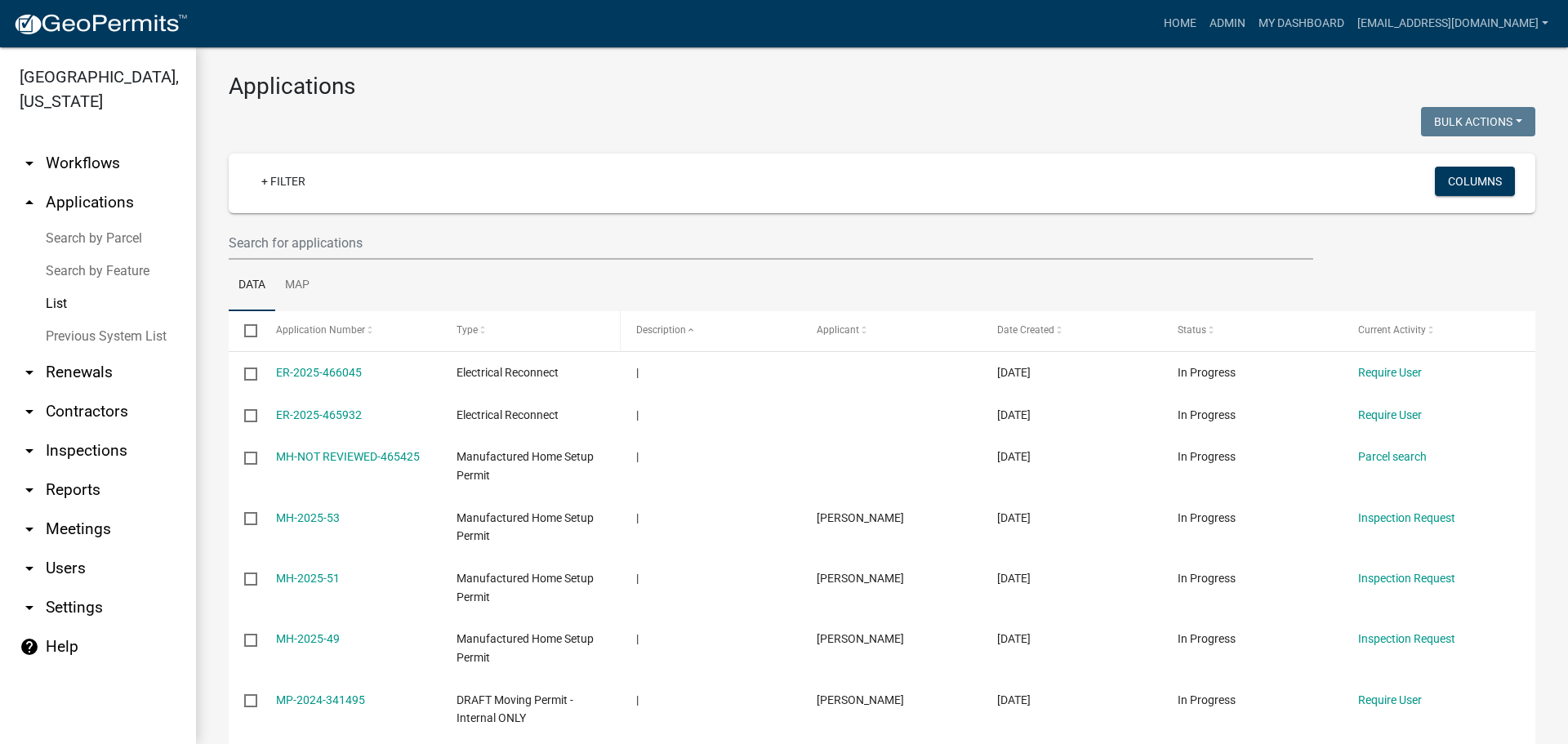
click at [478, 329] on span at bounding box center [483, 331] width 10 height 12
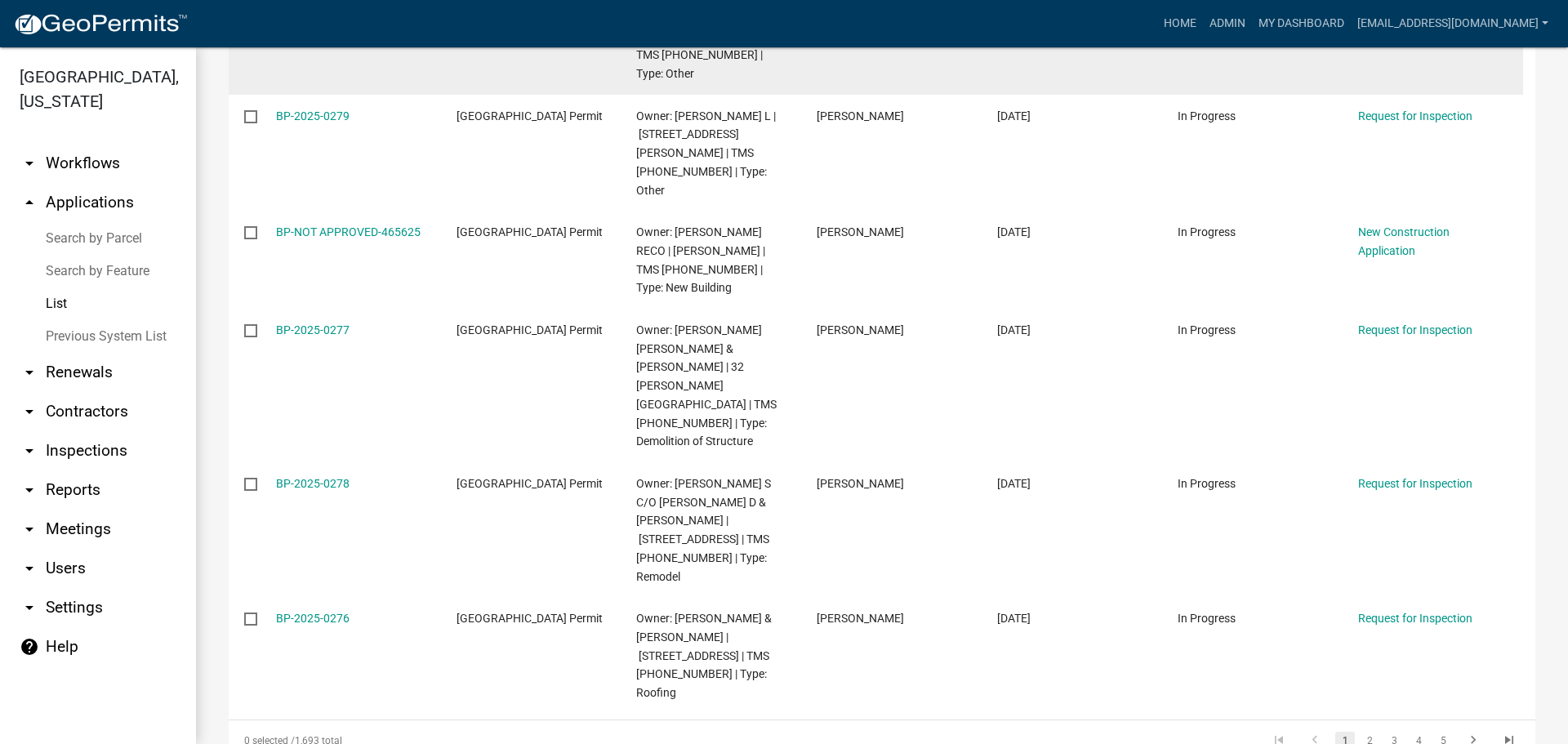
scroll to position [668, 0]
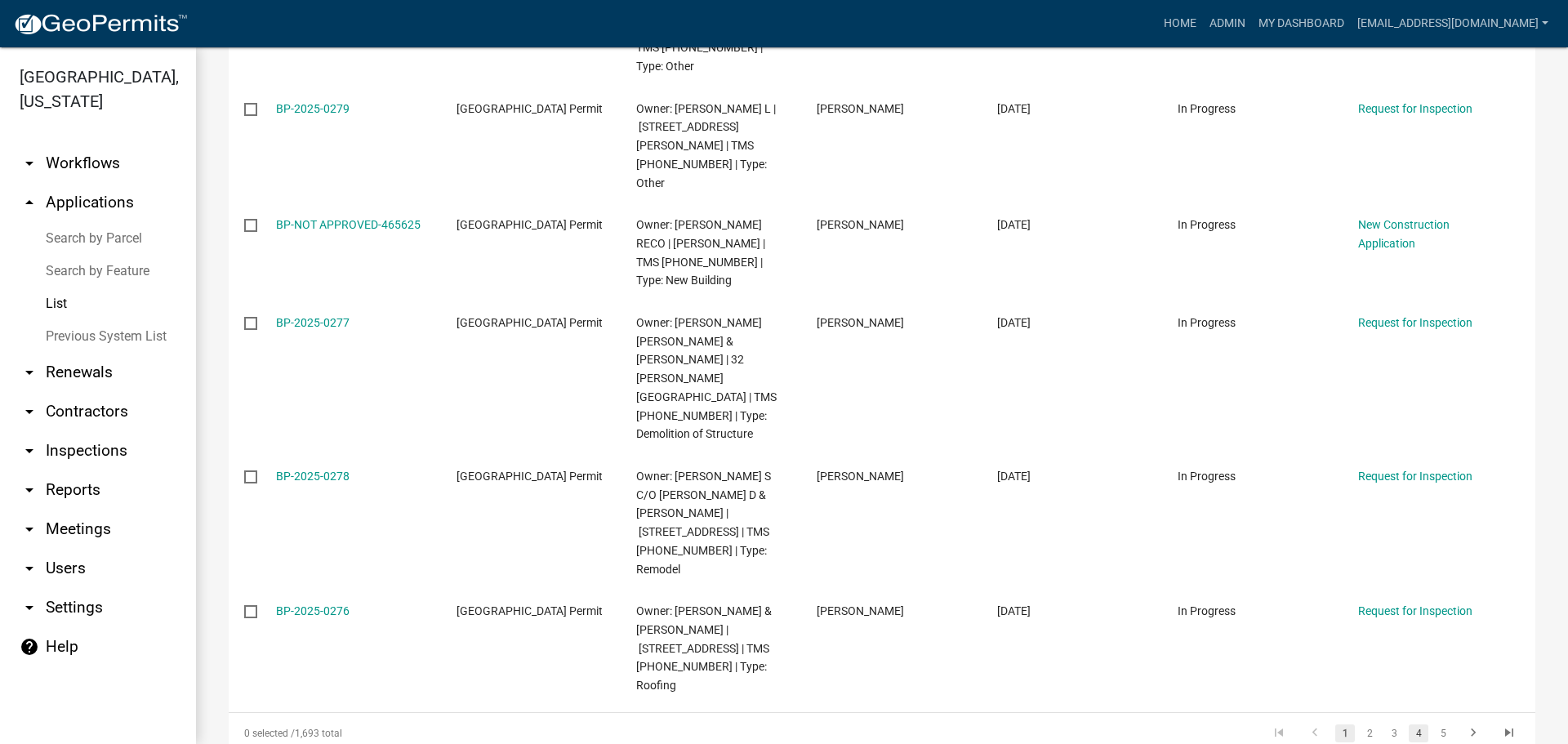
click at [1409, 725] on link "4" at bounding box center [1419, 734] width 20 height 18
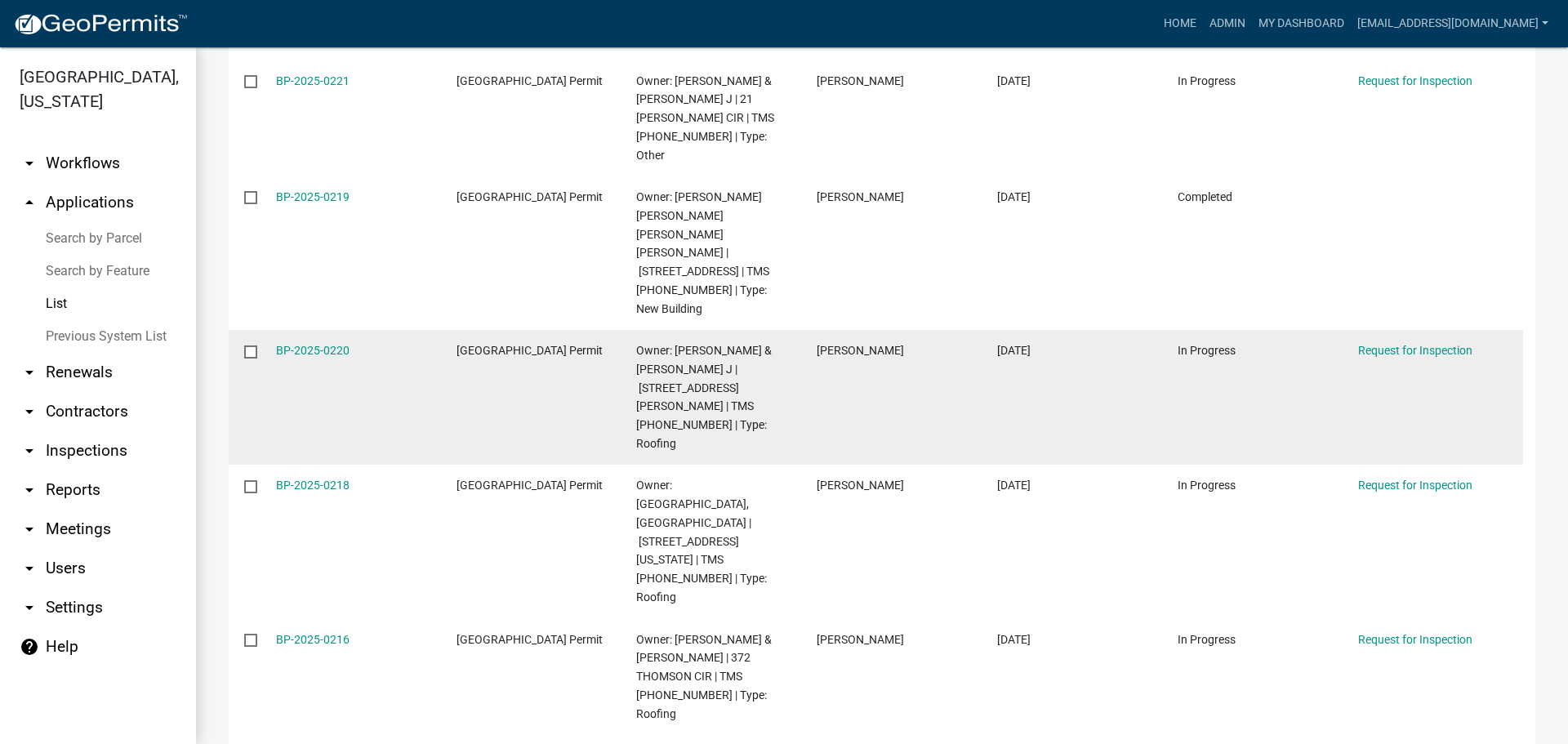
scroll to position [108, 0]
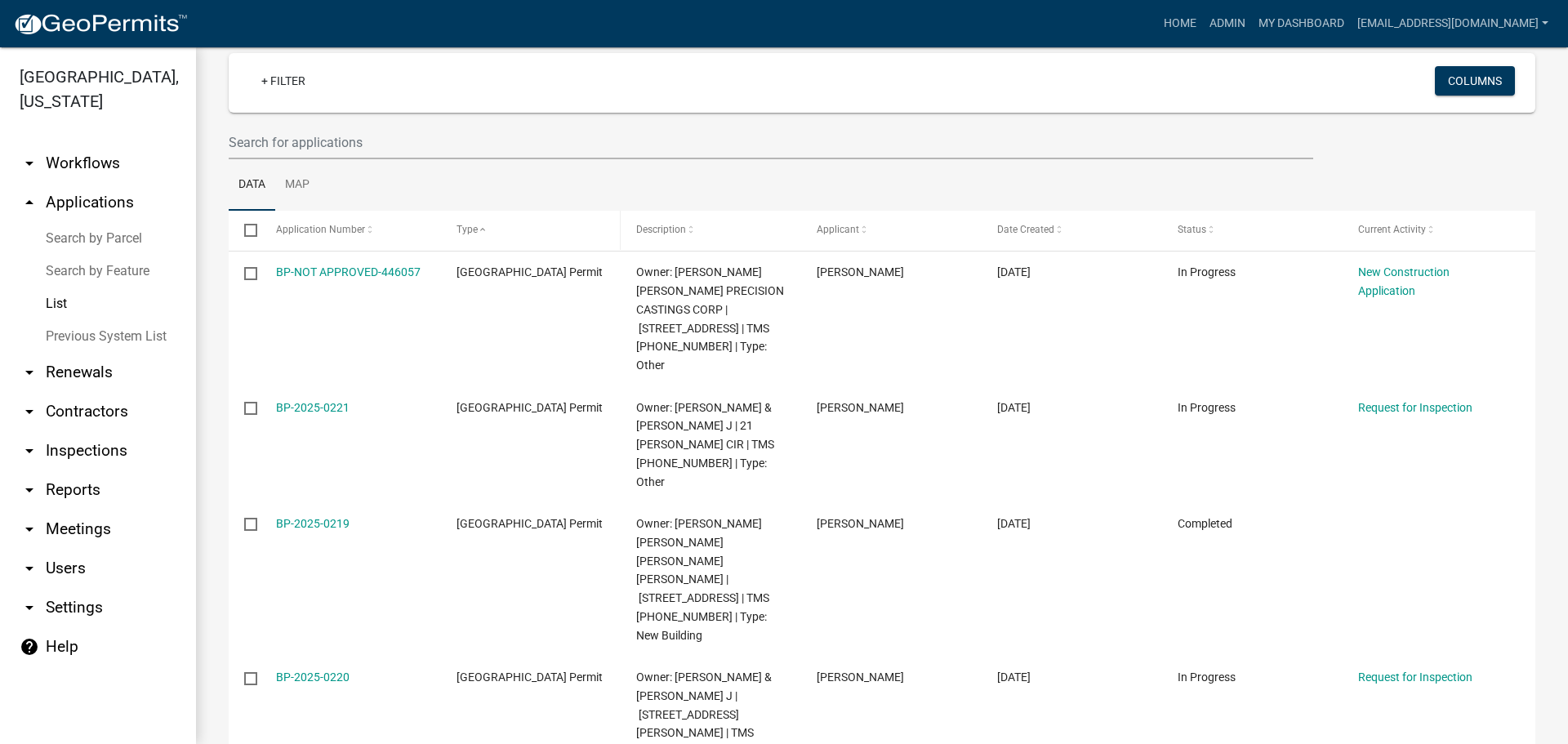
click at [483, 232] on span at bounding box center [483, 231] width 10 height 12
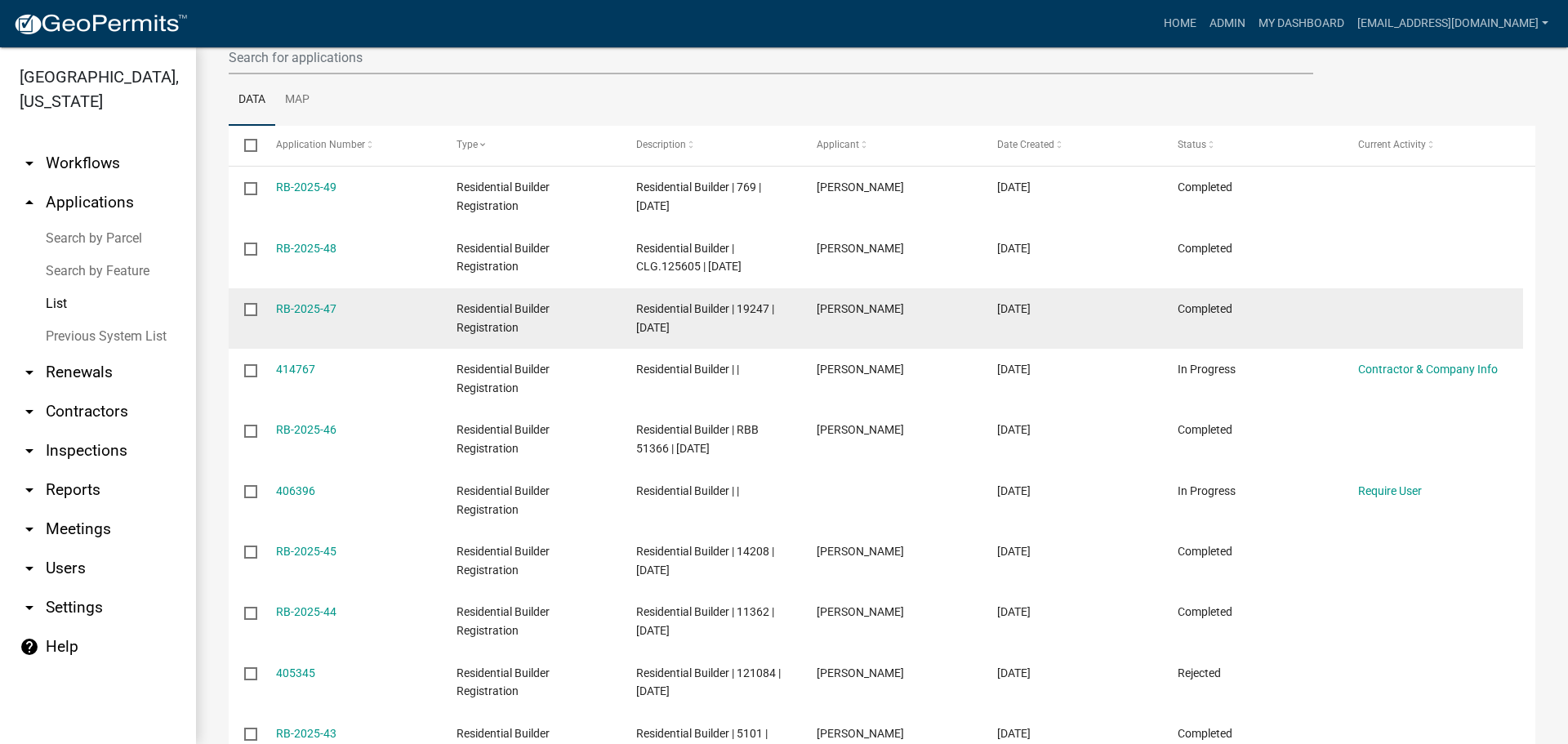
scroll to position [371, 0]
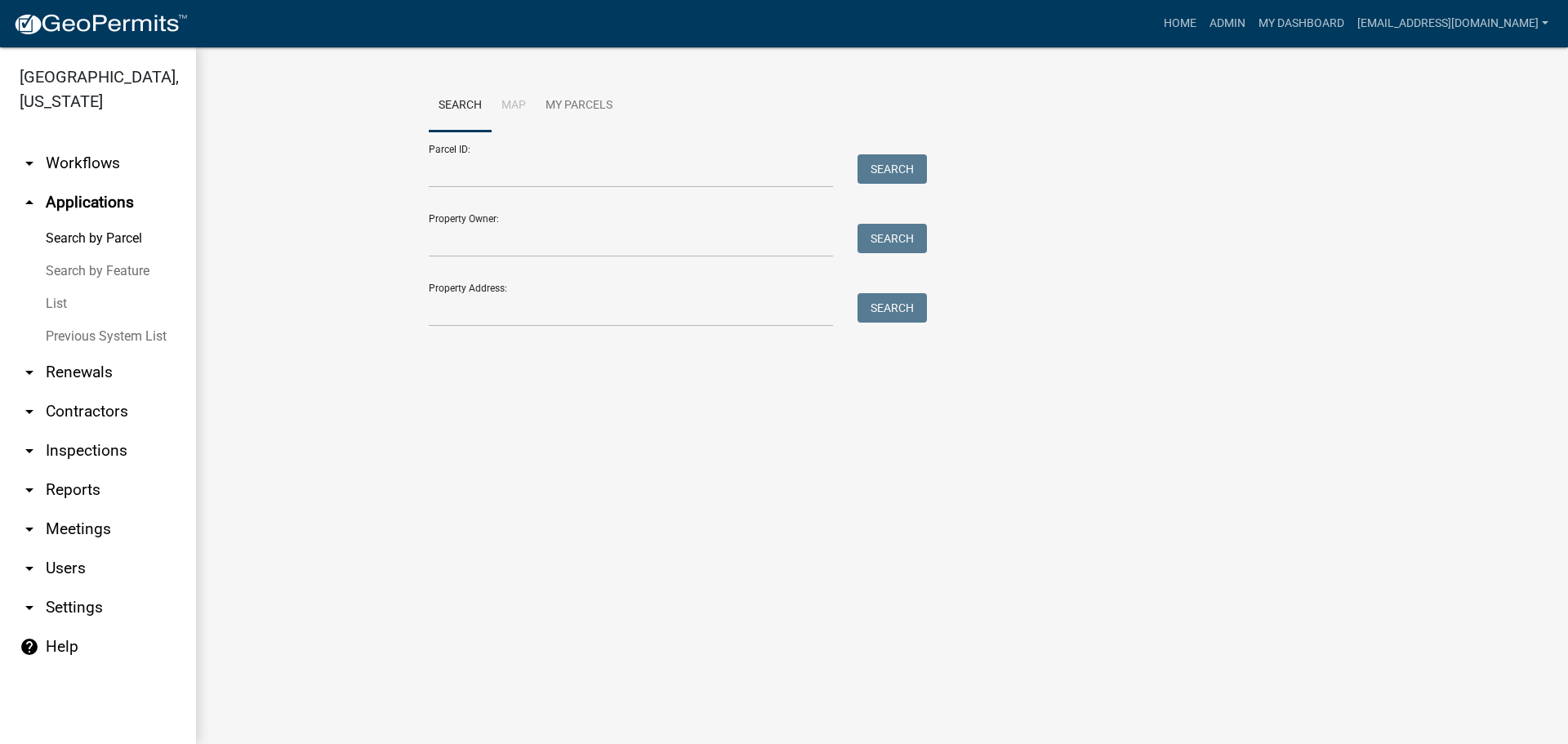
click at [99, 408] on link "arrow_drop_down Contractors" at bounding box center [98, 412] width 196 height 40
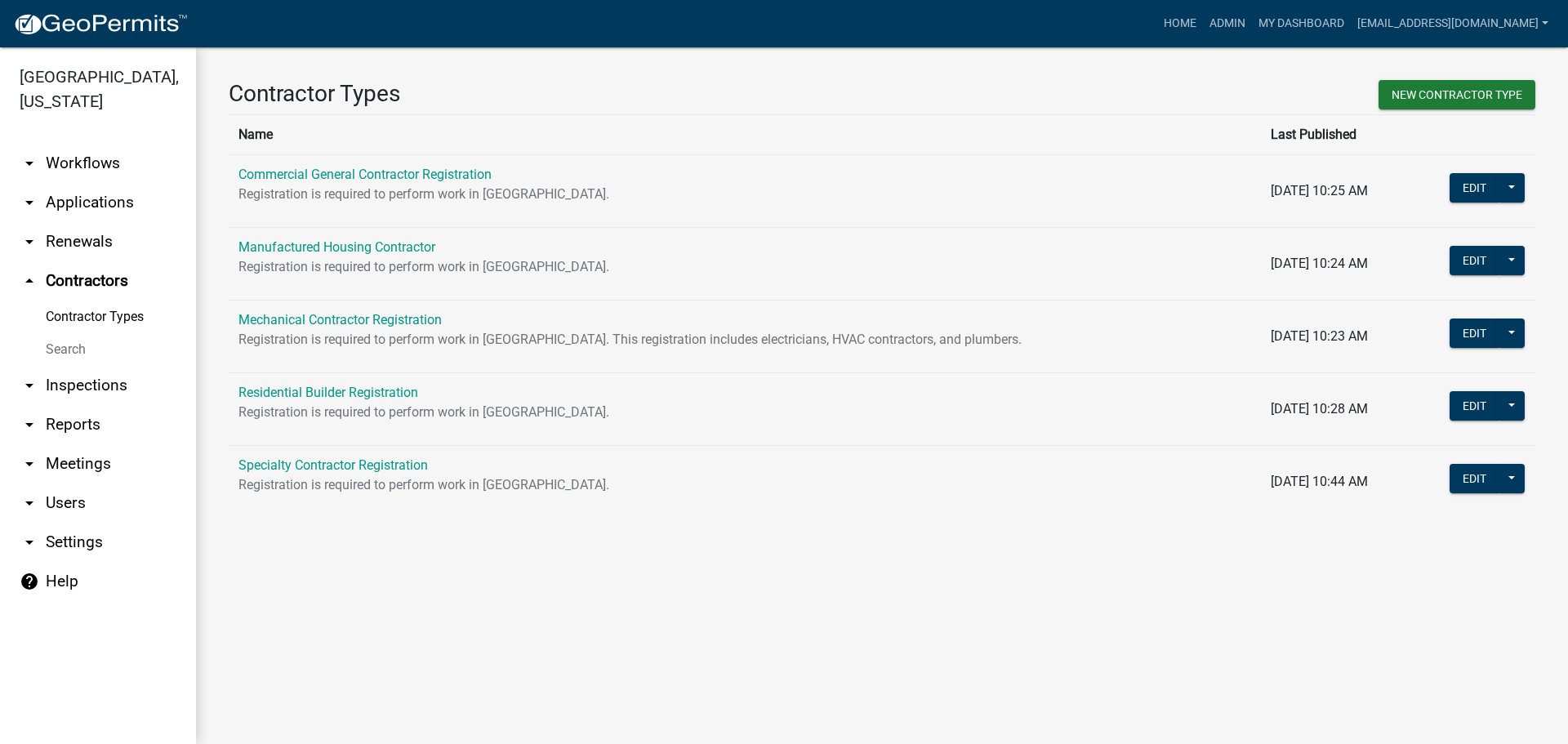
click at [72, 352] on link "Search" at bounding box center [98, 350] width 196 height 33
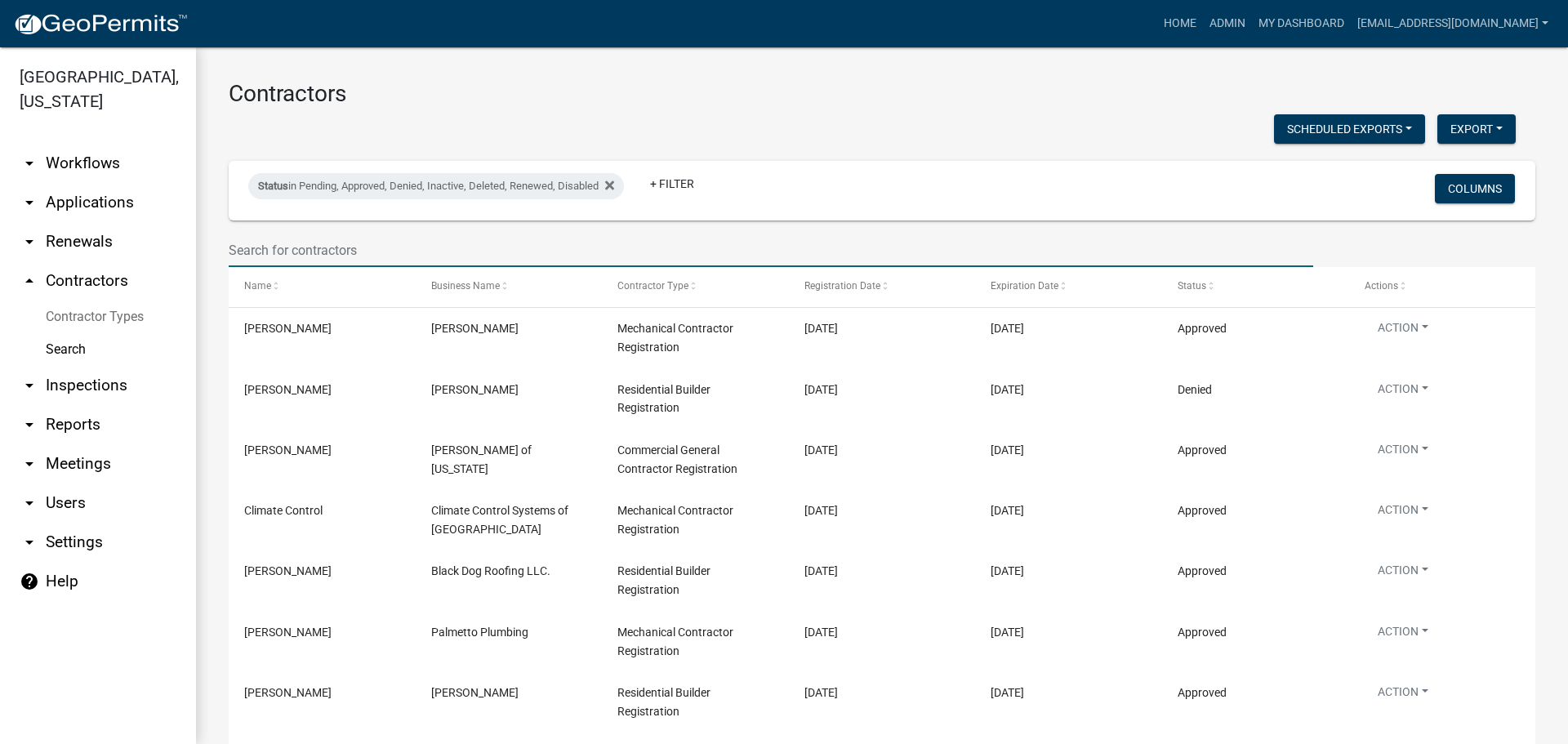
click at [304, 246] on input "text" at bounding box center [771, 250] width 1085 height 34
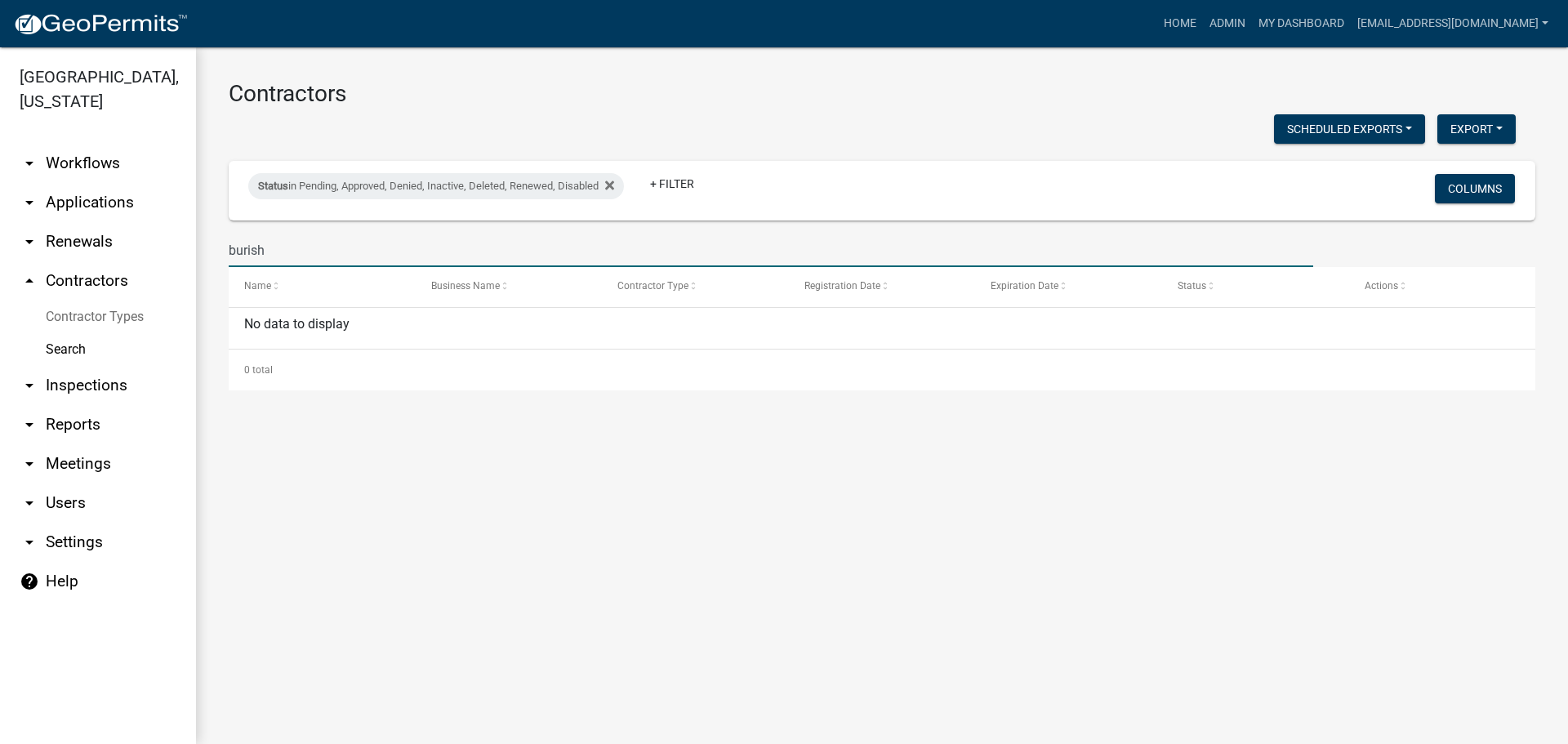
type input "burish"
click at [80, 279] on link "arrow_drop_up Contractors" at bounding box center [98, 281] width 196 height 40
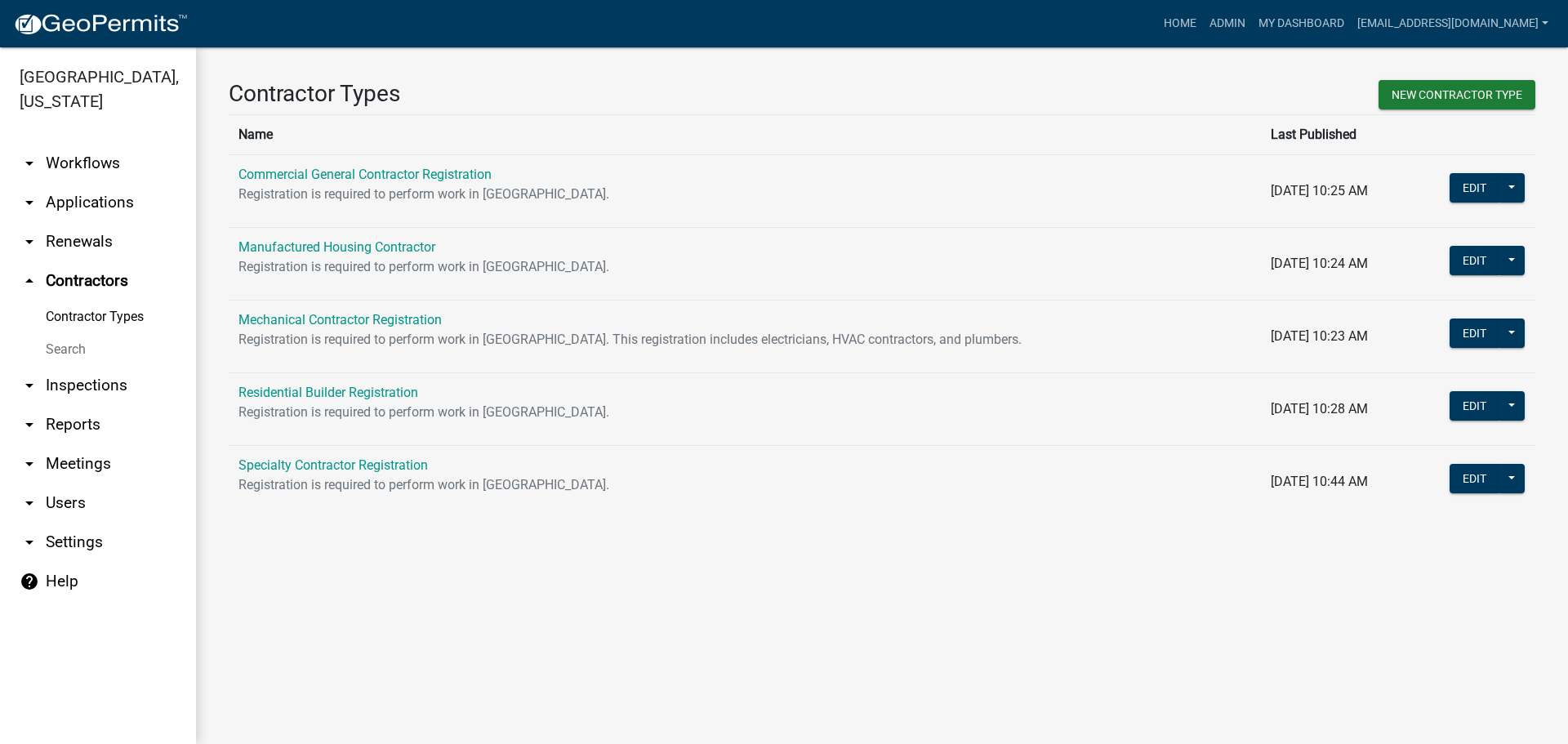
click at [72, 337] on link "Search" at bounding box center [98, 350] width 196 height 33
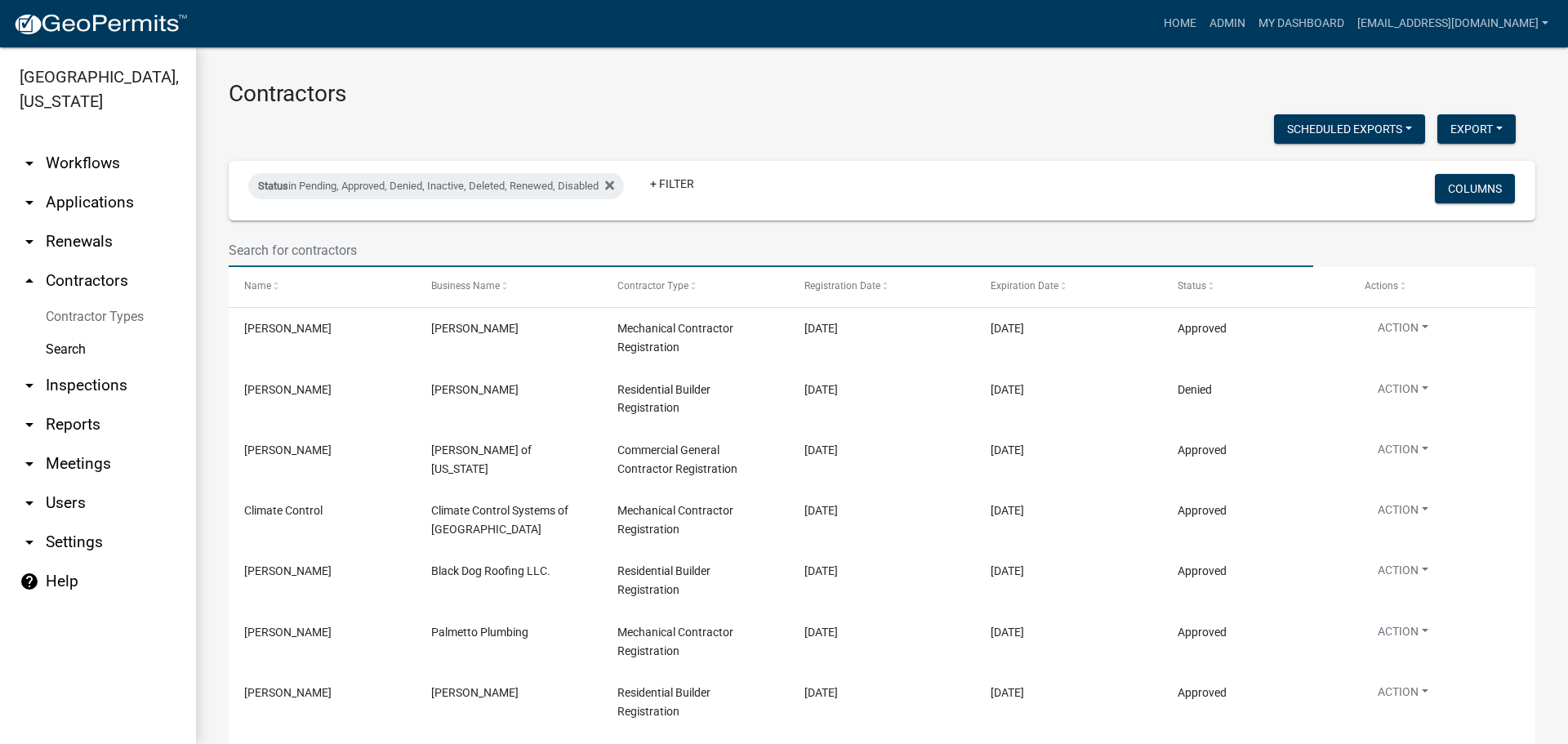
click at [291, 242] on input "text" at bounding box center [771, 250] width 1085 height 34
paste input "[PERSON_NAME]"
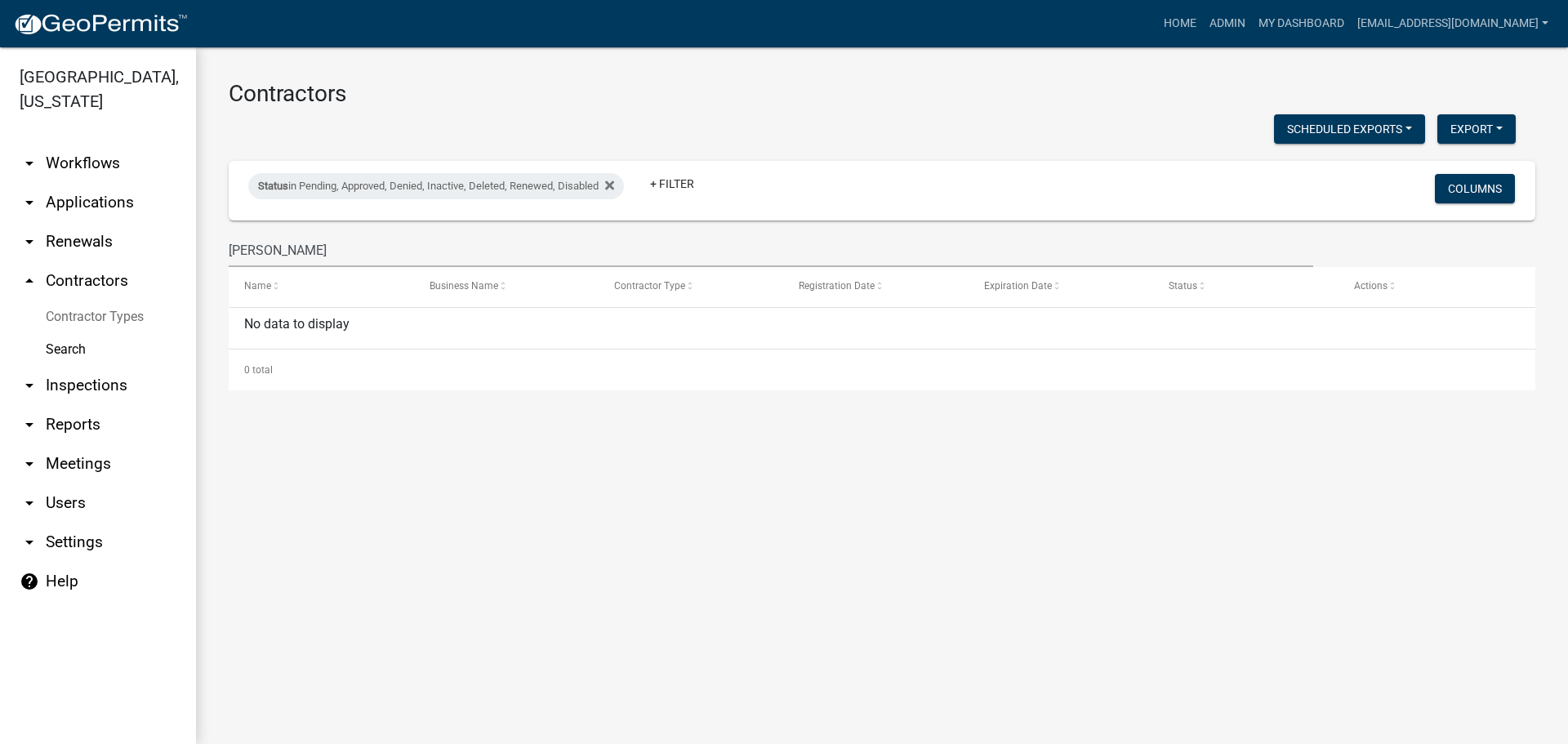
click at [228, 252] on div "[PERSON_NAME]" at bounding box center [771, 250] width 1109 height 34
drag, startPoint x: 274, startPoint y: 247, endPoint x: 198, endPoint y: 247, distance: 76.0
click at [198, 247] on div "Contractors Scheduled Exports + Create New Export Excel Format (.xlsx) CSV Form…" at bounding box center [882, 236] width 1372 height 376
paste input "[PERSON_NAME]"
type input "[PERSON_NAME]"
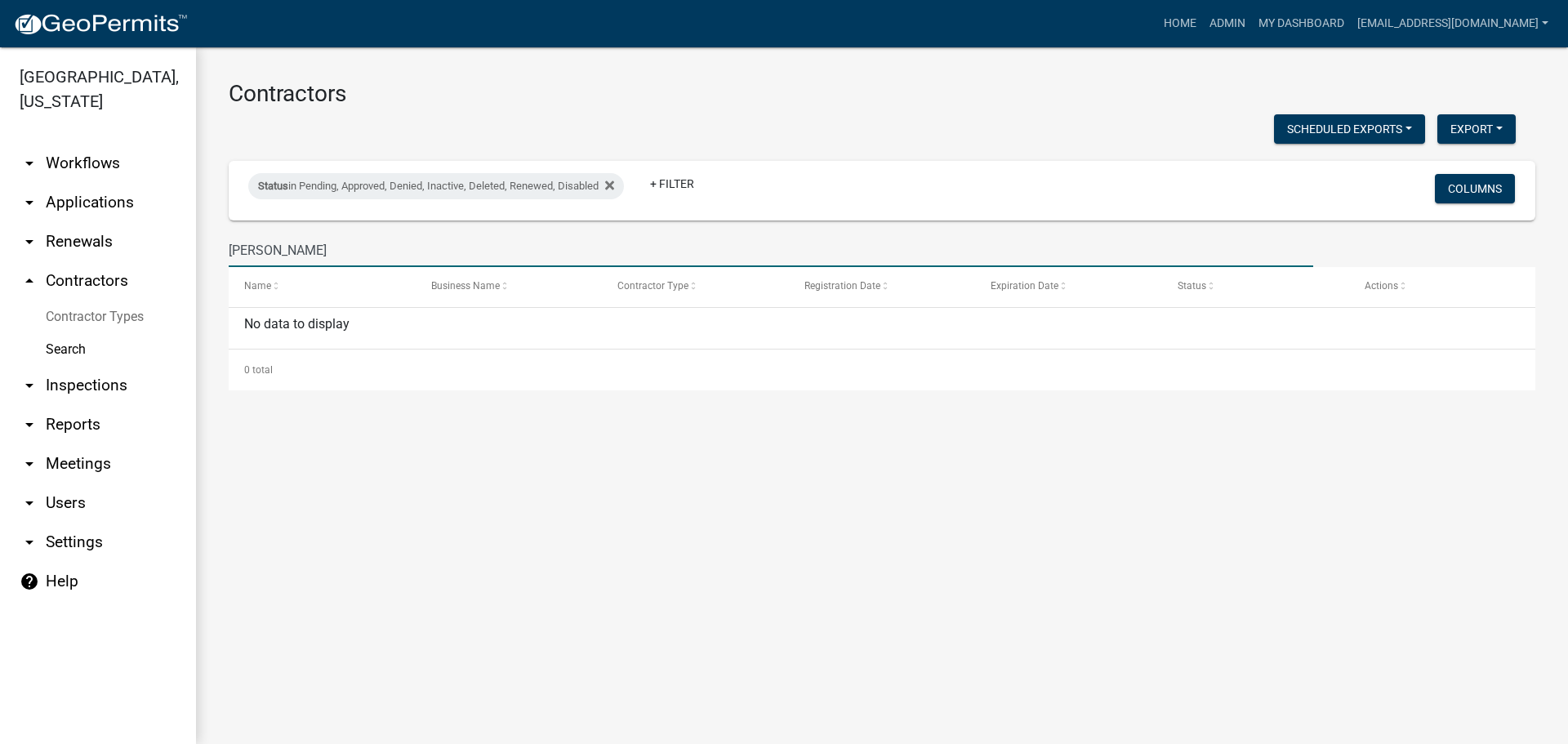
drag, startPoint x: 328, startPoint y: 256, endPoint x: 270, endPoint y: 249, distance: 58.4
click at [270, 249] on input "[PERSON_NAME]" at bounding box center [771, 250] width 1085 height 34
drag, startPoint x: 354, startPoint y: 250, endPoint x: 226, endPoint y: 248, distance: 128.0
click at [217, 248] on div "[PERSON_NAME]" at bounding box center [771, 250] width 1109 height 34
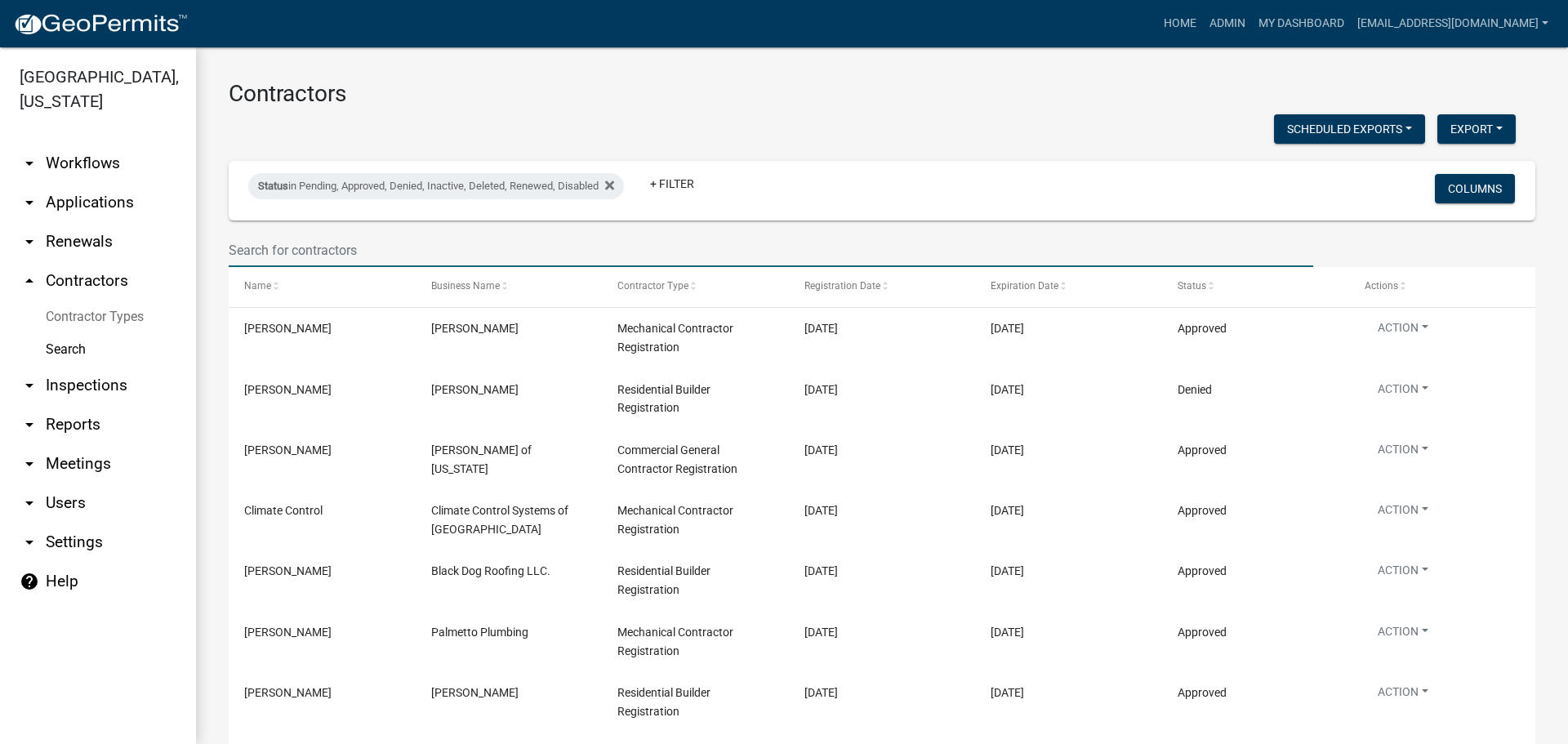
click at [68, 349] on link "Search" at bounding box center [98, 350] width 196 height 33
click at [68, 202] on link "arrow_drop_down Applications" at bounding box center [98, 203] width 196 height 40
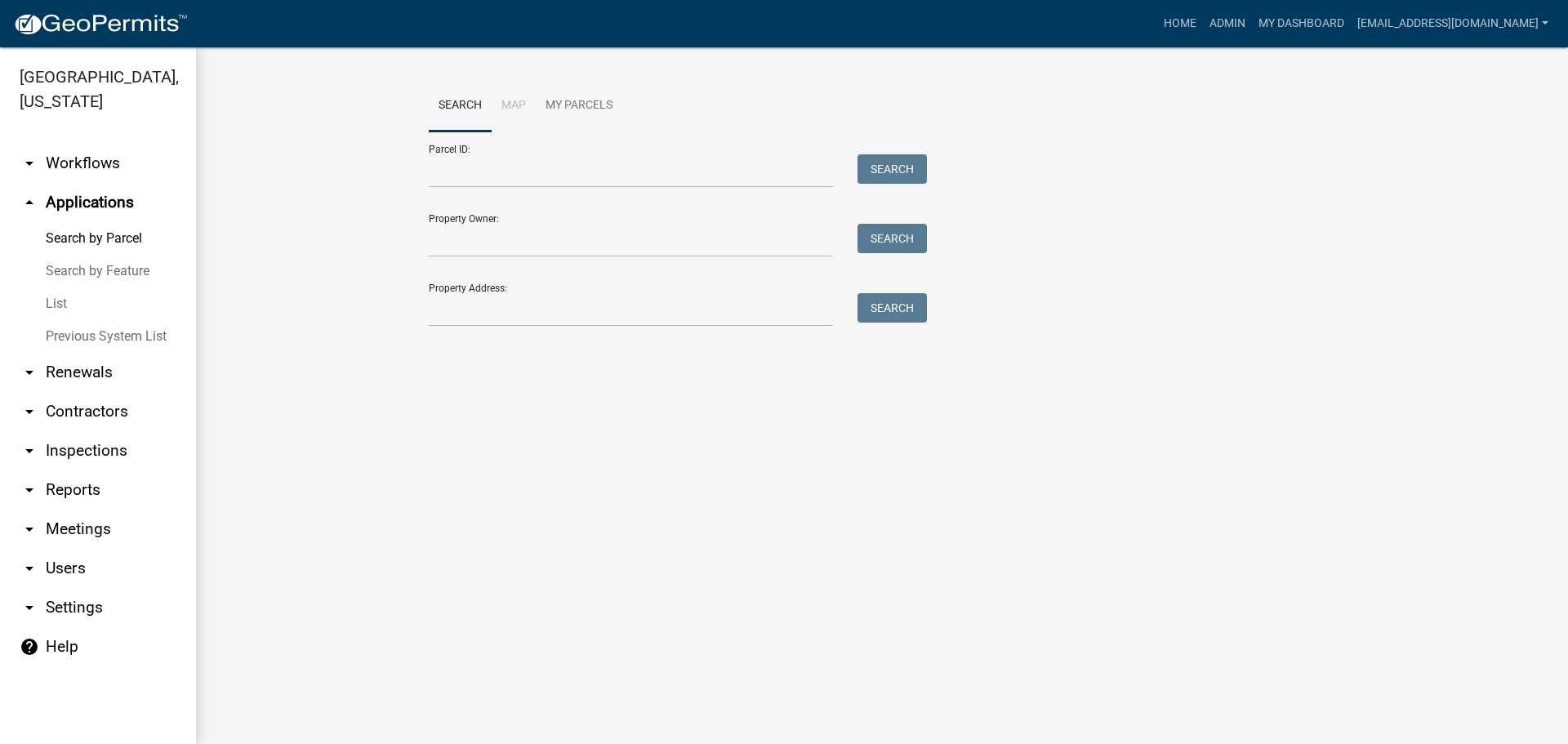
click at [50, 304] on link "List" at bounding box center [98, 304] width 196 height 33
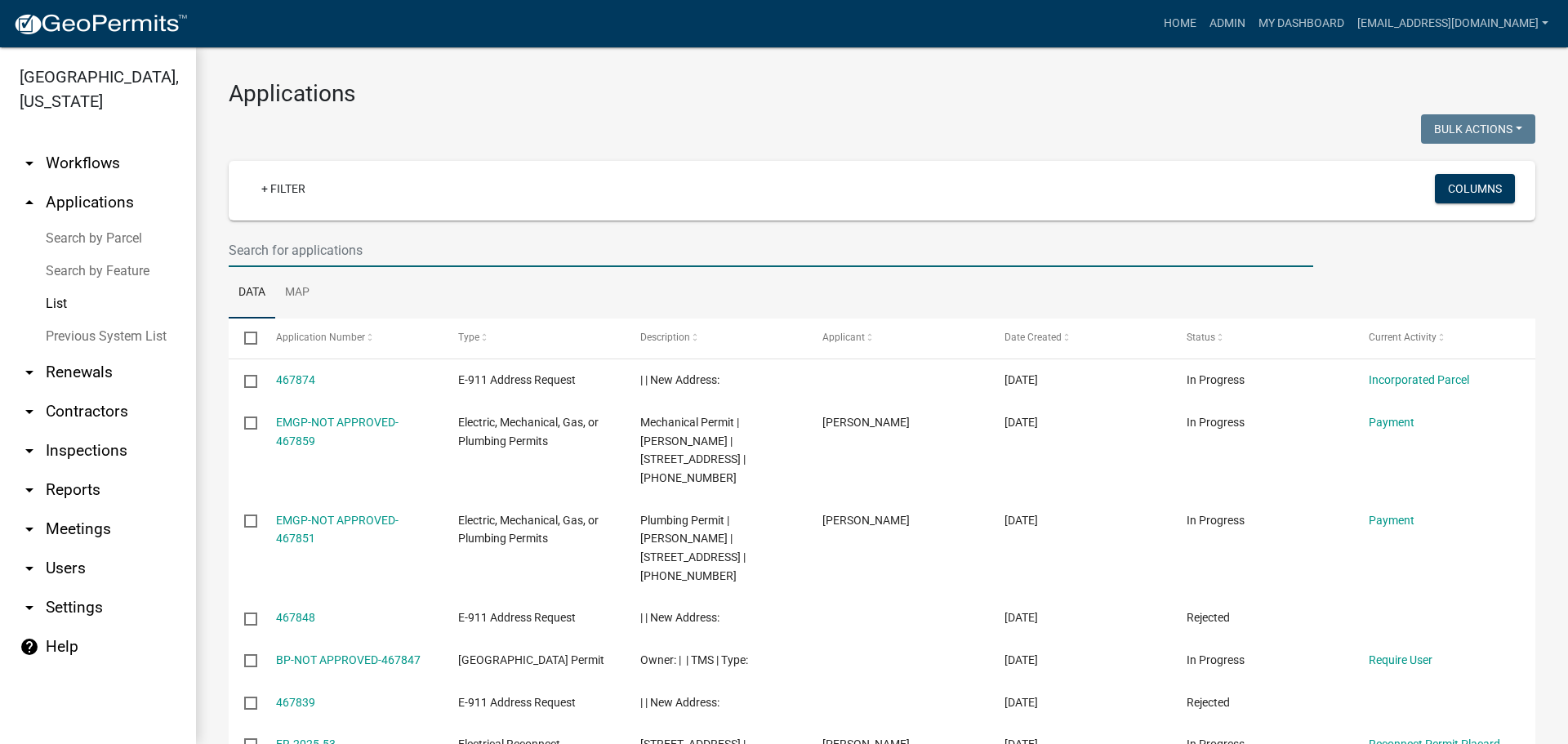
click at [327, 246] on input "text" at bounding box center [771, 250] width 1085 height 34
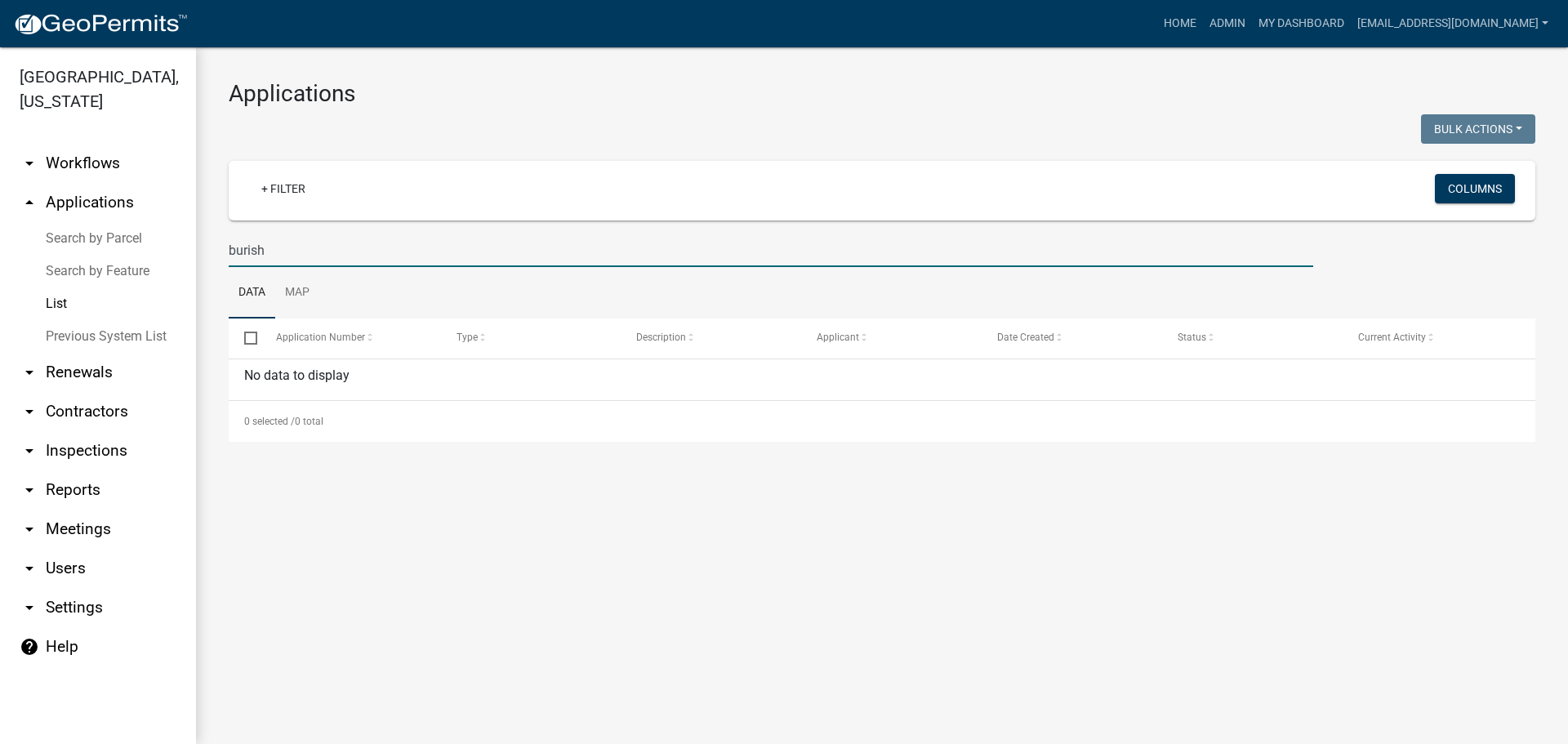
type input "burish"
click at [90, 419] on link "arrow_drop_down Contractors" at bounding box center [98, 412] width 196 height 40
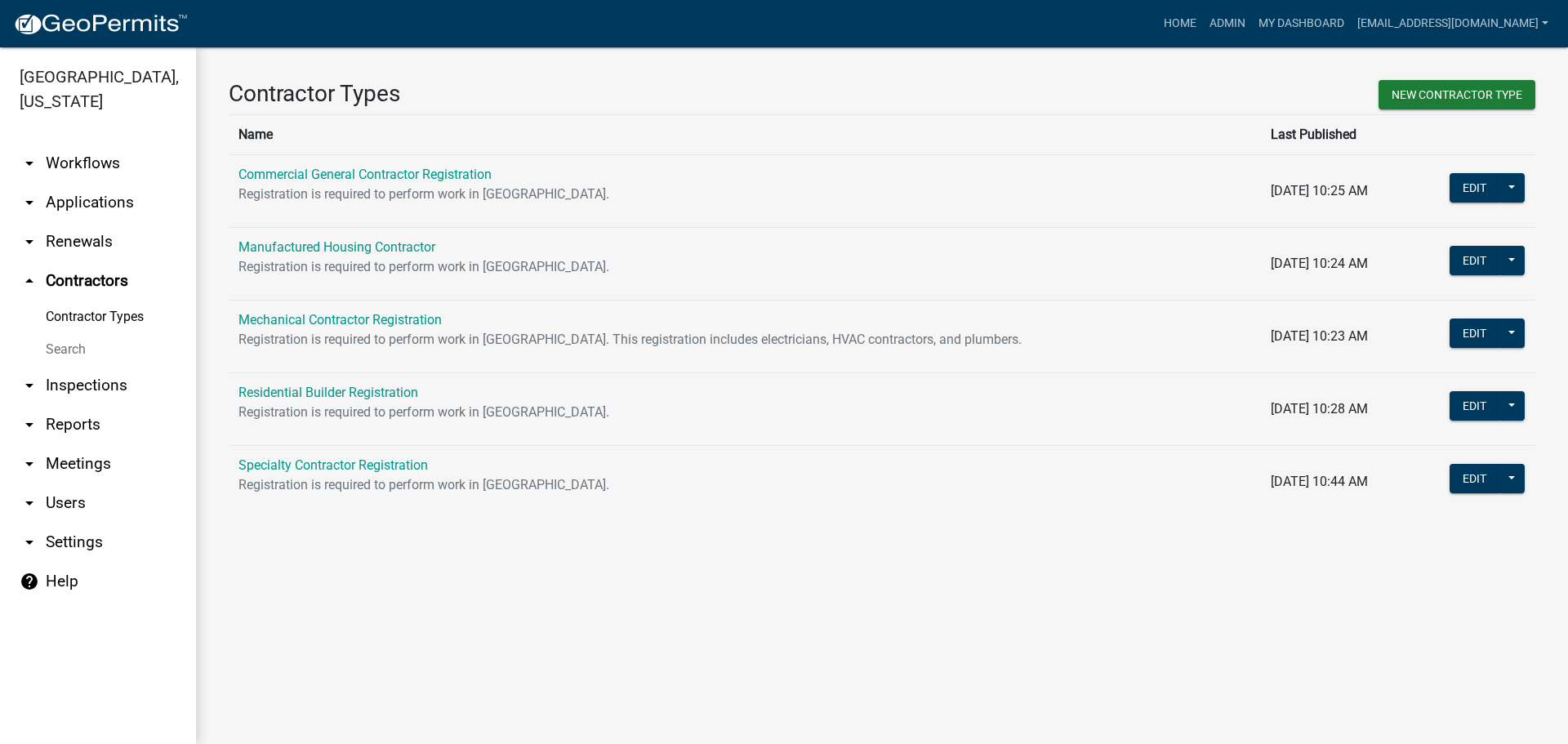
click at [49, 347] on link "Search" at bounding box center [98, 350] width 196 height 33
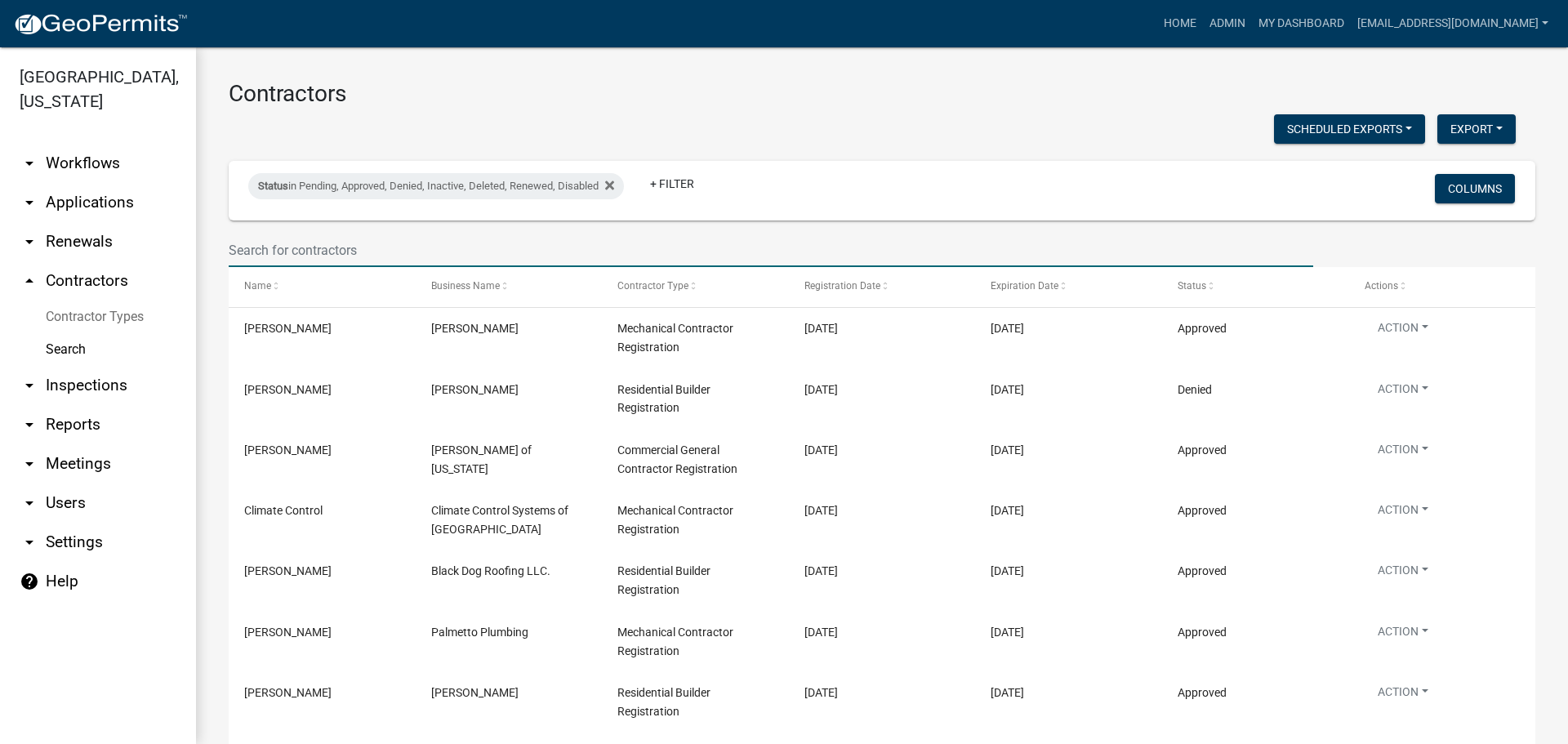
click at [286, 250] on input "text" at bounding box center [771, 250] width 1085 height 34
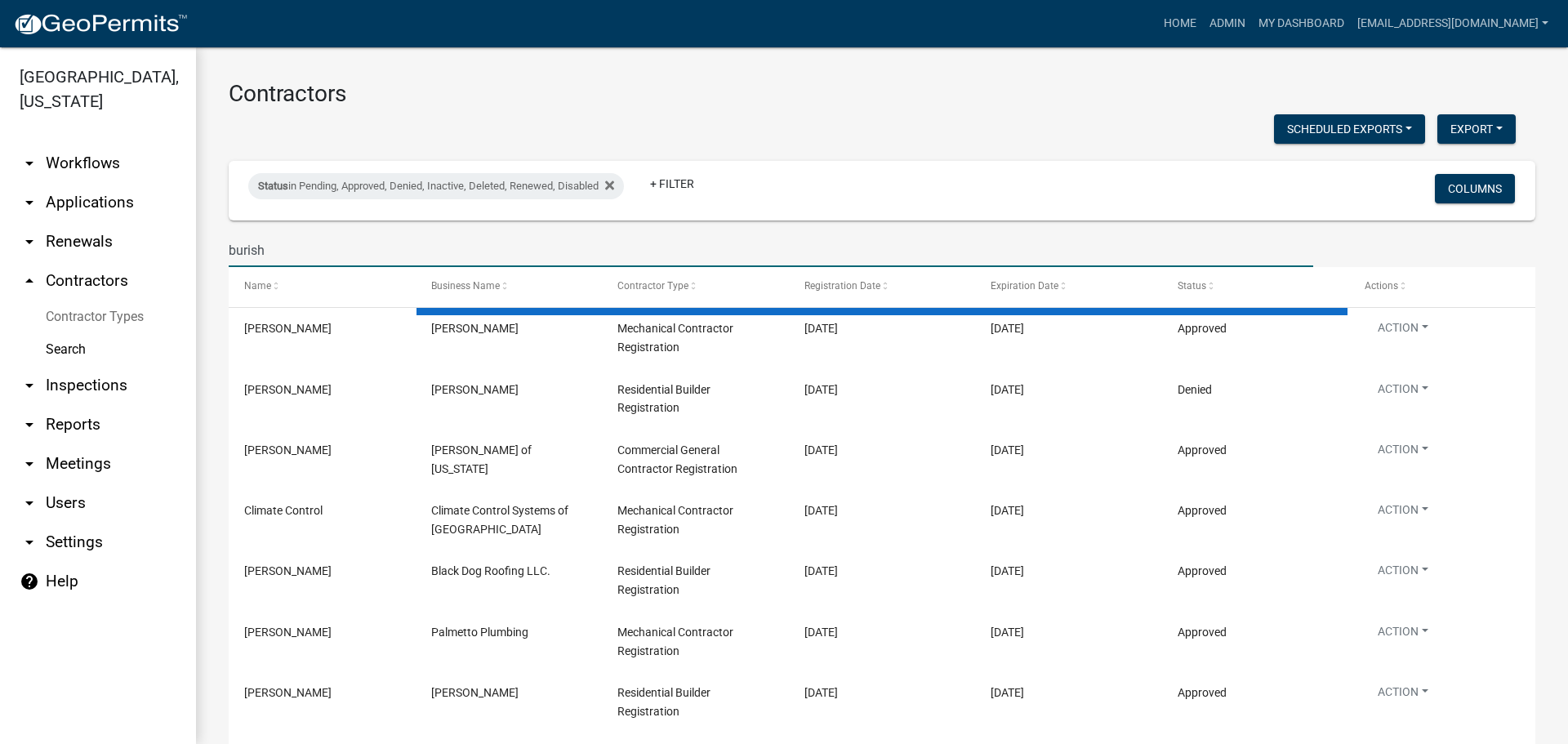
type input "burish"
